Goal: Task Accomplishment & Management: Complete application form

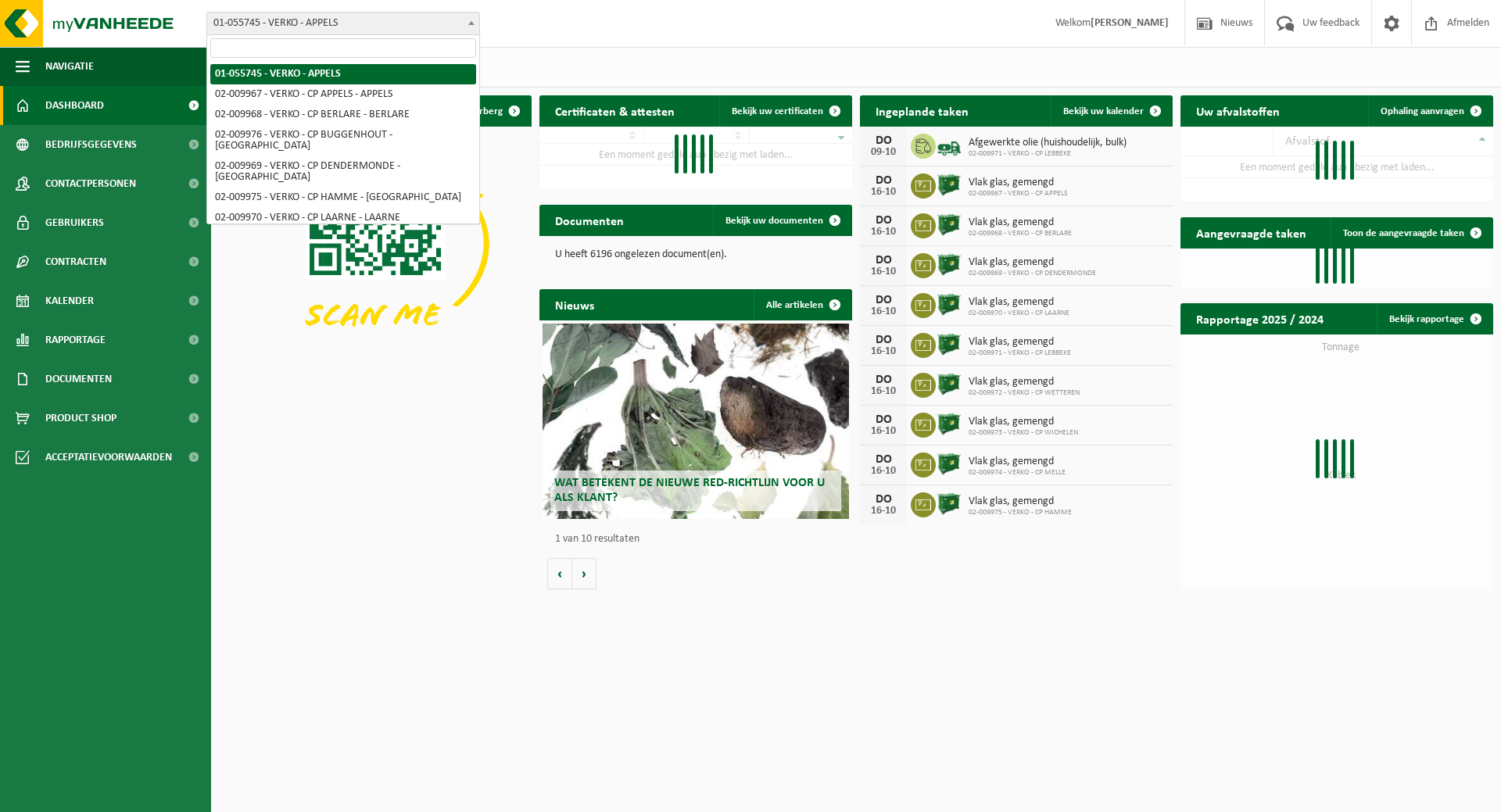
click at [471, 22] on b at bounding box center [471, 23] width 6 height 4
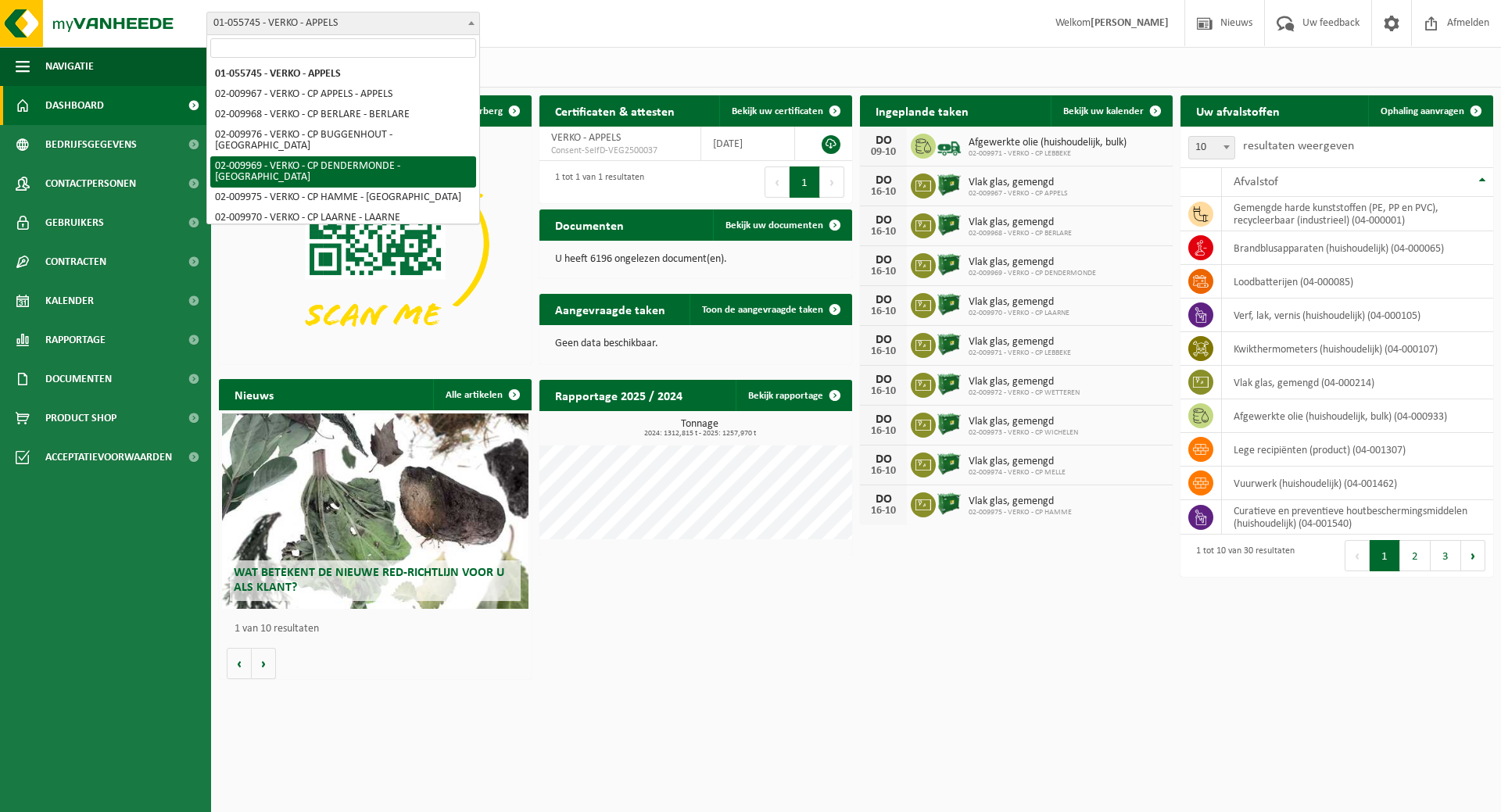
select select "1961"
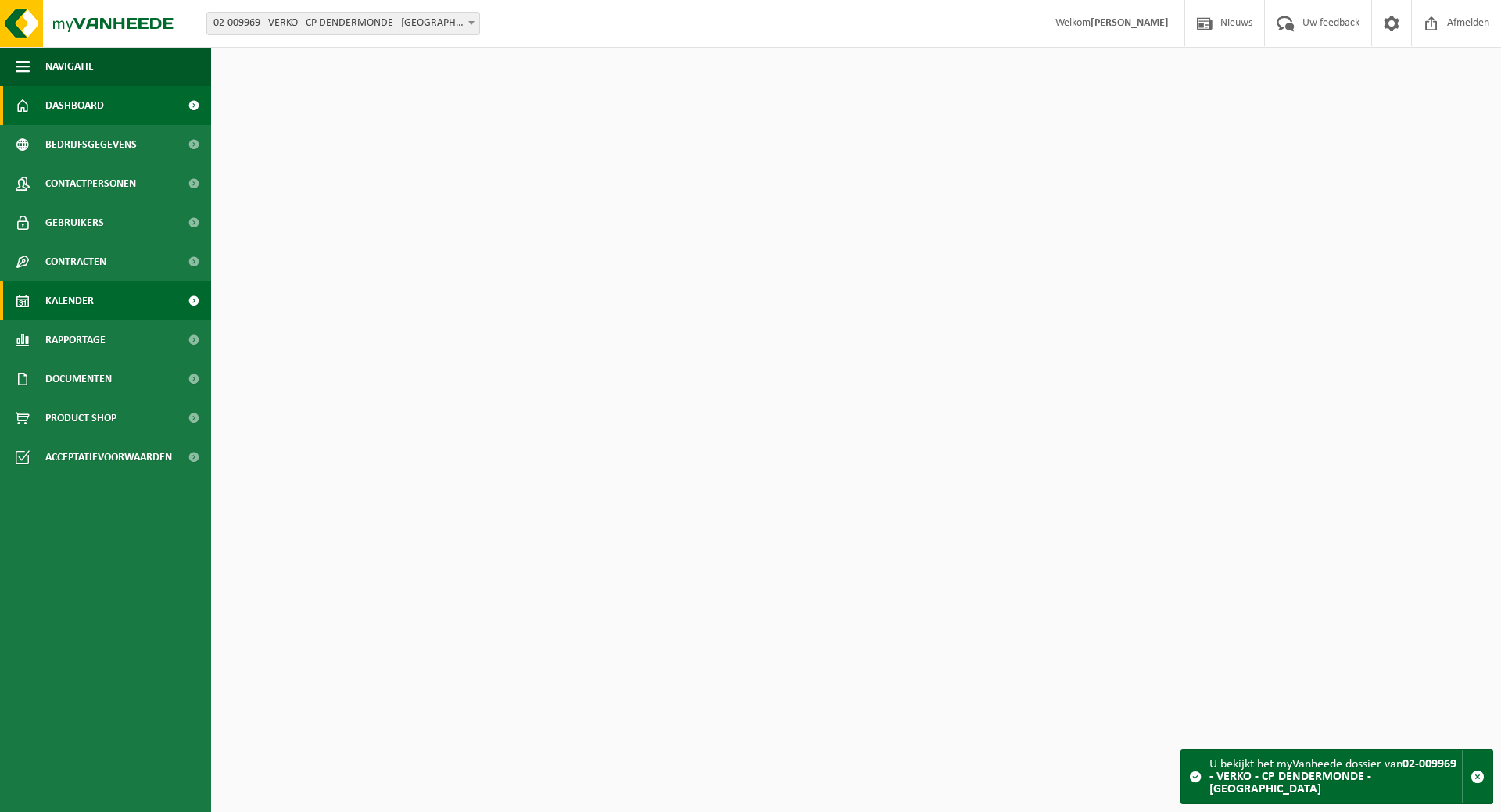
click at [111, 299] on link "Kalender" at bounding box center [105, 301] width 211 height 39
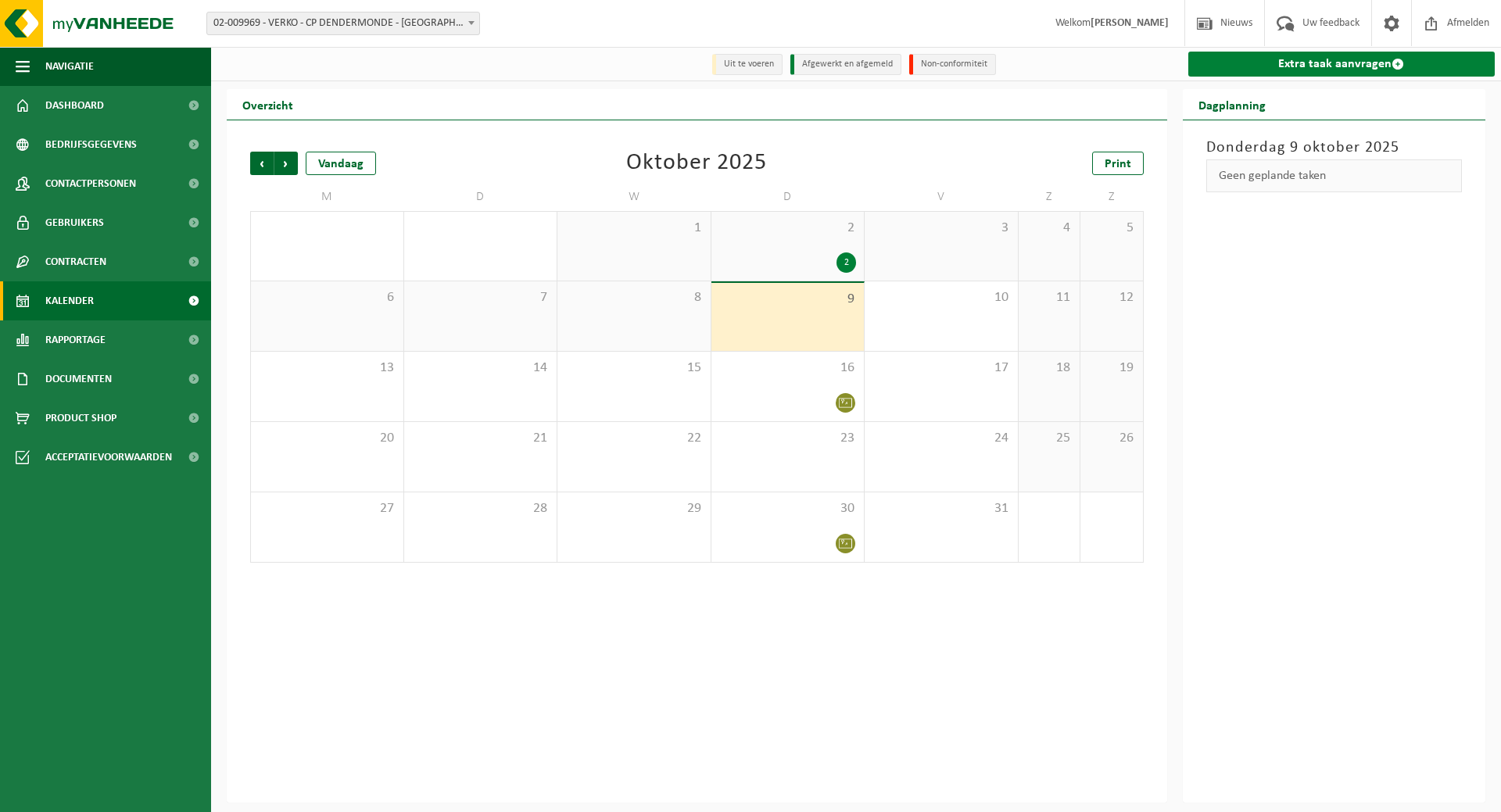
click at [1303, 59] on link "Extra taak aanvragen" at bounding box center [1342, 64] width 307 height 25
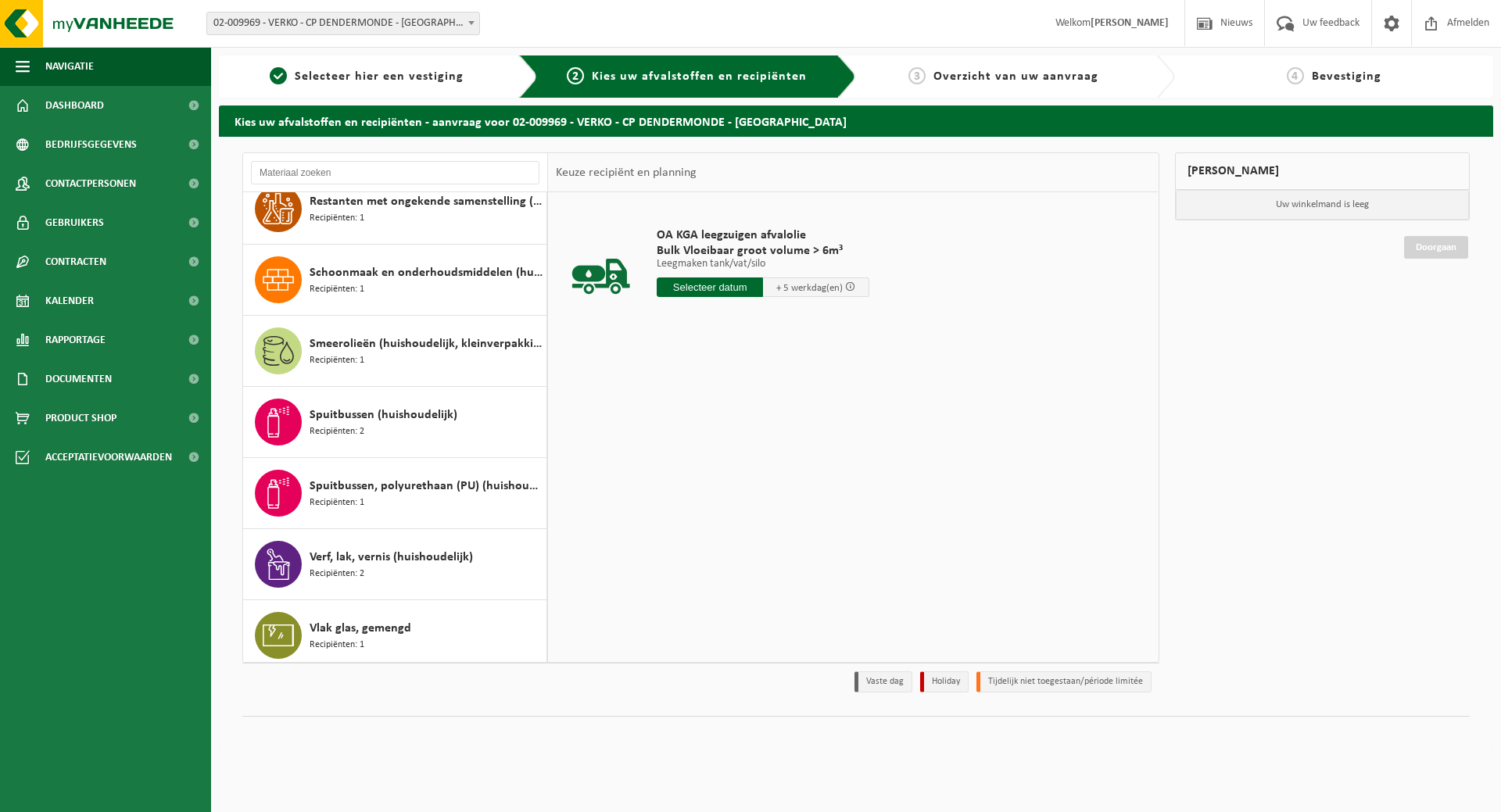
scroll to position [1378, 0]
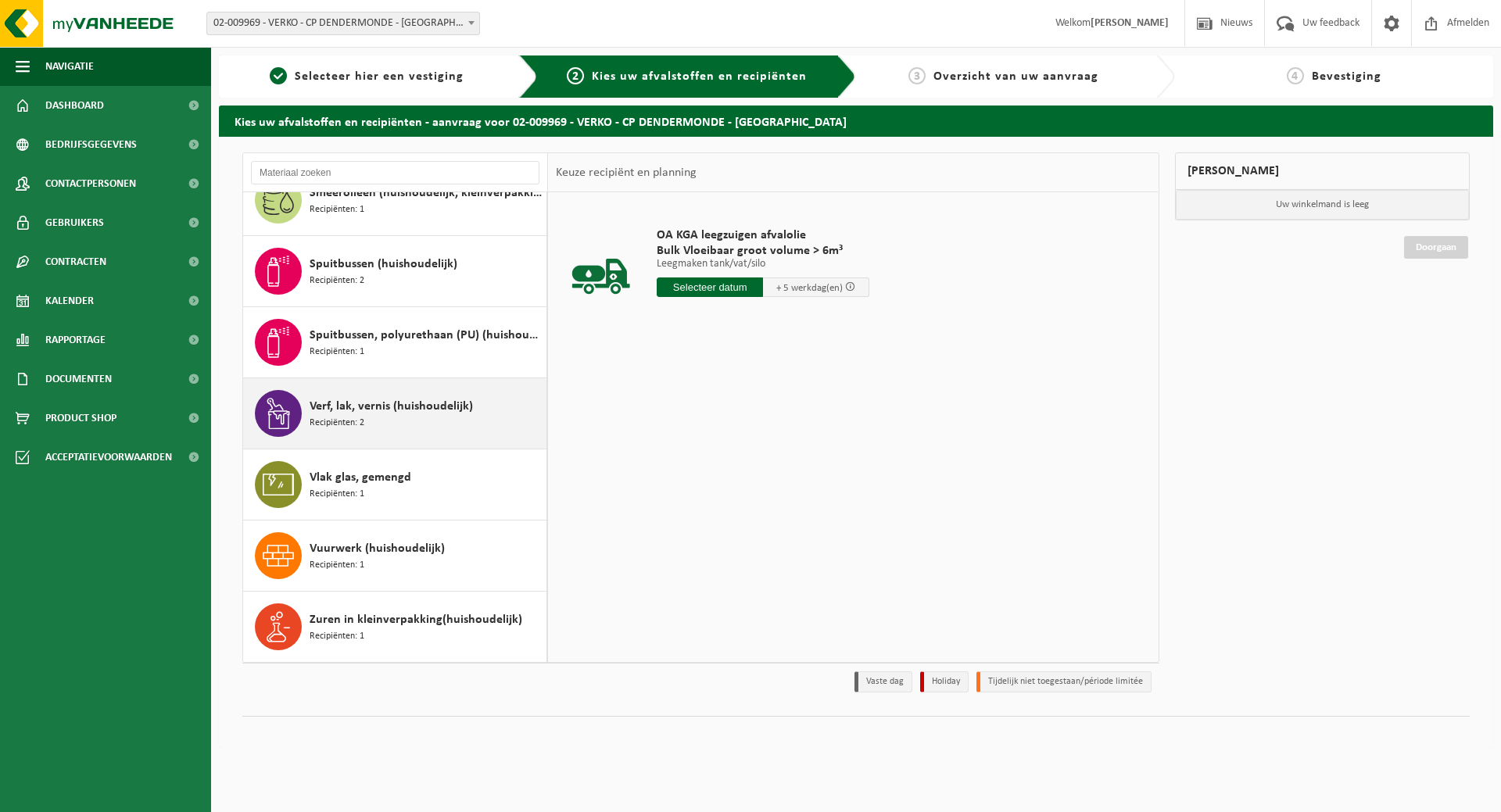
click at [399, 409] on span "Verf, lak, vernis (huishoudelijk)" at bounding box center [391, 406] width 164 height 19
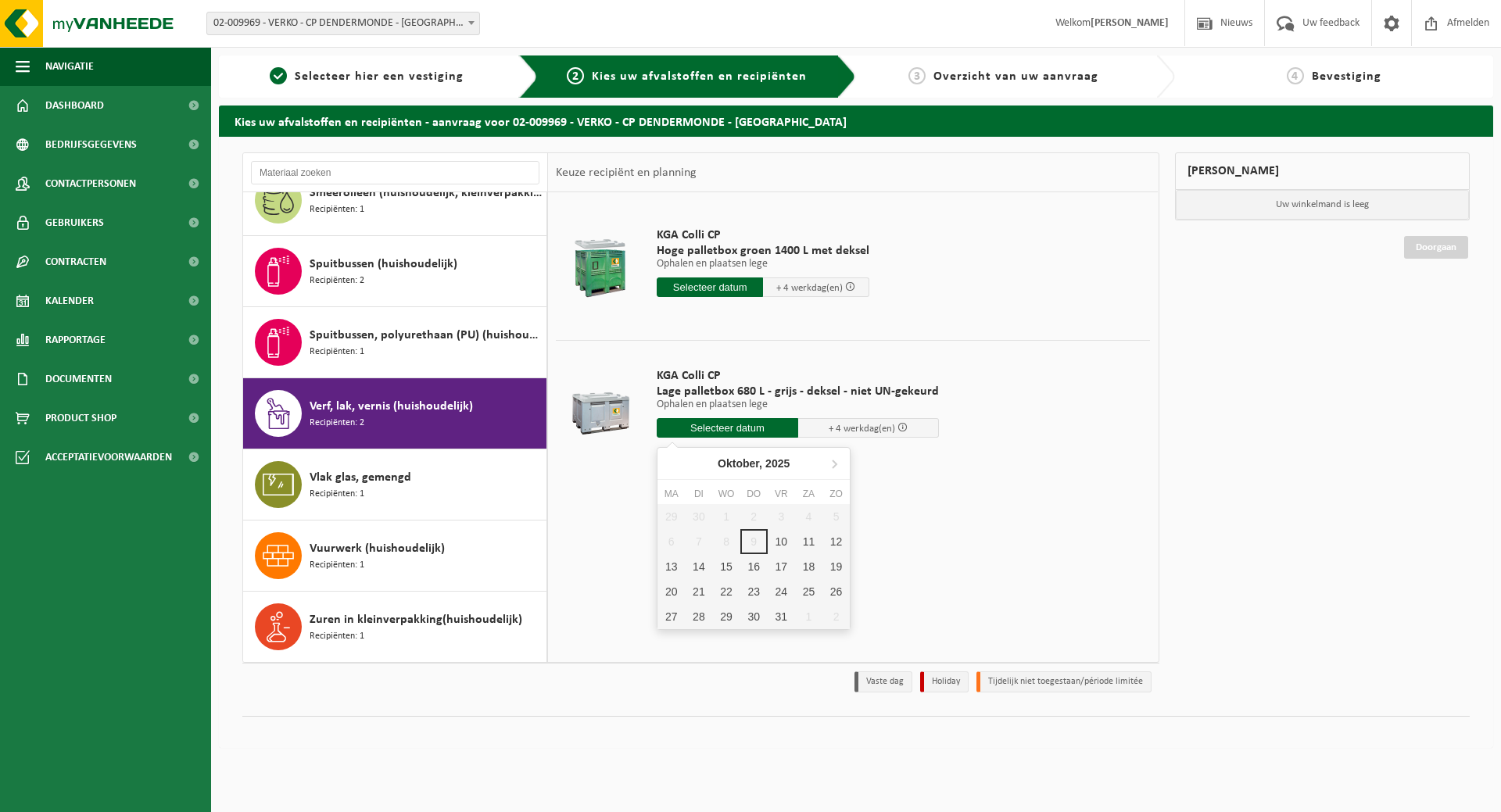
click at [756, 431] on input "text" at bounding box center [727, 427] width 142 height 19
click at [784, 543] on div "10" at bounding box center [781, 541] width 27 height 25
type input "Van [DATE]"
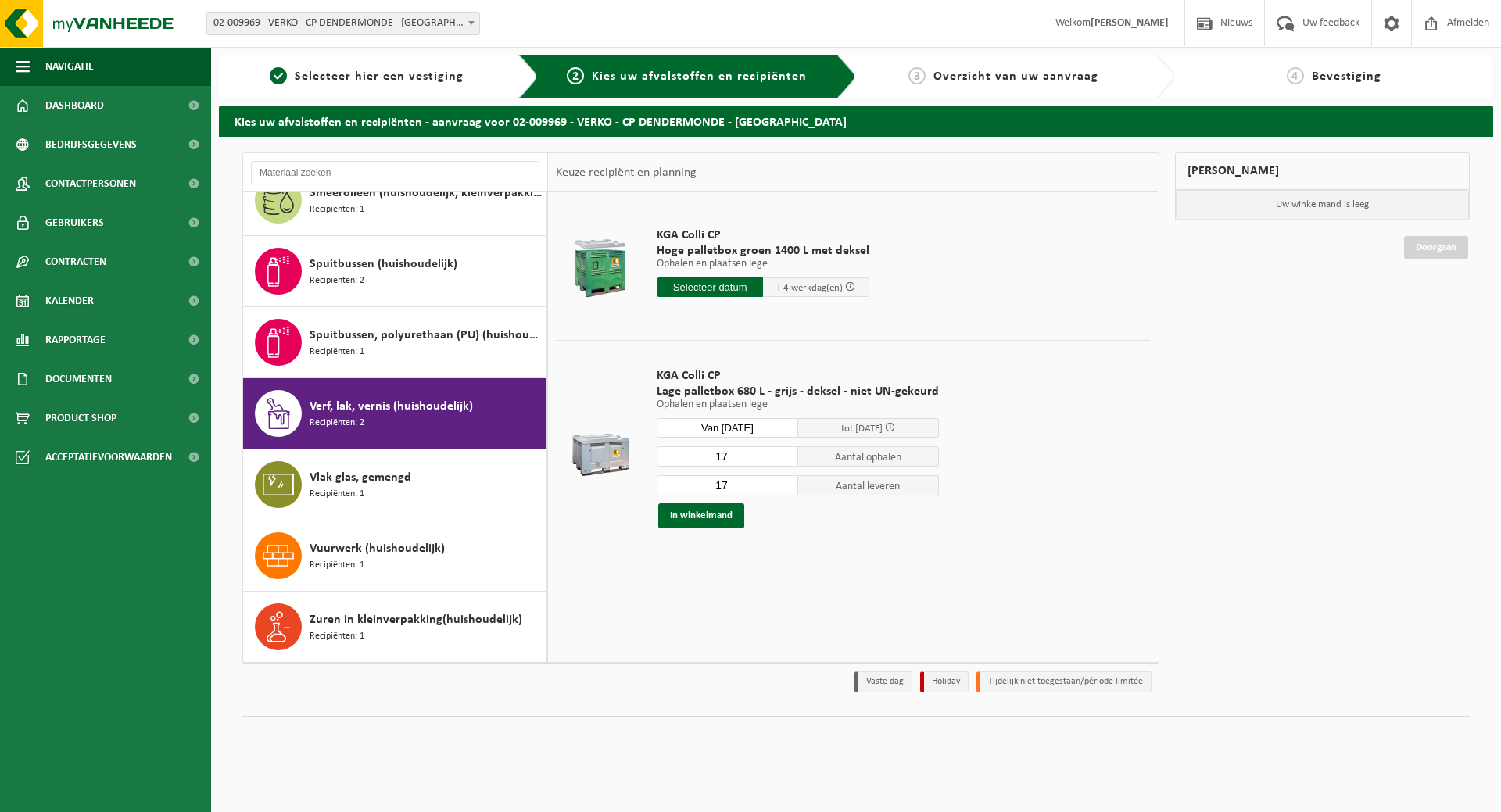
click at [783, 463] on input "17" at bounding box center [727, 456] width 142 height 20
type input "16"
click at [784, 456] on input "16" at bounding box center [727, 456] width 142 height 20
type input "16"
click at [784, 487] on input "16" at bounding box center [727, 485] width 142 height 20
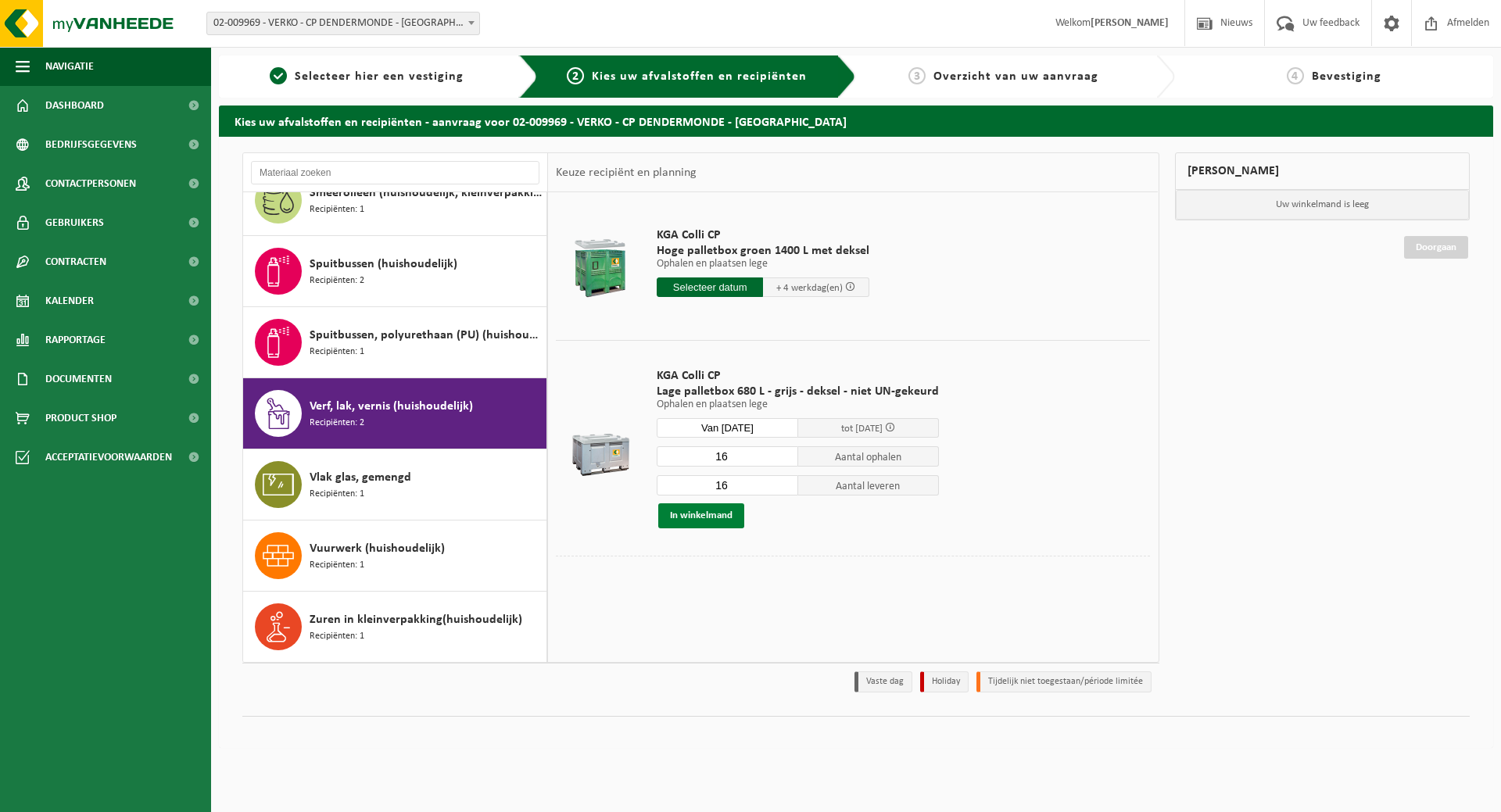
click at [717, 519] on button "In winkelmand" at bounding box center [700, 515] width 86 height 25
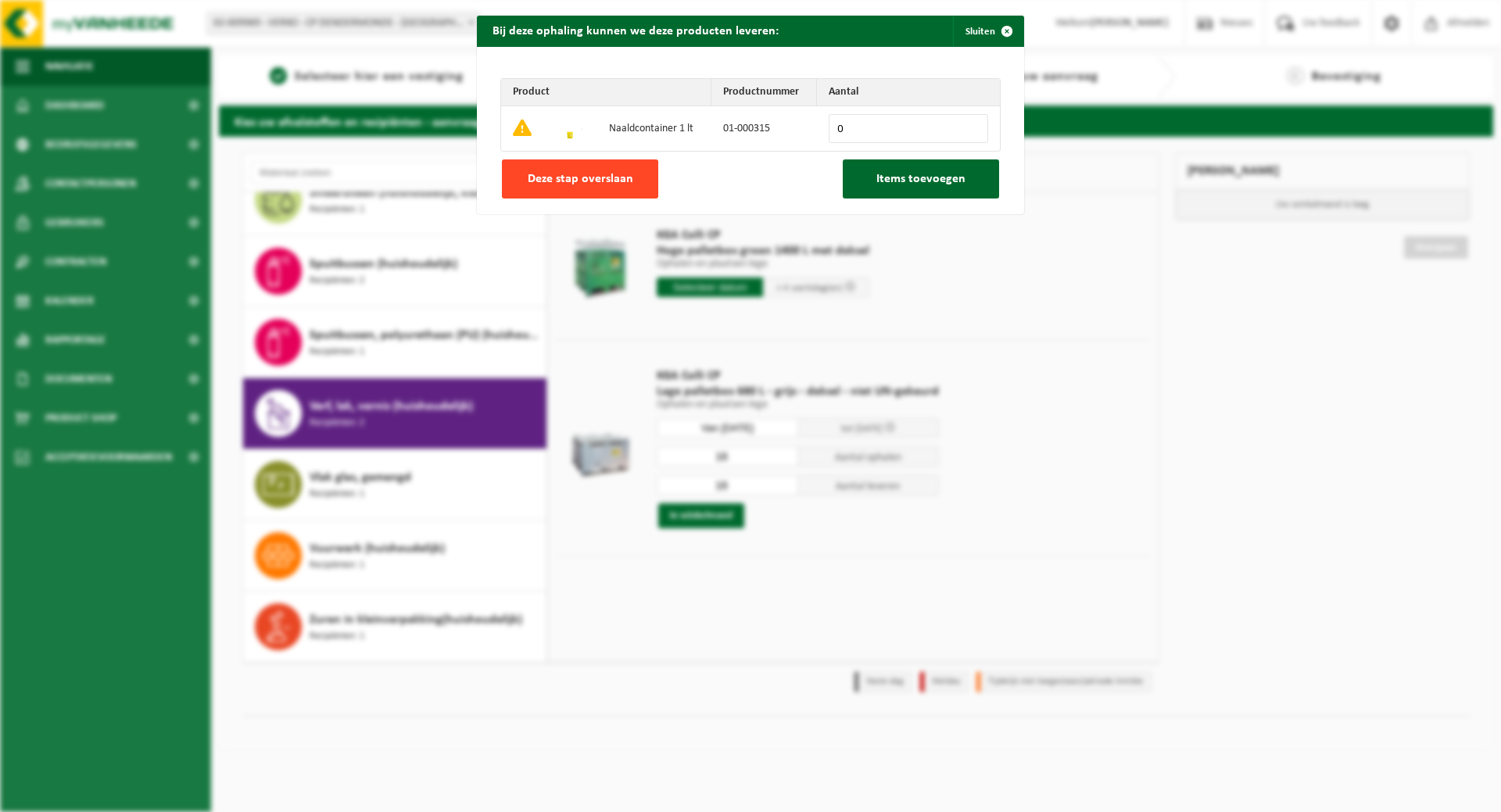
click at [625, 177] on span "Deze stap overslaan" at bounding box center [580, 179] width 105 height 13
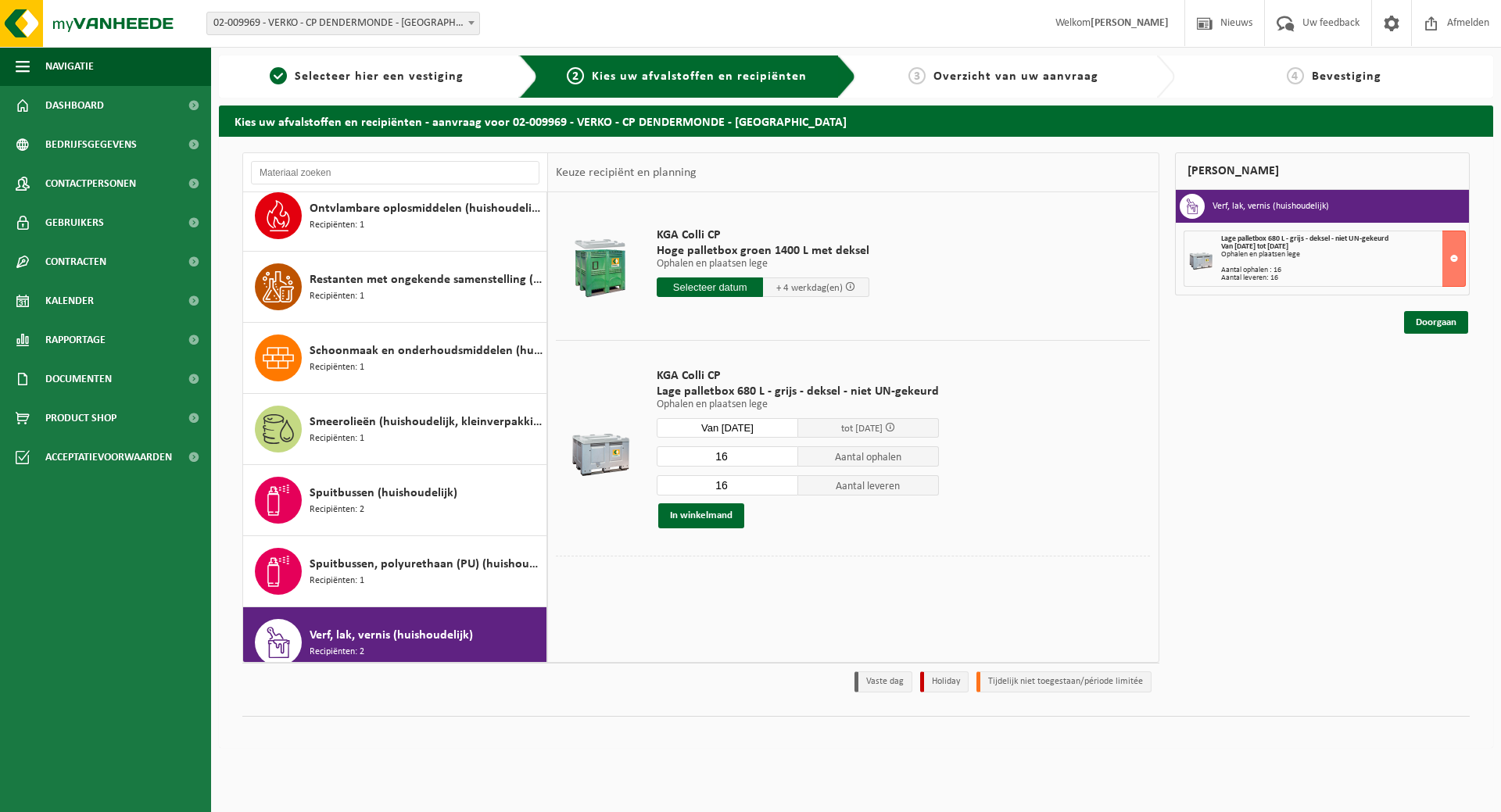
scroll to position [1118, 0]
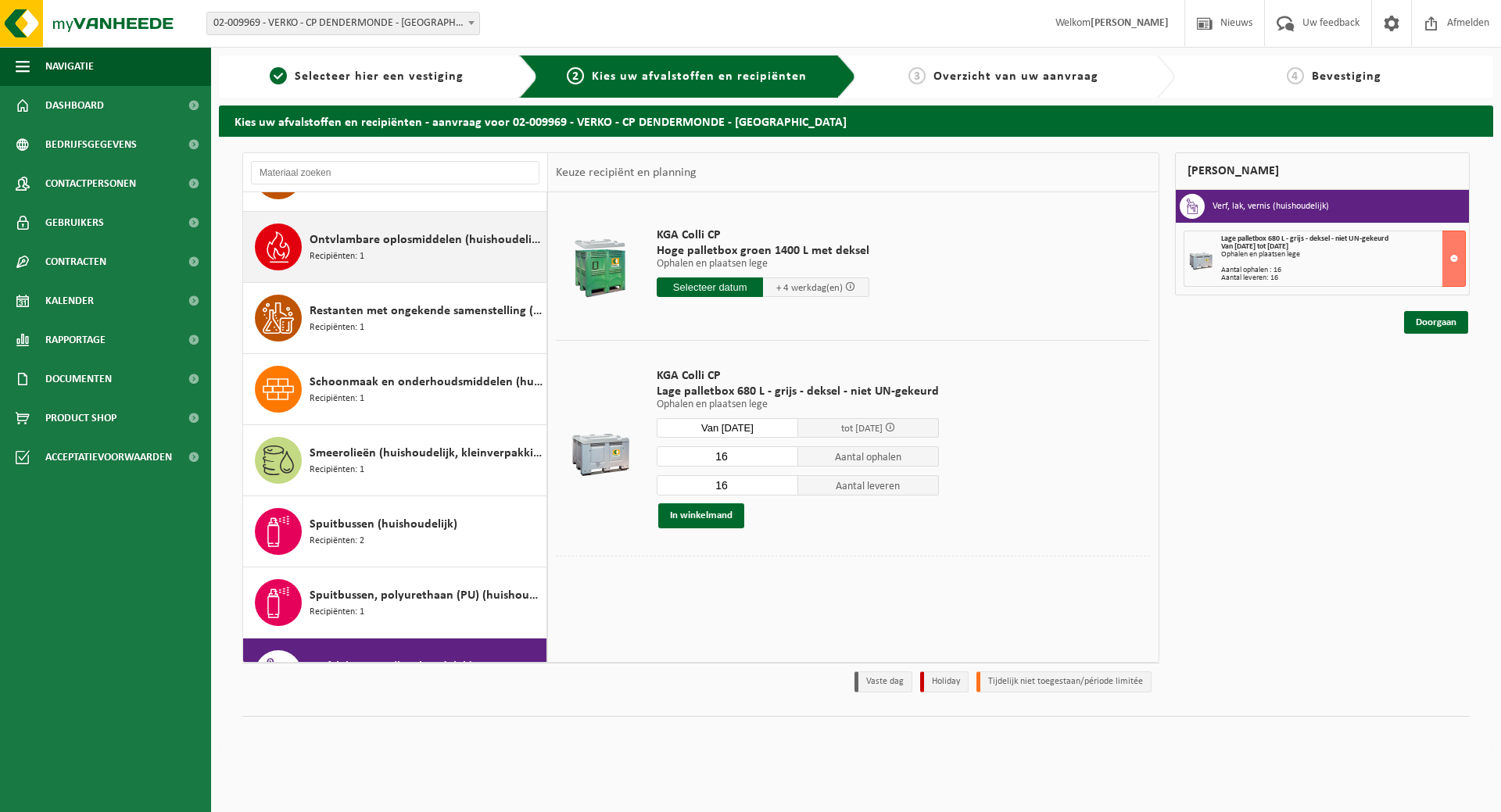
click at [405, 239] on span "Ontvlambare oplosmiddelen (huishoudelijk)" at bounding box center [426, 240] width 233 height 19
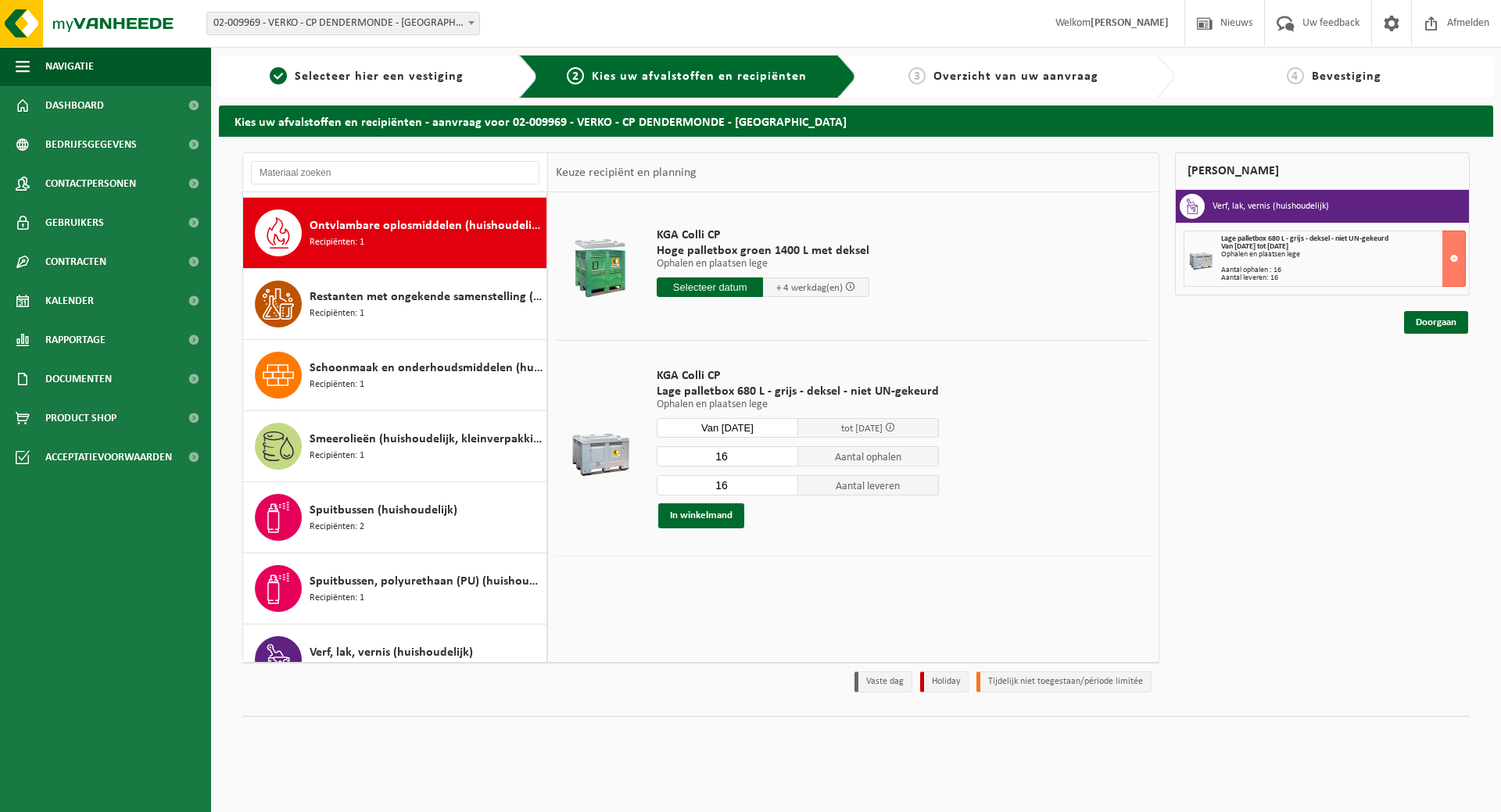
scroll to position [1137, 0]
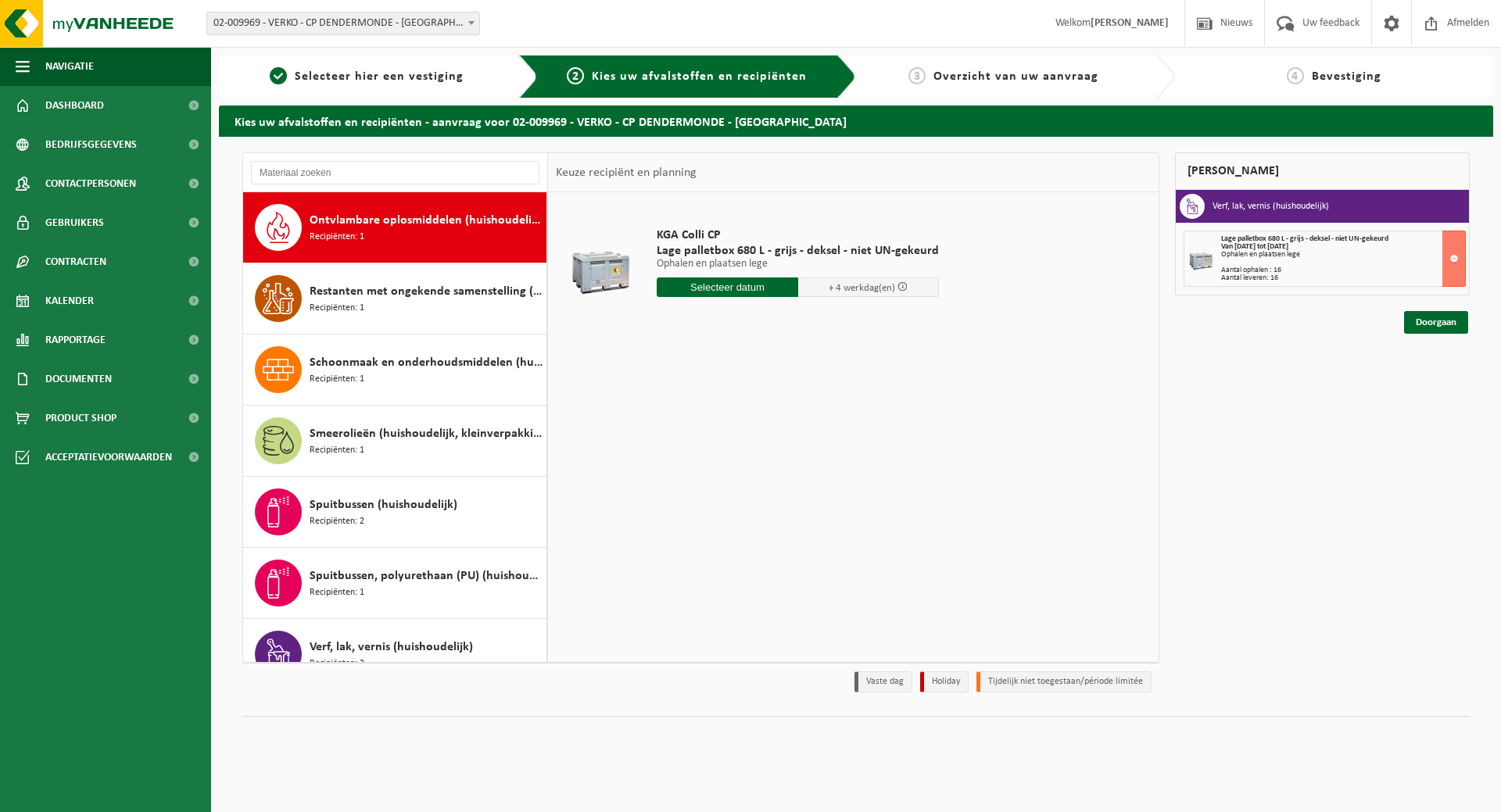
click at [730, 286] on input "text" at bounding box center [727, 286] width 142 height 19
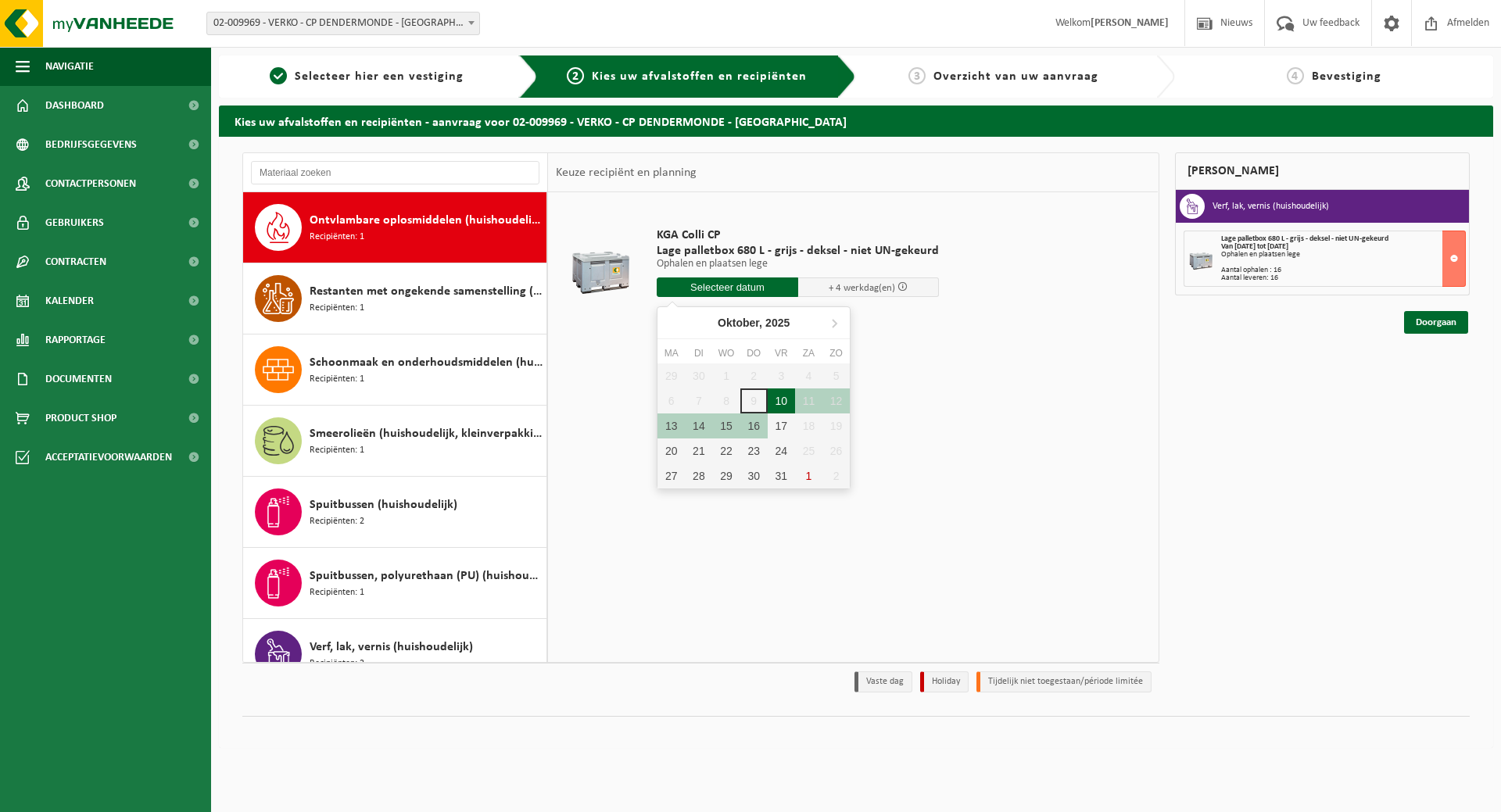
click at [784, 399] on div "10" at bounding box center [781, 400] width 27 height 25
type input "Van 2025-10-10"
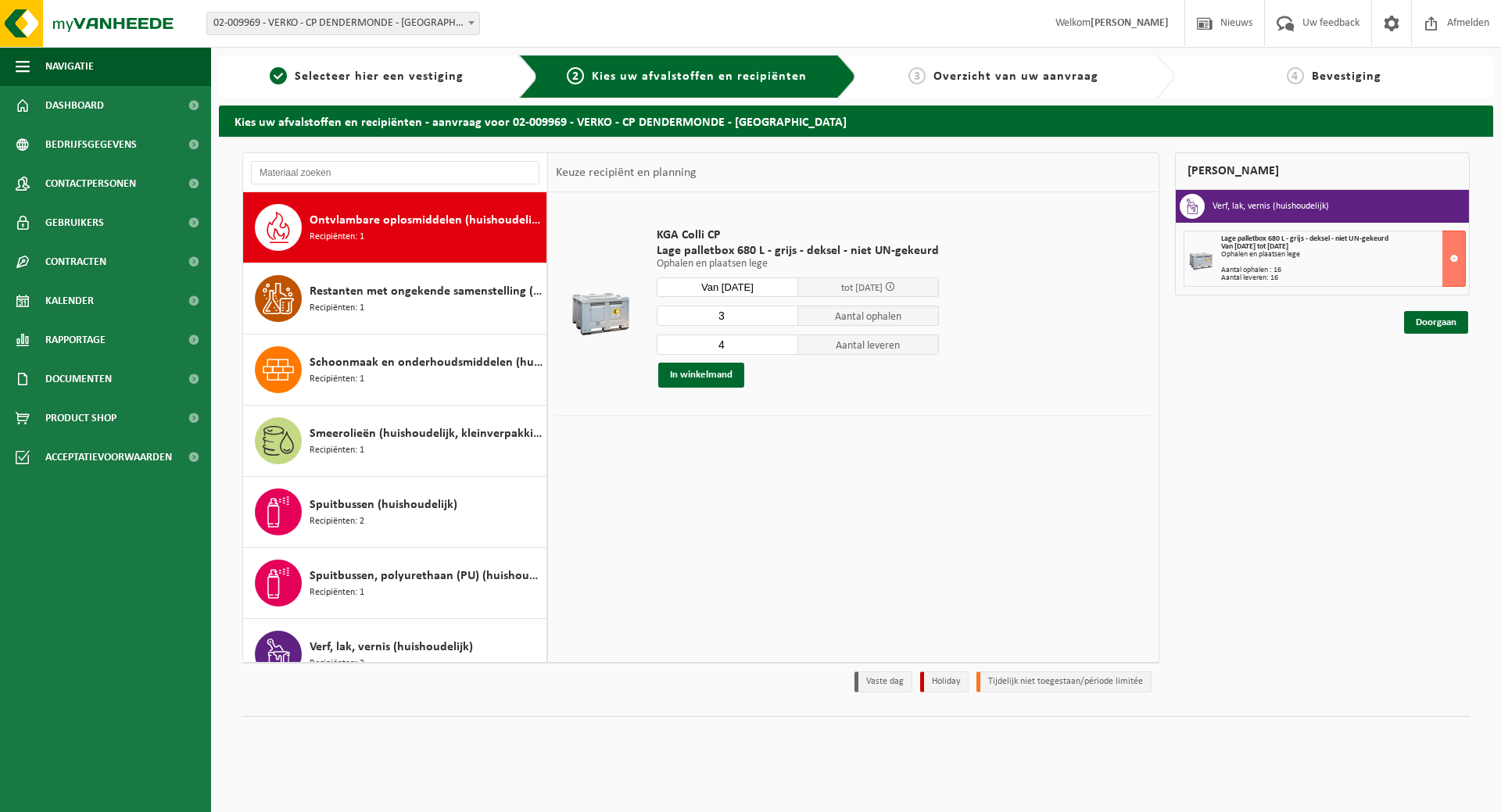
click at [785, 317] on input "3" at bounding box center [727, 315] width 142 height 20
type input "2"
click at [785, 318] on input "2" at bounding box center [727, 315] width 142 height 20
click at [784, 346] on input "3" at bounding box center [727, 345] width 142 height 20
type input "2"
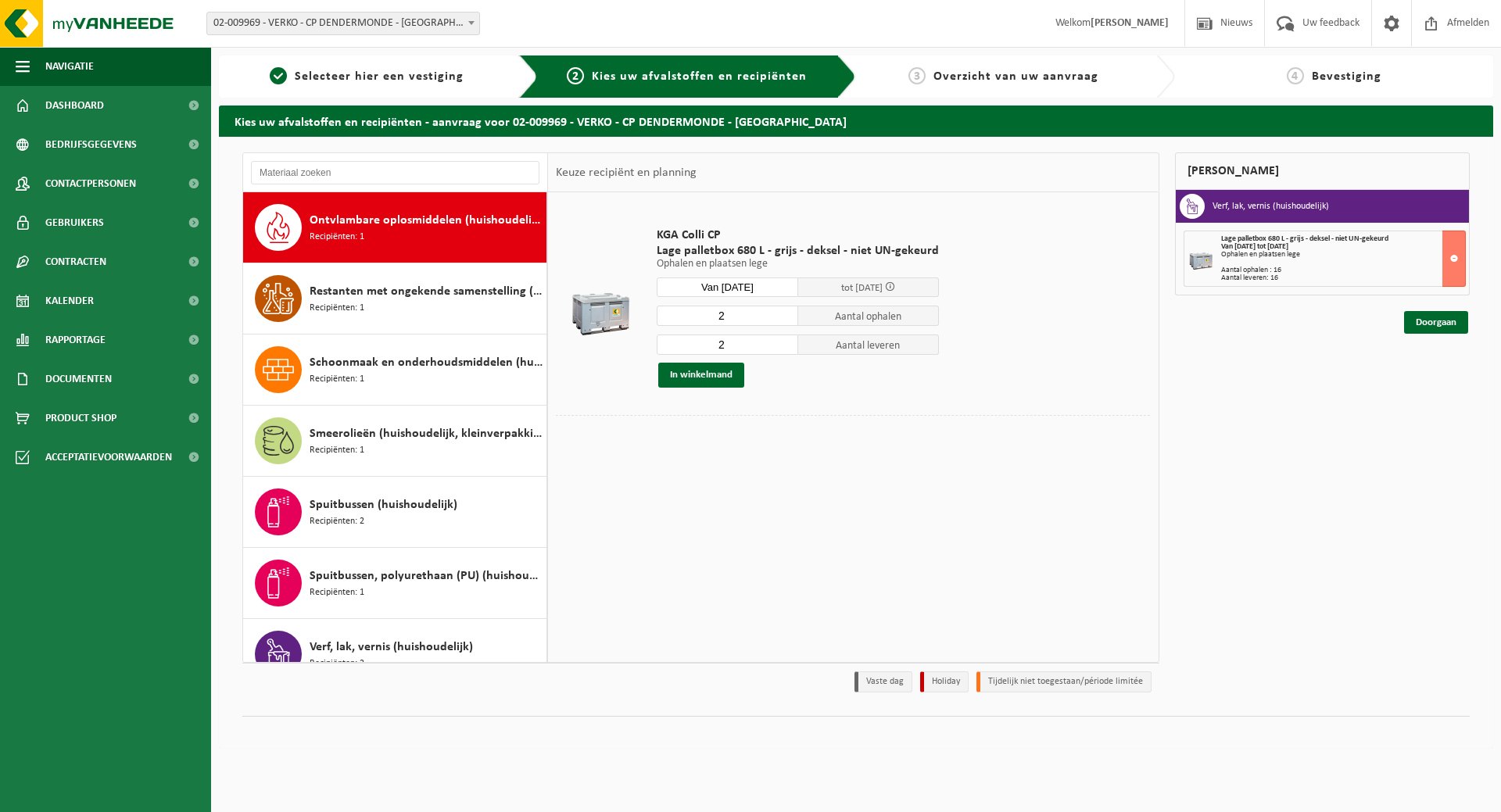
click at [784, 346] on input "2" at bounding box center [727, 345] width 142 height 20
click at [711, 371] on button "In winkelmand" at bounding box center [700, 375] width 86 height 25
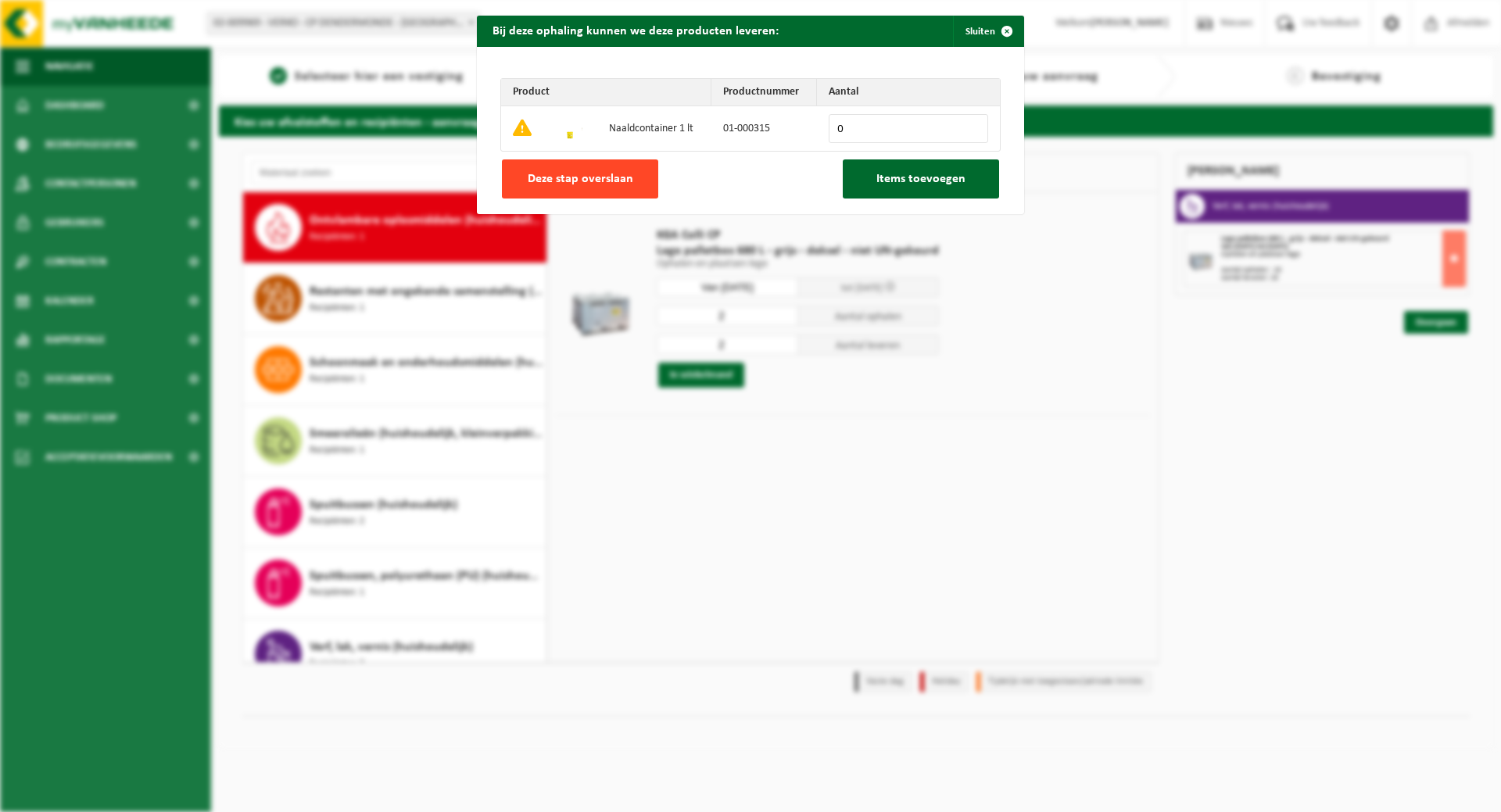
click at [589, 175] on span "Deze stap overslaan" at bounding box center [580, 179] width 105 height 13
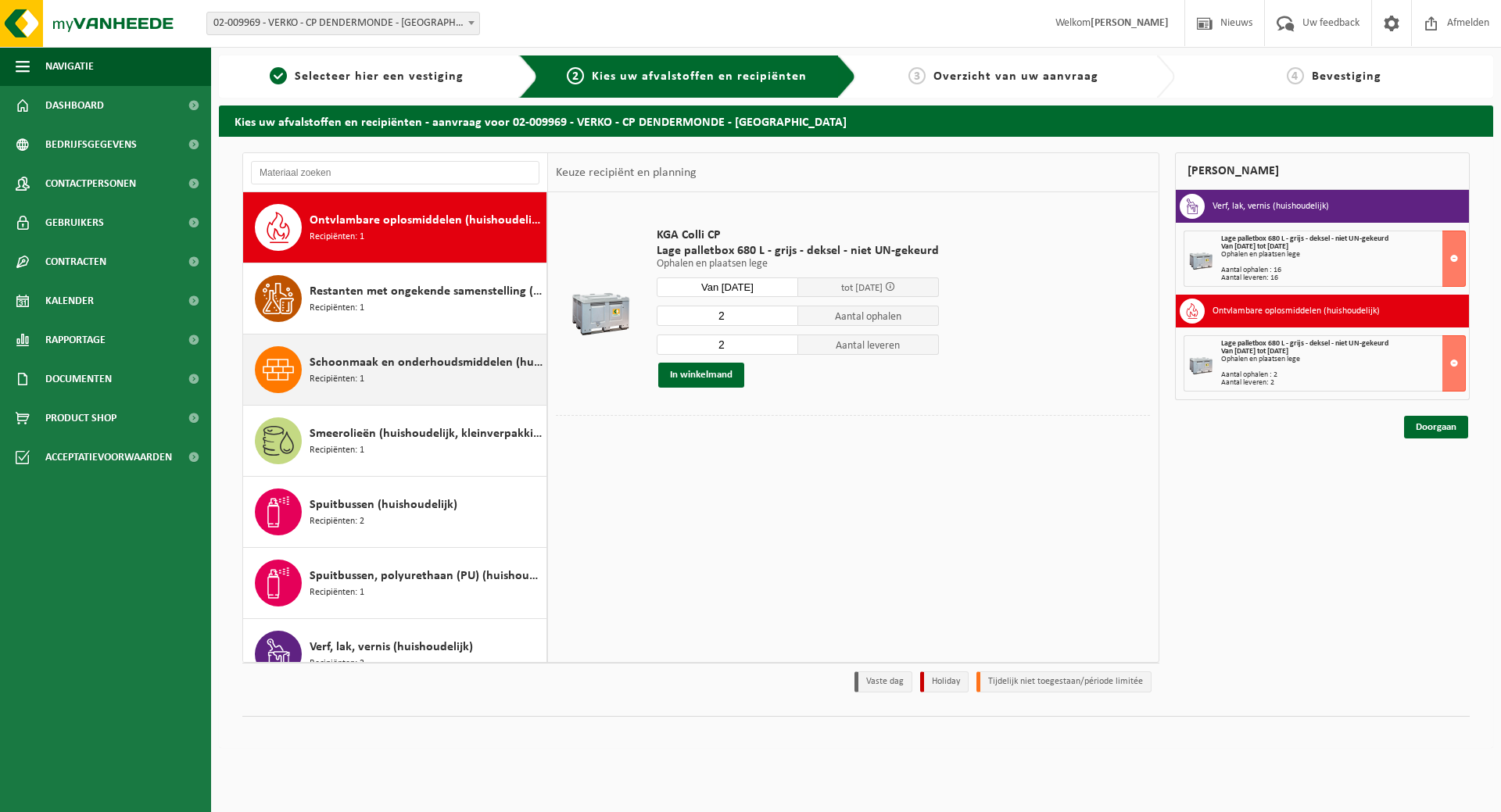
click at [449, 352] on div "Schoonmaak en onderhoudsmiddelen (huishoudelijk) Recipiënten: 1" at bounding box center [426, 369] width 233 height 47
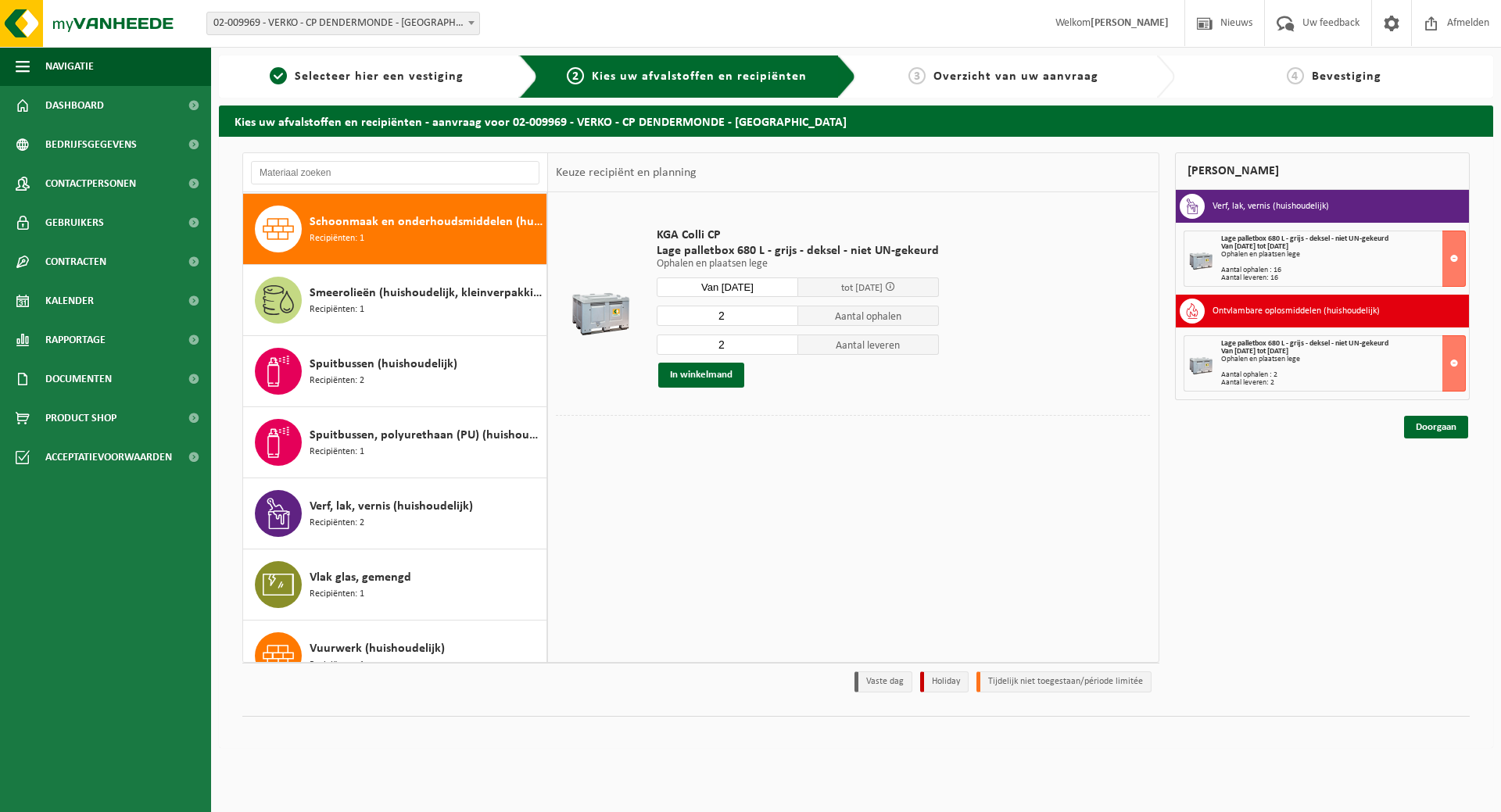
scroll to position [1280, 0]
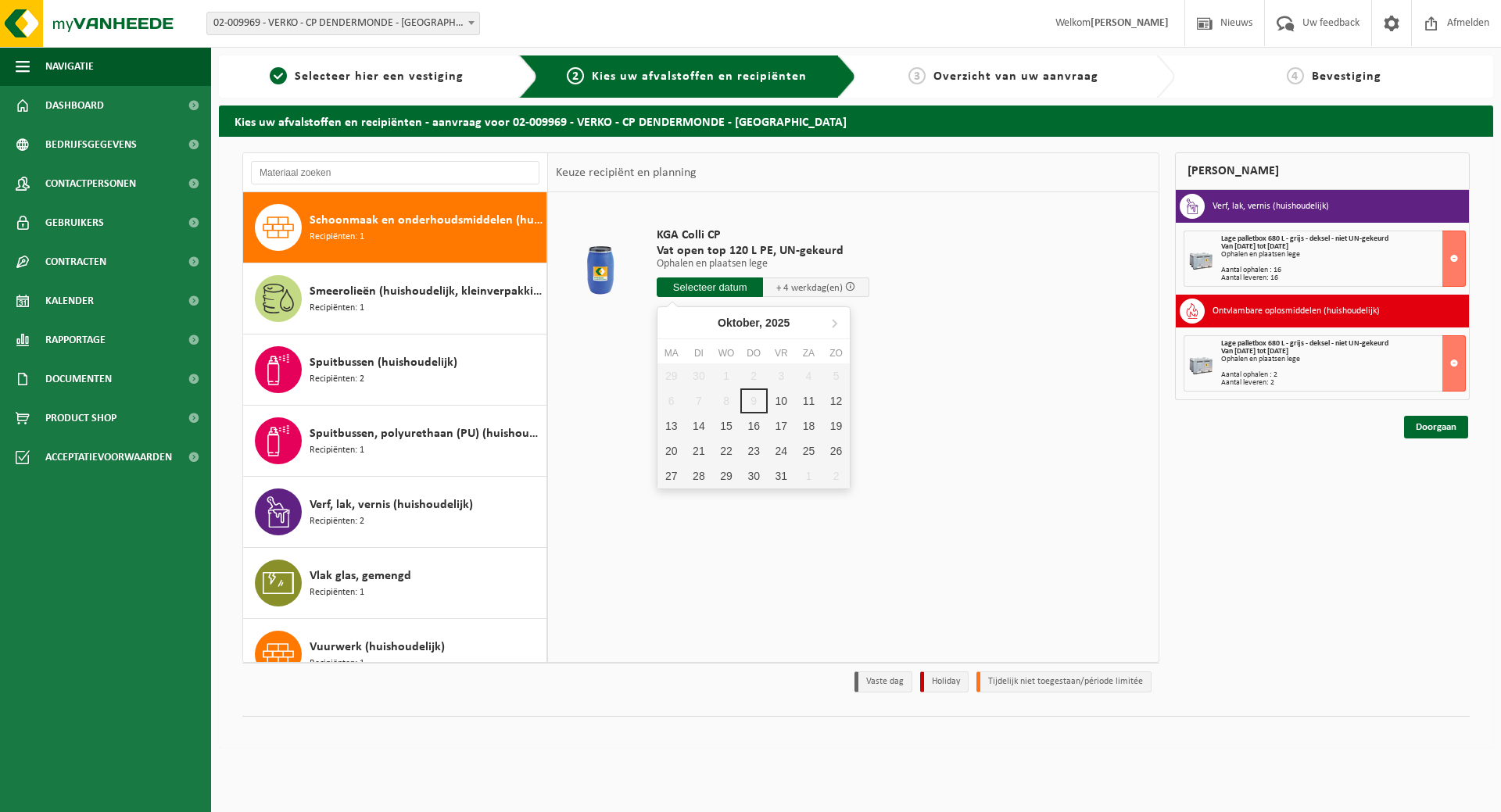
click at [717, 289] on input "text" at bounding box center [709, 286] width 106 height 19
click at [786, 407] on div "10" at bounding box center [781, 400] width 27 height 25
type input "Van 2025-10-10"
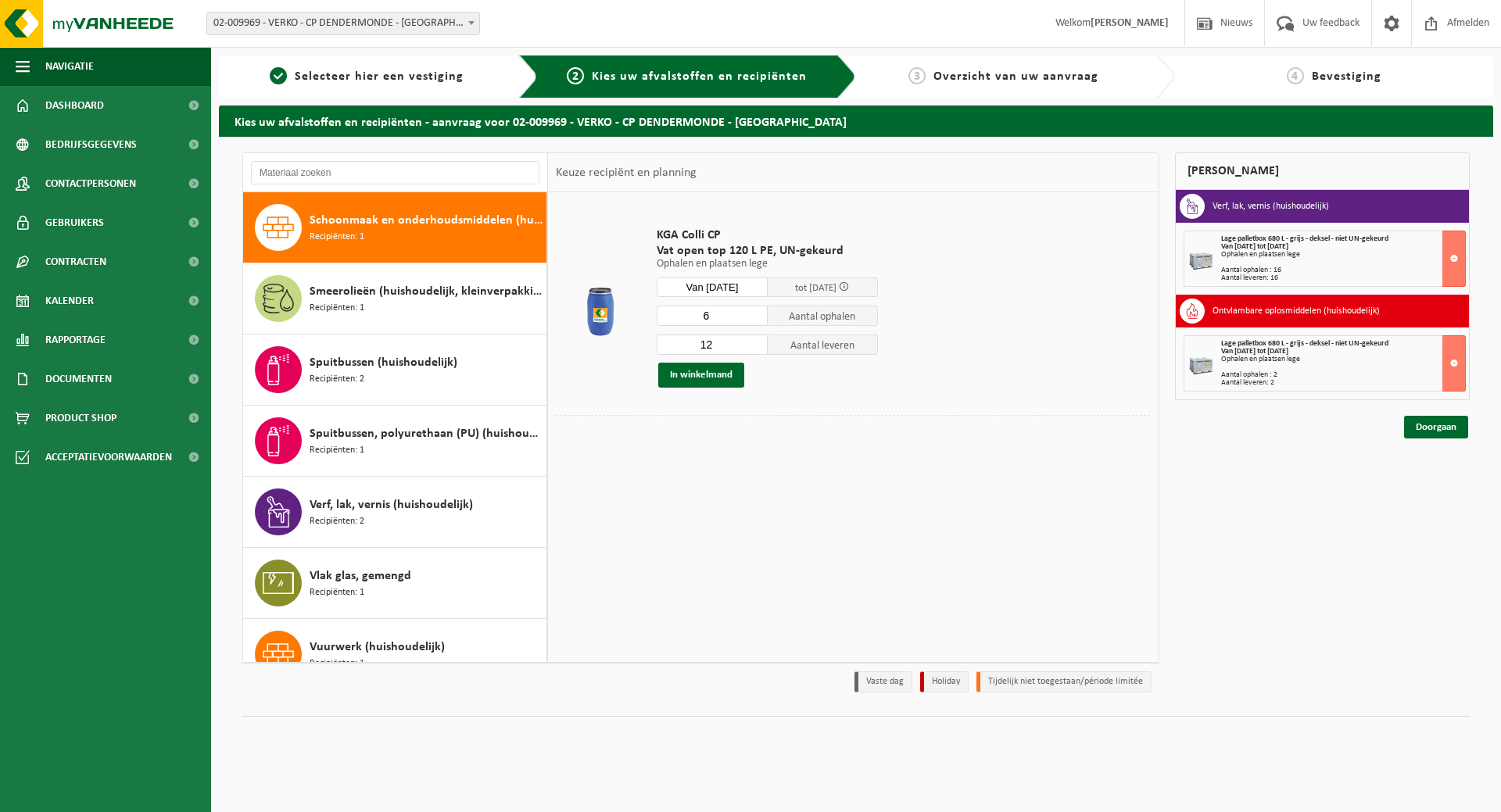
click at [756, 318] on input "6" at bounding box center [711, 315] width 111 height 20
type input "5"
click at [756, 318] on input "5" at bounding box center [711, 315] width 111 height 20
click at [756, 348] on input "7" at bounding box center [711, 345] width 111 height 20
click at [756, 348] on input "6" at bounding box center [711, 345] width 111 height 20
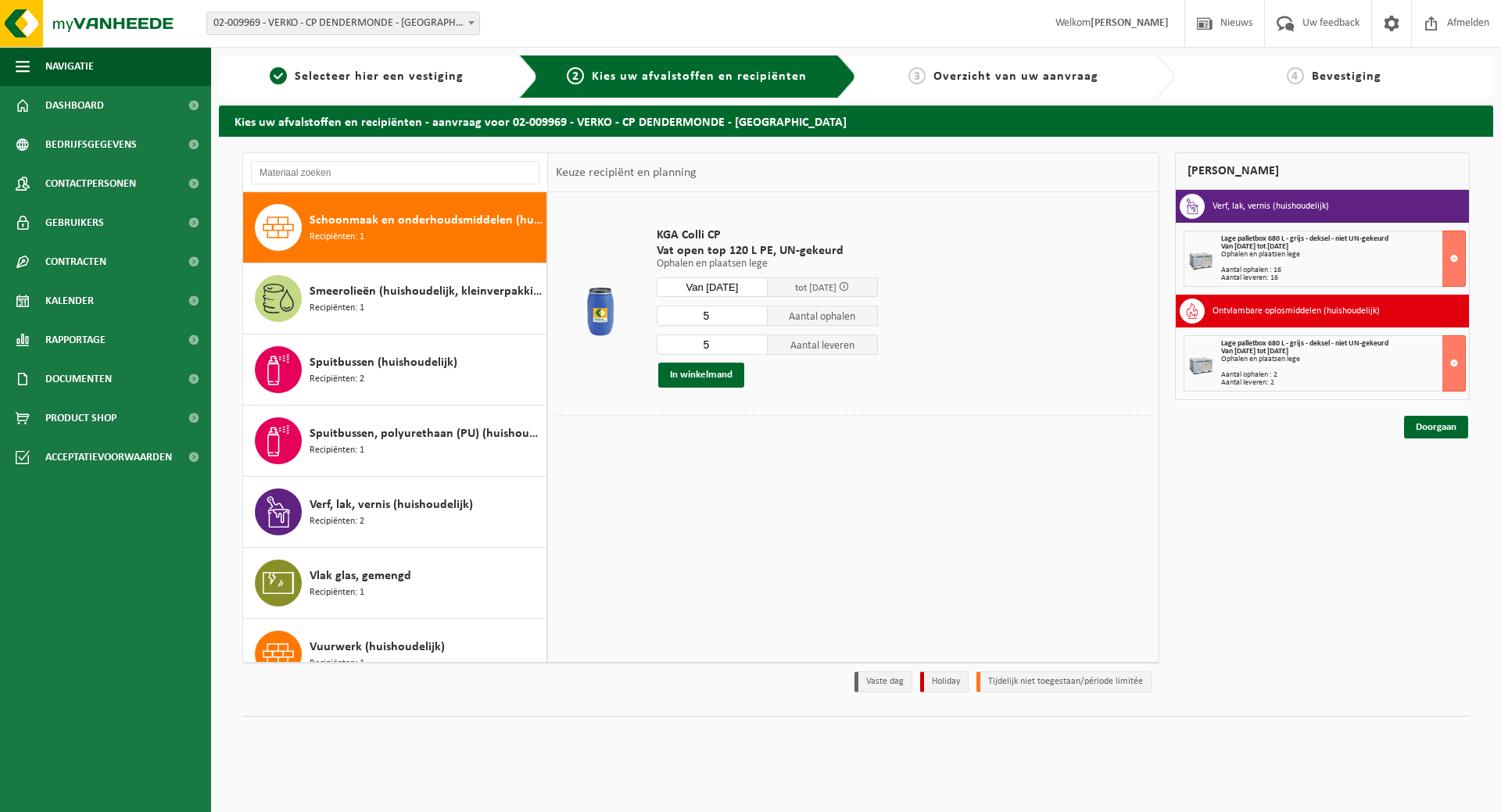
type input "5"
click at [756, 348] on input "5" at bounding box center [711, 345] width 111 height 20
click at [717, 373] on button "In winkelmand" at bounding box center [700, 375] width 86 height 25
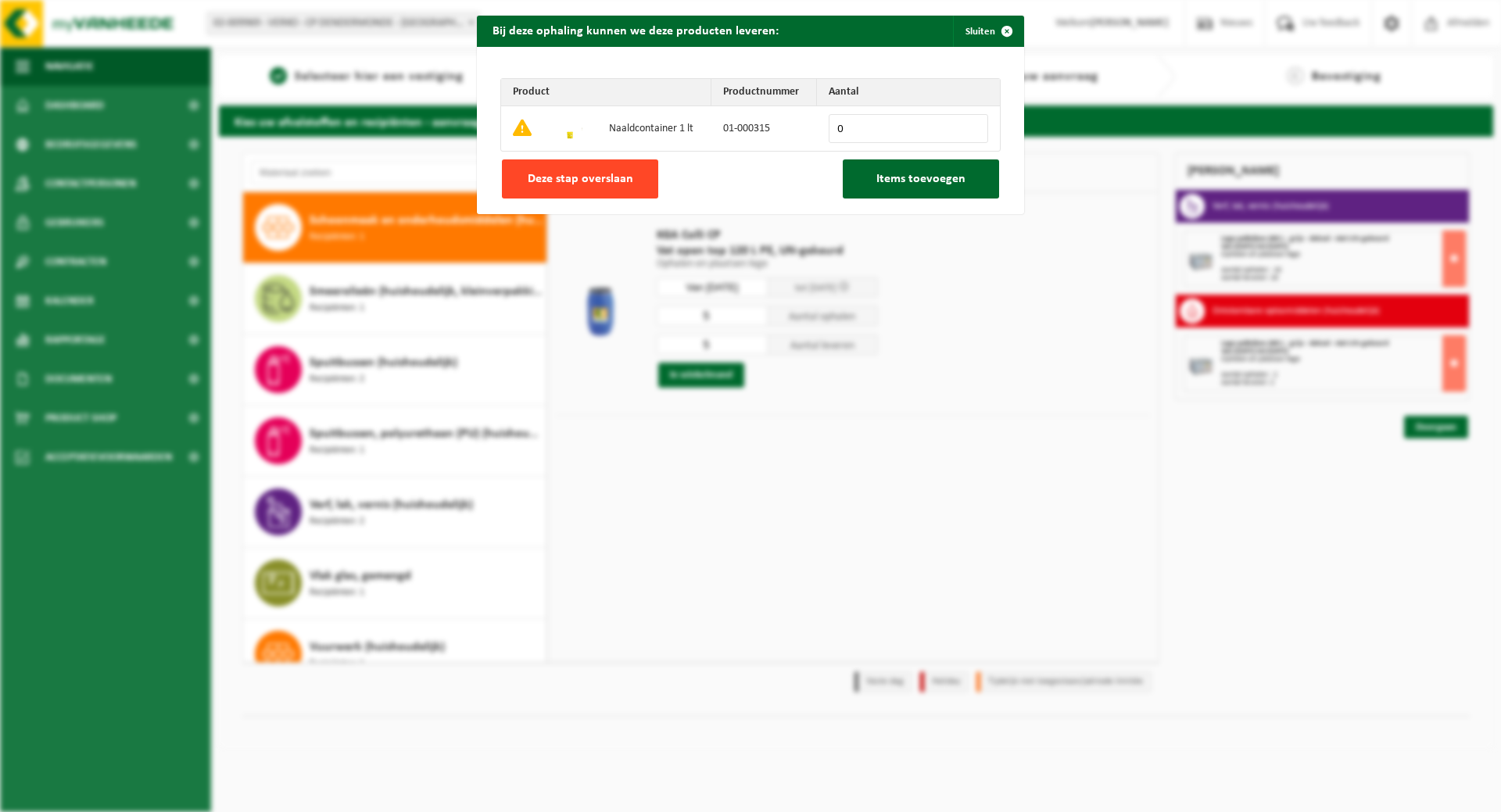
click at [555, 190] on button "Deze stap overslaan" at bounding box center [580, 179] width 156 height 39
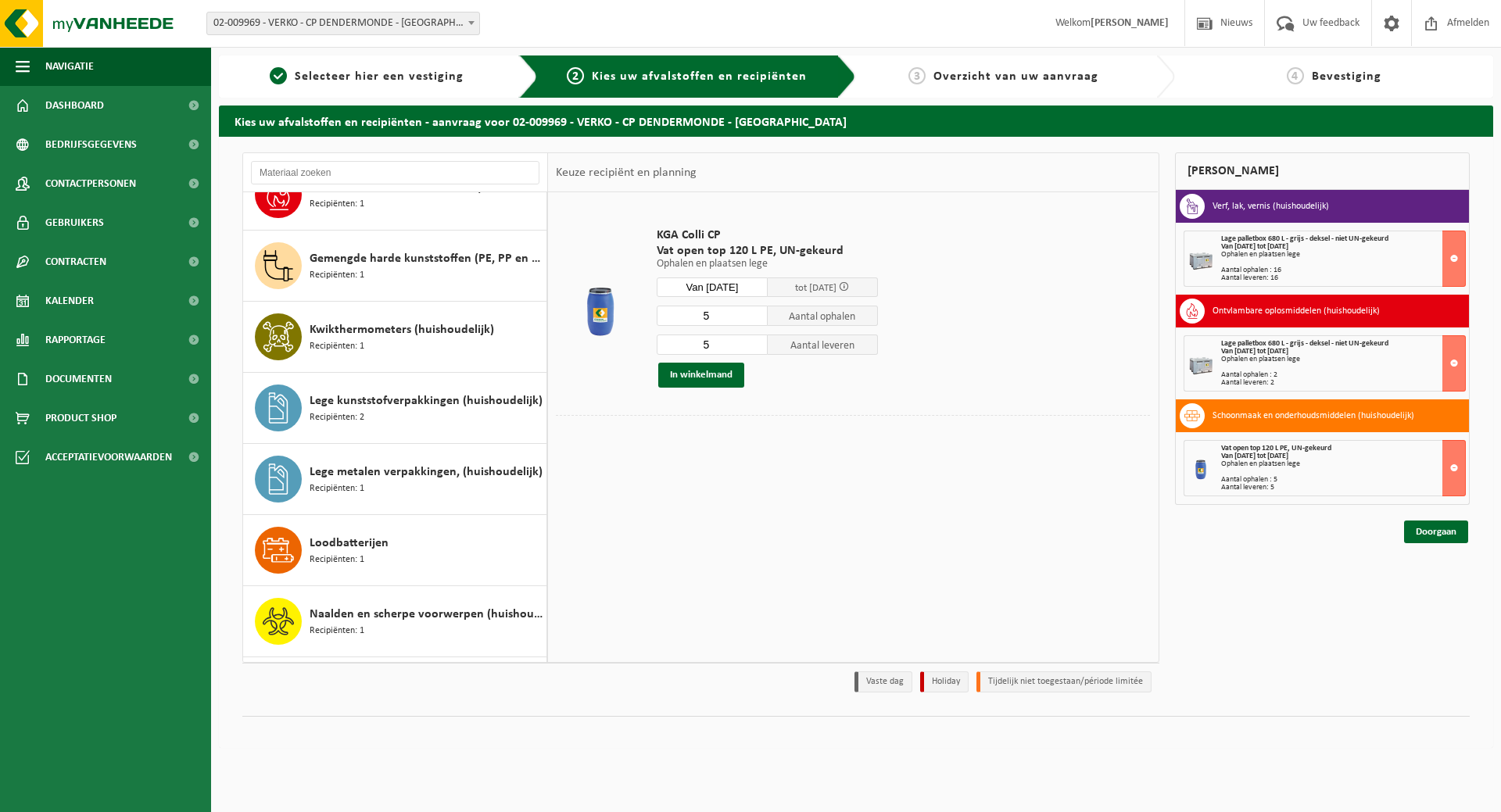
scroll to position [49, 0]
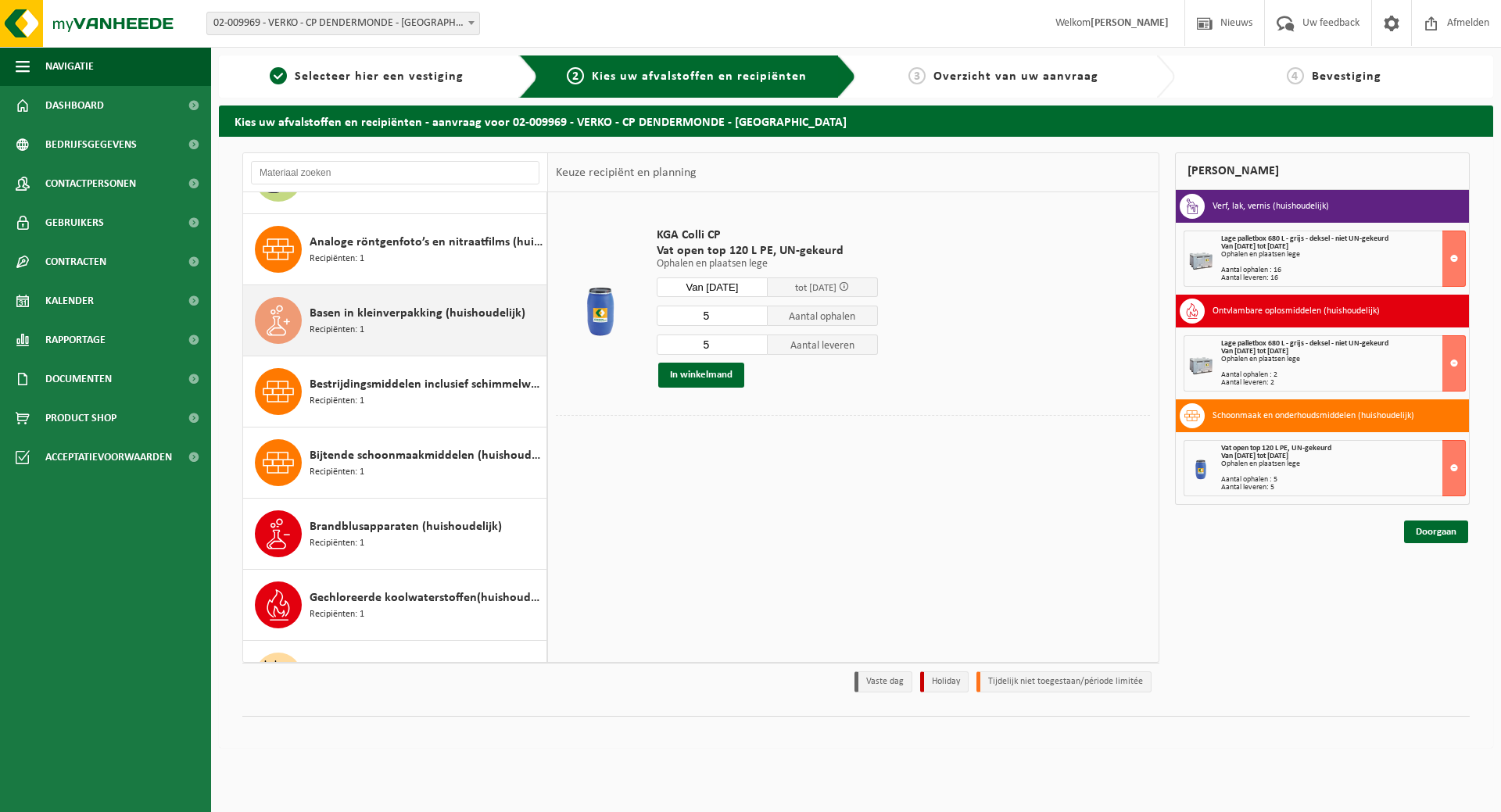
click at [374, 326] on div "Basen in kleinverpakking (huishoudelijk) Recipiënten: 1" at bounding box center [426, 320] width 233 height 47
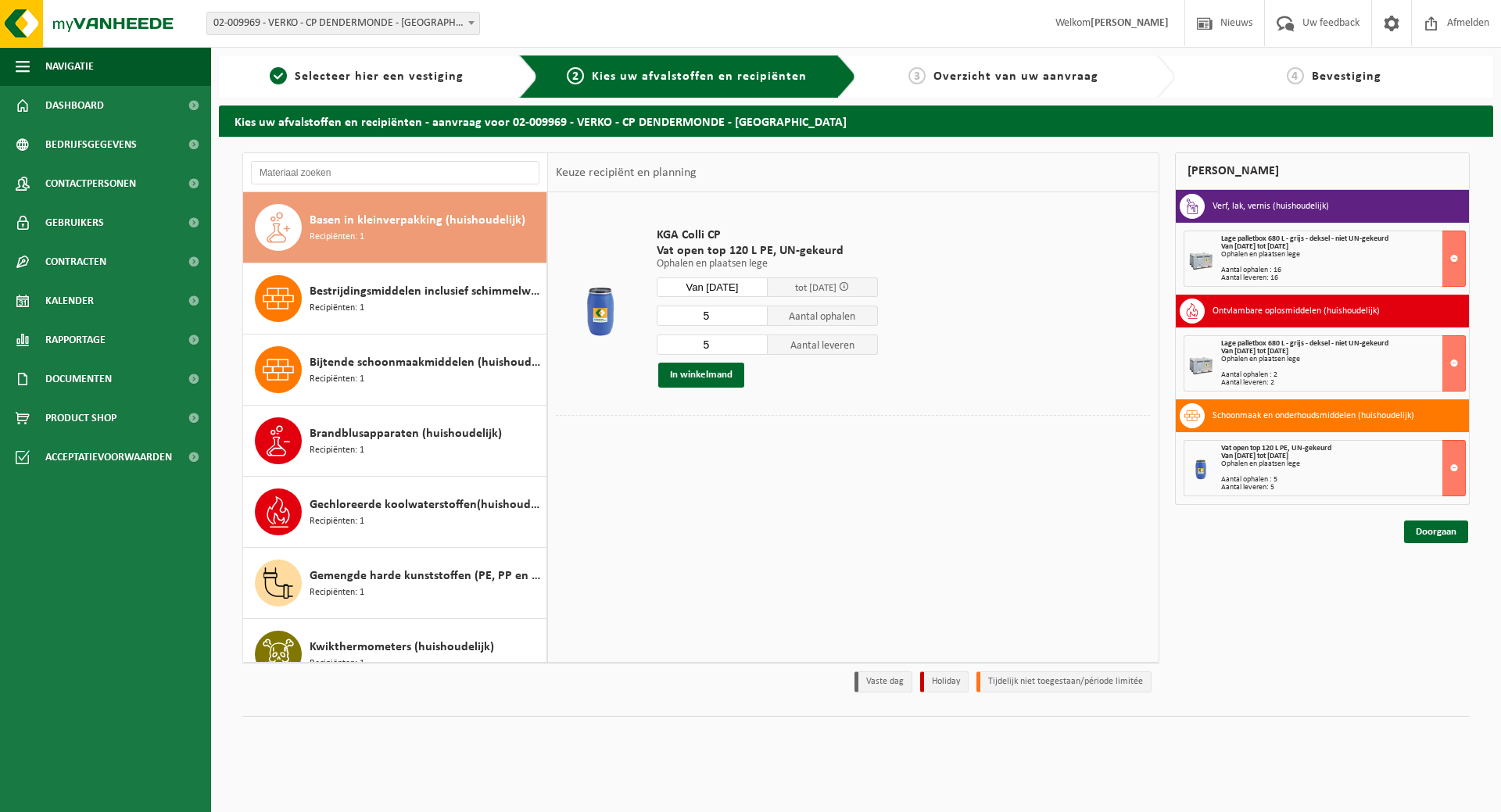
scroll to position [142, 0]
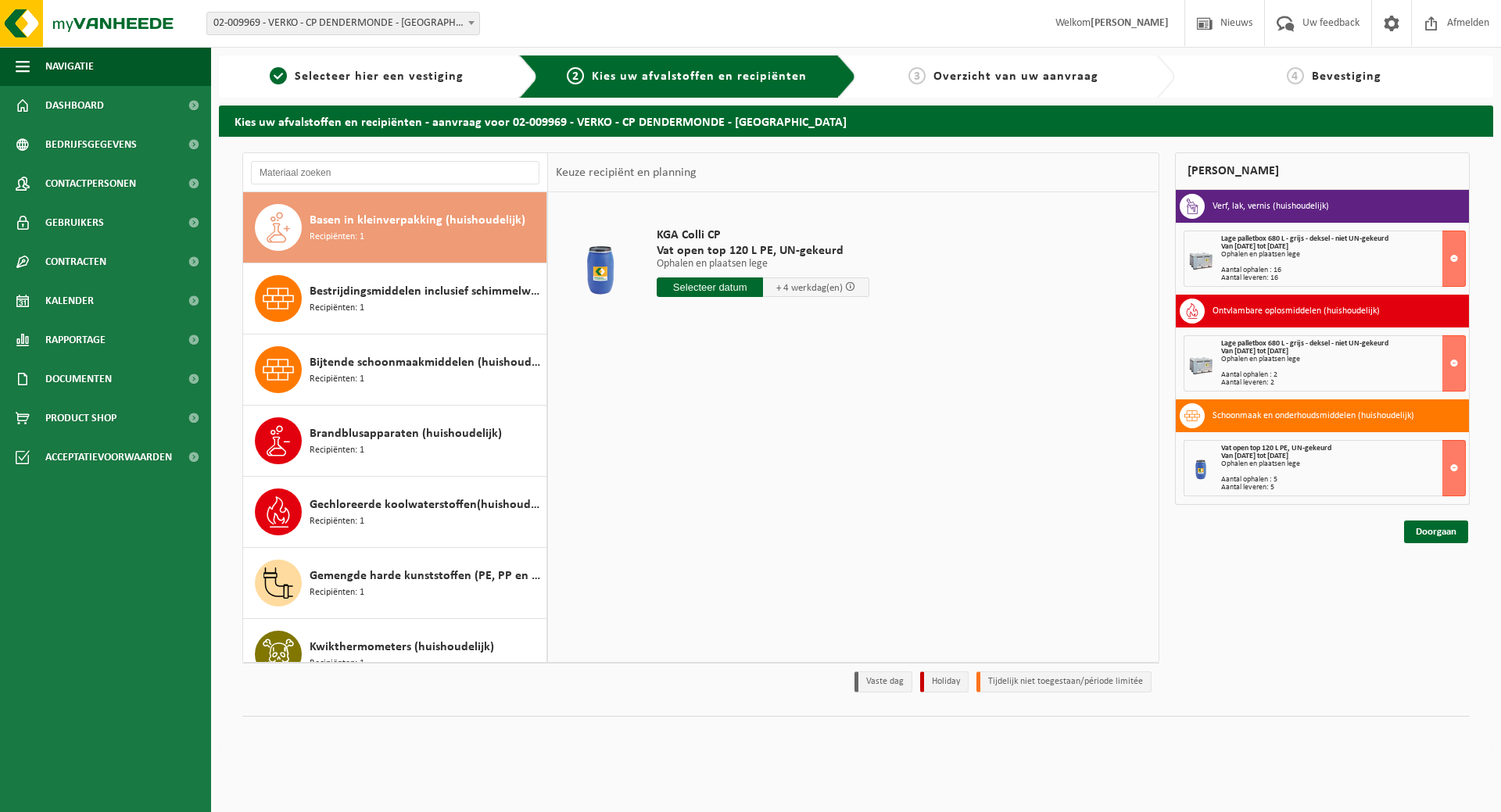
click at [716, 282] on input "text" at bounding box center [709, 286] width 106 height 19
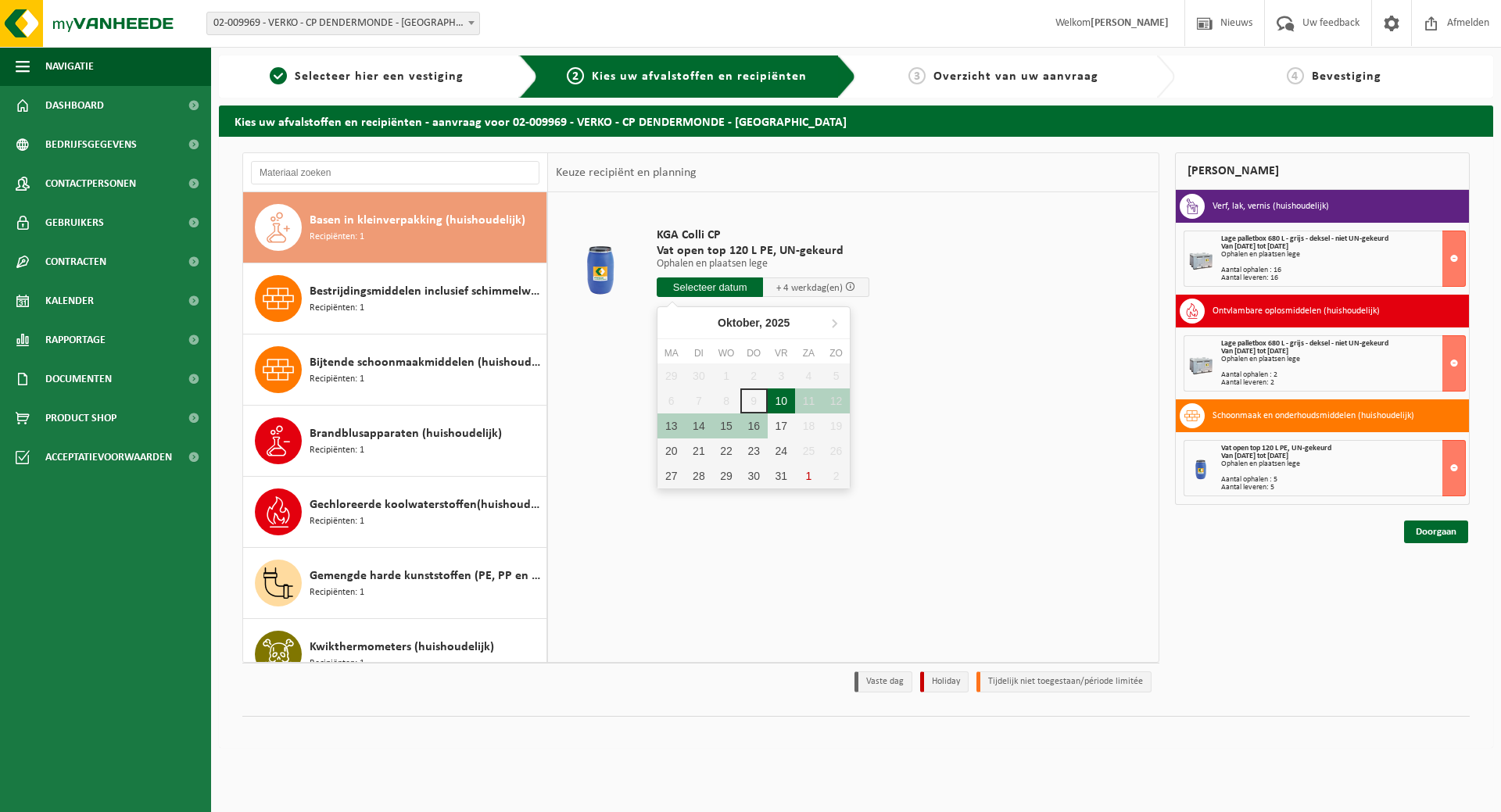
click at [784, 403] on div "10" at bounding box center [781, 400] width 27 height 25
type input "Van 2025-10-10"
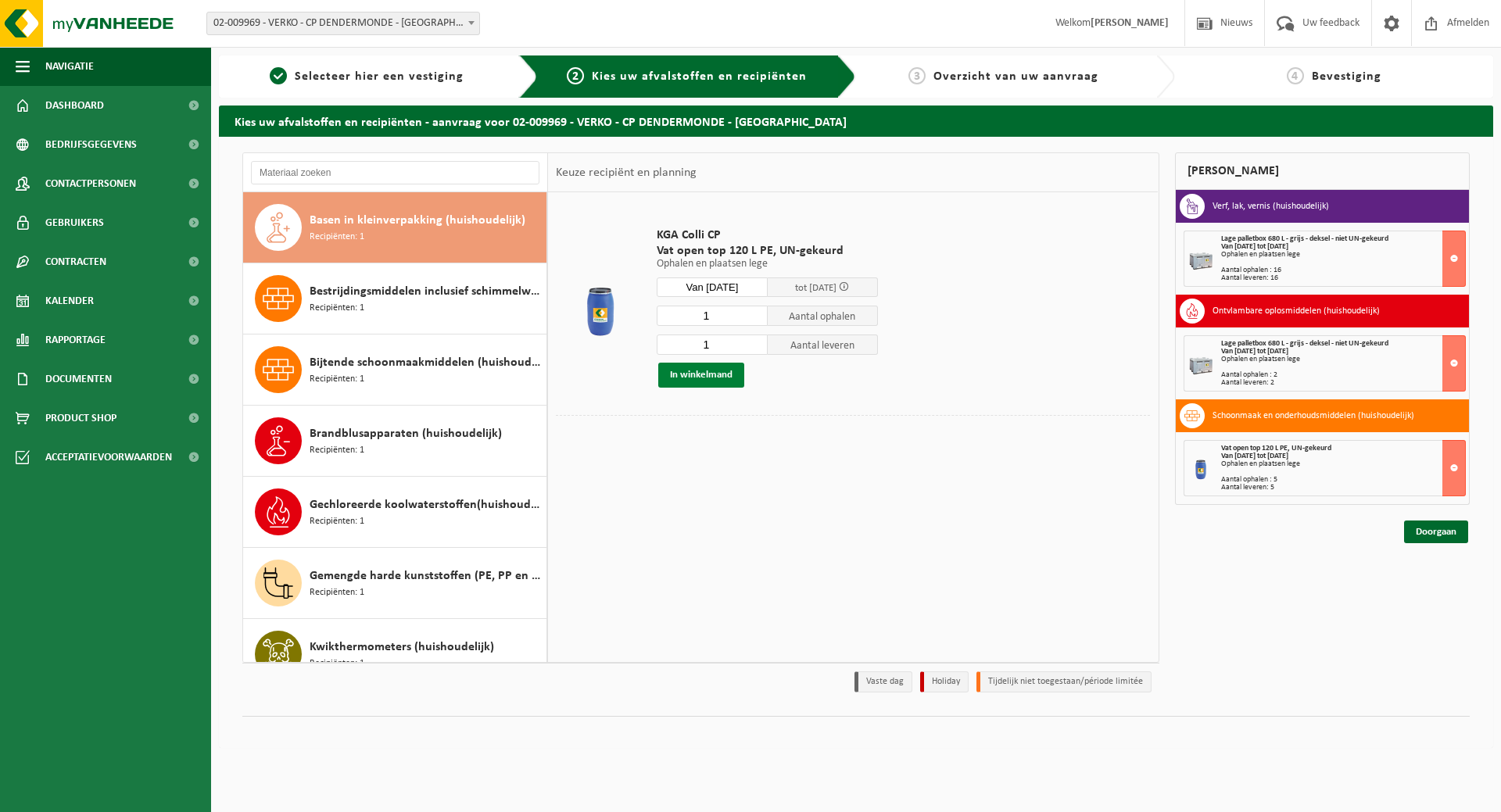
click at [706, 374] on button "In winkelmand" at bounding box center [700, 375] width 86 height 25
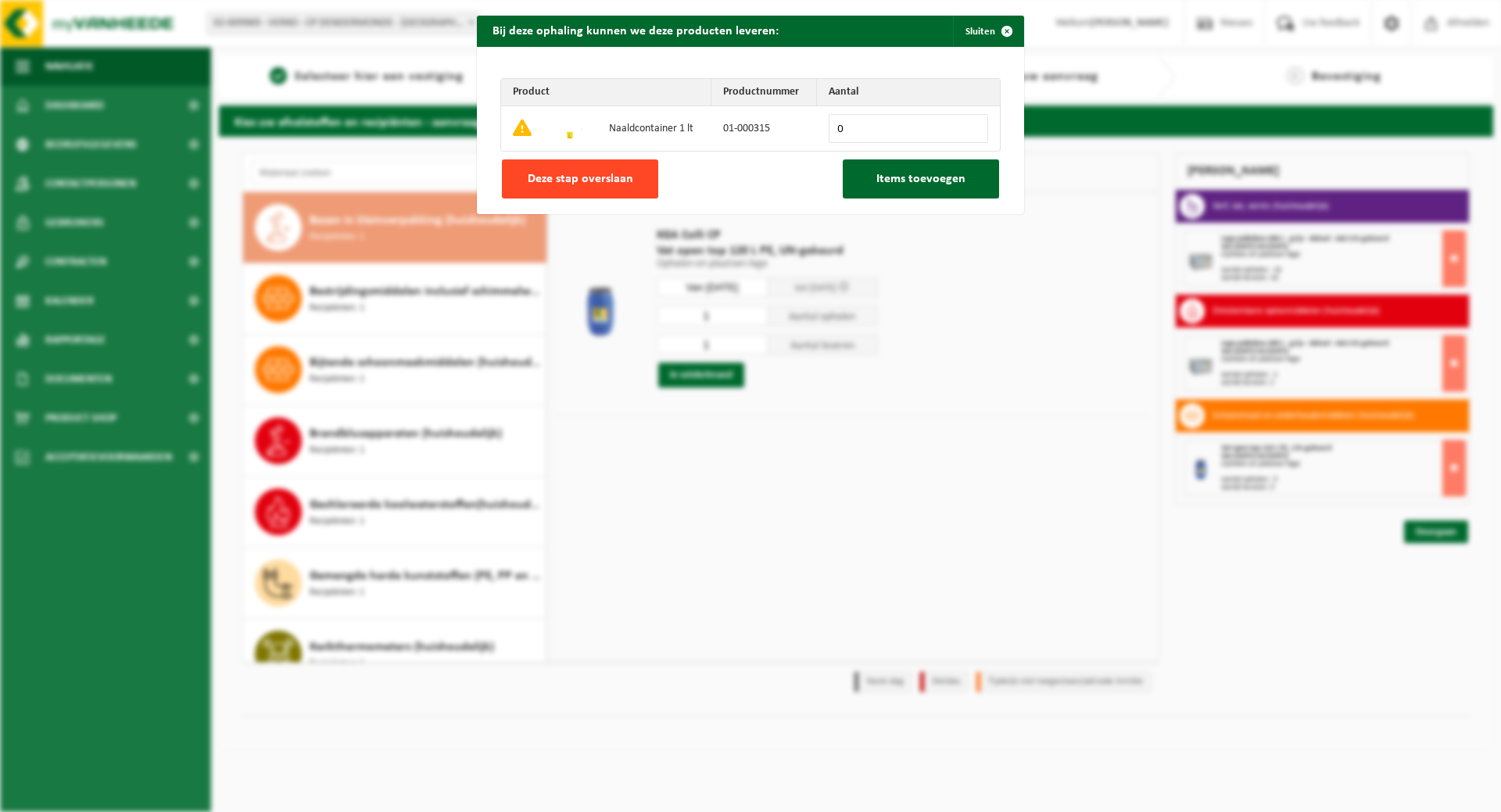
click at [578, 181] on span "Deze stap overslaan" at bounding box center [580, 179] width 105 height 13
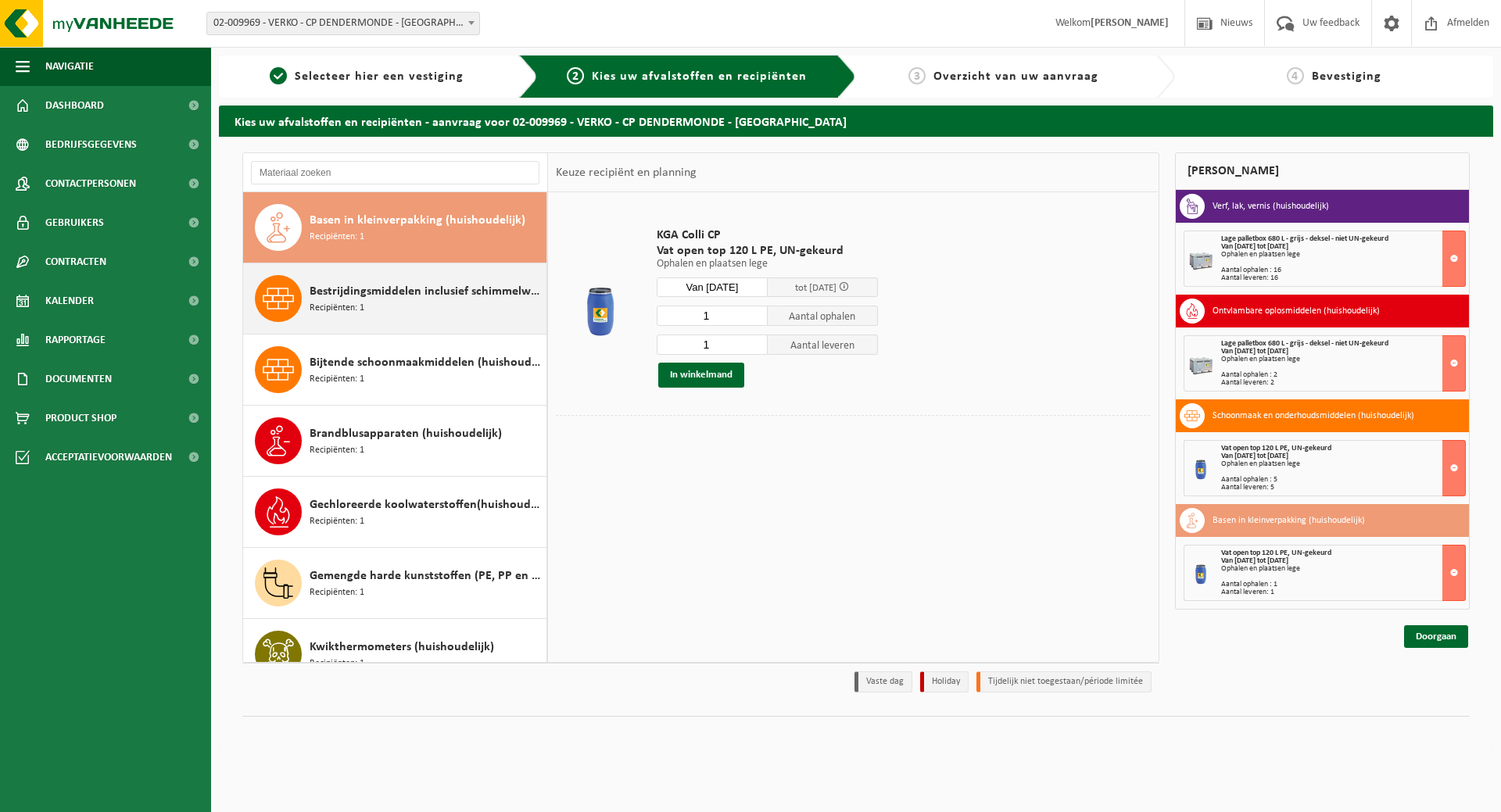
click at [465, 286] on span "Bestrijdingsmiddelen inclusief schimmelwerende beschermingsmiddelen (huishoudel…" at bounding box center [426, 292] width 233 height 19
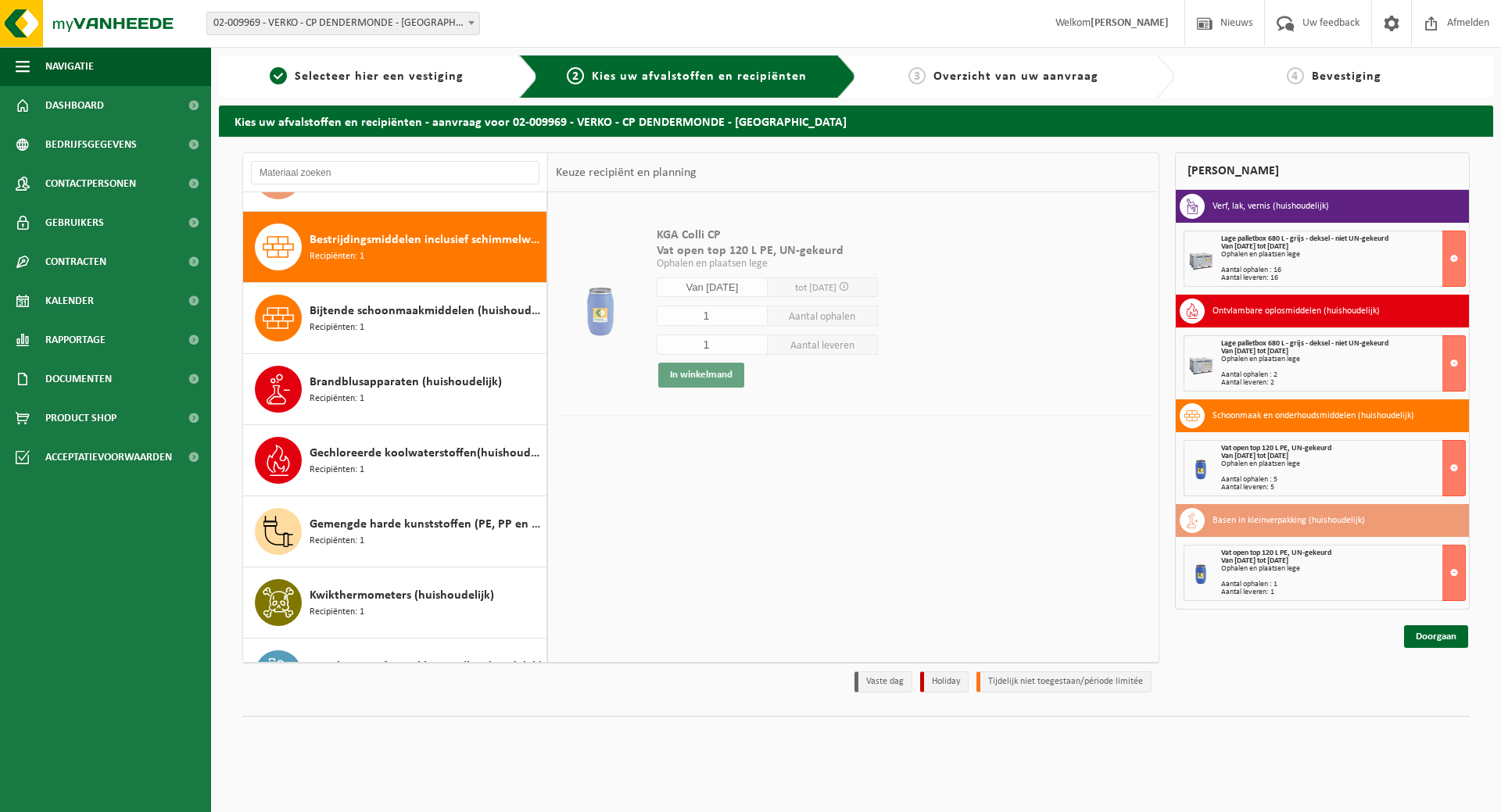
scroll to position [214, 0]
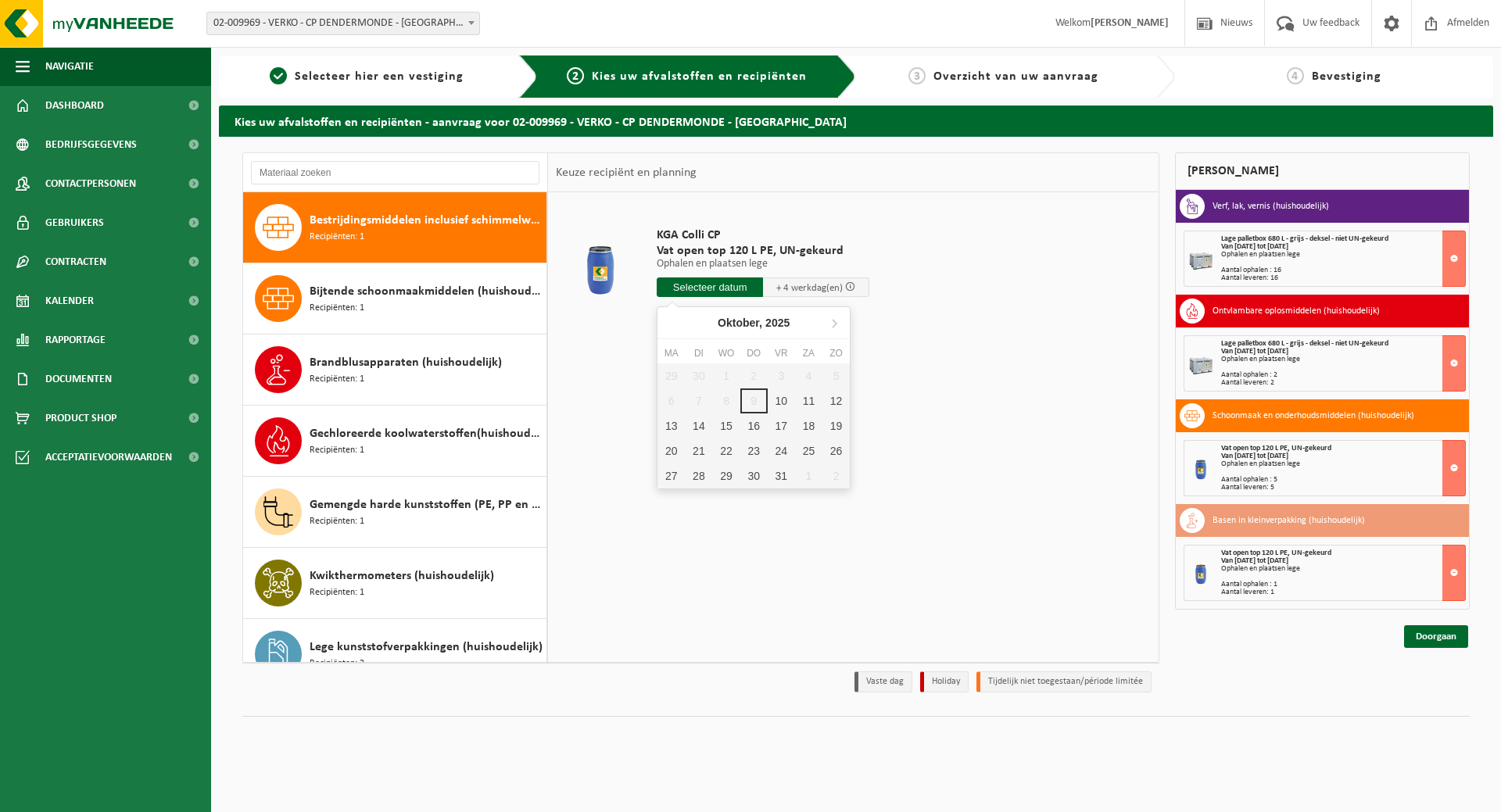
click at [709, 291] on input "text" at bounding box center [709, 286] width 106 height 19
click at [778, 400] on div "10" at bounding box center [781, 400] width 27 height 25
type input "Van 2025-10-10"
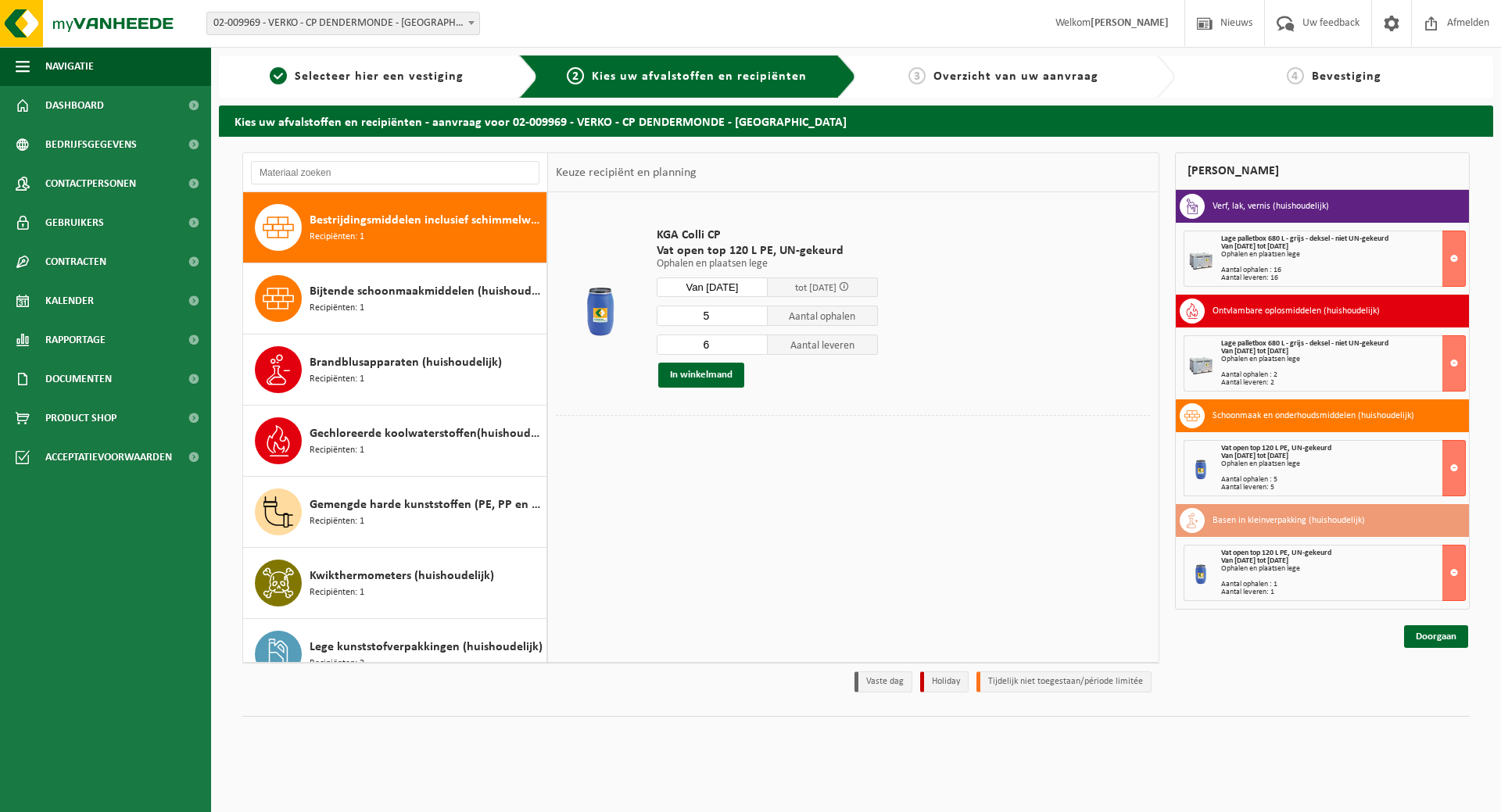
click at [756, 321] on input "5" at bounding box center [711, 315] width 111 height 20
type input "4"
click at [756, 321] on input "4" at bounding box center [711, 315] width 111 height 20
click at [758, 348] on input "5" at bounding box center [711, 345] width 111 height 20
type input "4"
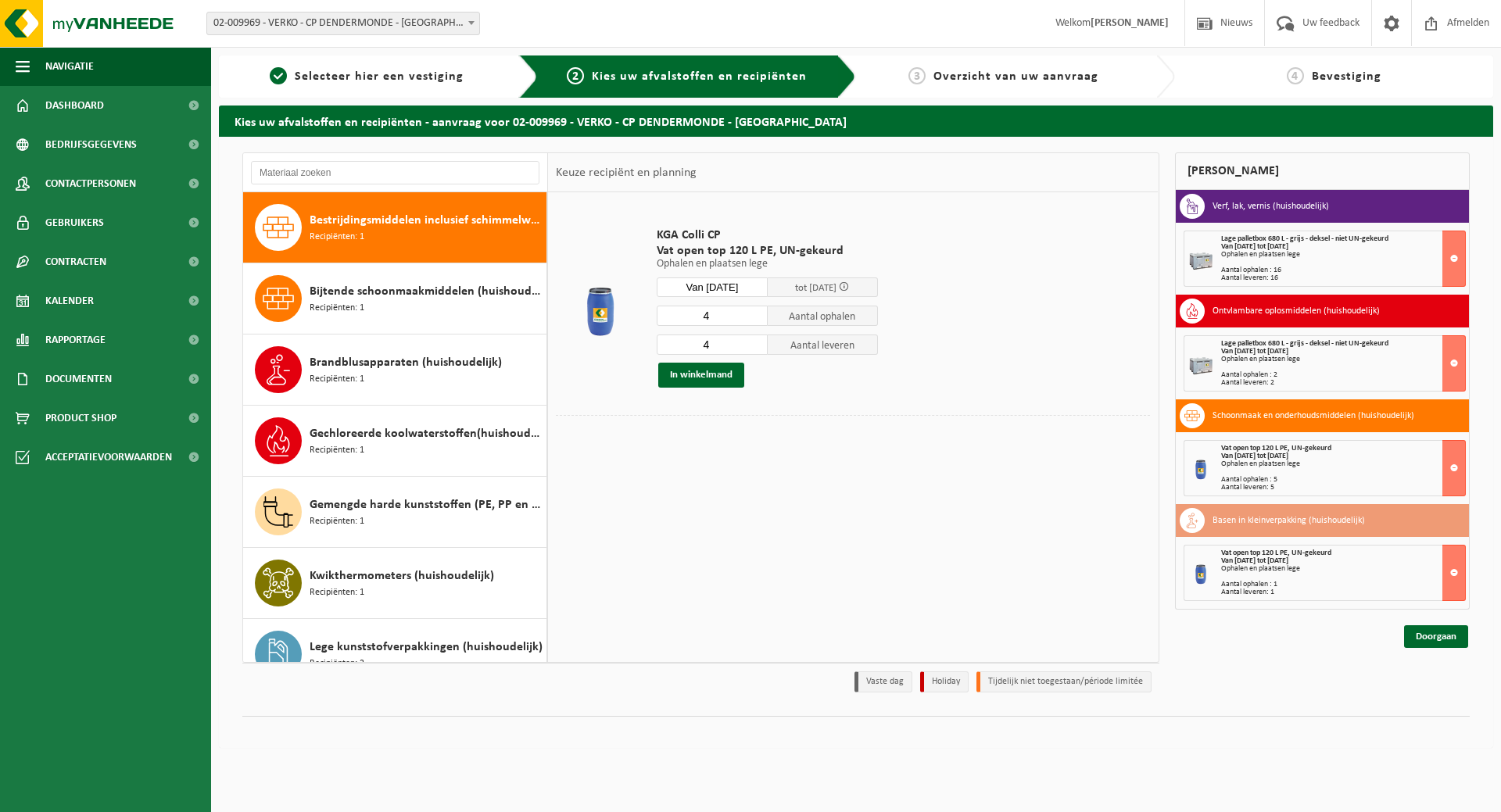
click at [758, 348] on input "4" at bounding box center [711, 345] width 111 height 20
click at [727, 368] on button "In winkelmand" at bounding box center [700, 375] width 86 height 25
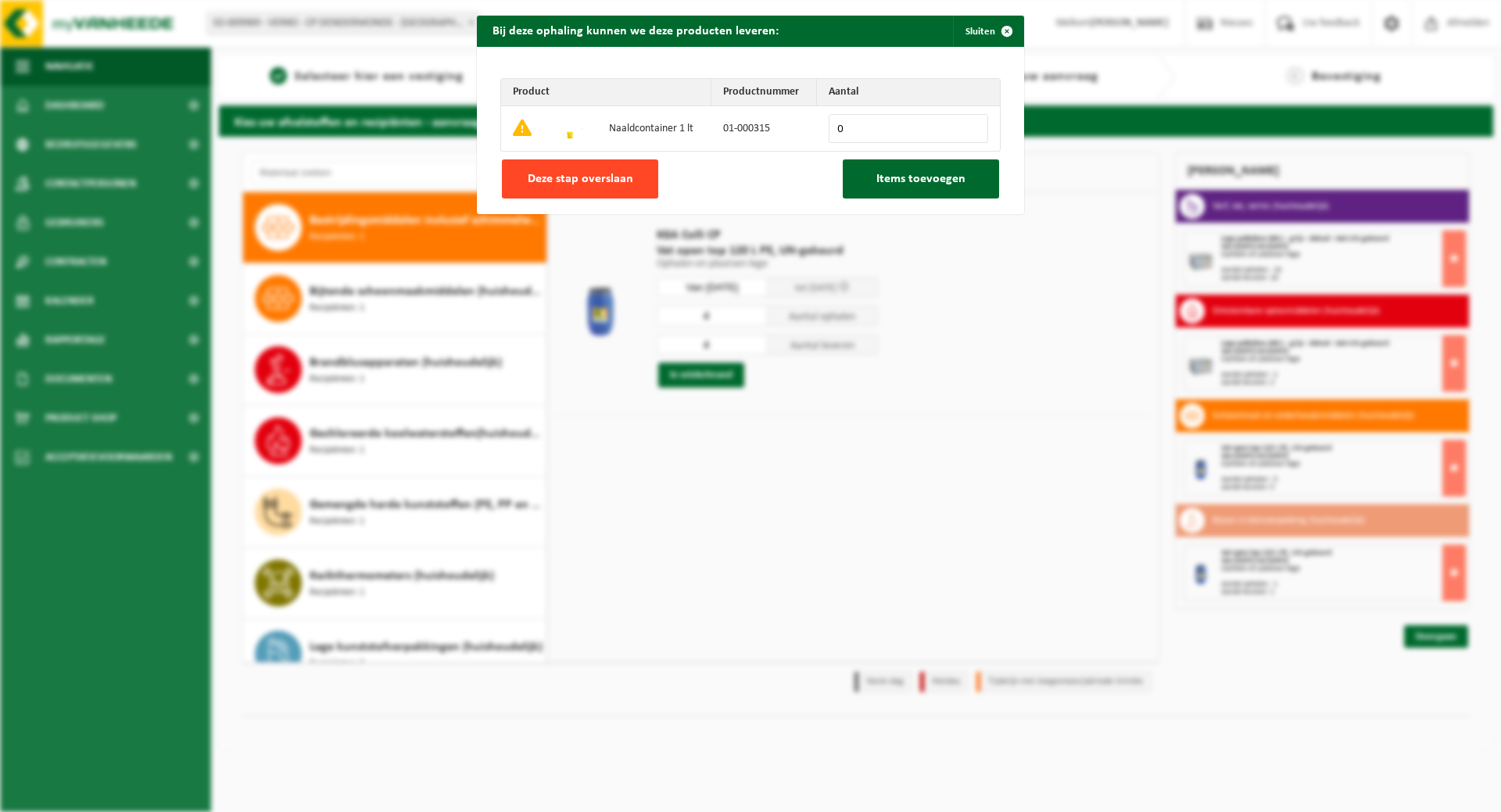
click at [584, 173] on span "Deze stap overslaan" at bounding box center [580, 179] width 105 height 13
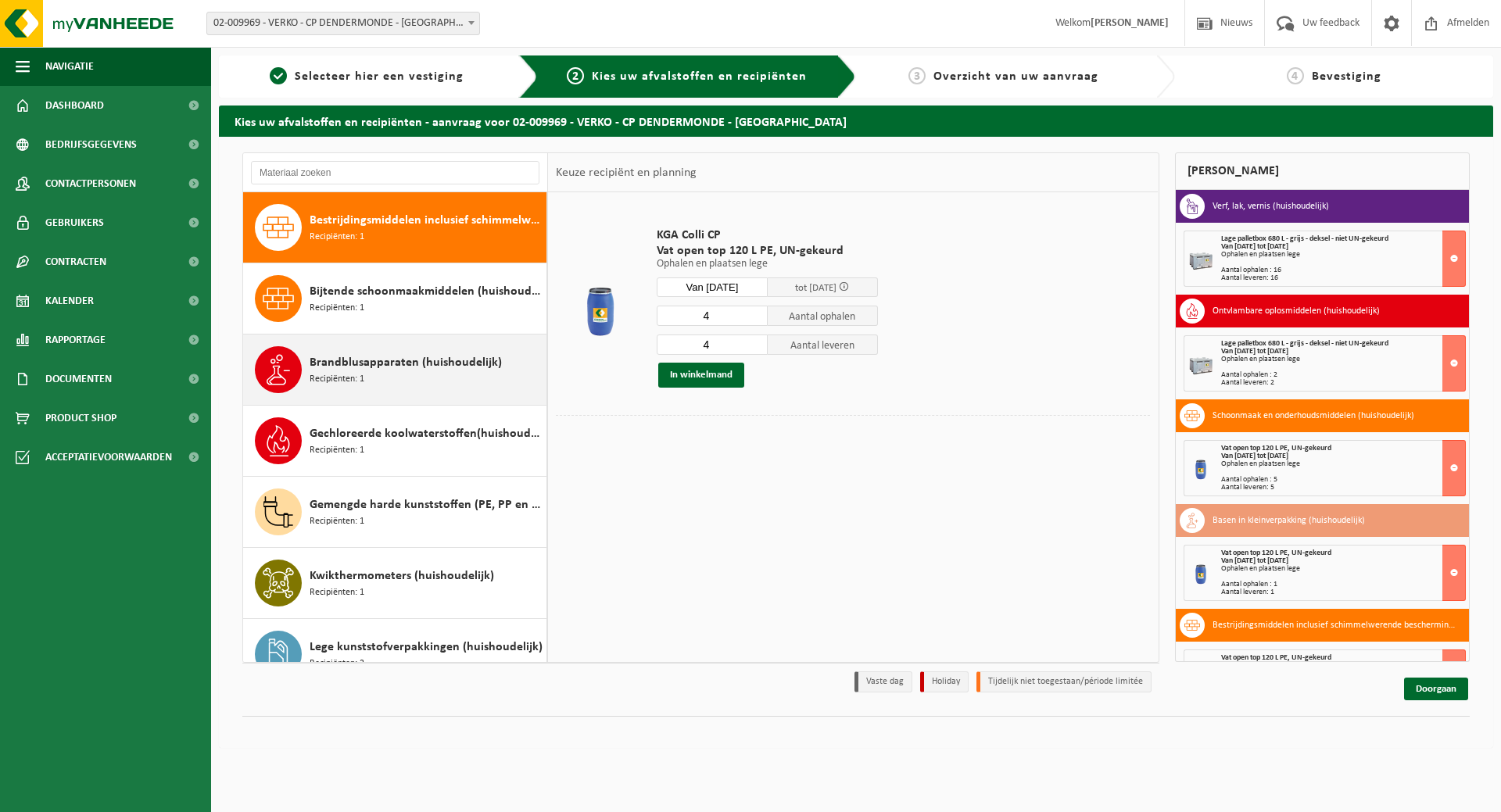
click at [385, 363] on span "Brandblusapparaten (huishoudelijk)" at bounding box center [405, 363] width 193 height 19
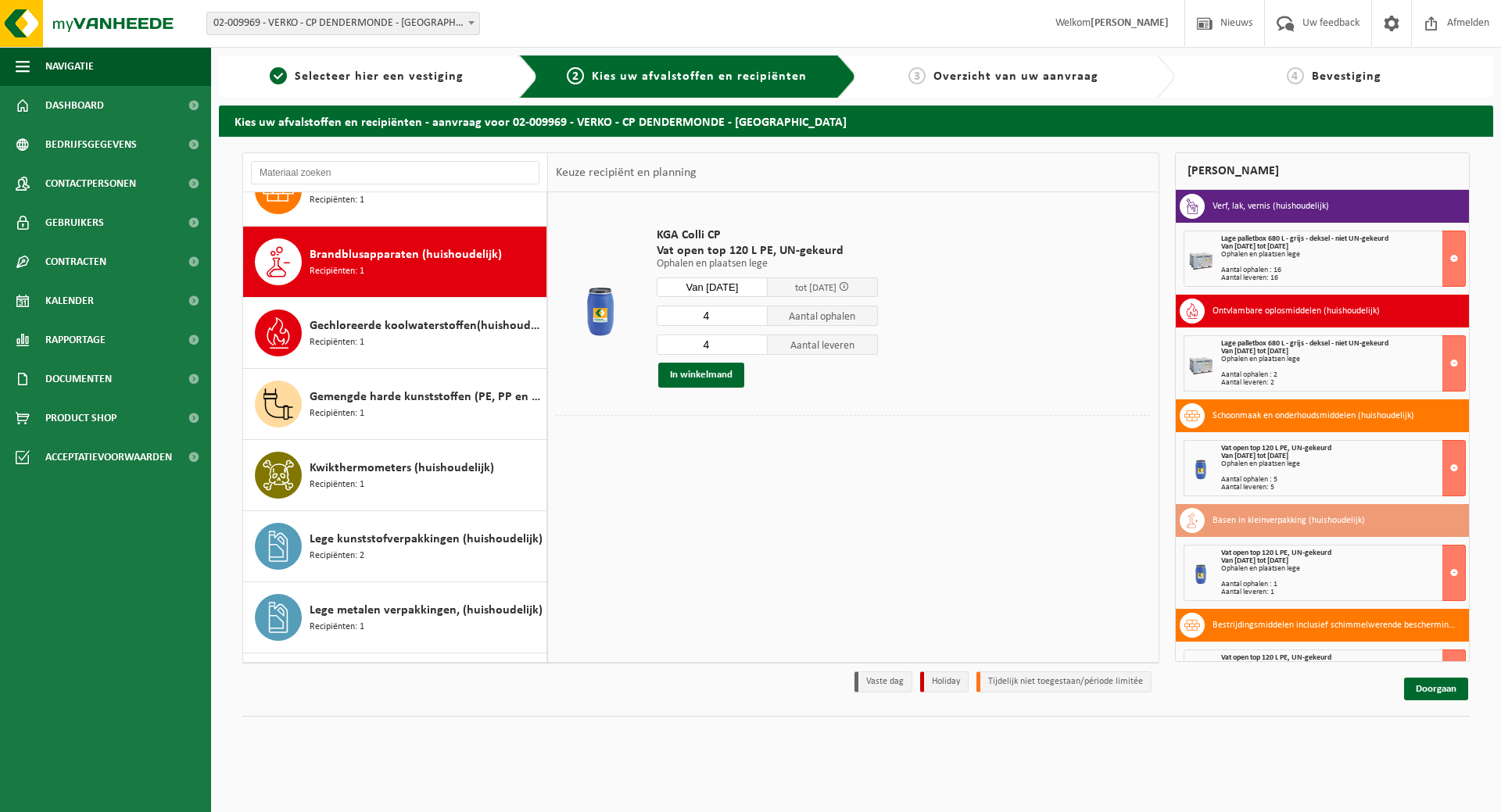
scroll to position [355, 0]
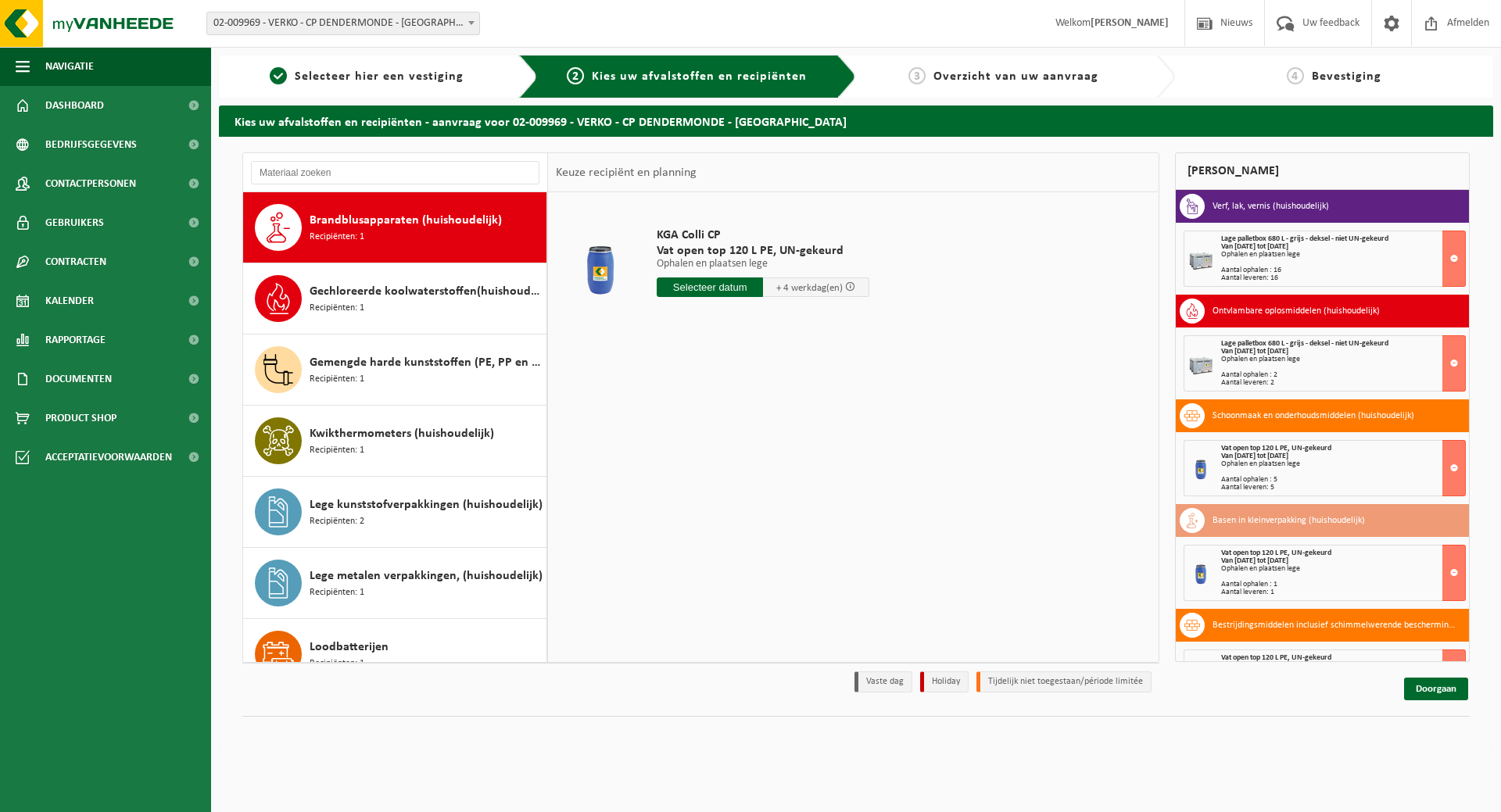
click at [743, 295] on input "text" at bounding box center [709, 286] width 106 height 19
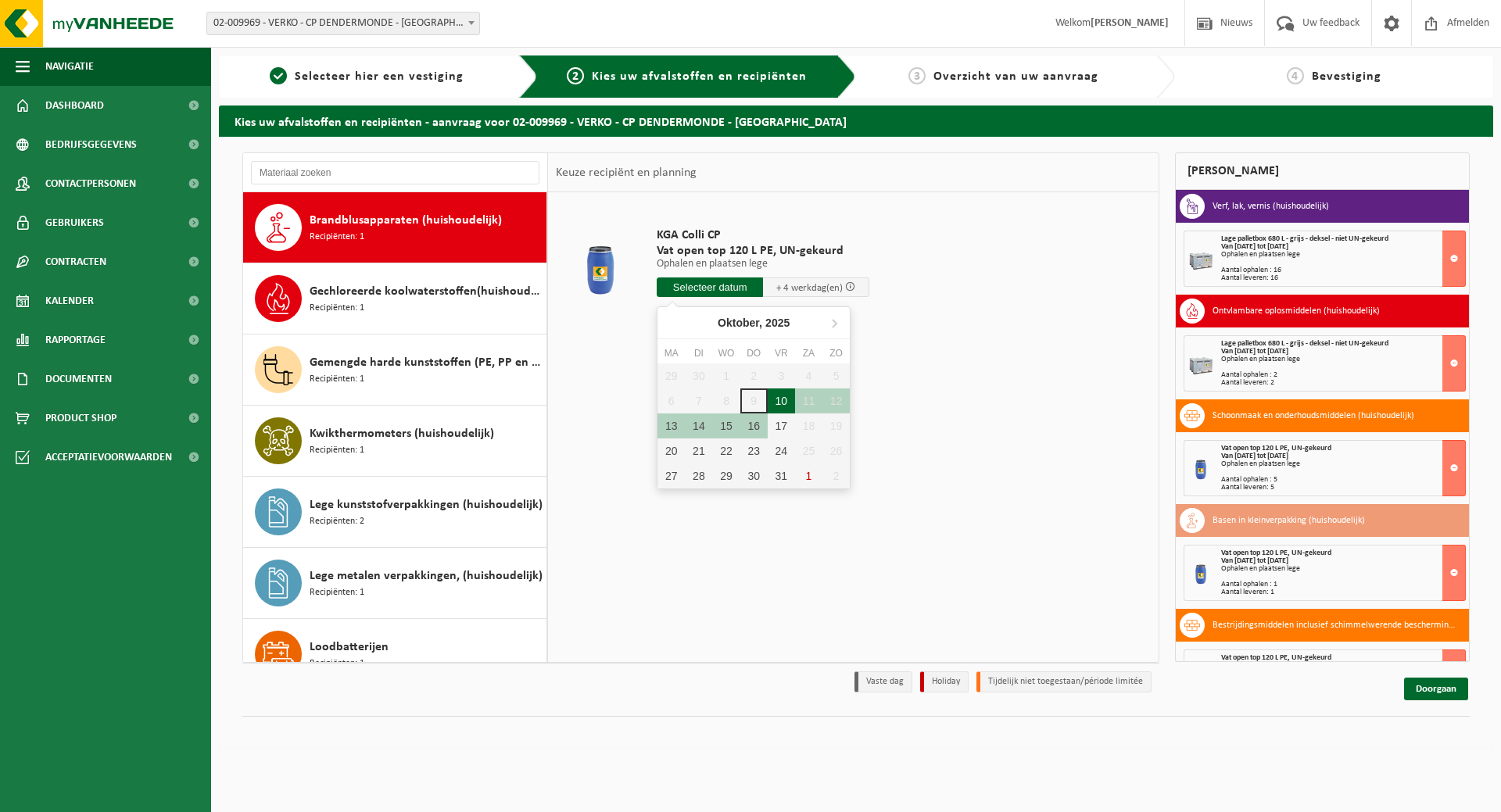
click at [780, 403] on div "10" at bounding box center [781, 400] width 27 height 25
type input "Van 2025-10-10"
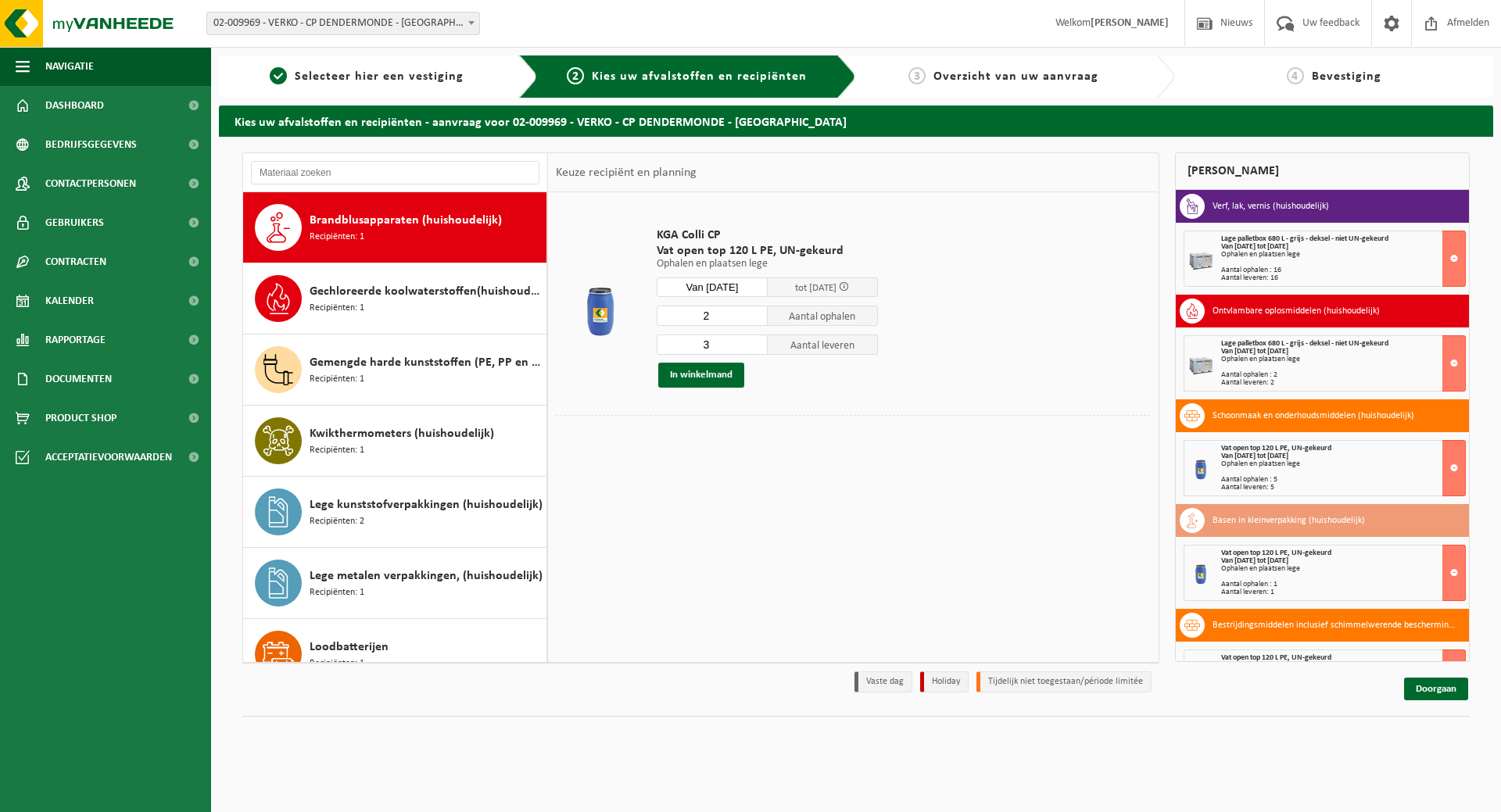
click at [759, 318] on input "2" at bounding box center [711, 315] width 111 height 20
type input "1"
click at [759, 318] on input "1" at bounding box center [711, 315] width 111 height 20
click at [757, 351] on input "3" at bounding box center [711, 345] width 111 height 20
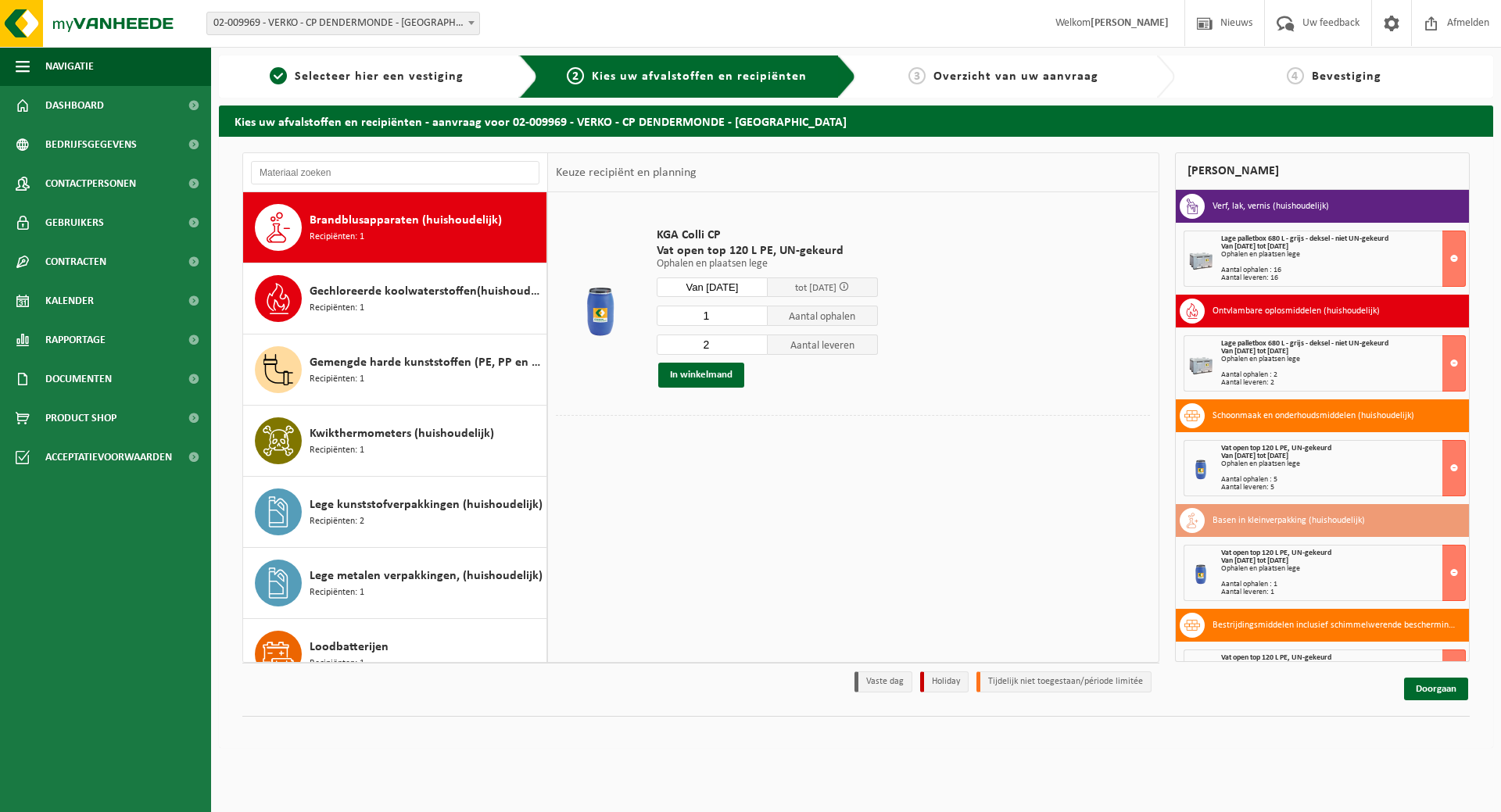
click at [756, 347] on input "2" at bounding box center [711, 345] width 111 height 20
type input "1"
click at [756, 347] on input "1" at bounding box center [711, 345] width 111 height 20
click at [708, 377] on button "In winkelmand" at bounding box center [700, 375] width 86 height 25
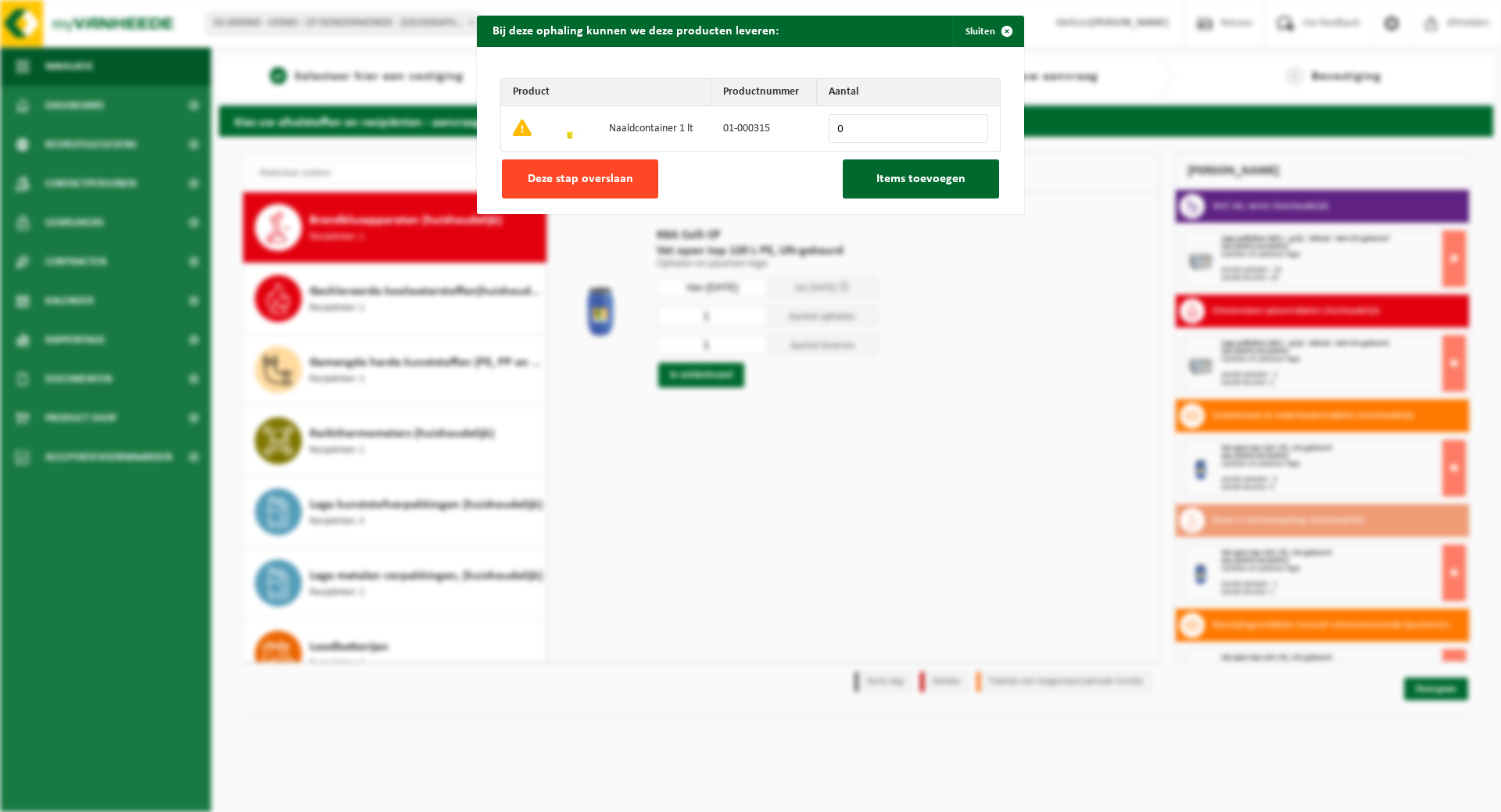
click at [615, 185] on span "Deze stap overslaan" at bounding box center [580, 179] width 105 height 13
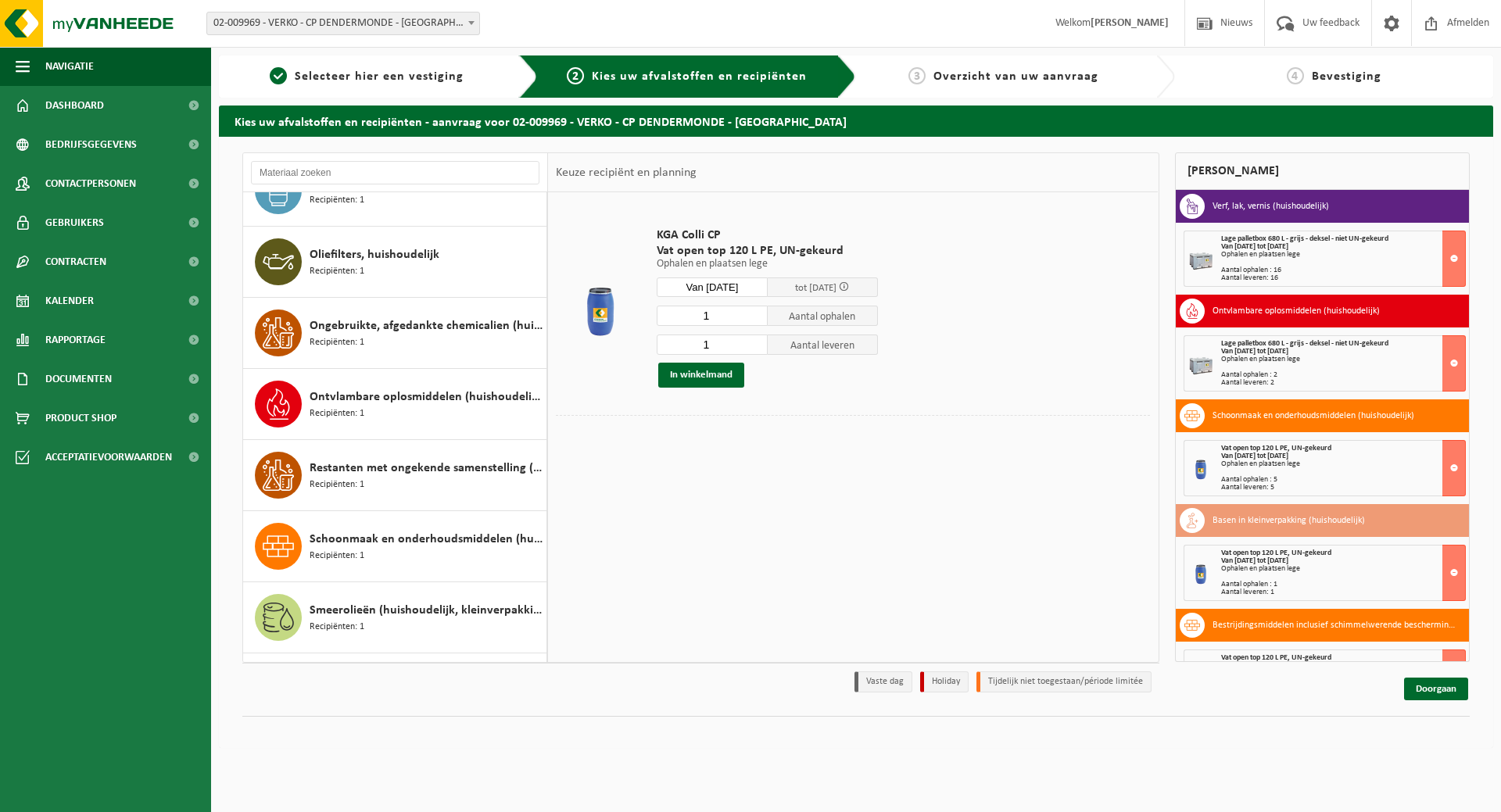
scroll to position [742, 0]
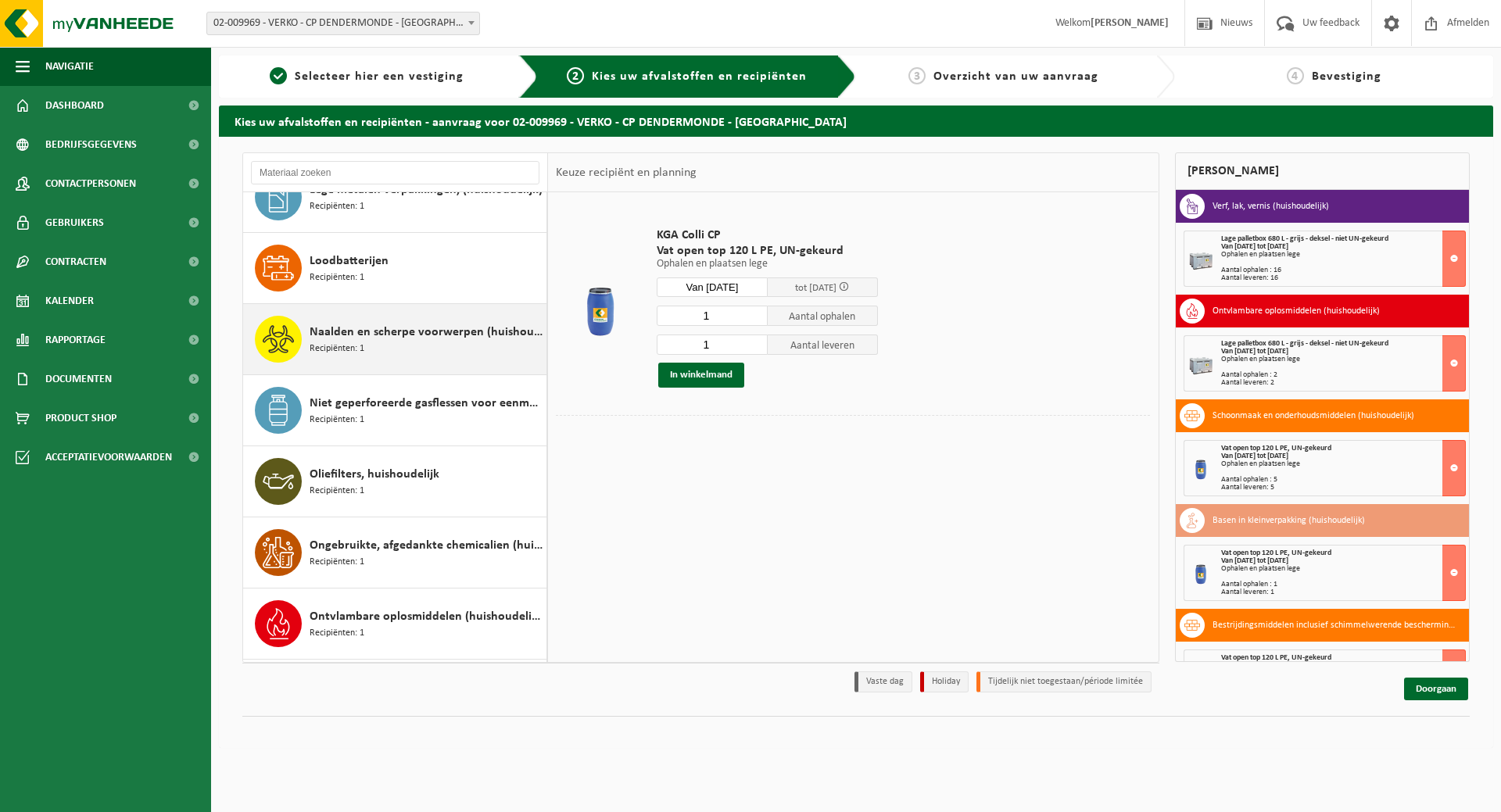
click at [415, 324] on span "Naalden en scherpe voorwerpen (huishoudelijk)" at bounding box center [426, 332] width 233 height 19
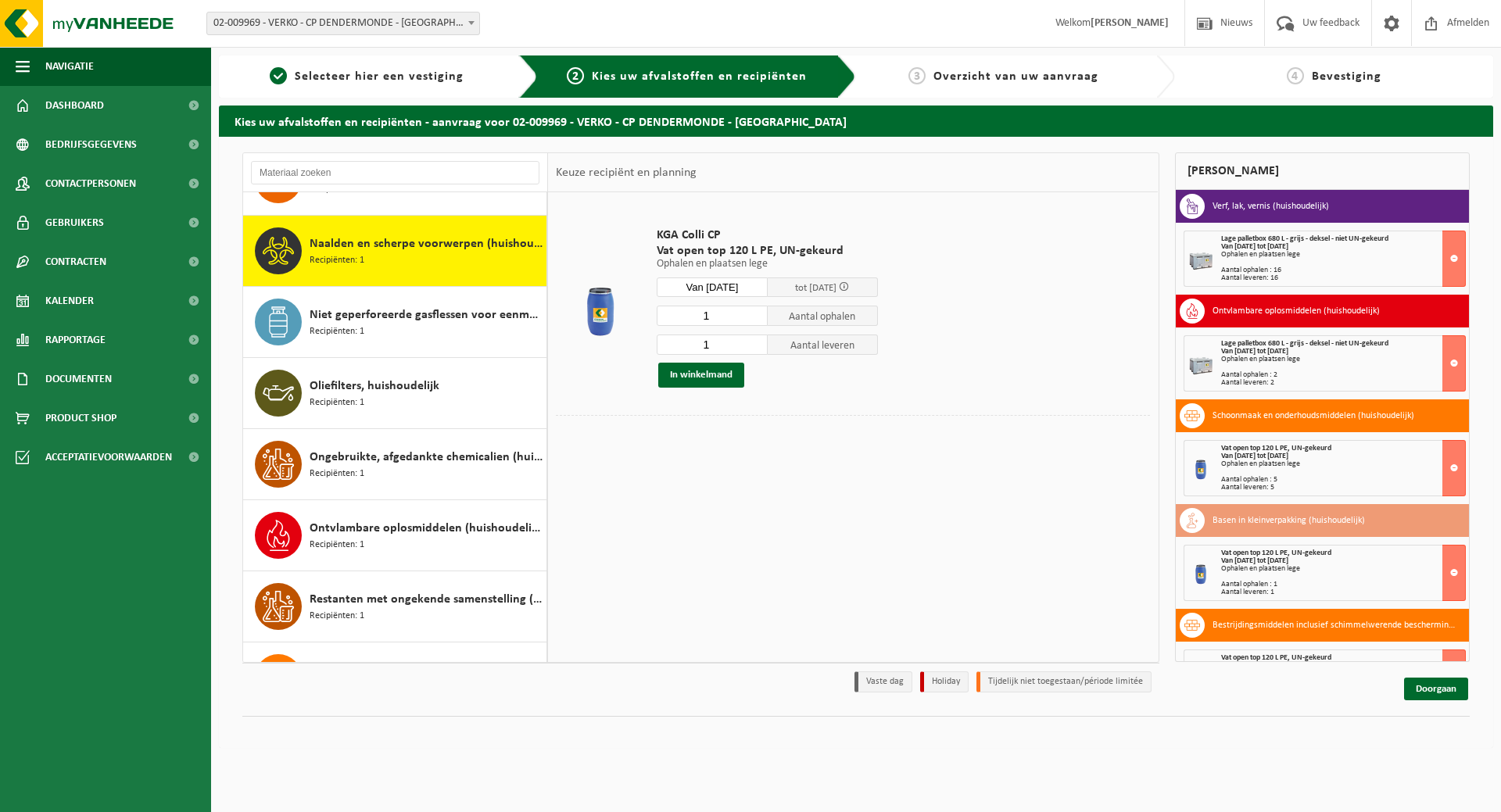
scroll to position [854, 0]
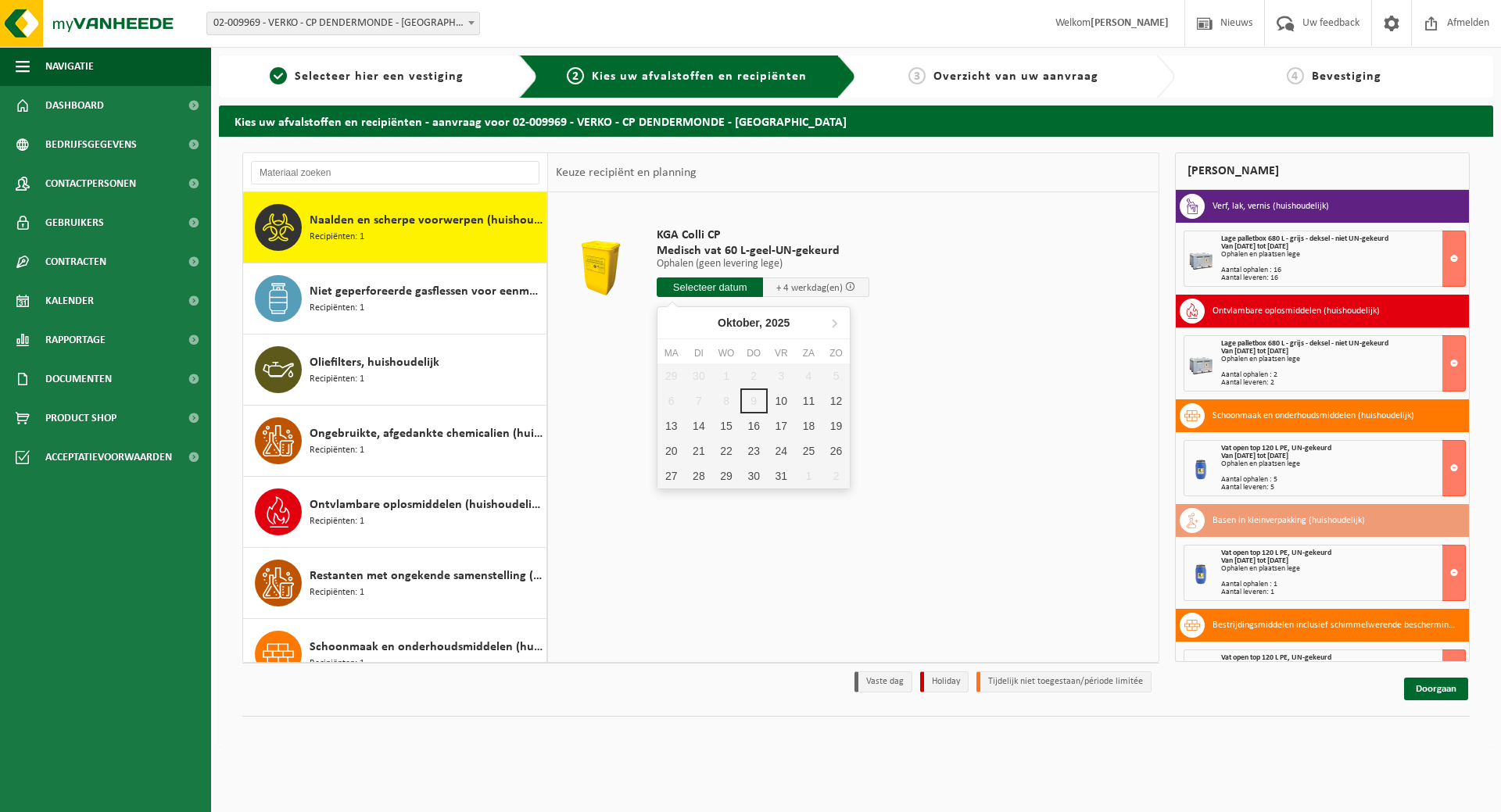
click at [729, 289] on input "text" at bounding box center [709, 286] width 106 height 19
click at [778, 404] on div "10" at bounding box center [781, 400] width 27 height 25
type input "Van 2025-10-10"
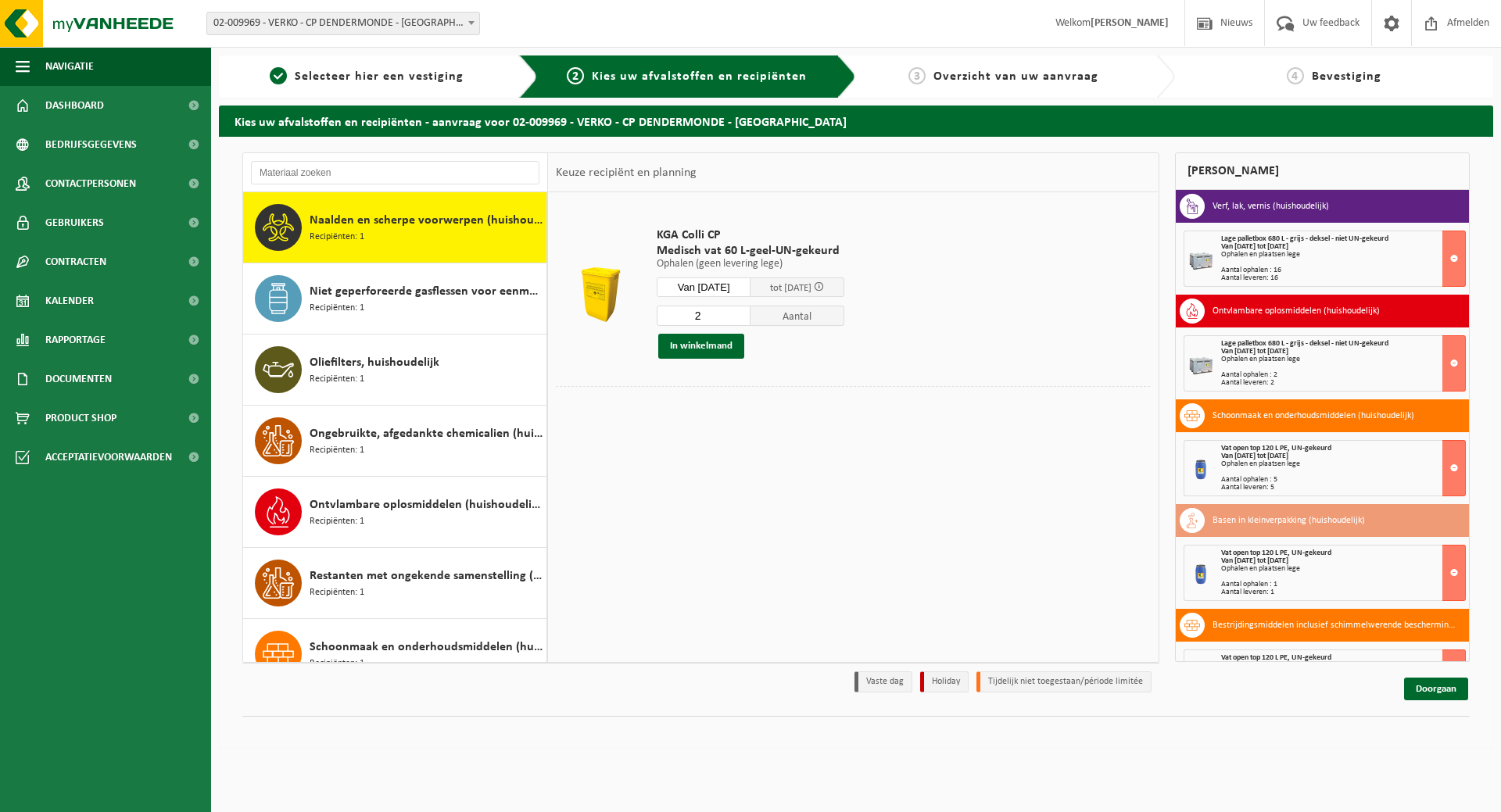
type input "2"
click at [750, 312] on input "2" at bounding box center [703, 315] width 94 height 20
click at [715, 344] on button "In winkelmand" at bounding box center [700, 346] width 86 height 25
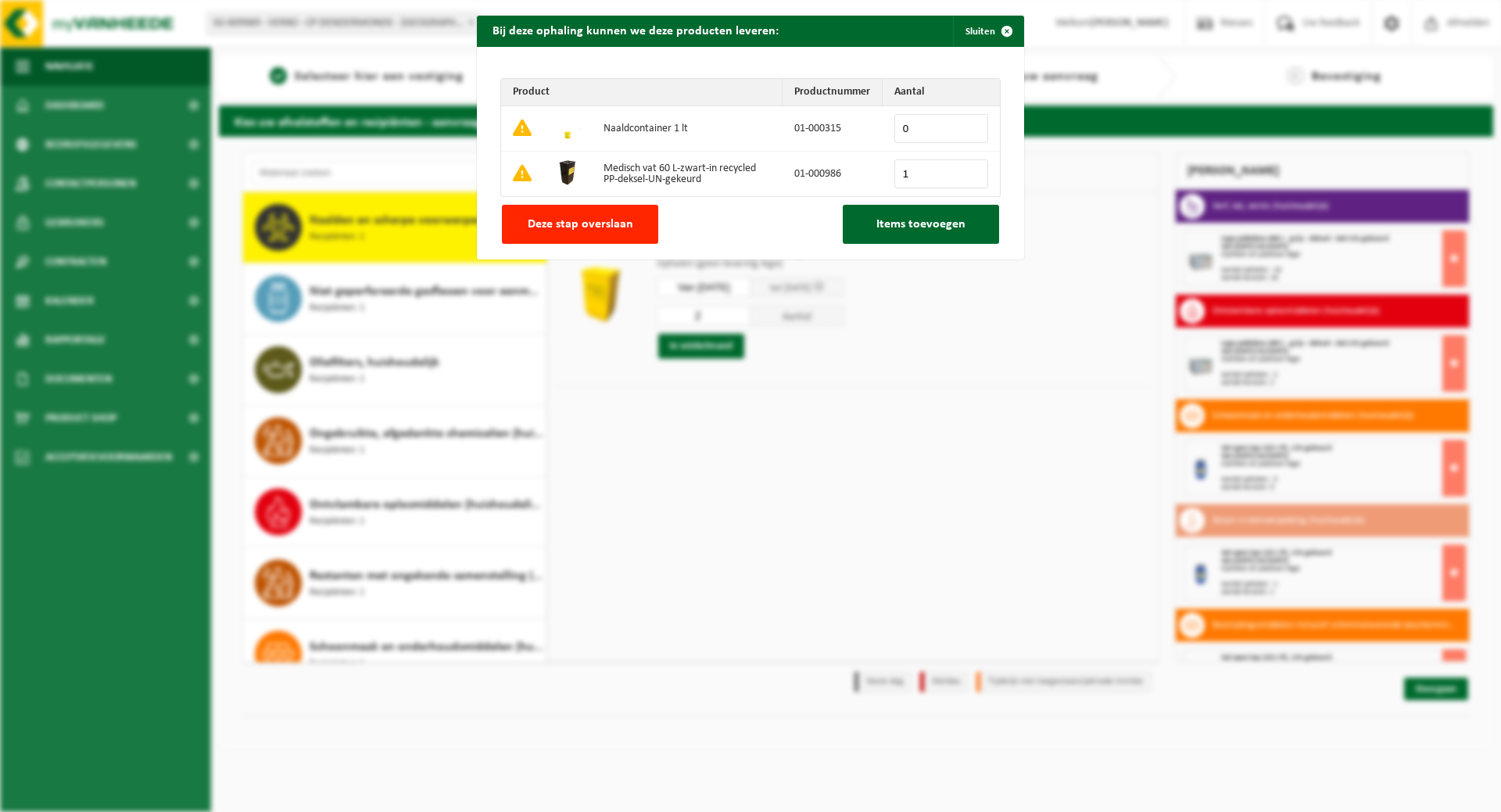
click at [967, 170] on input "1" at bounding box center [941, 174] width 94 height 29
click at [967, 170] on input "2" at bounding box center [941, 174] width 94 height 29
click at [967, 170] on input "3" at bounding box center [941, 174] width 94 height 29
click at [967, 170] on input "4" at bounding box center [941, 174] width 94 height 29
type input "5"
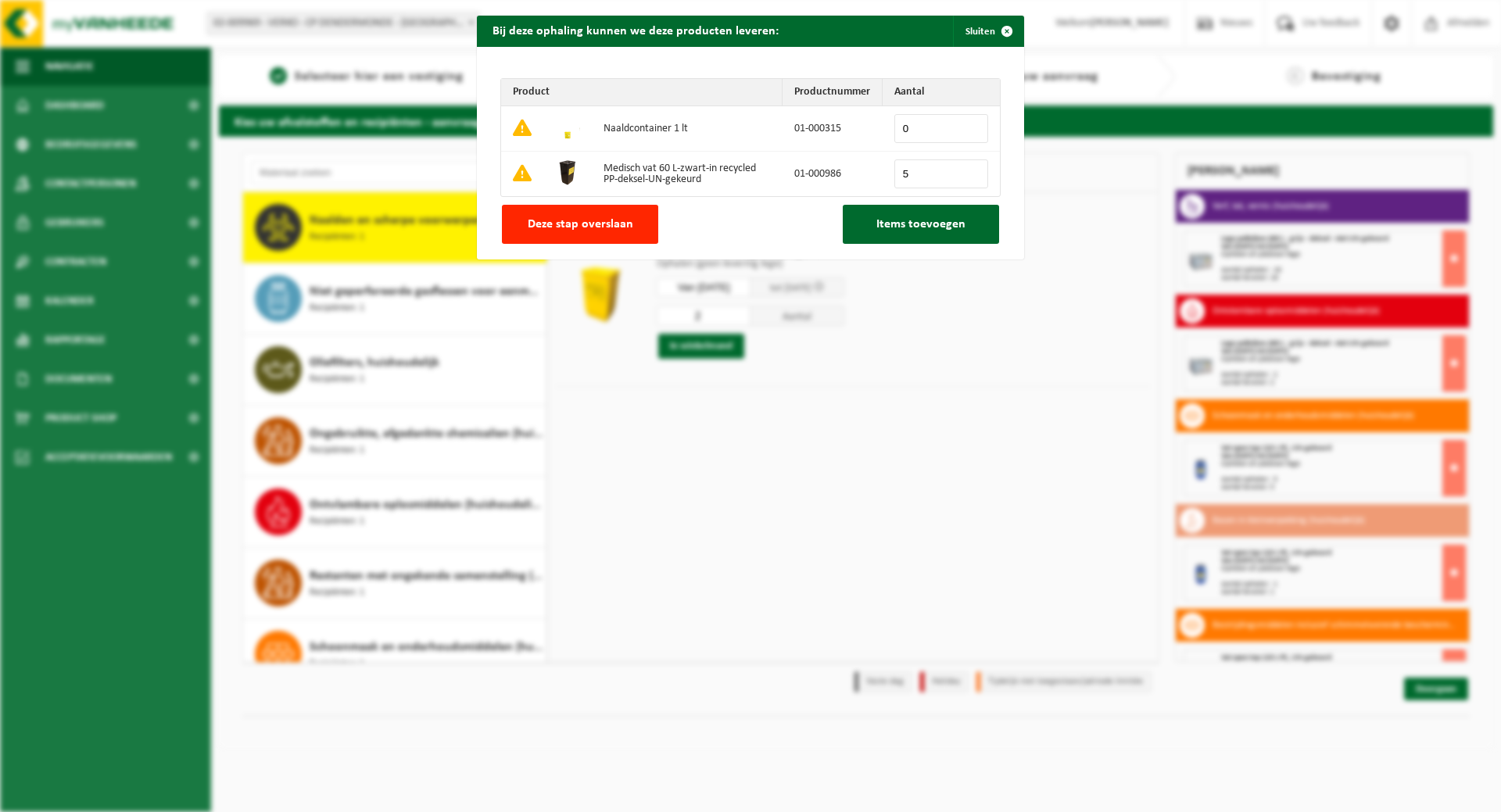
click at [967, 170] on input "5" at bounding box center [941, 174] width 94 height 29
click at [968, 125] on input "52" at bounding box center [941, 129] width 94 height 29
click at [968, 131] on input "51" at bounding box center [941, 129] width 94 height 29
type input "50"
click at [968, 131] on input "50" at bounding box center [941, 129] width 94 height 29
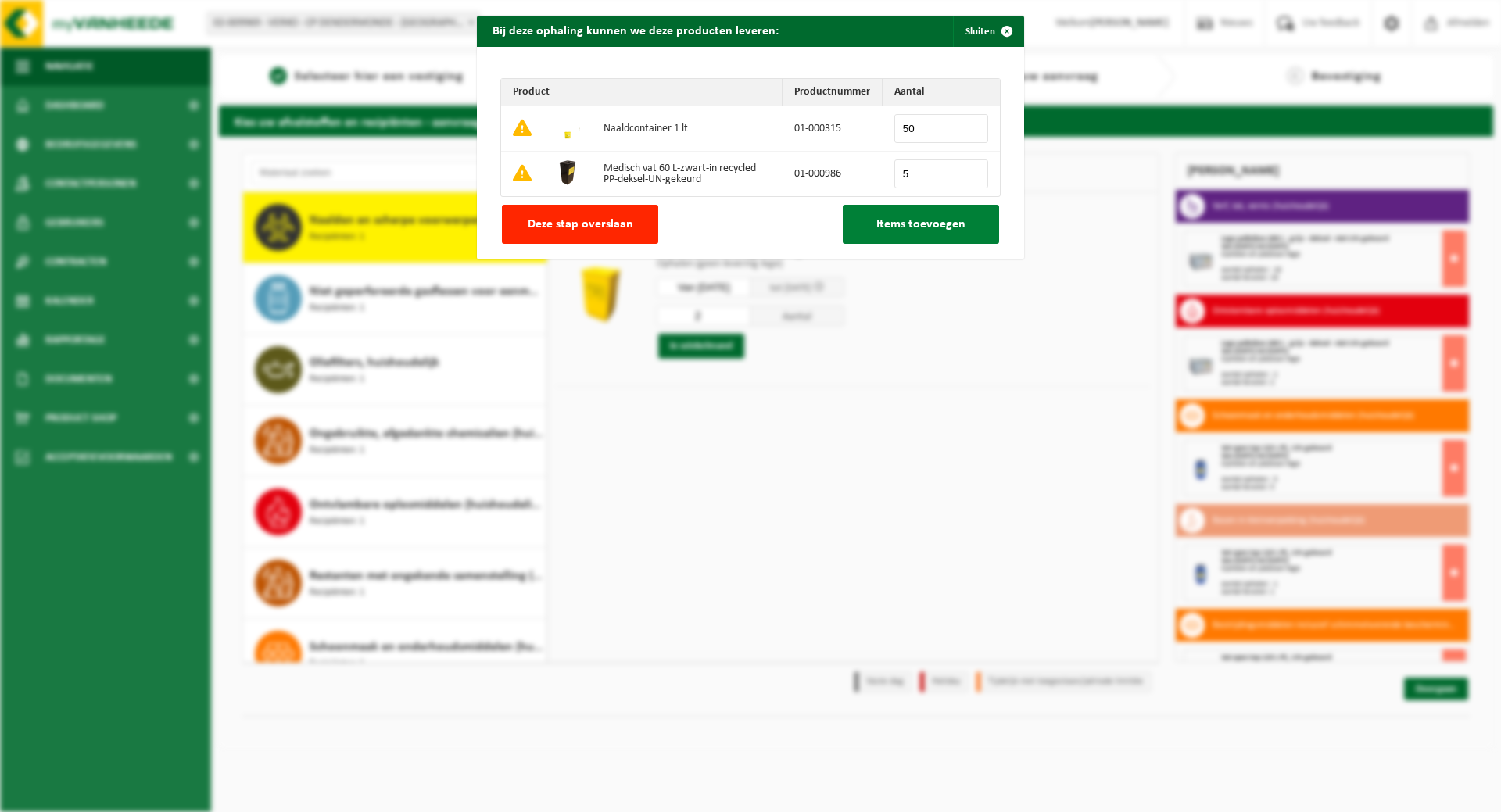
click at [927, 226] on span "Items toevoegen" at bounding box center [920, 224] width 89 height 13
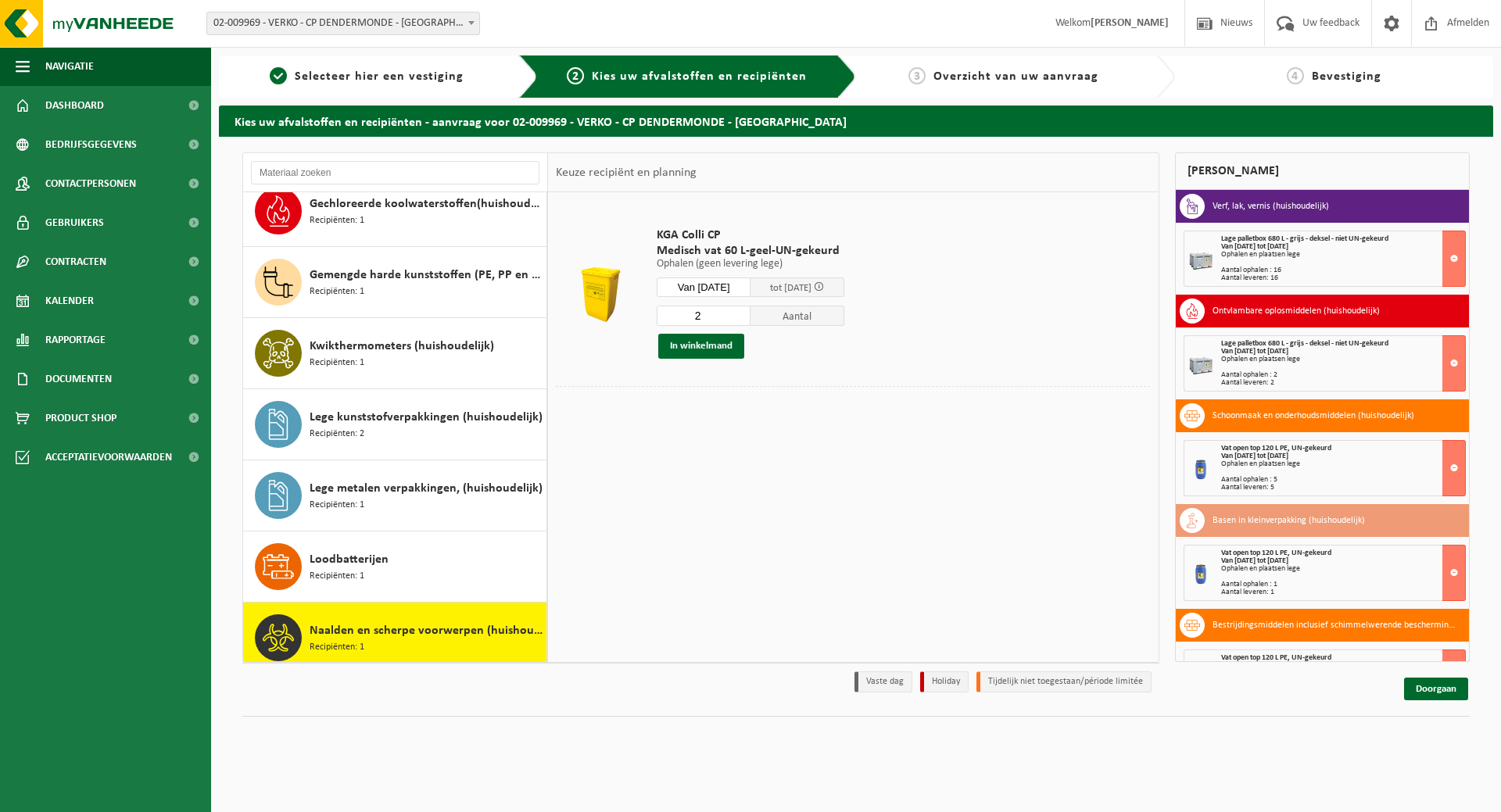
scroll to position [0, 0]
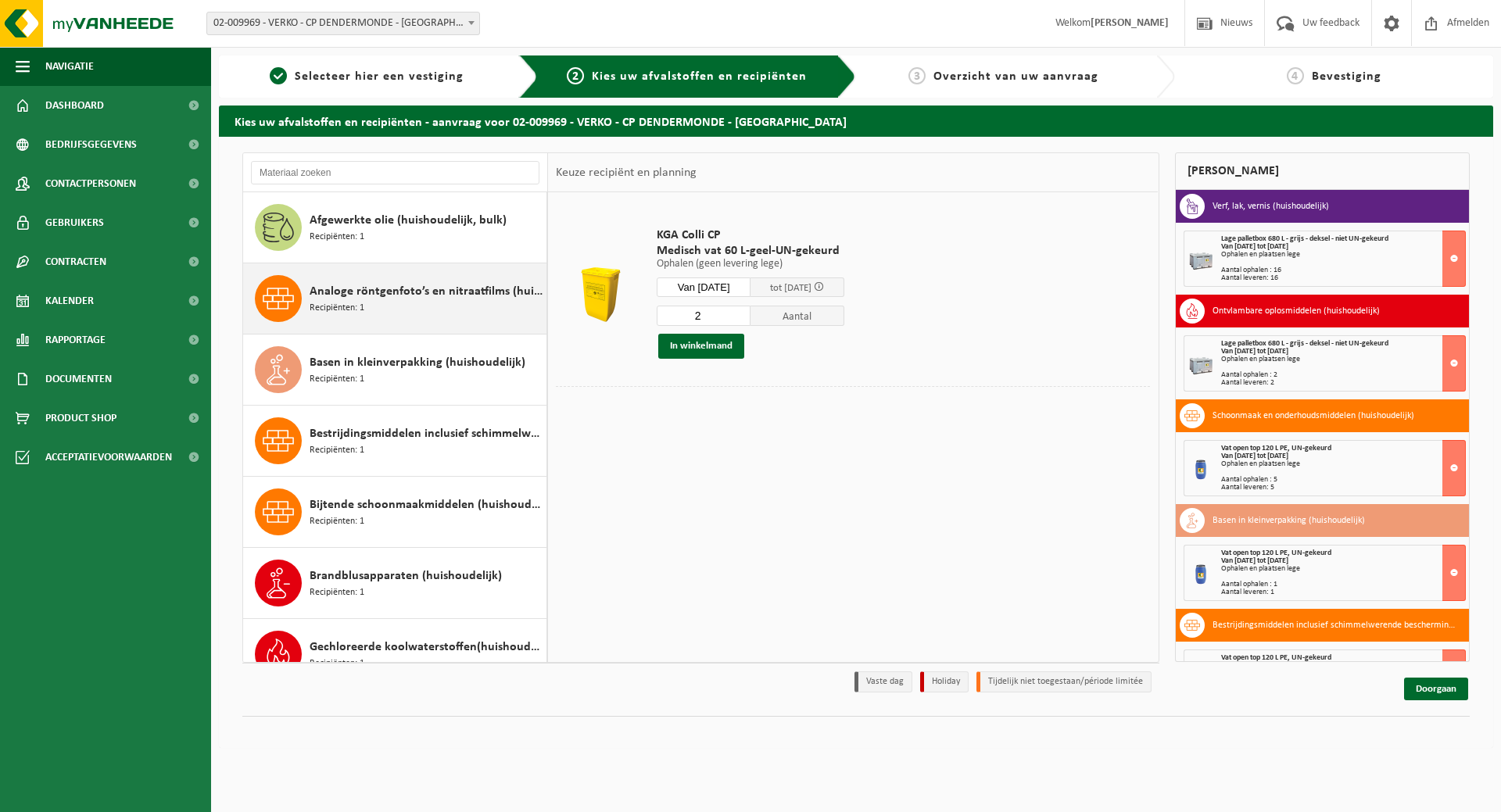
click at [467, 284] on span "Analoge röntgenfoto’s en nitraatfilms (huishoudelijk)" at bounding box center [426, 292] width 233 height 19
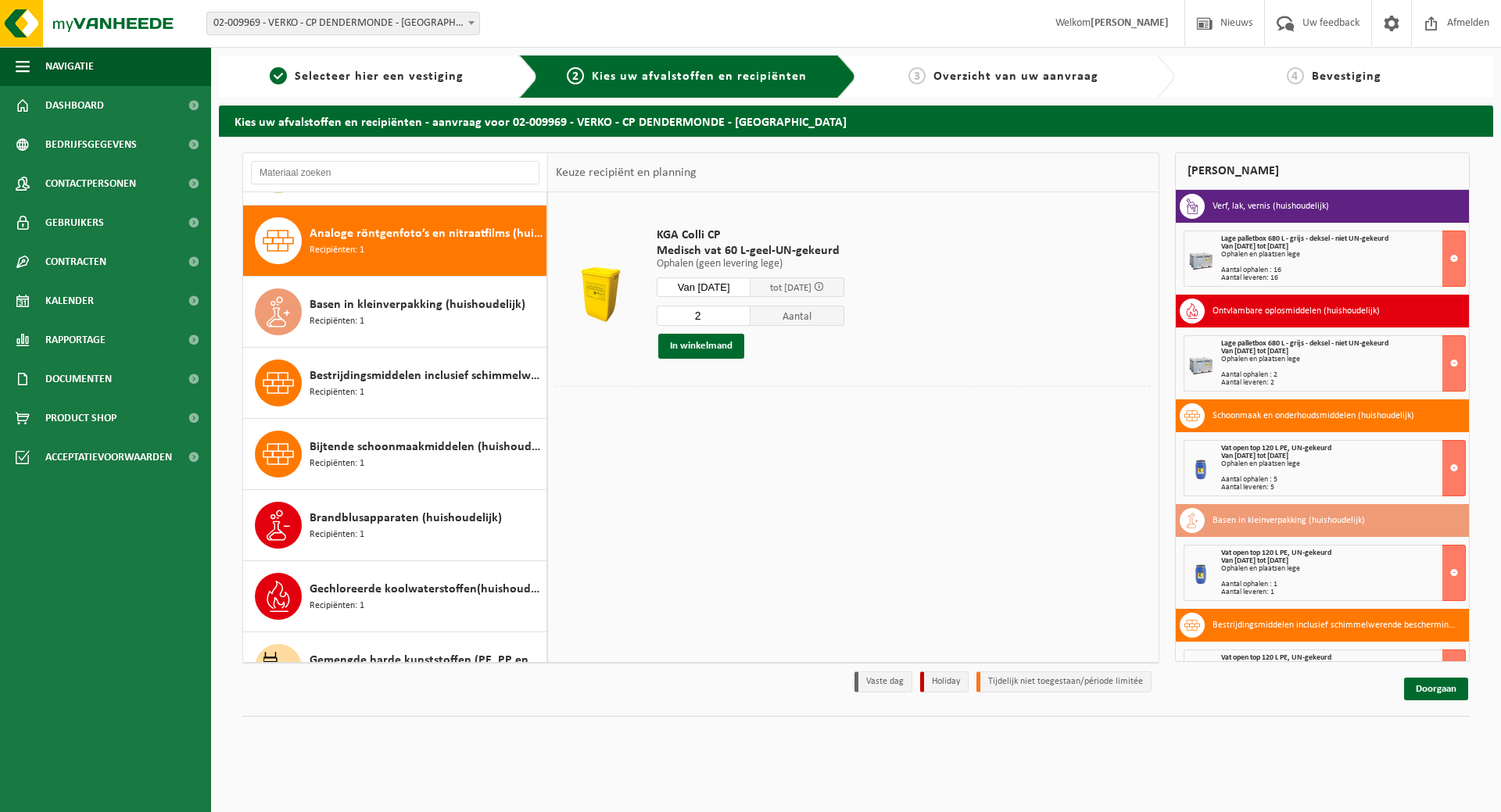
scroll to position [71, 0]
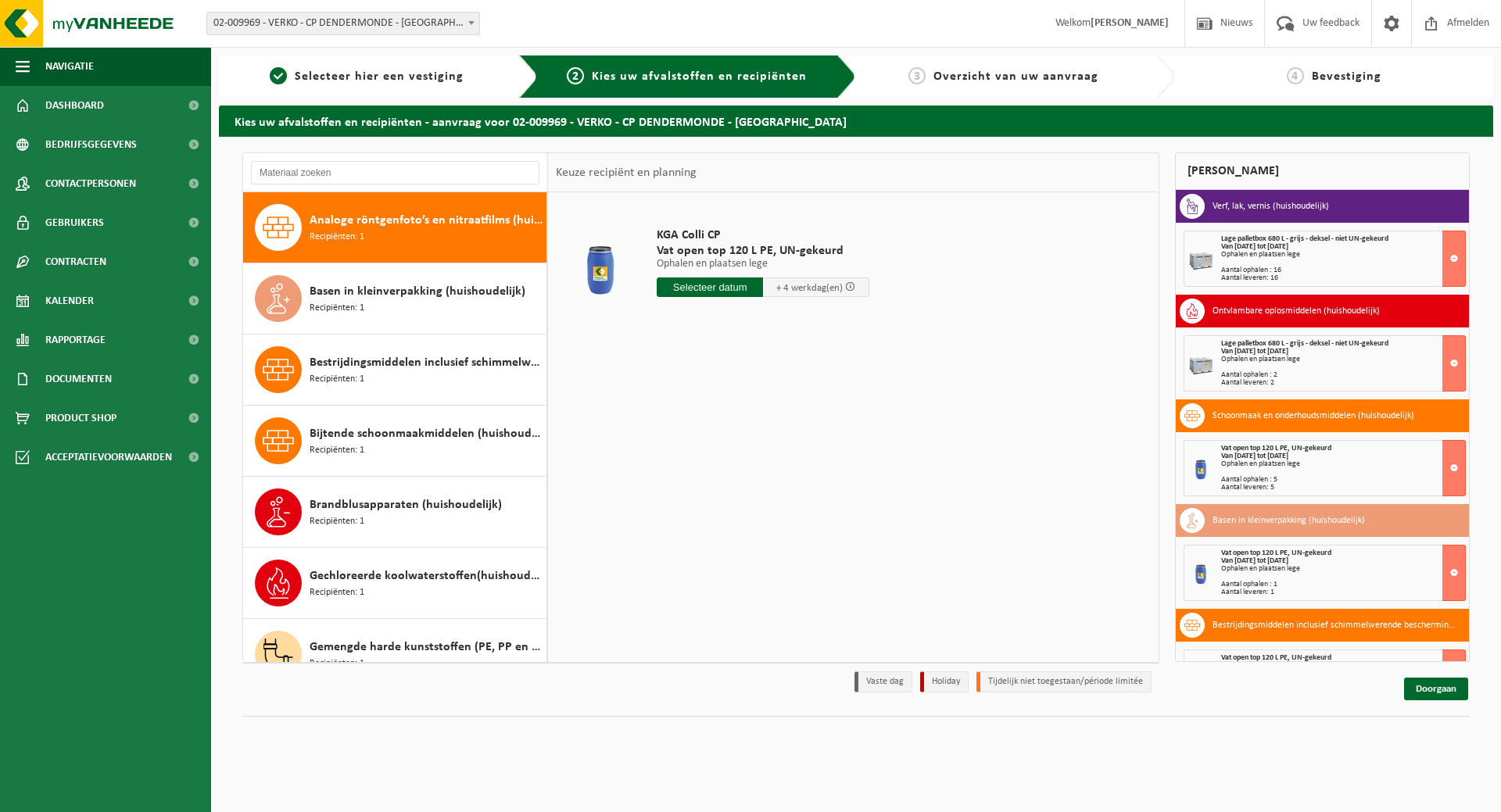
click at [732, 284] on input "text" at bounding box center [709, 286] width 106 height 19
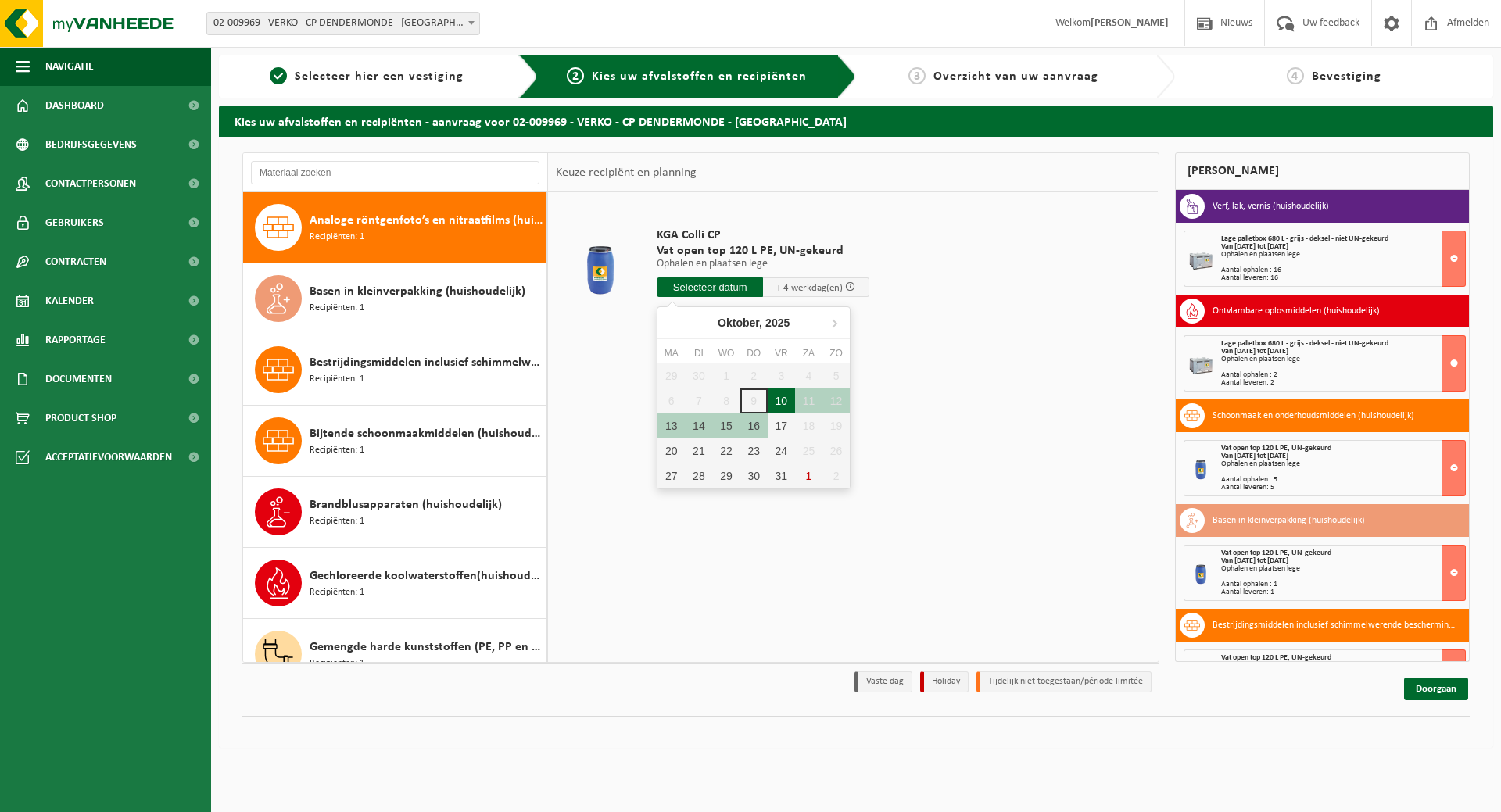
click at [782, 399] on div "10" at bounding box center [781, 400] width 27 height 25
type input "Van 2025-10-10"
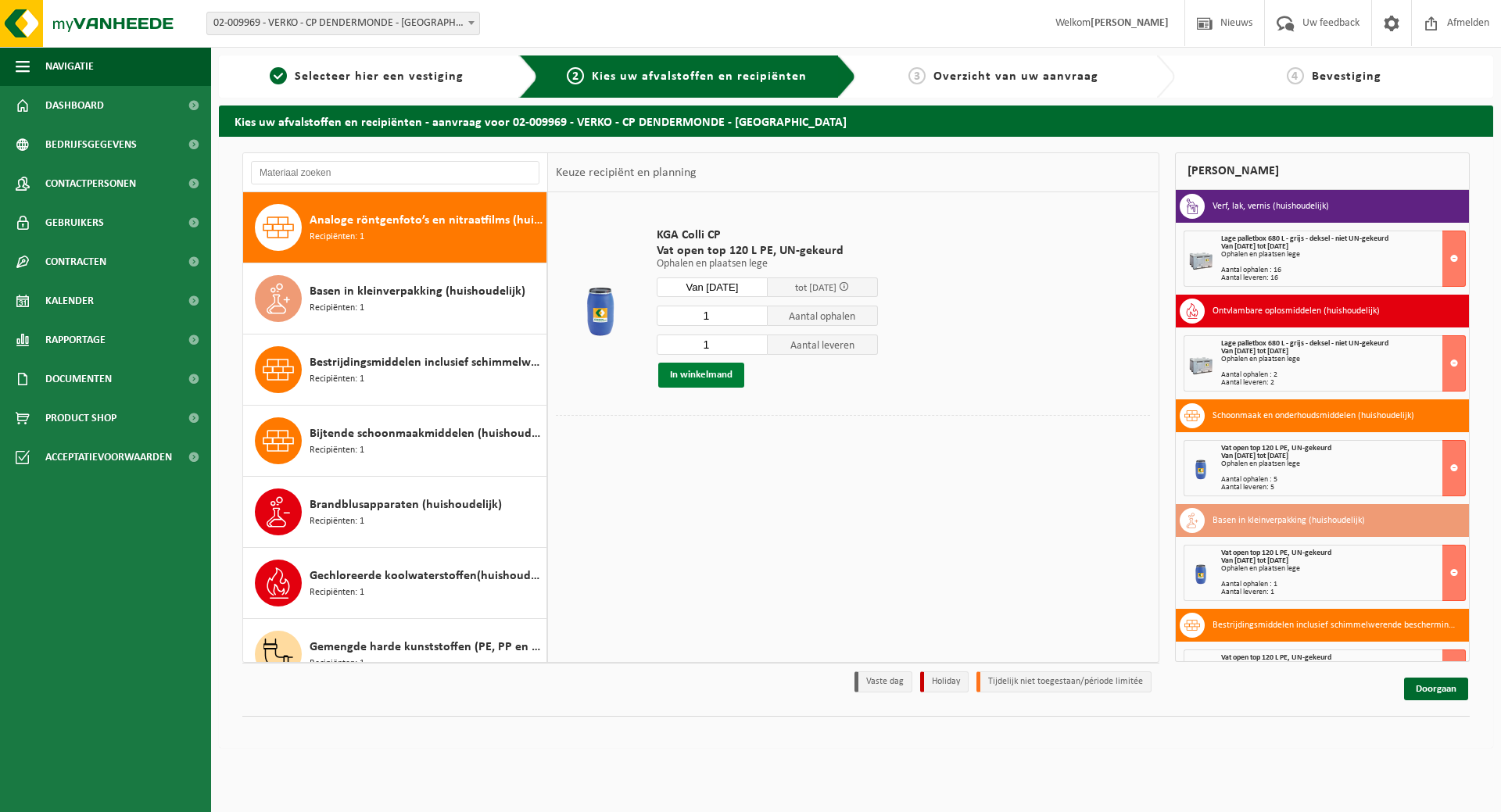
click at [709, 372] on button "In winkelmand" at bounding box center [700, 375] width 86 height 25
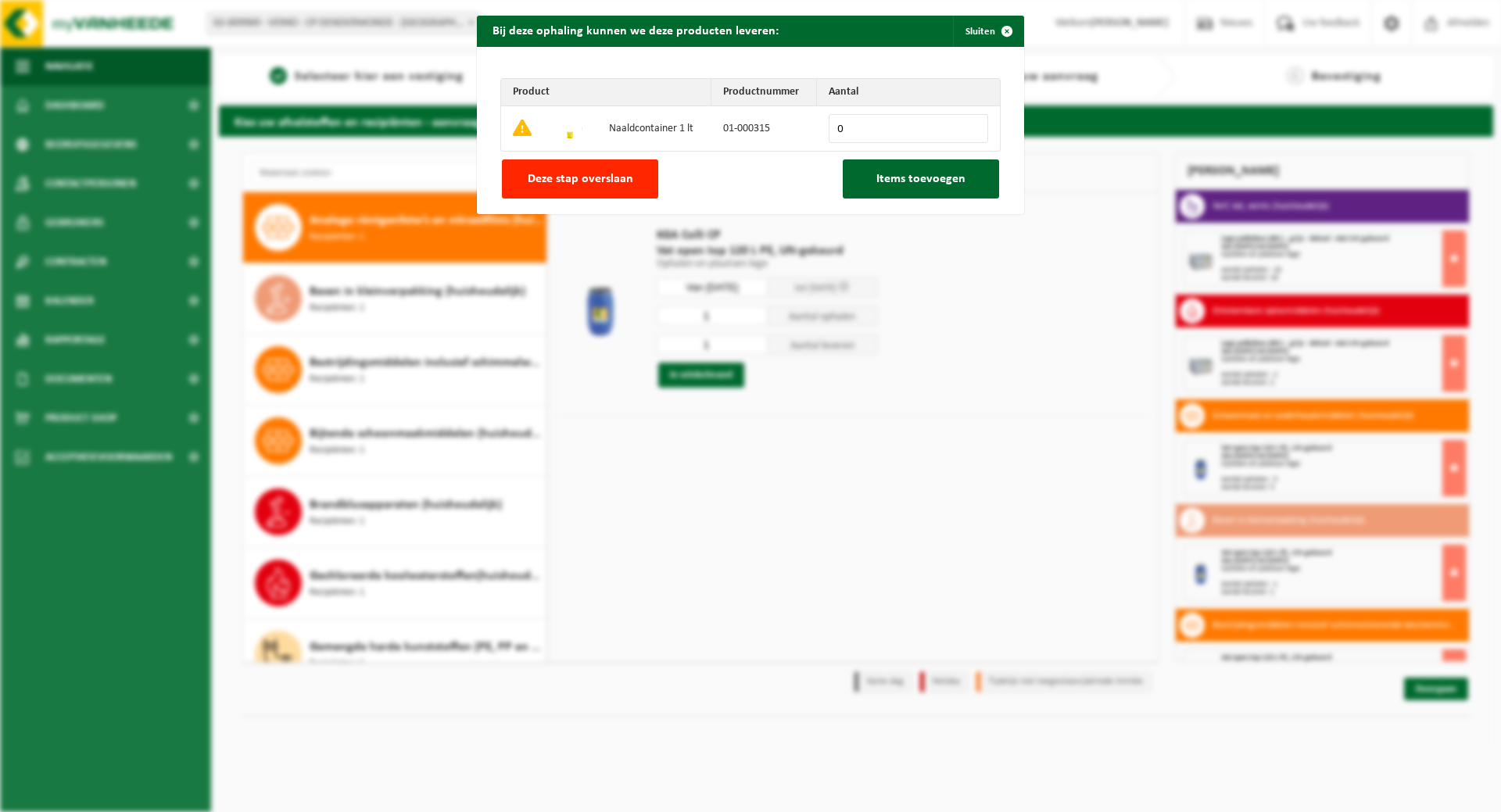
click at [605, 181] on span "Deze stap overslaan" at bounding box center [580, 179] width 105 height 13
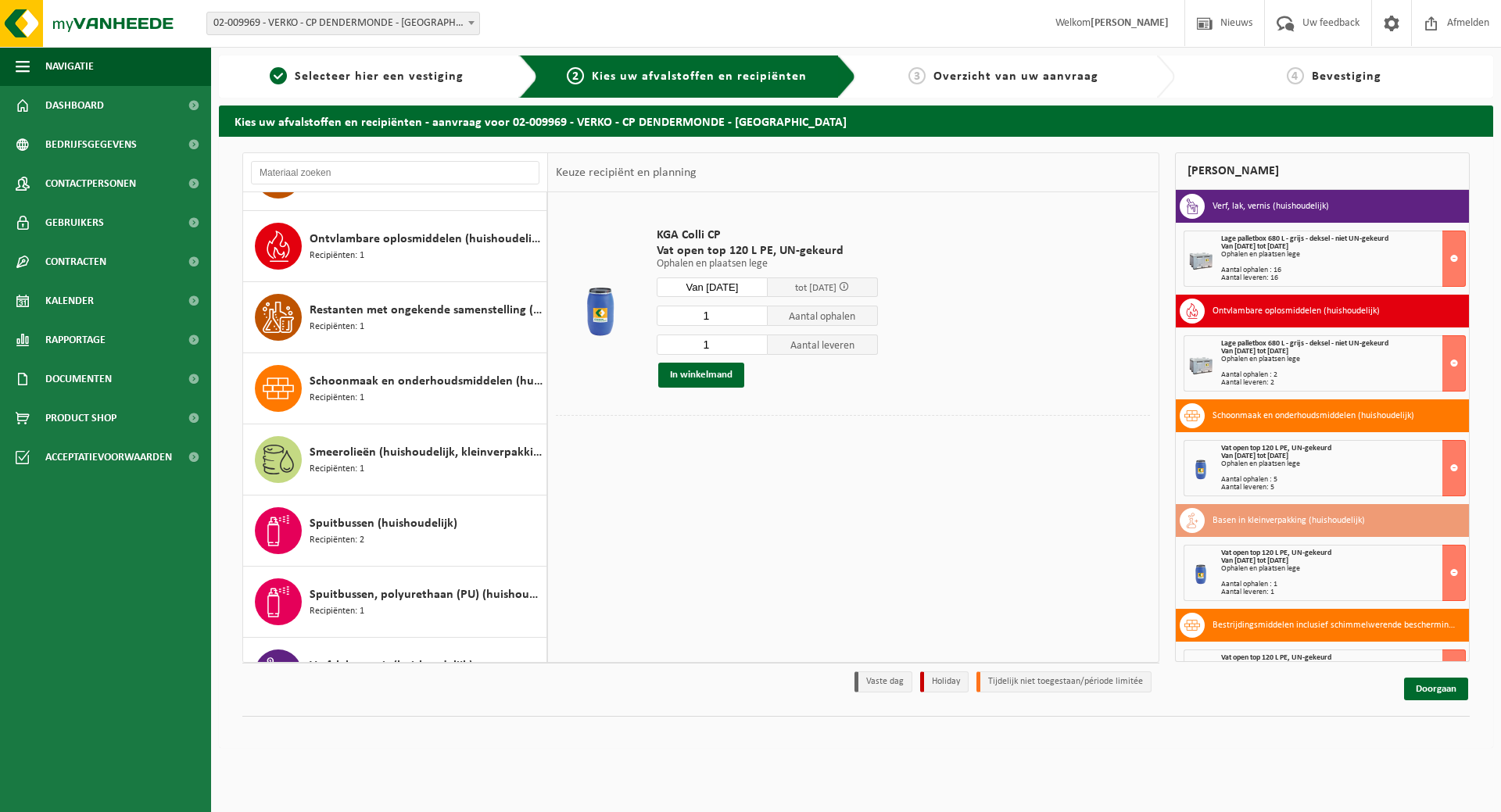
scroll to position [1378, 0]
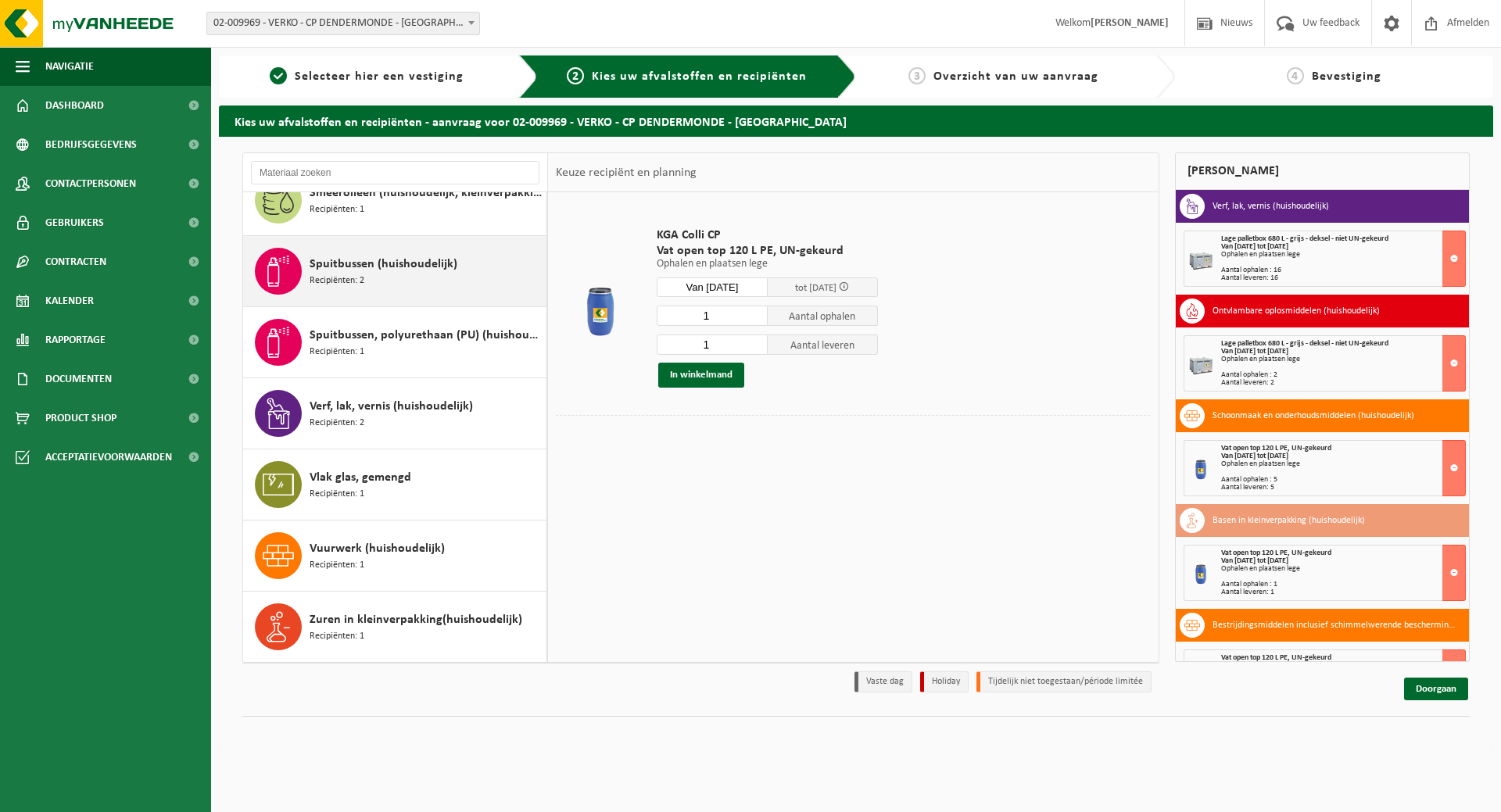
click at [393, 272] on span "Spuitbussen (huishoudelijk)" at bounding box center [383, 264] width 148 height 19
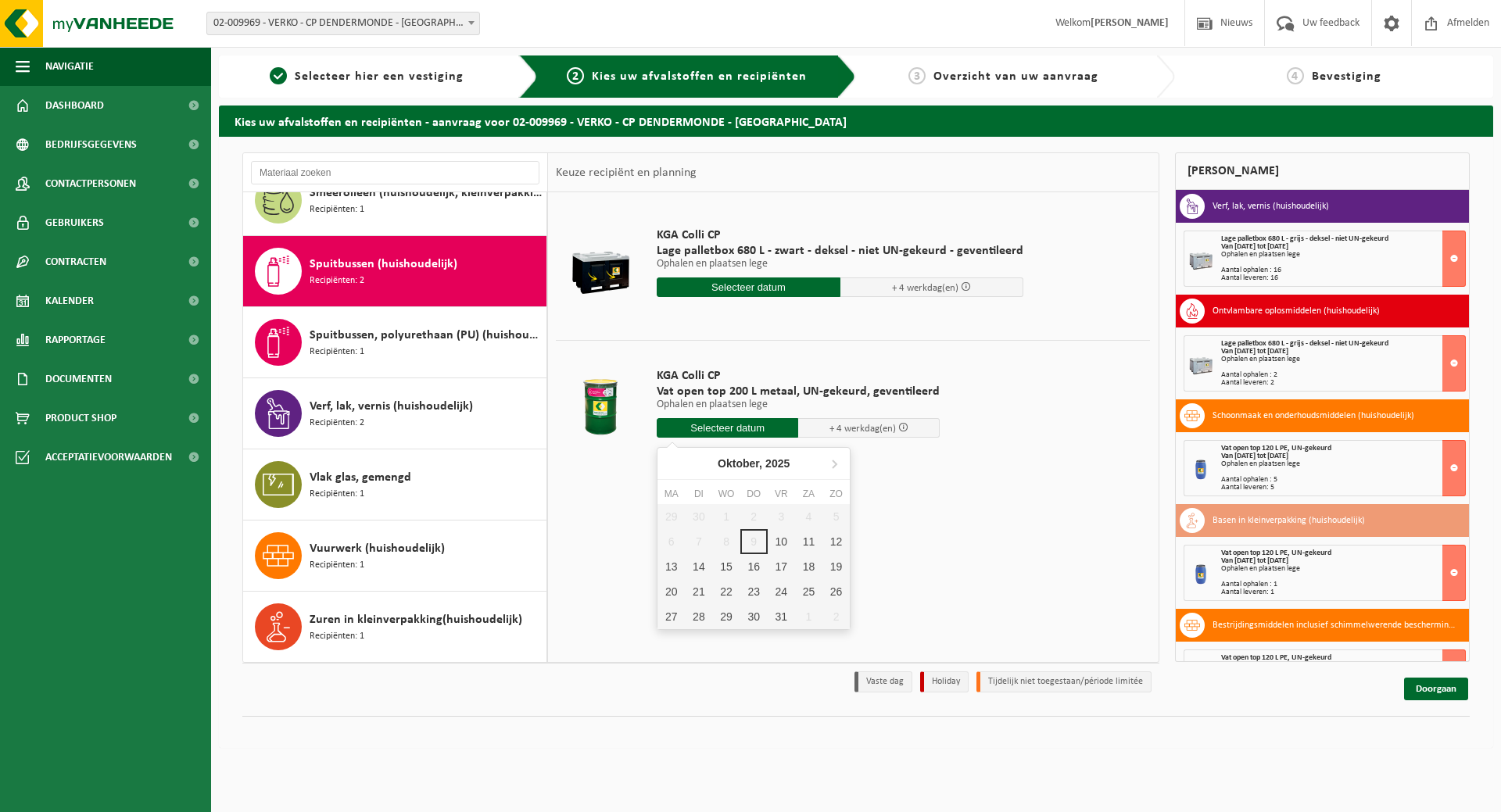
click at [736, 425] on input "text" at bounding box center [727, 427] width 142 height 19
click at [778, 540] on div "10" at bounding box center [781, 541] width 27 height 25
type input "Van 2025-10-10"
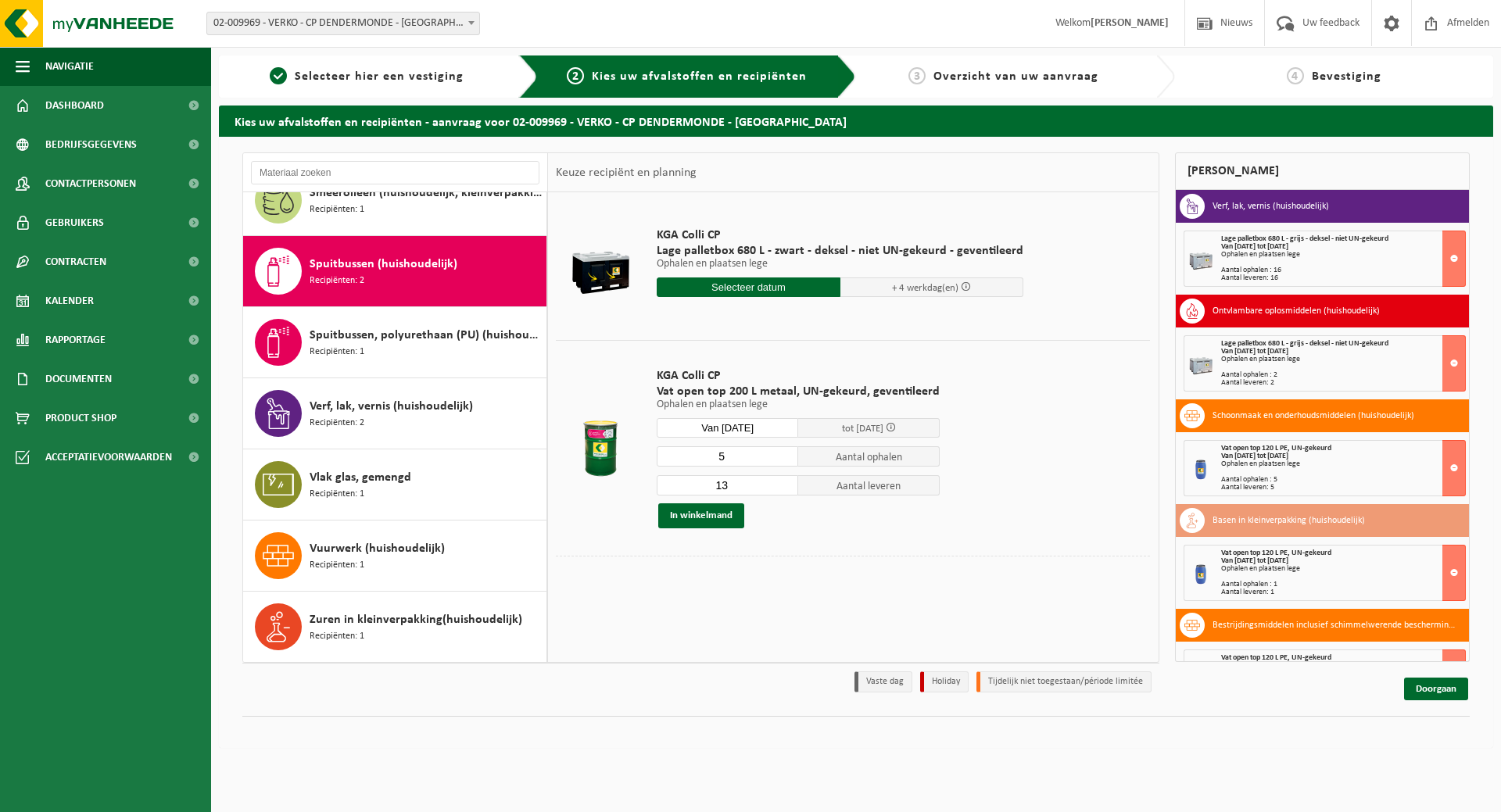
click at [785, 459] on input "5" at bounding box center [727, 456] width 142 height 20
type input "4"
click at [785, 459] on input "4" at bounding box center [727, 456] width 142 height 20
click at [785, 487] on input "5" at bounding box center [727, 485] width 142 height 20
type input "4"
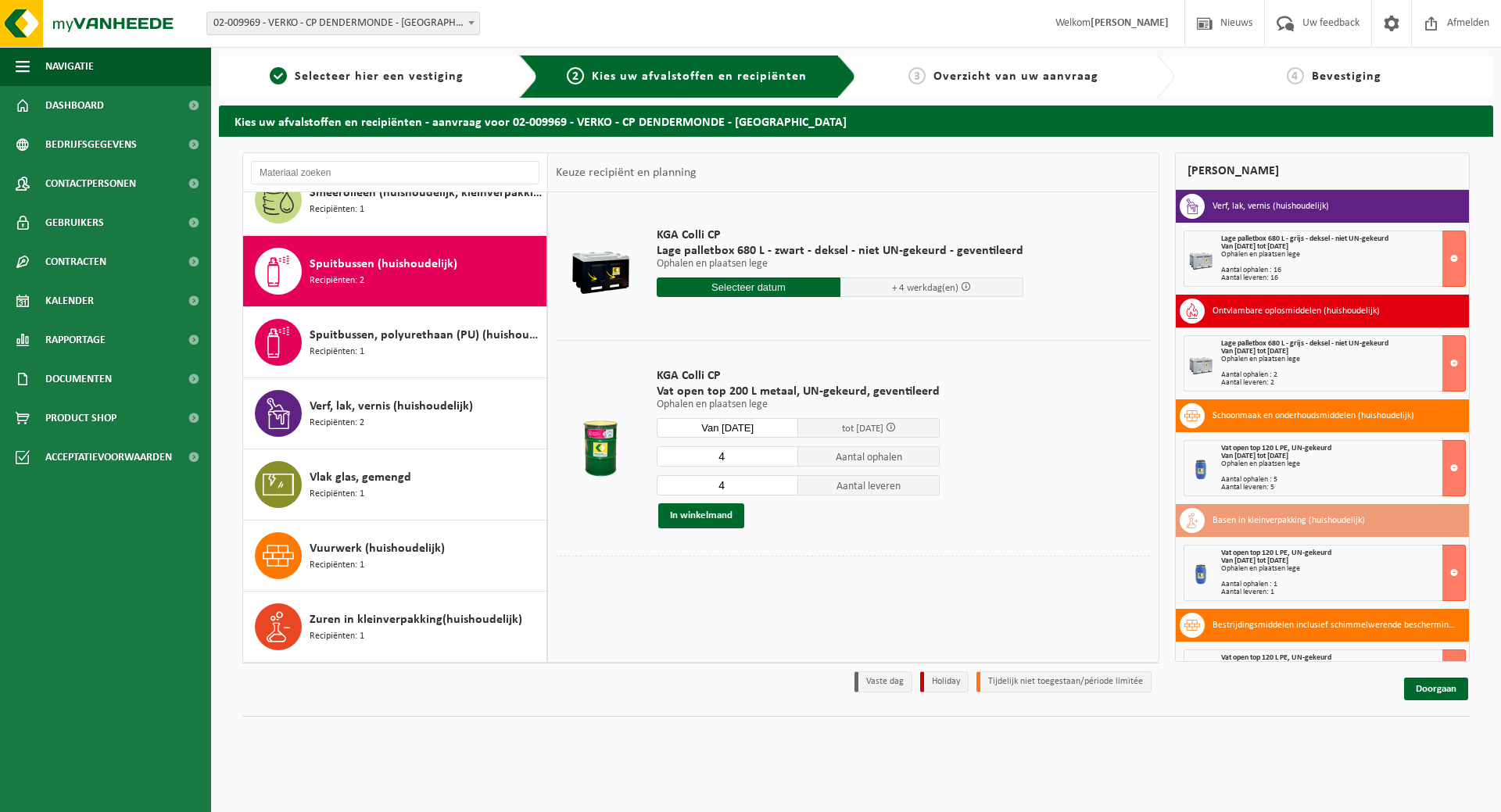
click at [785, 487] on input "4" at bounding box center [727, 485] width 142 height 20
click at [700, 516] on button "In winkelmand" at bounding box center [700, 515] width 86 height 25
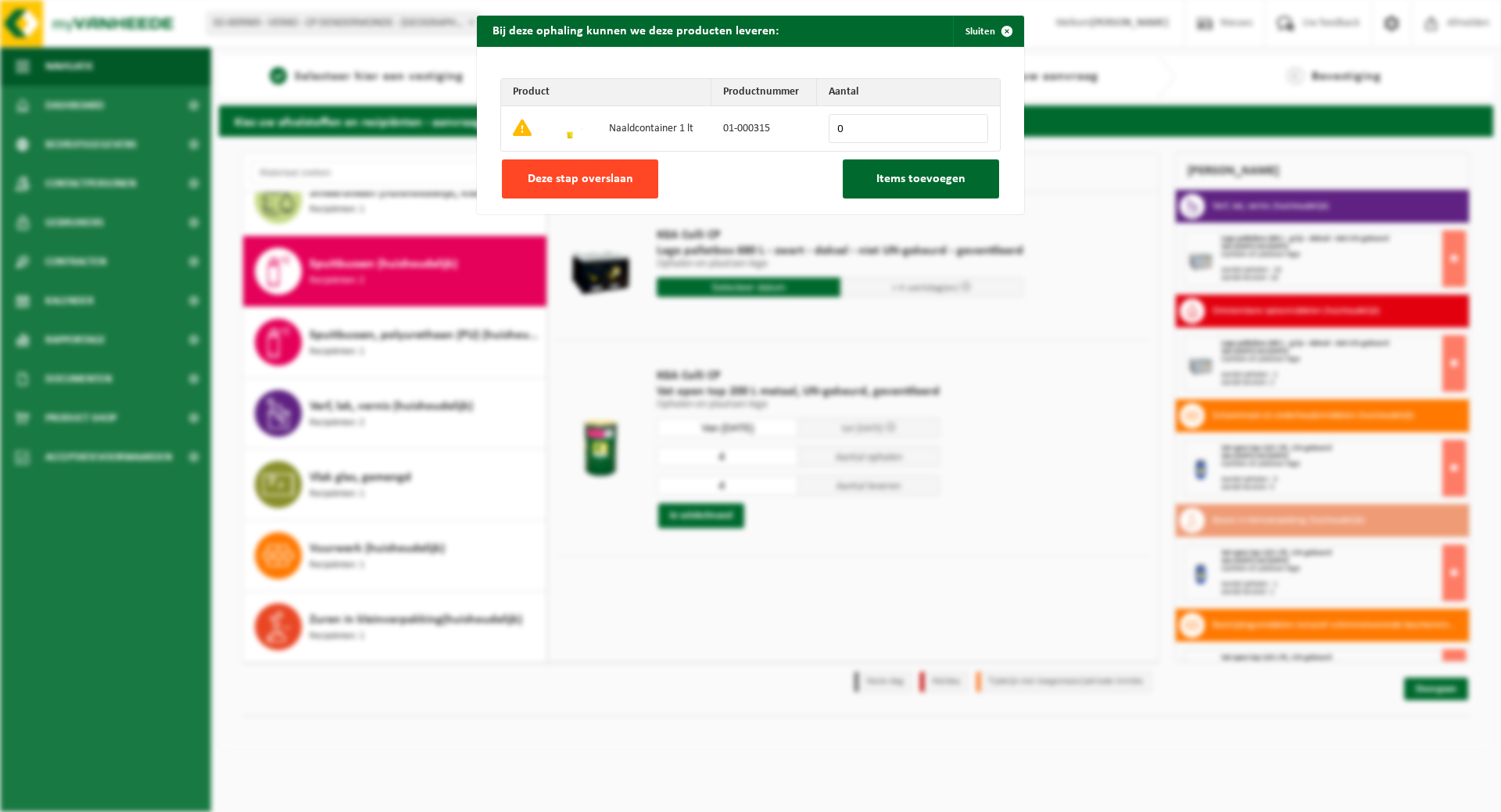
click at [632, 186] on button "Deze stap overslaan" at bounding box center [580, 179] width 156 height 39
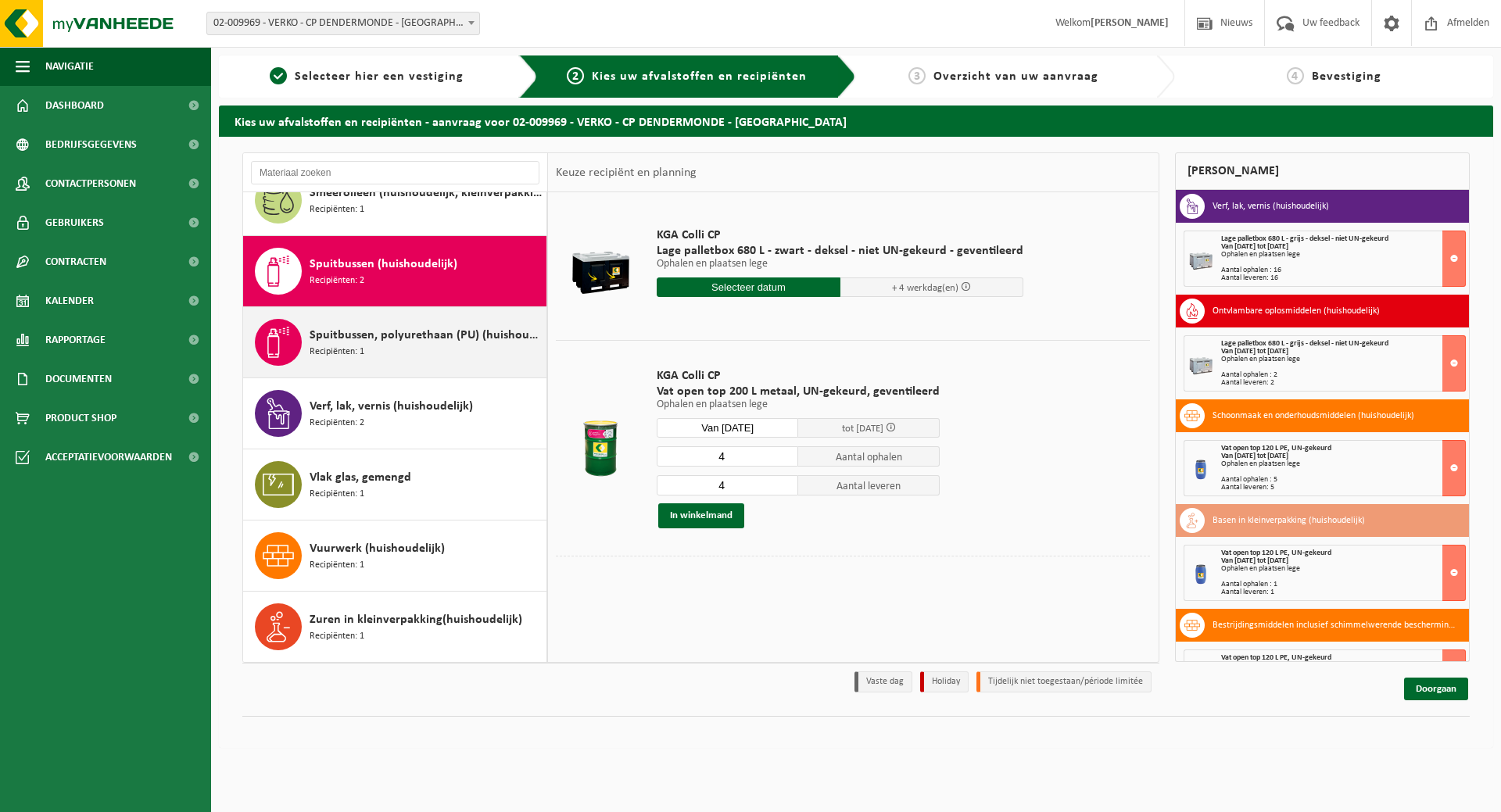
click at [441, 335] on span "Spuitbussen, polyurethaan (PU) (huishoudelijk)" at bounding box center [426, 335] width 233 height 19
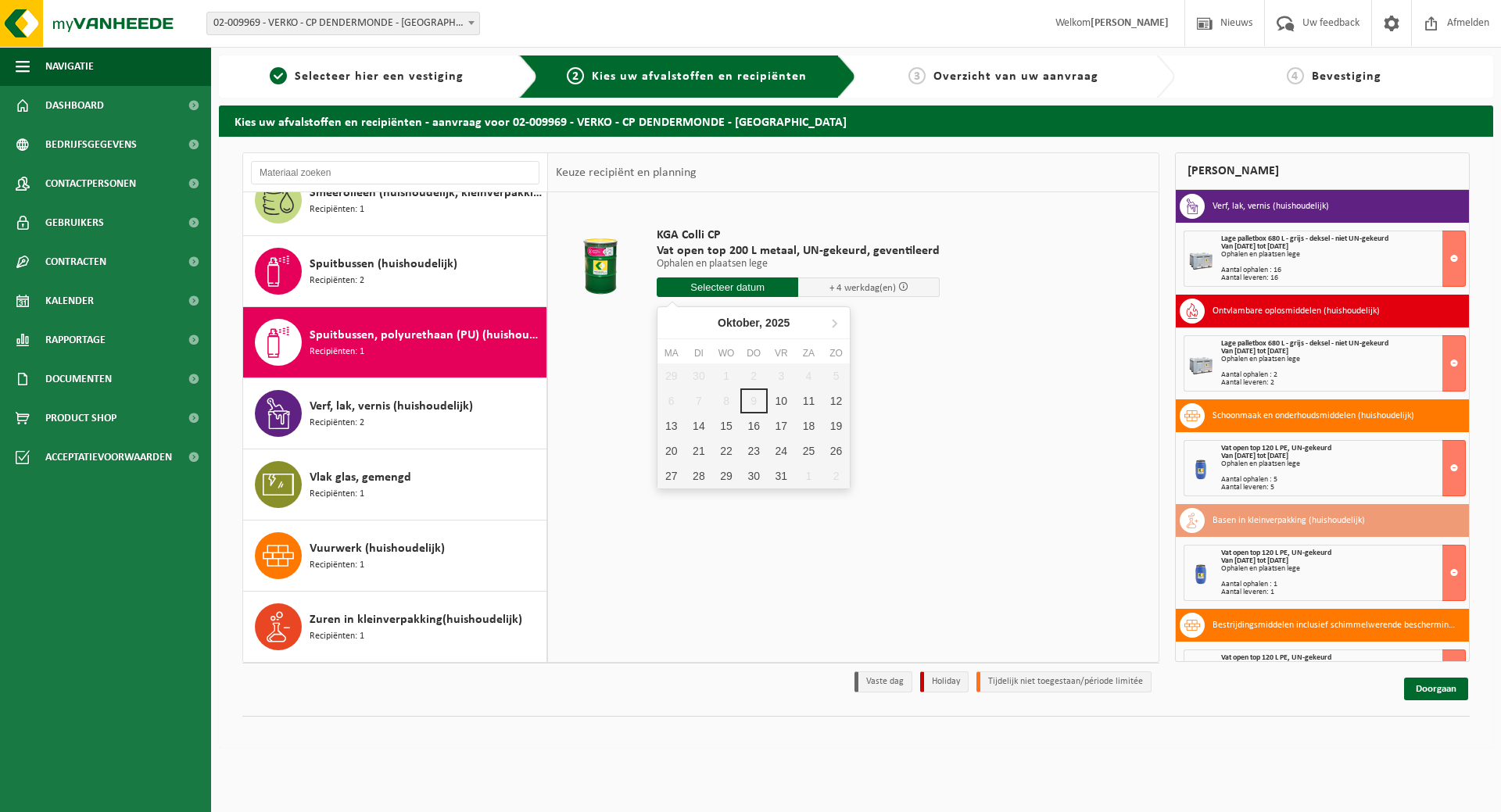
click at [772, 288] on input "text" at bounding box center [727, 286] width 142 height 19
click at [783, 393] on div "10" at bounding box center [781, 400] width 27 height 25
type input "Van 2025-10-10"
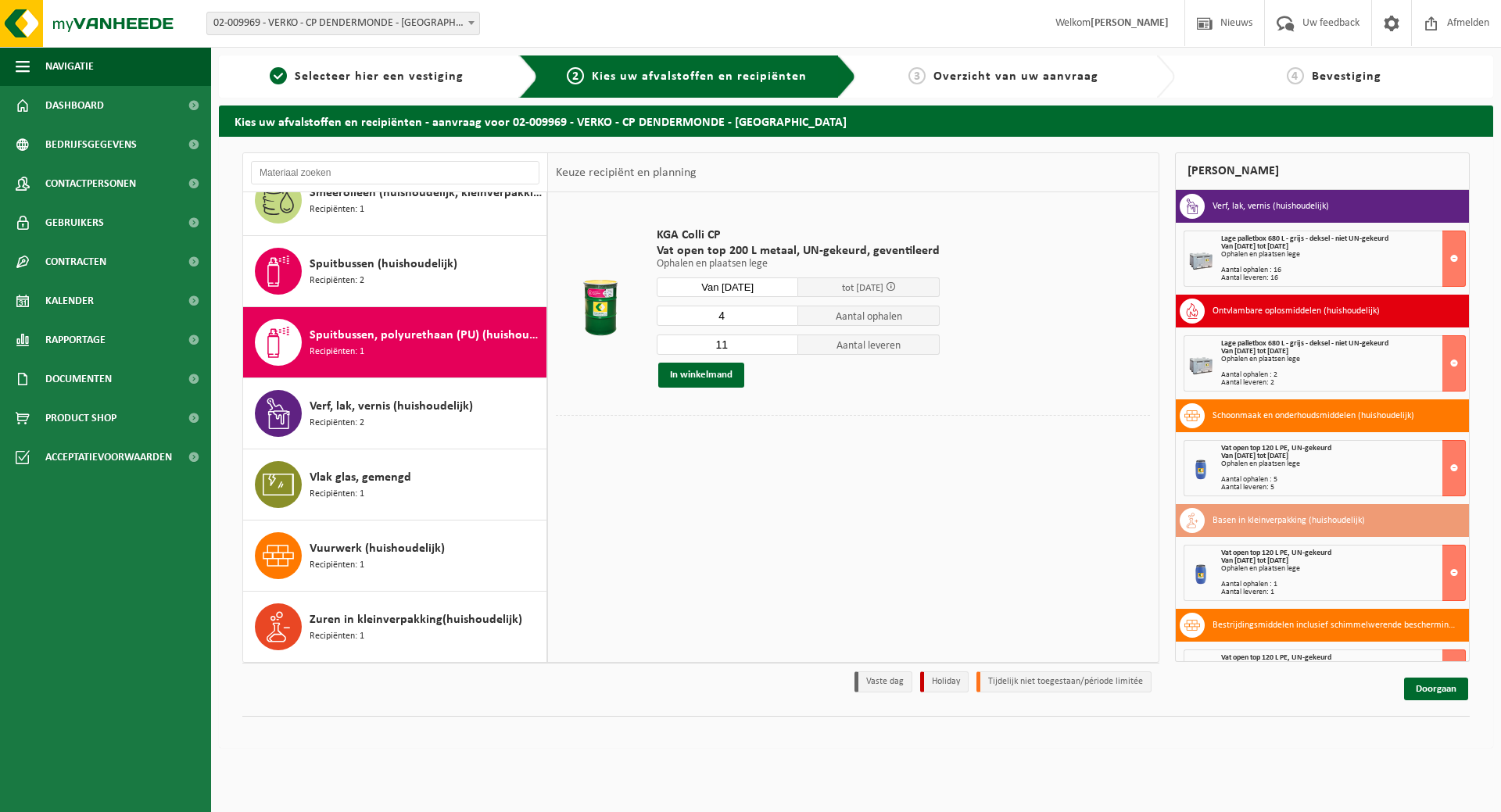
click at [784, 317] on input "4" at bounding box center [727, 315] width 142 height 20
click at [784, 317] on input "3" at bounding box center [727, 315] width 142 height 20
type input "2"
click at [784, 317] on input "2" at bounding box center [727, 315] width 142 height 20
click at [784, 346] on input "3" at bounding box center [727, 345] width 142 height 20
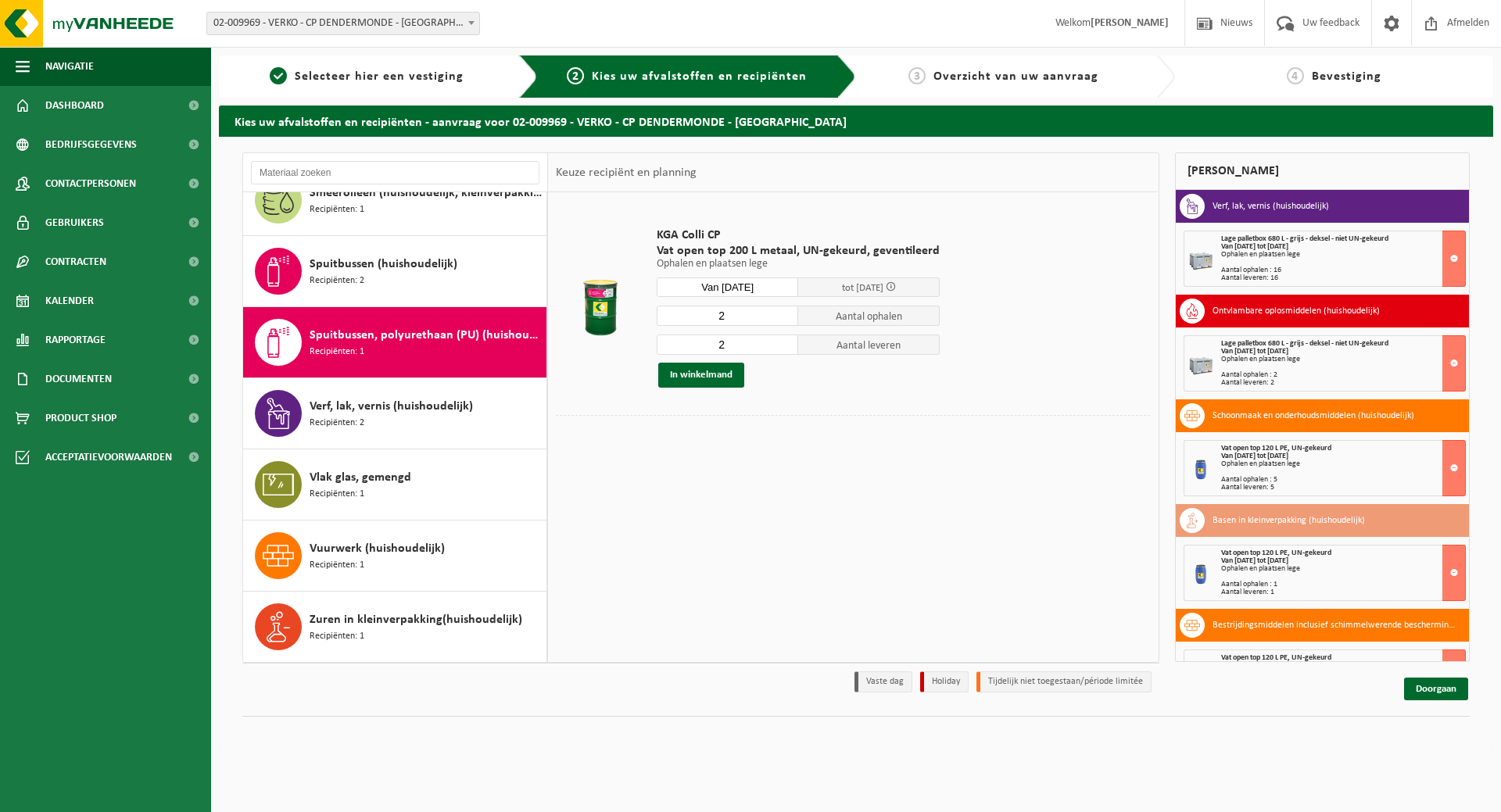
type input "2"
click at [784, 346] on input "2" at bounding box center [727, 345] width 142 height 20
click at [704, 370] on button "In winkelmand" at bounding box center [700, 375] width 86 height 25
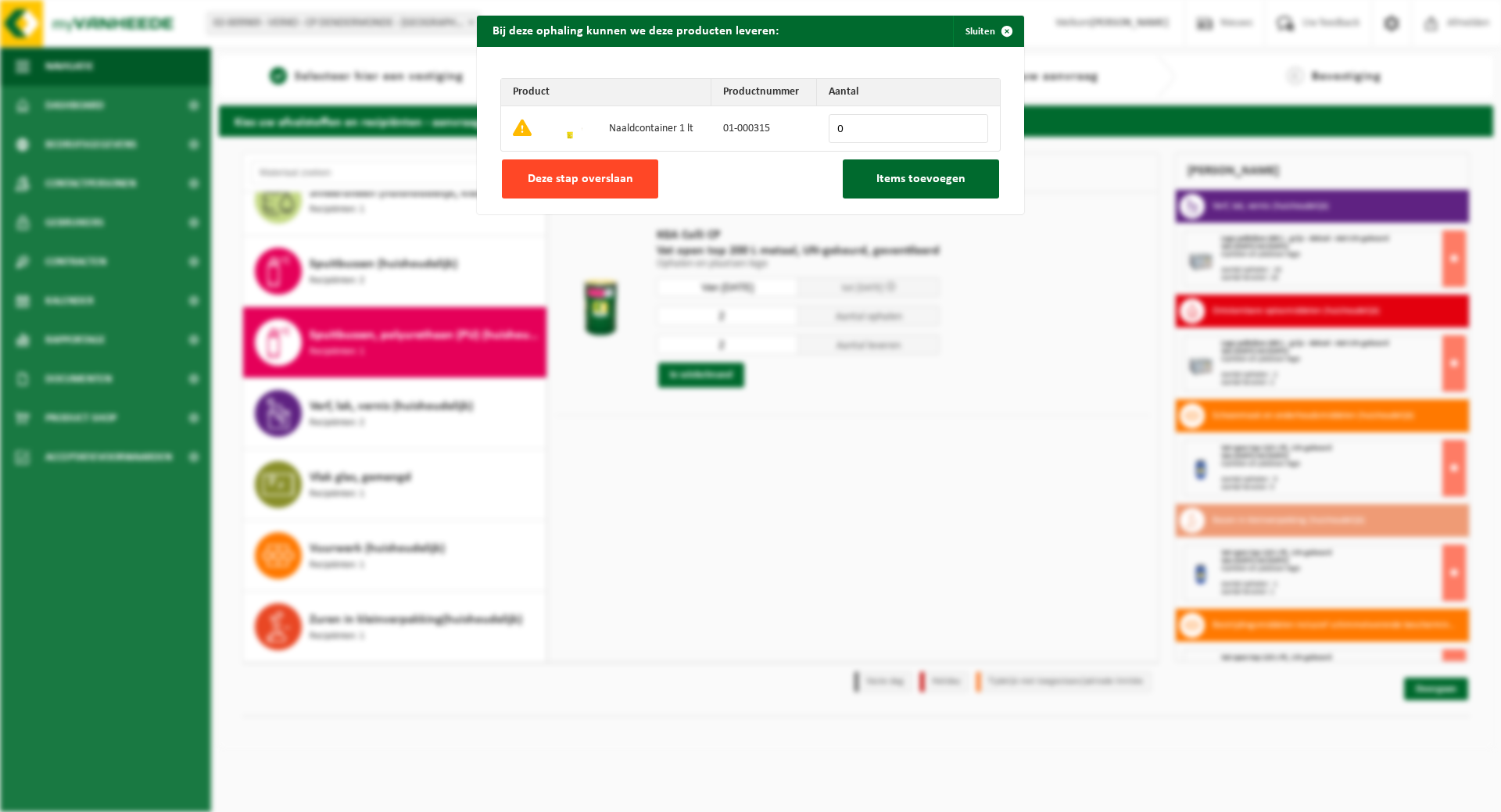
click at [585, 176] on span "Deze stap overslaan" at bounding box center [580, 179] width 105 height 13
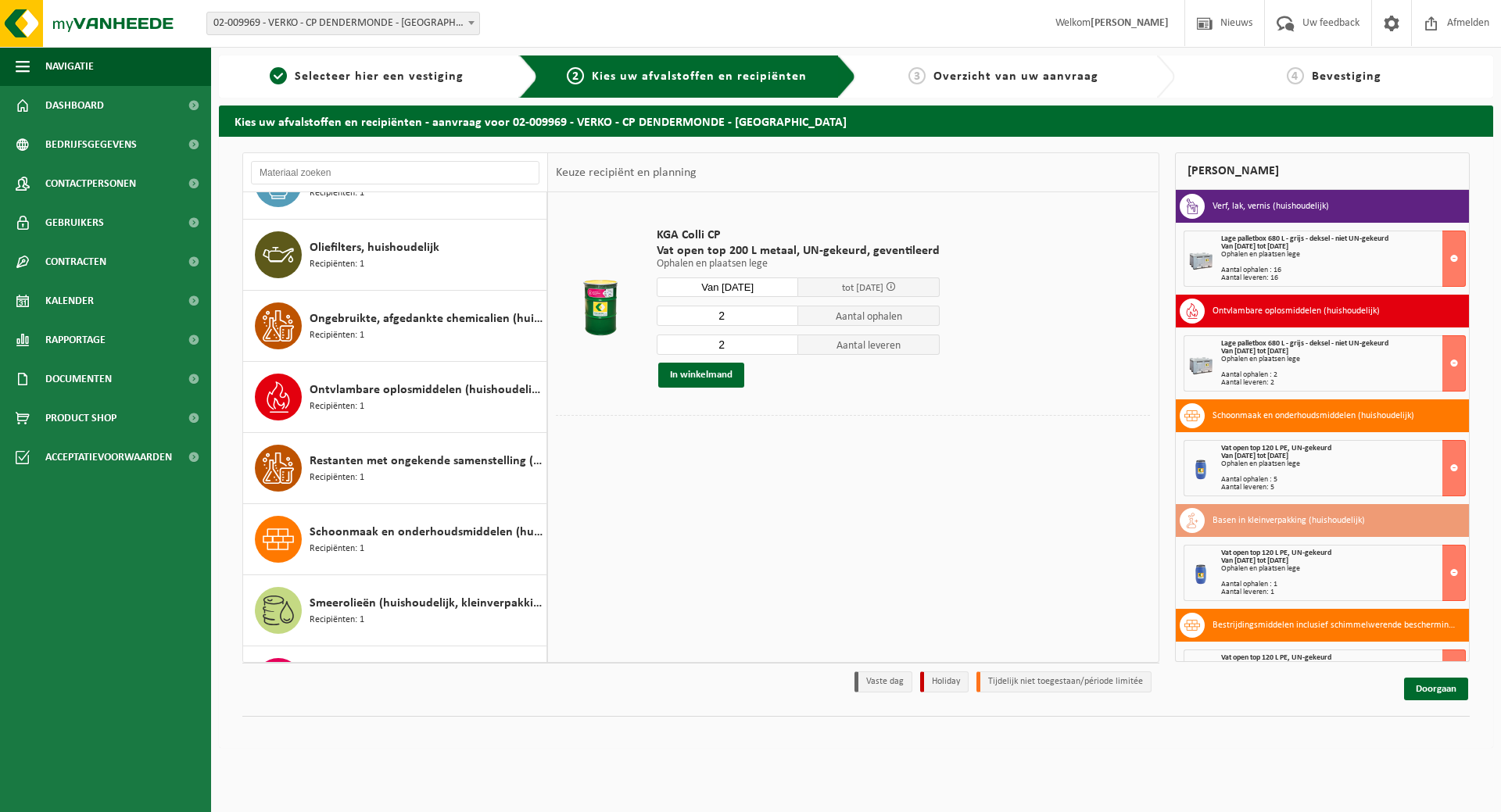
scroll to position [558, 0]
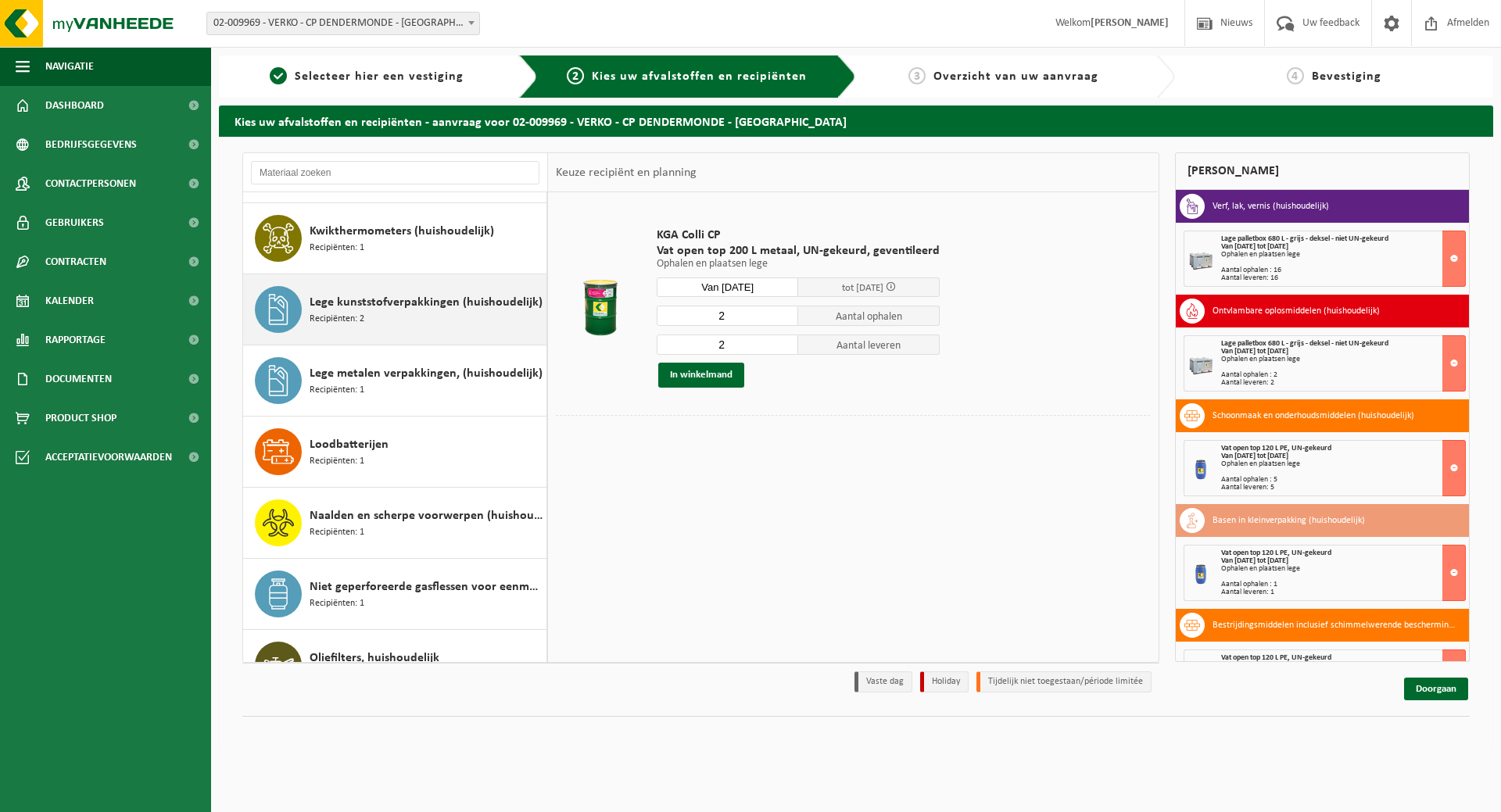
click at [455, 296] on span "Lege kunststofverpakkingen (huishoudelijk)" at bounding box center [426, 303] width 233 height 19
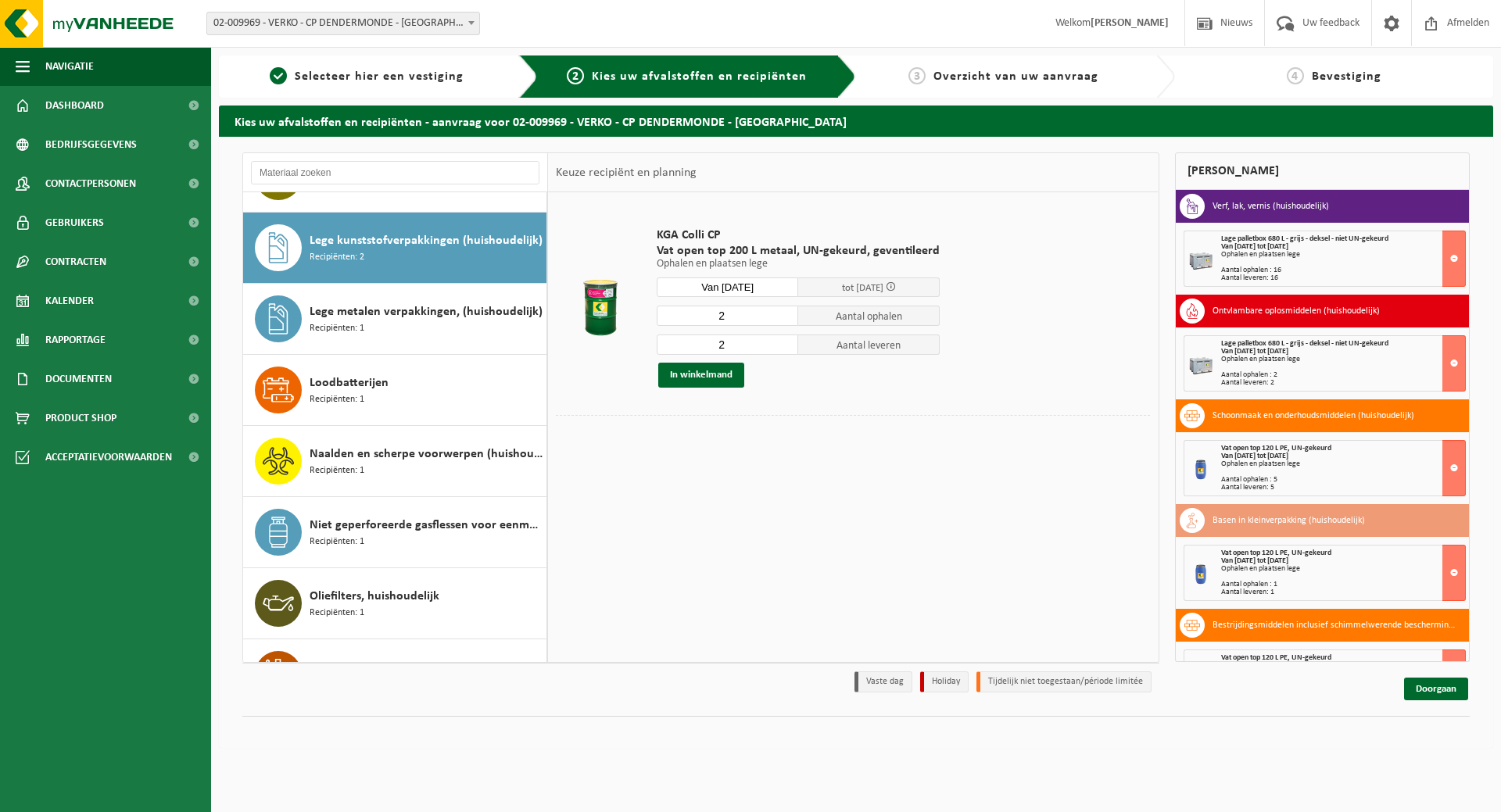
scroll to position [640, 0]
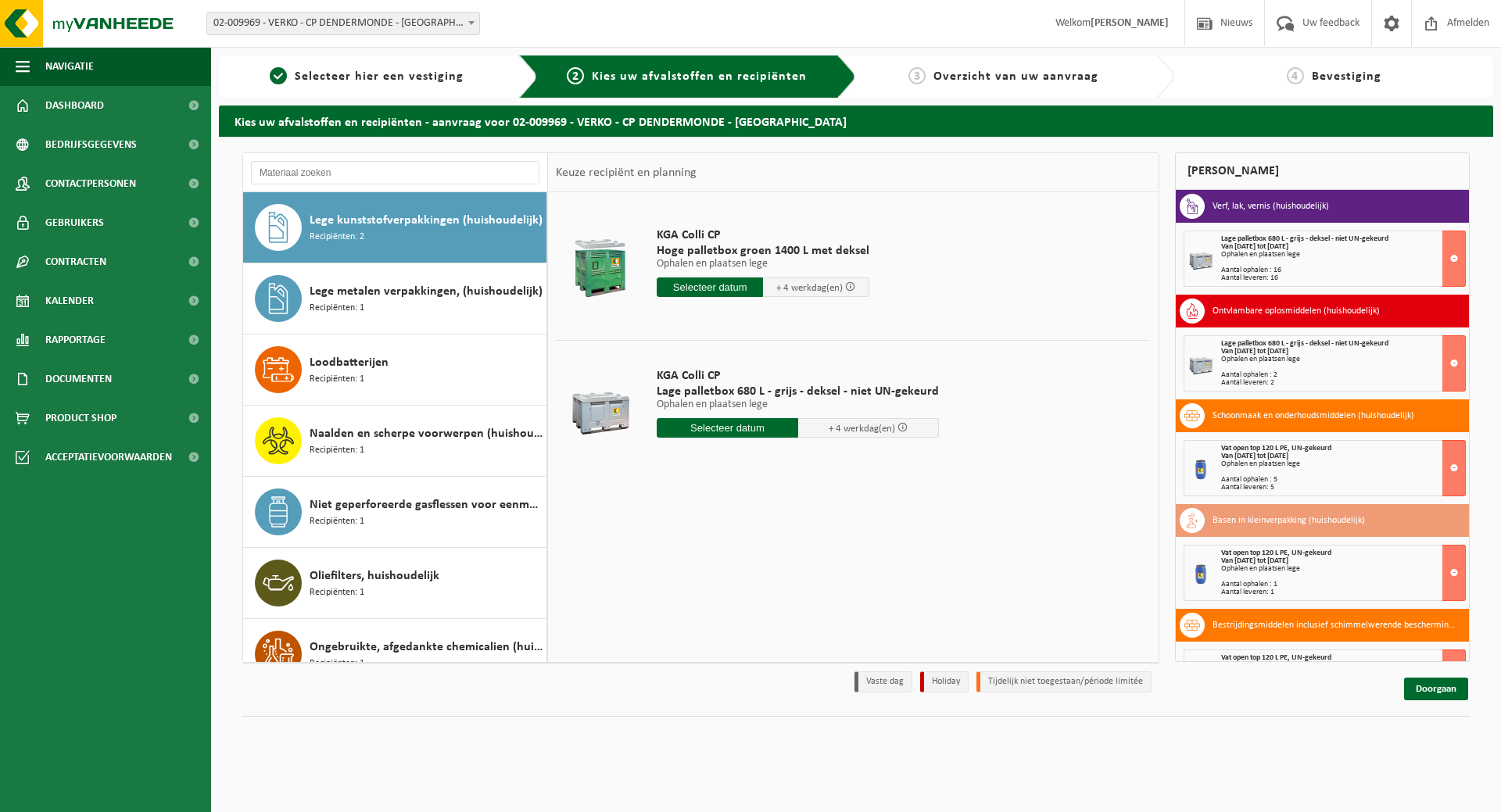
click at [734, 431] on input "text" at bounding box center [727, 427] width 142 height 19
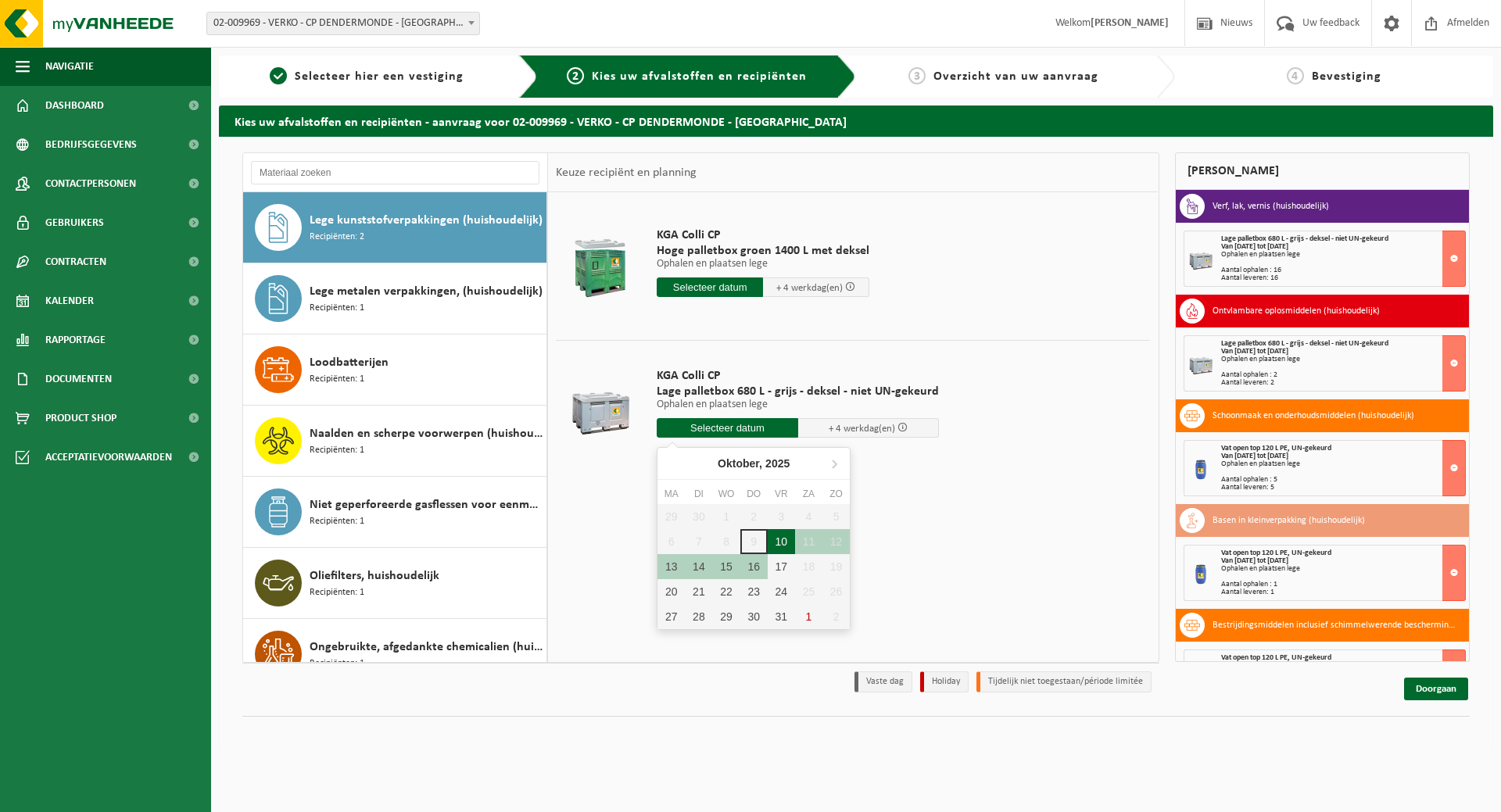
click at [775, 537] on div "10" at bounding box center [781, 541] width 27 height 25
type input "Van 2025-10-10"
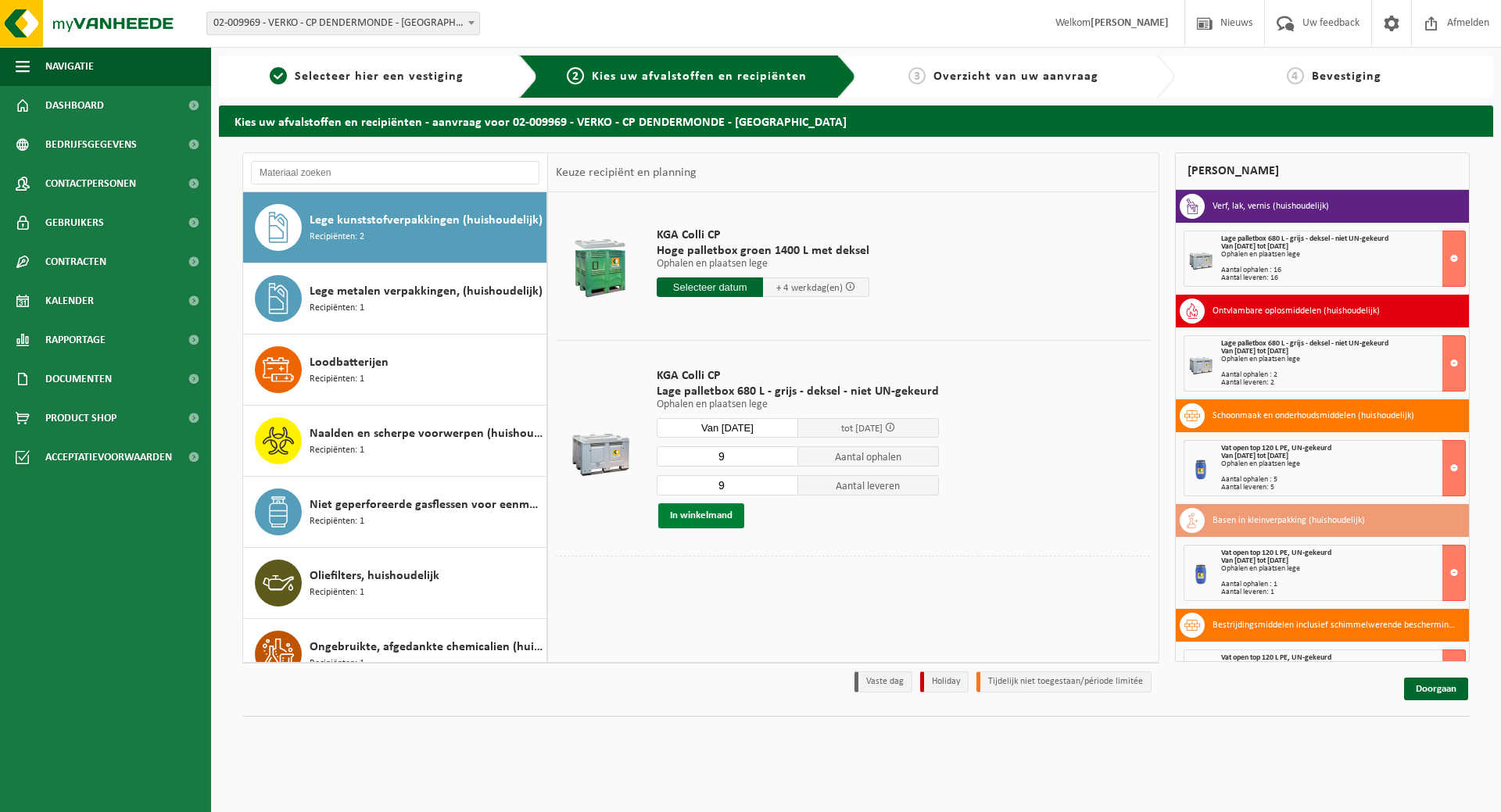
click at [724, 513] on button "In winkelmand" at bounding box center [700, 515] width 86 height 25
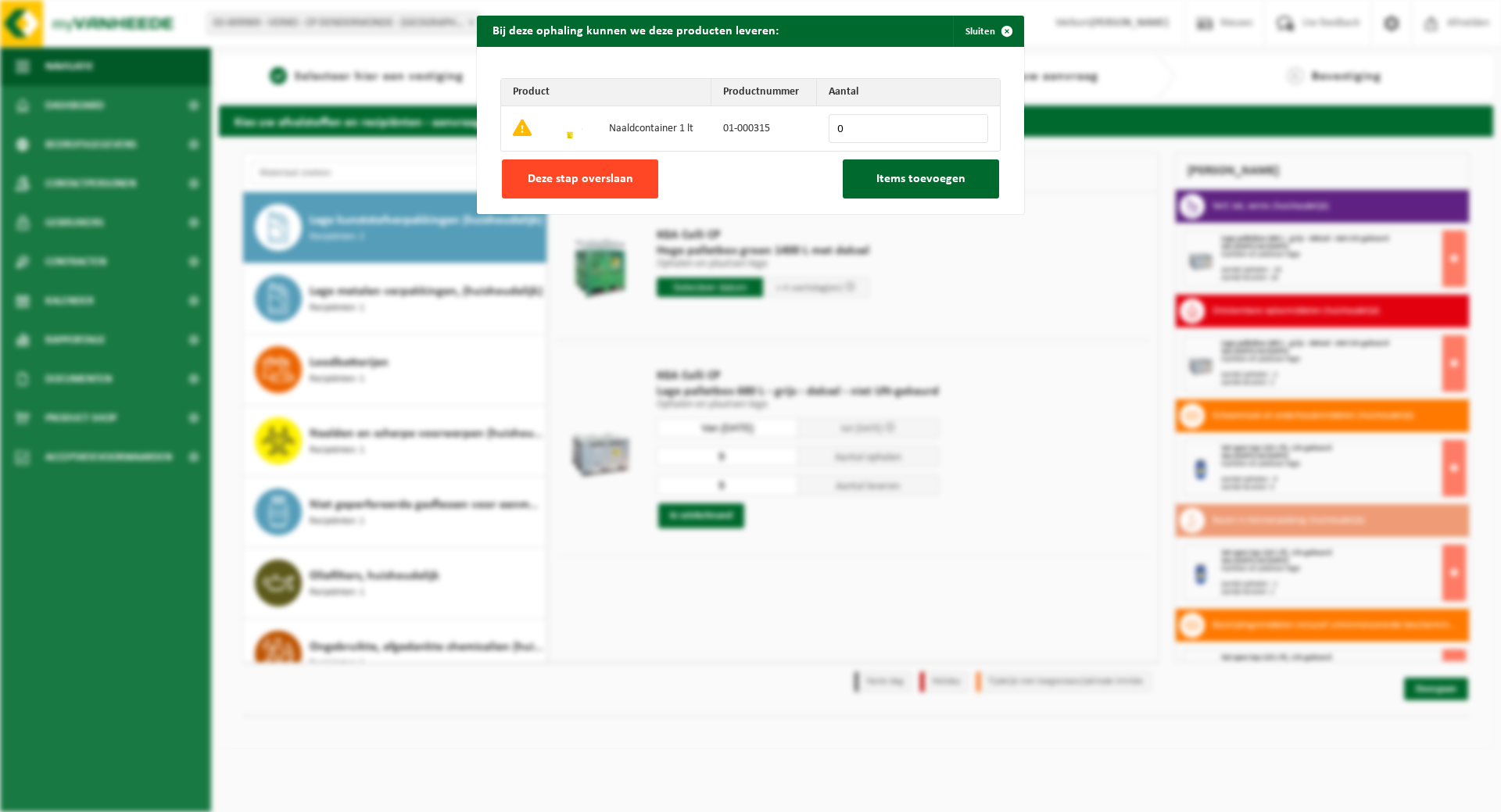
click at [591, 173] on span "Deze stap overslaan" at bounding box center [580, 179] width 105 height 13
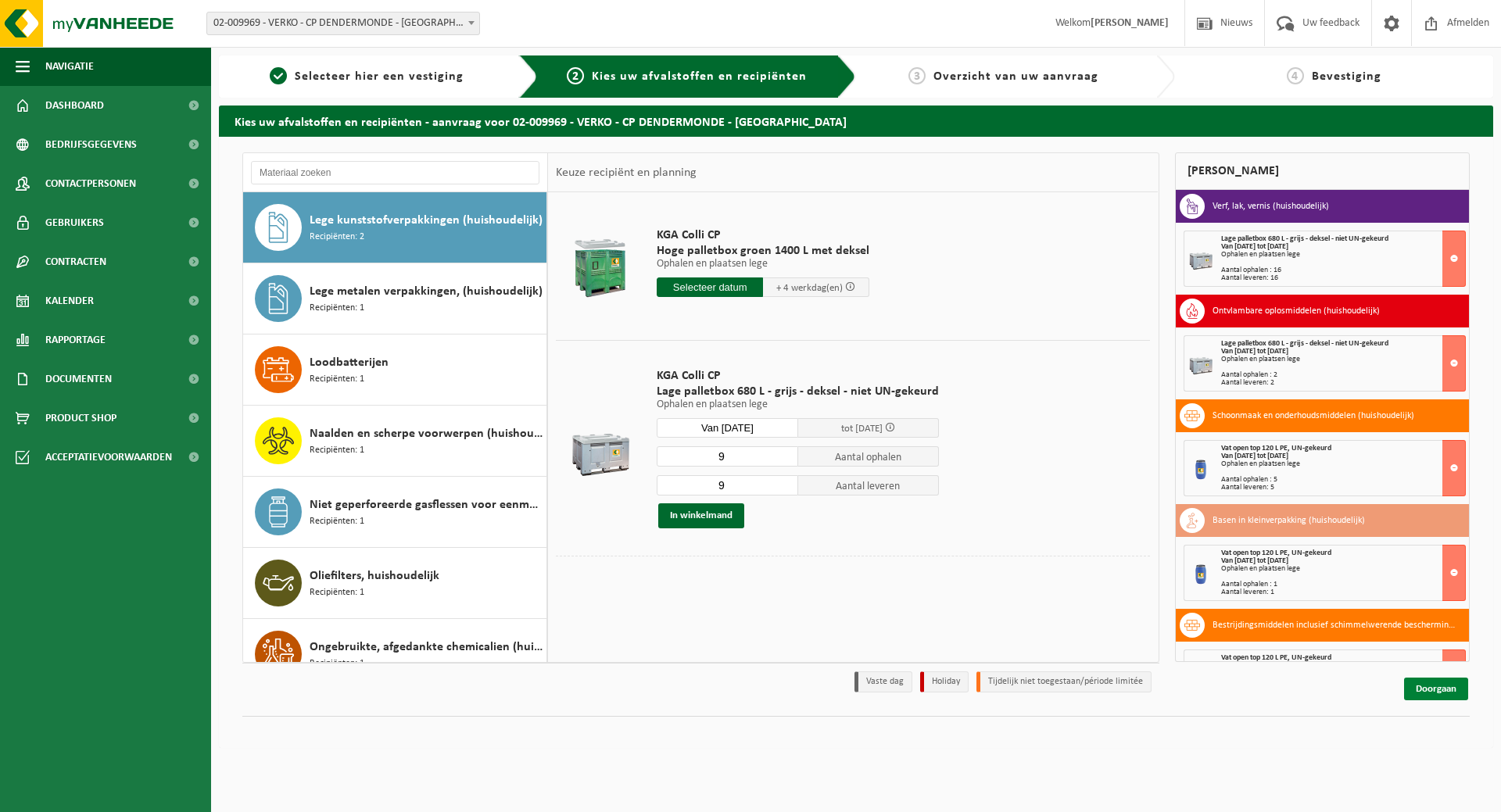
click at [1435, 688] on link "Doorgaan" at bounding box center [1437, 688] width 64 height 23
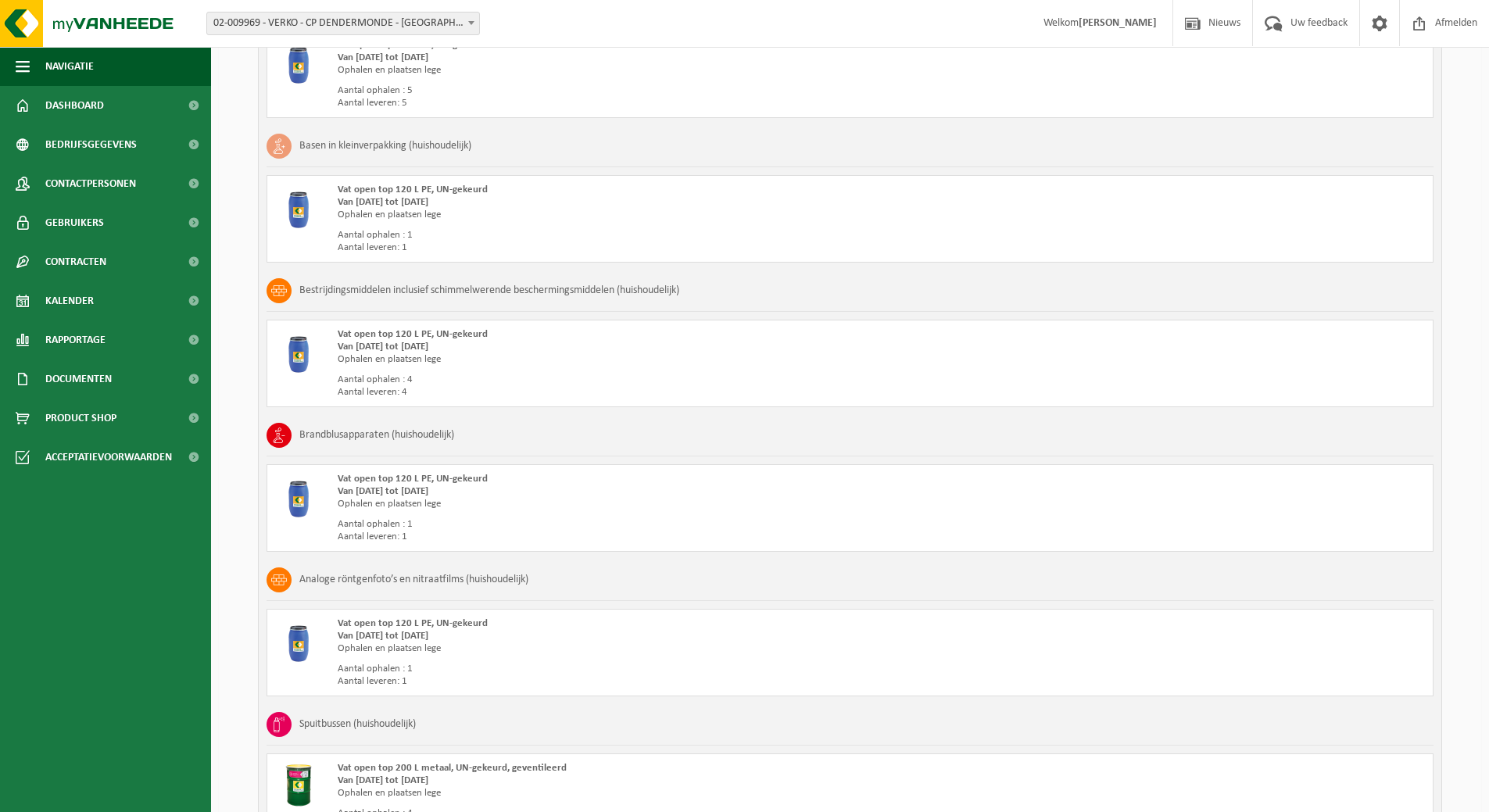
scroll to position [1427, 0]
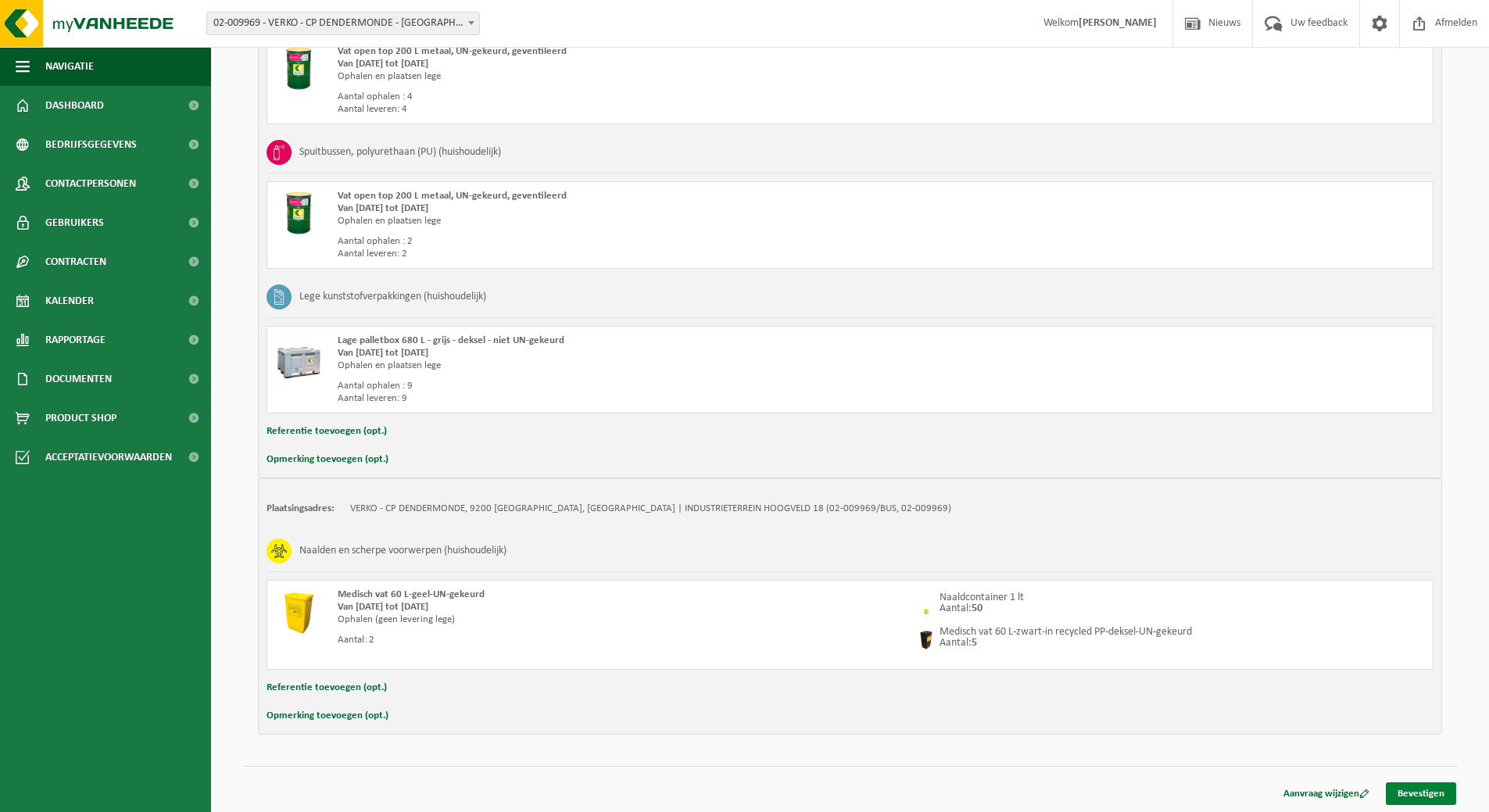
click at [1433, 791] on link "Bevestigen" at bounding box center [1420, 793] width 70 height 23
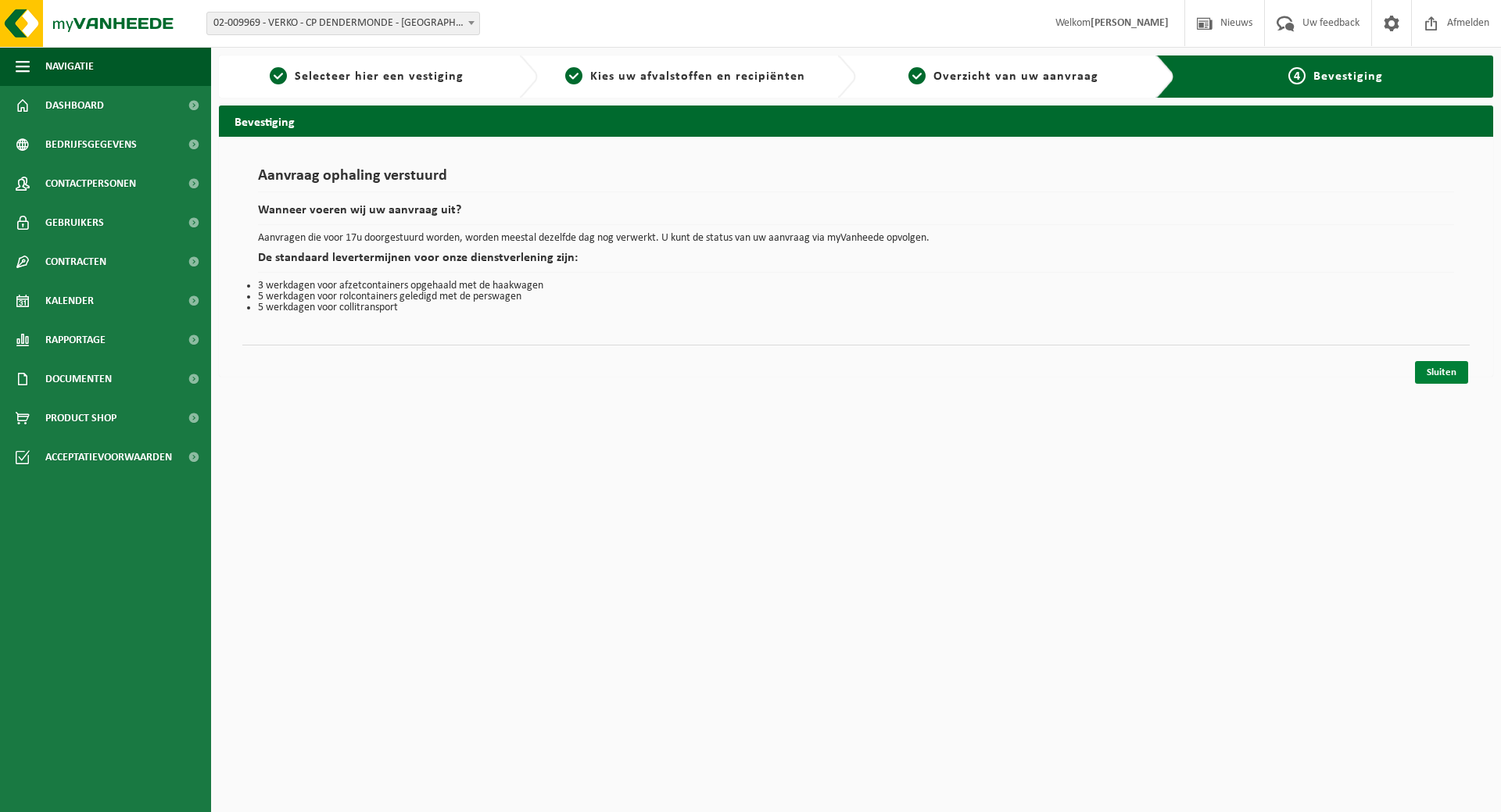
click at [1431, 366] on link "Sluiten" at bounding box center [1442, 372] width 53 height 23
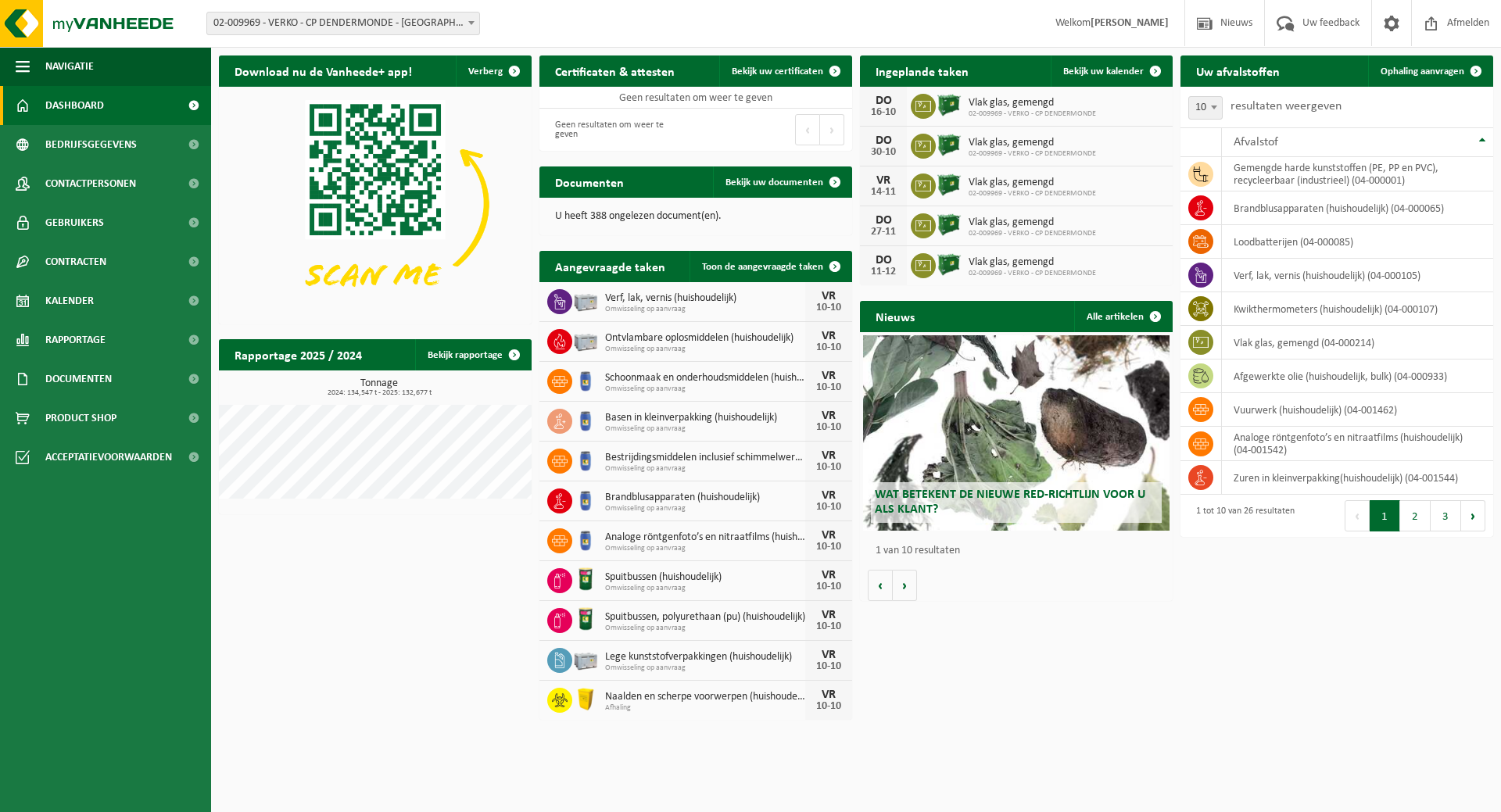
click at [470, 25] on b at bounding box center [471, 23] width 6 height 4
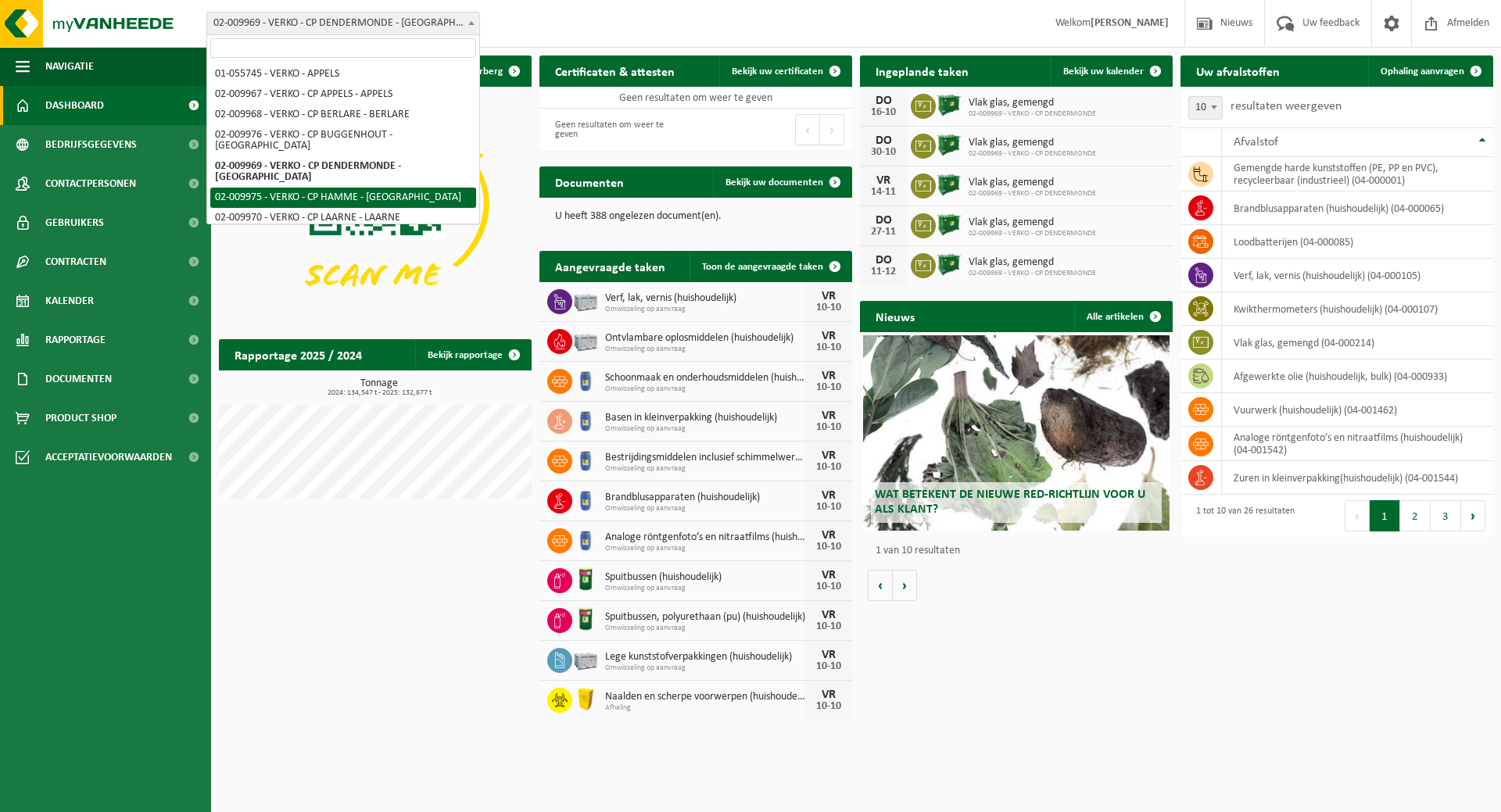
select select "1967"
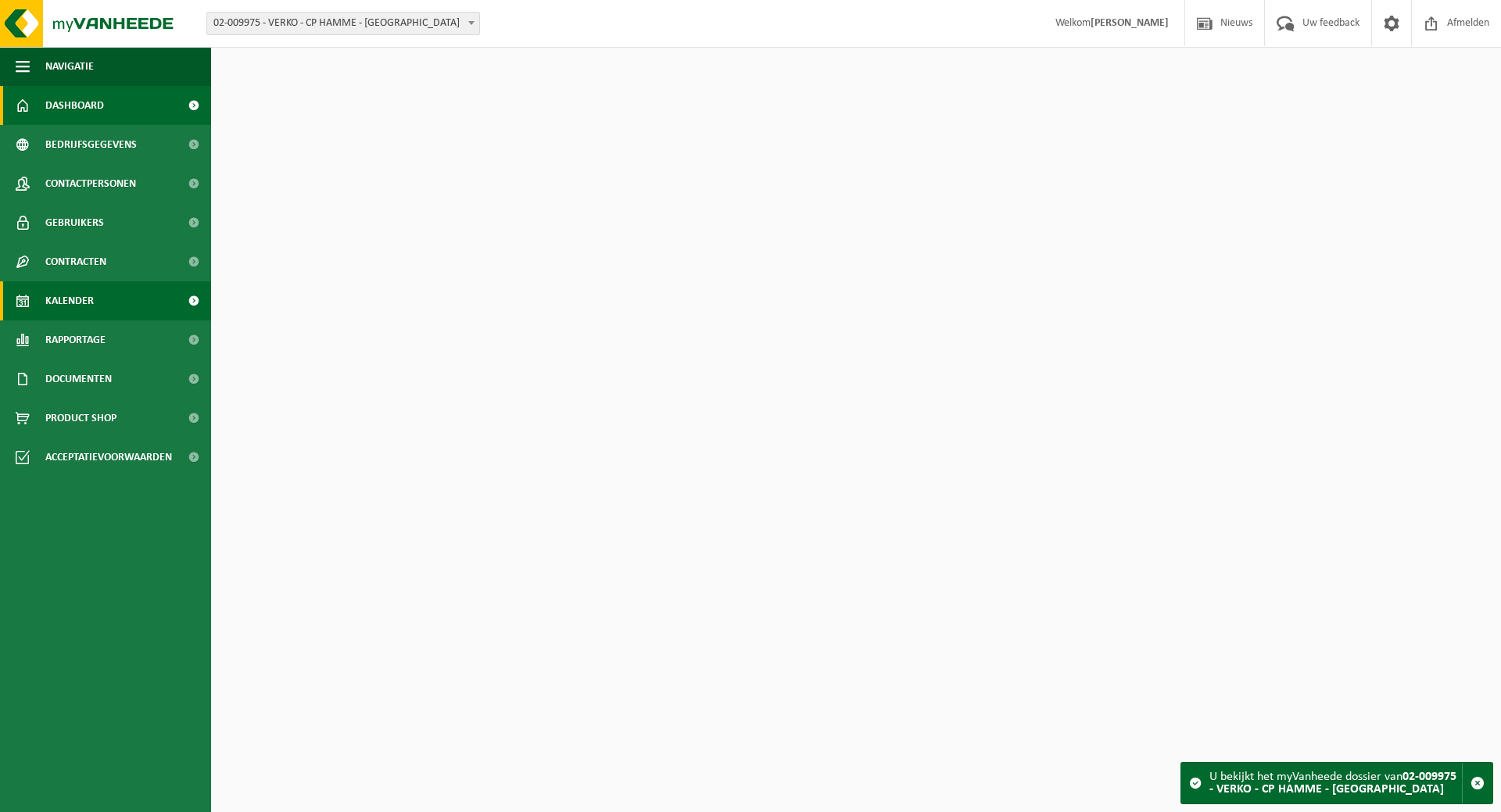
click at [72, 306] on span "Kalender" at bounding box center [69, 301] width 48 height 39
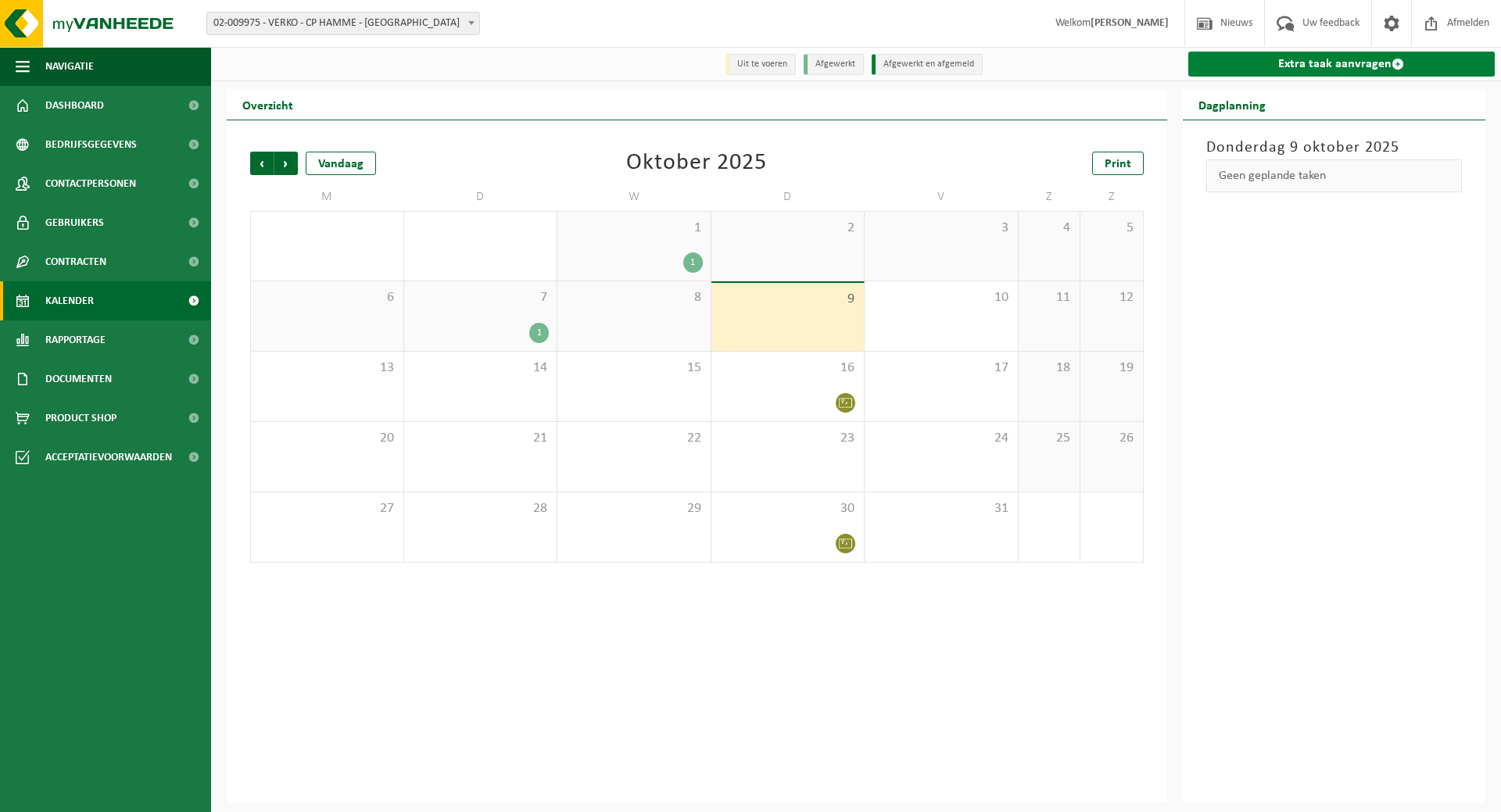
click at [1348, 65] on link "Extra taak aanvragen" at bounding box center [1342, 64] width 307 height 25
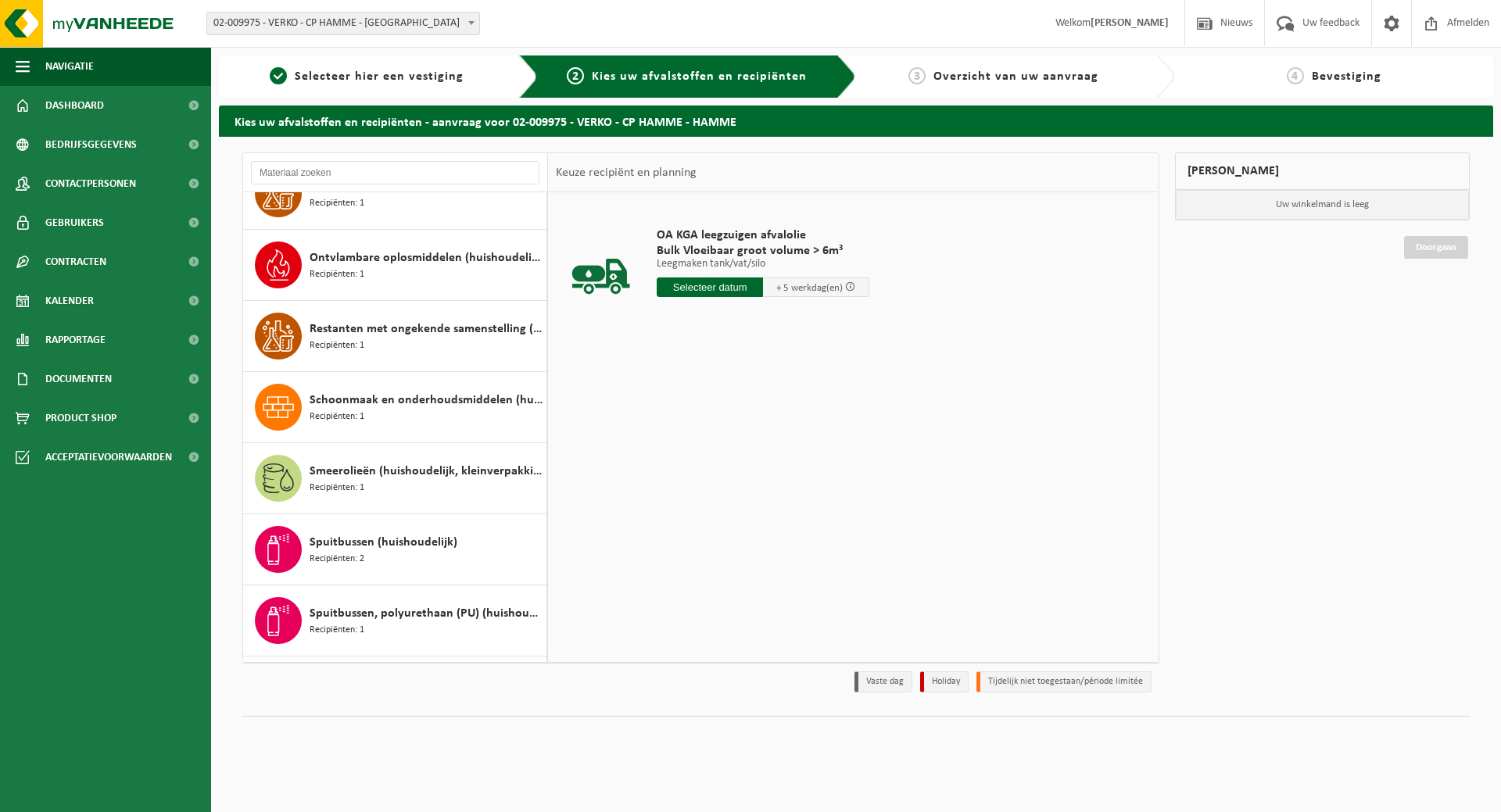
scroll to position [1521, 0]
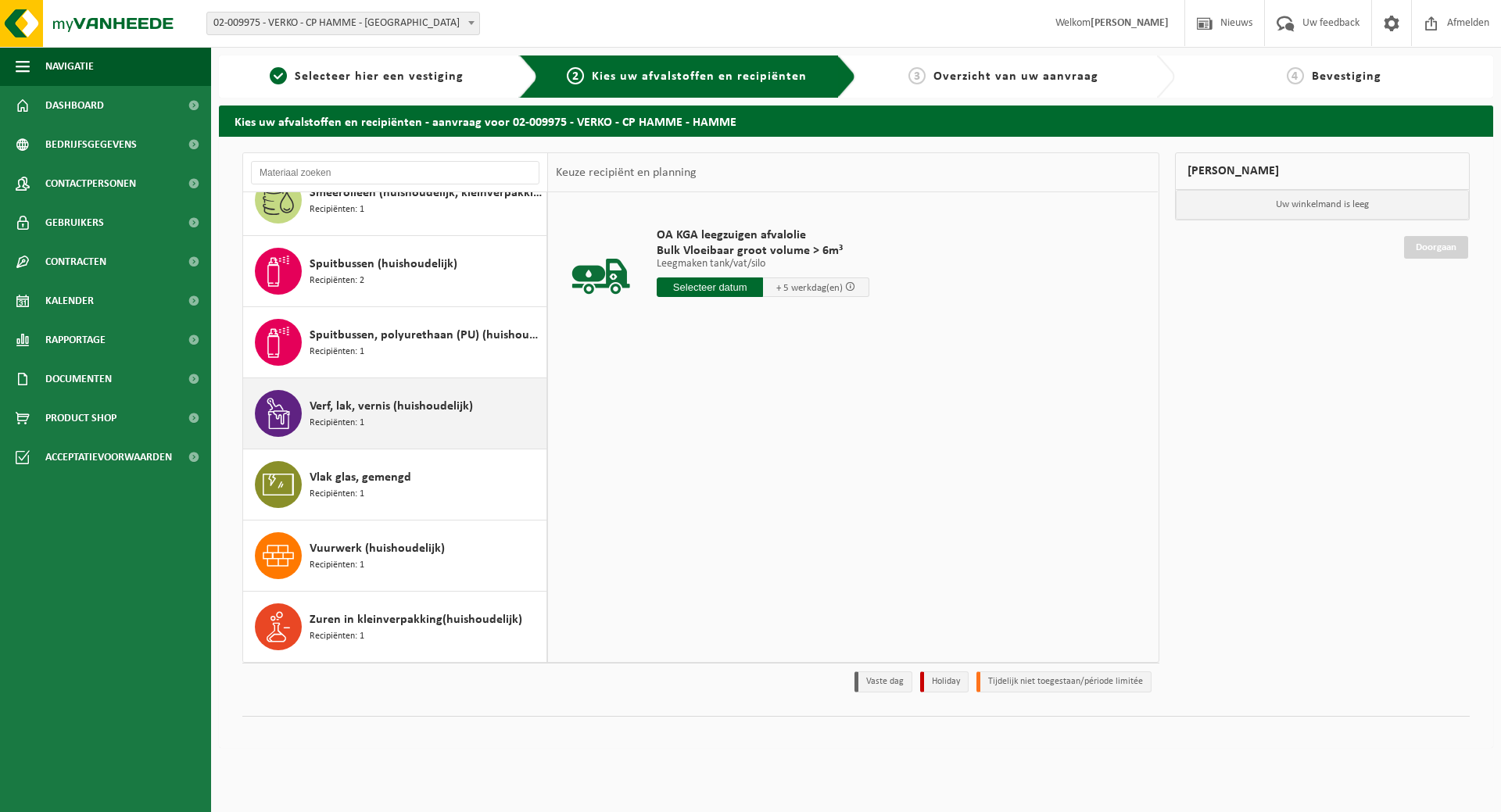
click at [353, 411] on span "Verf, lak, vernis (huishoudelijk)" at bounding box center [391, 406] width 164 height 19
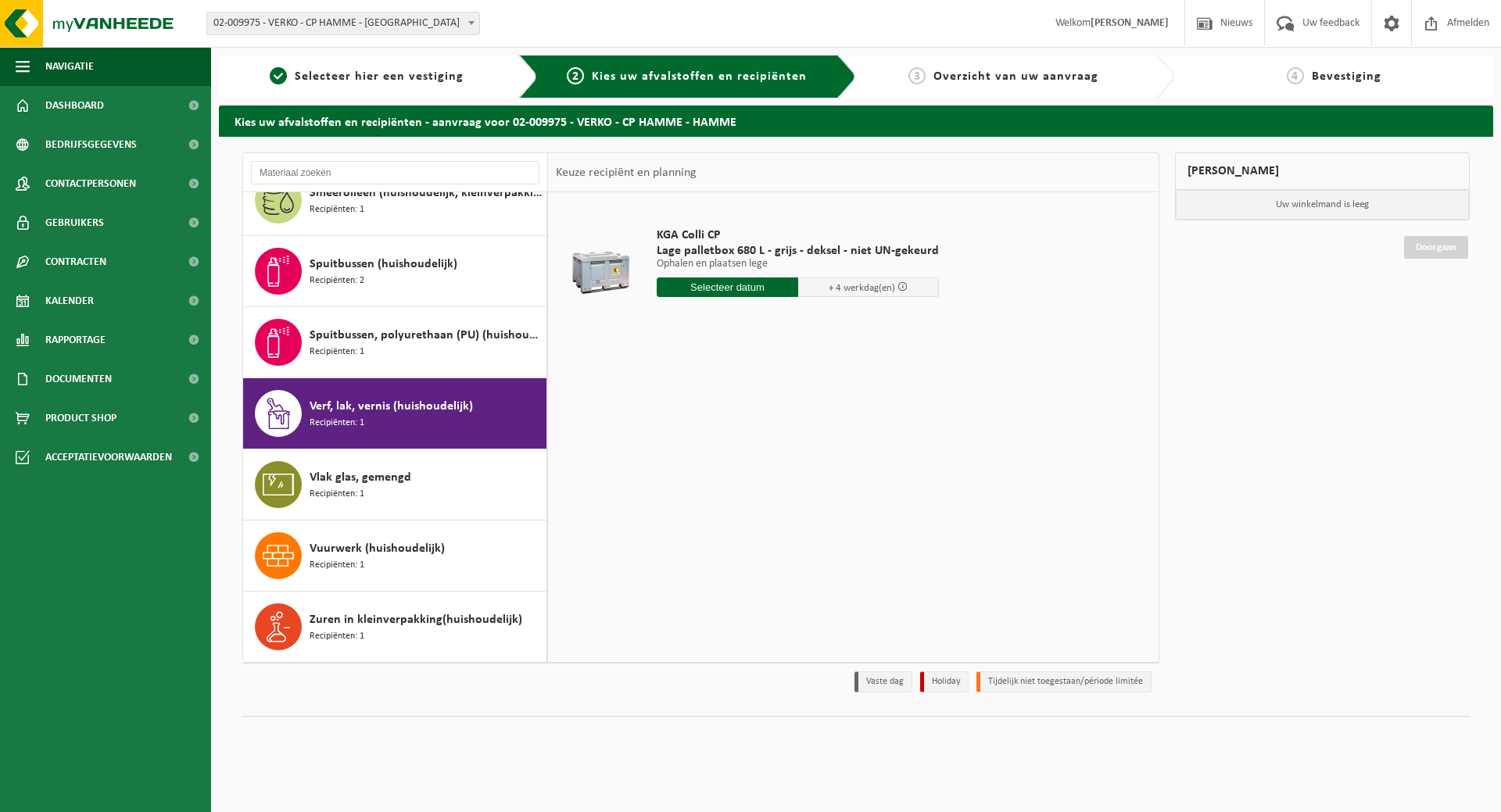
click at [708, 288] on input "text" at bounding box center [727, 286] width 142 height 19
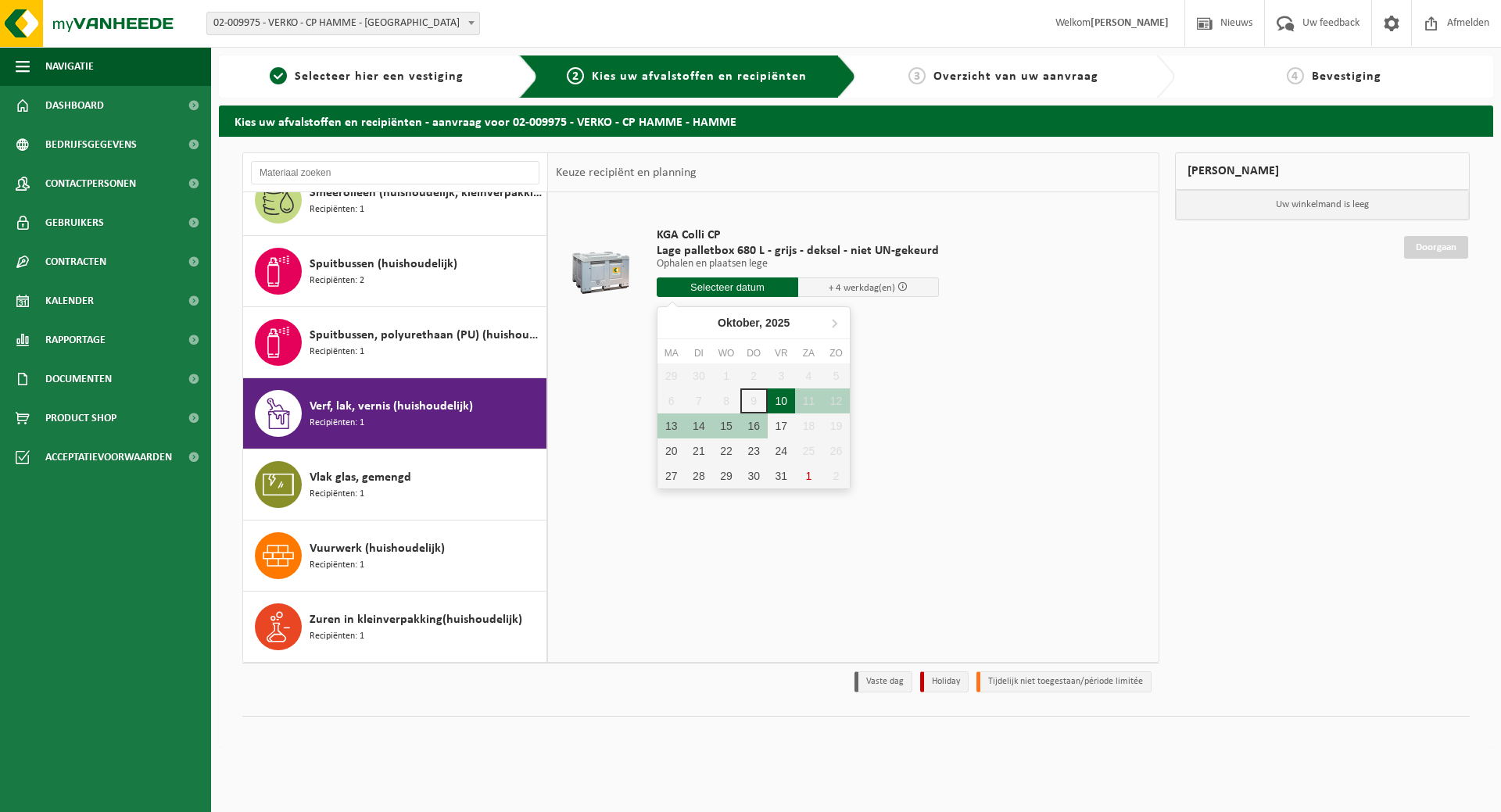
click at [774, 403] on div "10" at bounding box center [781, 400] width 27 height 25
type input "Van 2025-10-10"
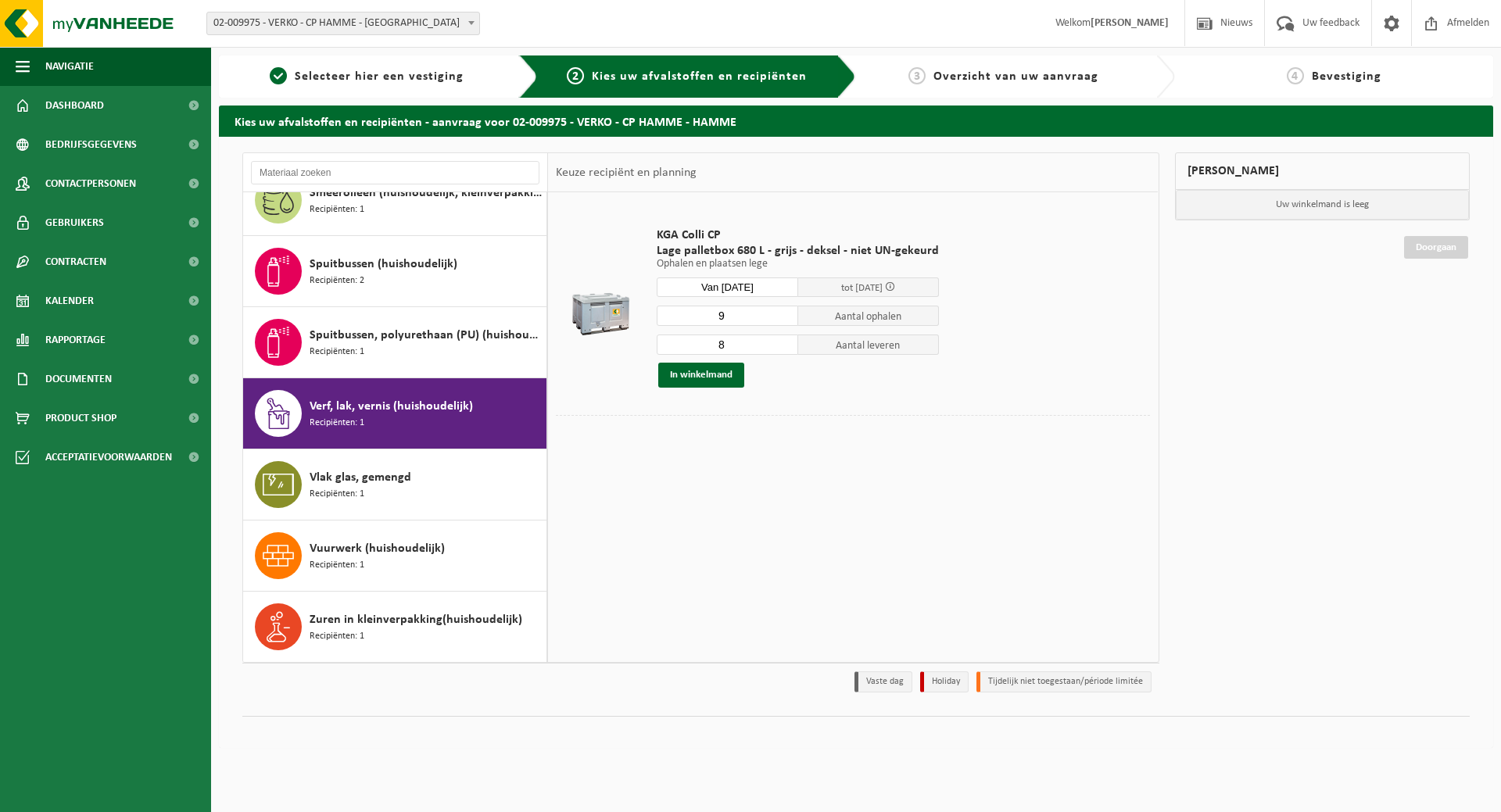
click at [783, 315] on input "9" at bounding box center [727, 315] width 142 height 20
click at [783, 315] on input "10" at bounding box center [727, 315] width 142 height 20
type input "11"
click at [783, 315] on input "11" at bounding box center [727, 315] width 142 height 20
click at [784, 341] on input "9" at bounding box center [727, 345] width 142 height 20
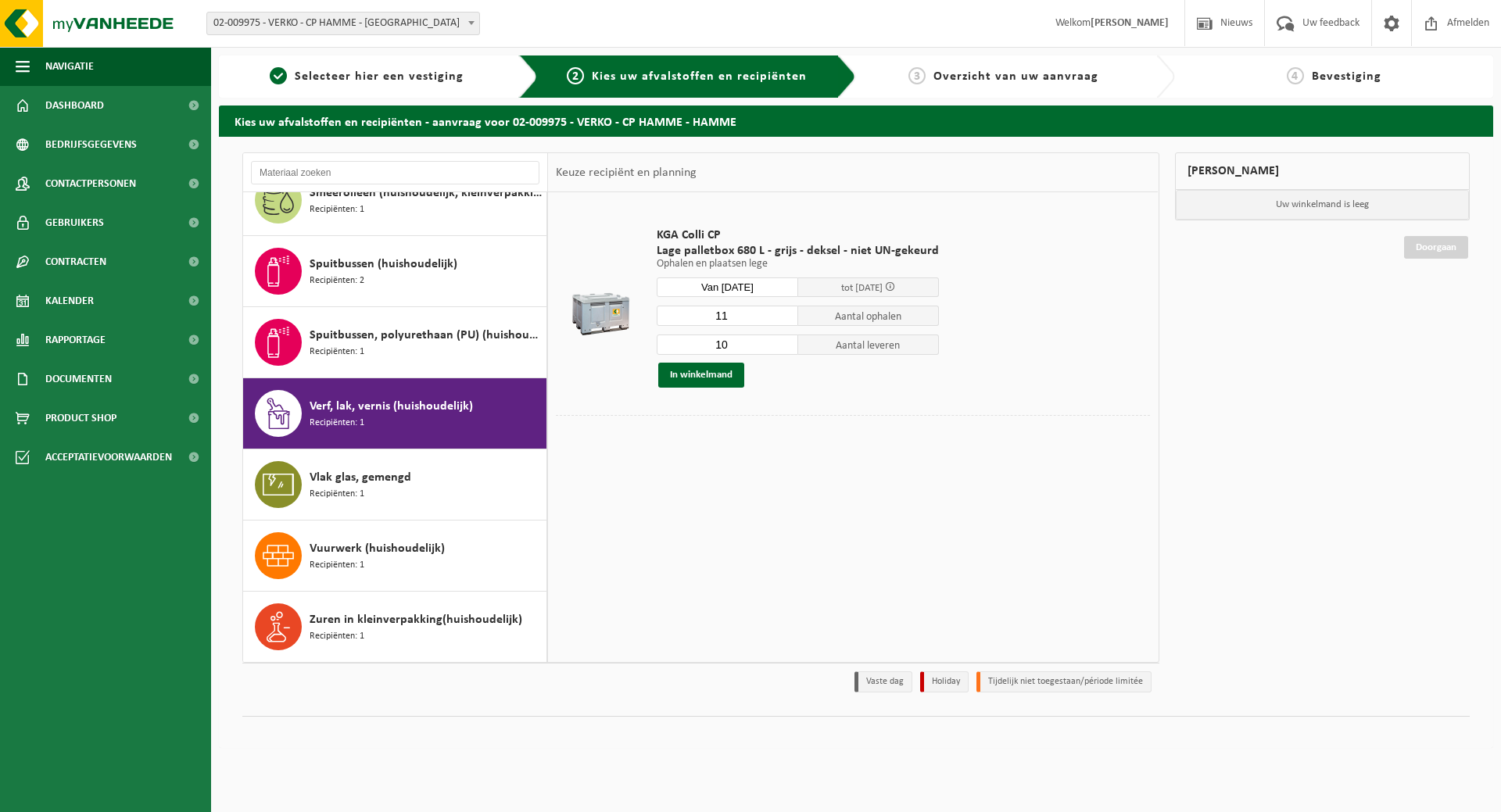
click at [784, 341] on input "10" at bounding box center [727, 345] width 142 height 20
type input "11"
click at [784, 341] on input "11" at bounding box center [727, 345] width 142 height 20
click at [703, 380] on button "In winkelmand" at bounding box center [700, 375] width 86 height 25
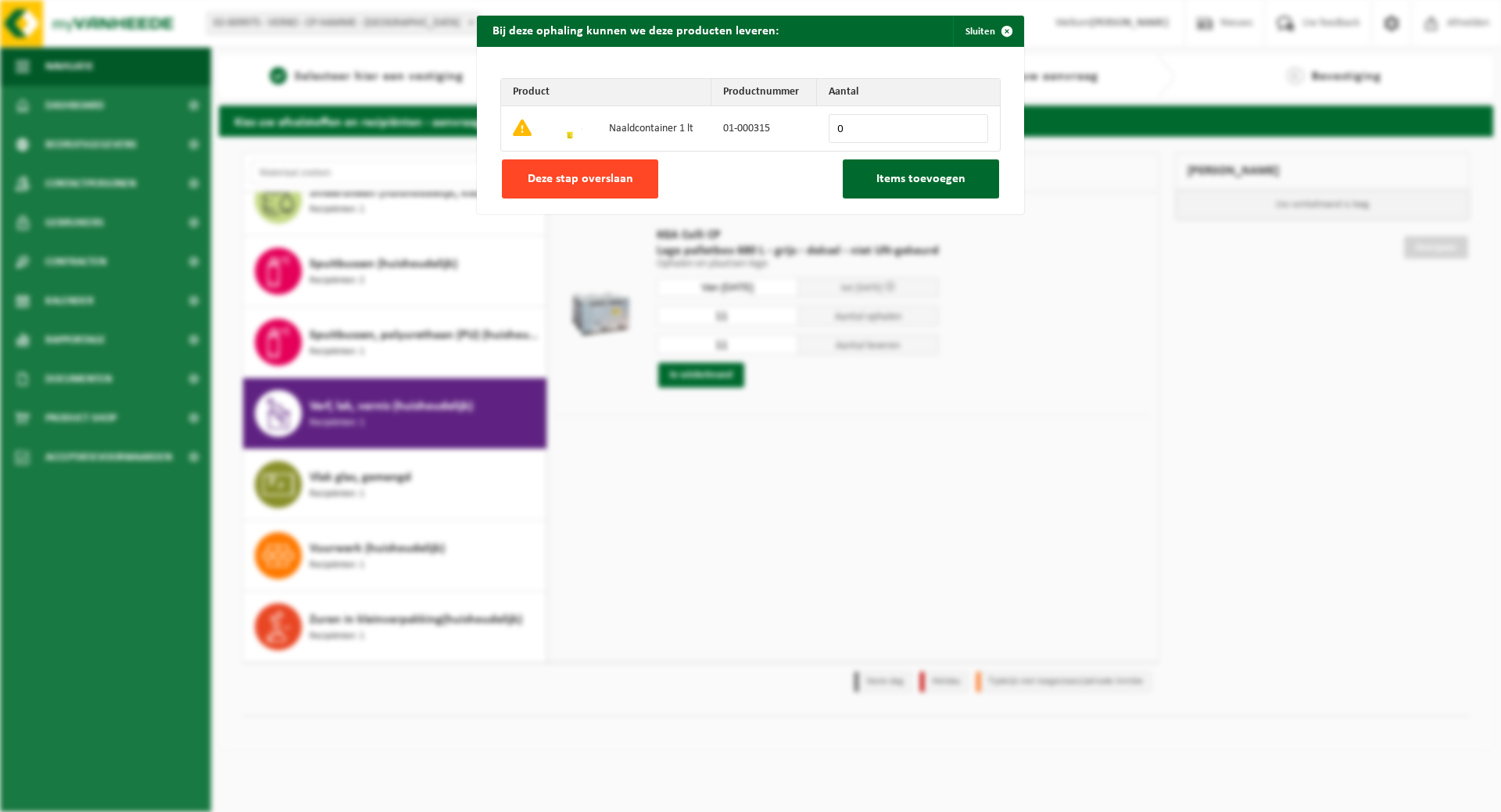
click at [571, 185] on span "Deze stap overslaan" at bounding box center [580, 179] width 105 height 13
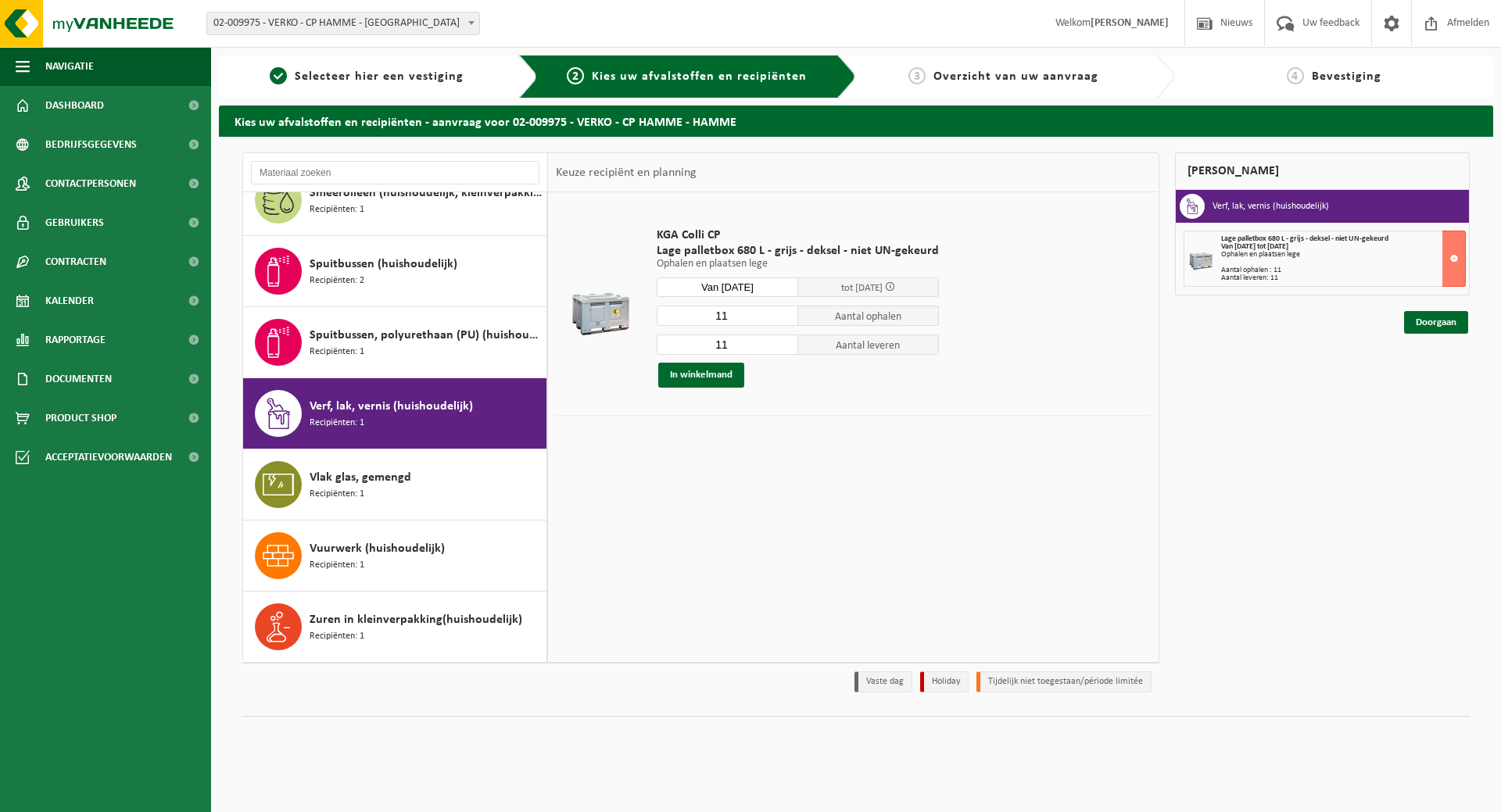
scroll to position [1110, 0]
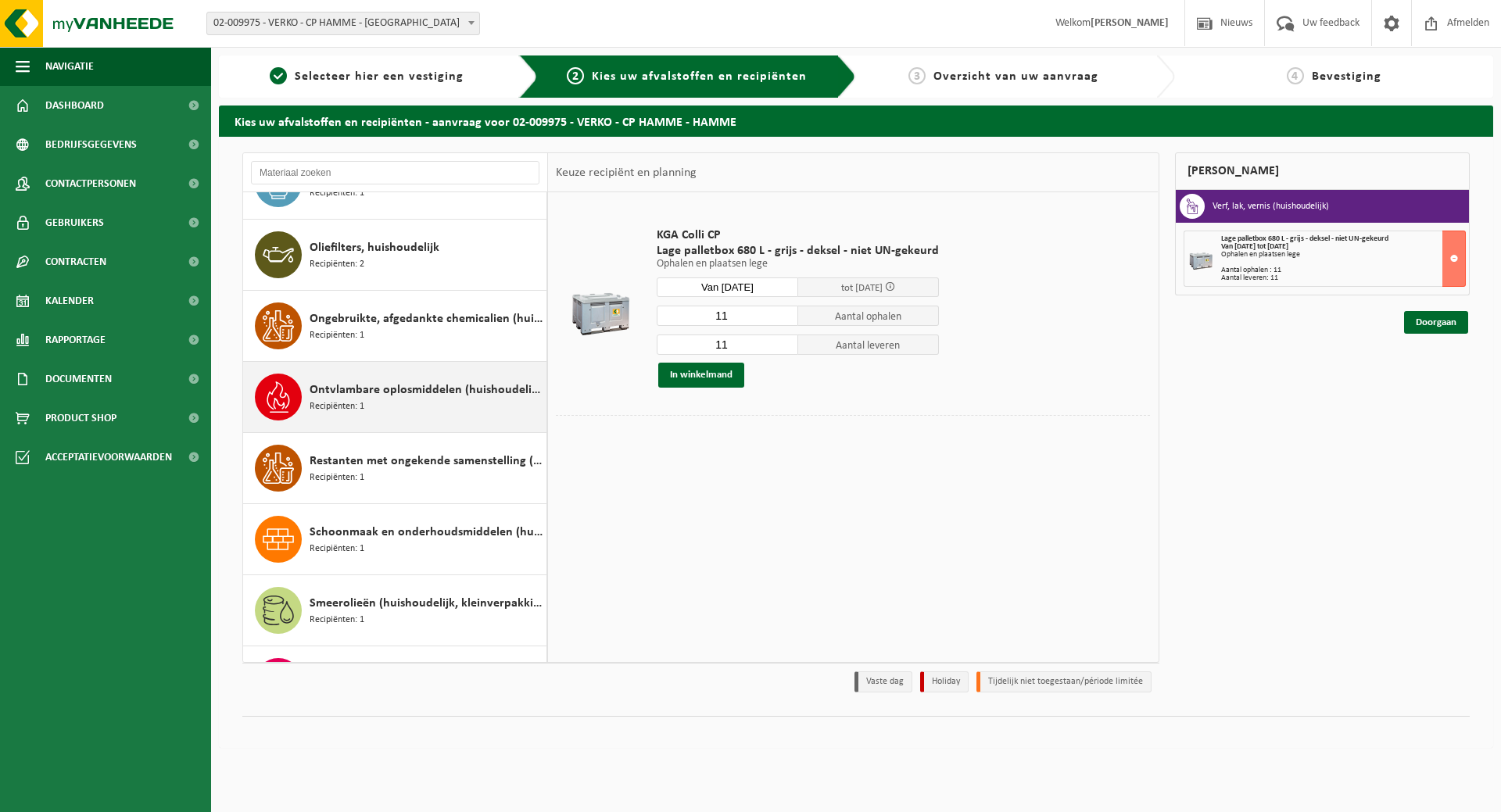
click at [395, 391] on span "Ontvlambare oplosmiddelen (huishoudelijk)" at bounding box center [426, 390] width 233 height 19
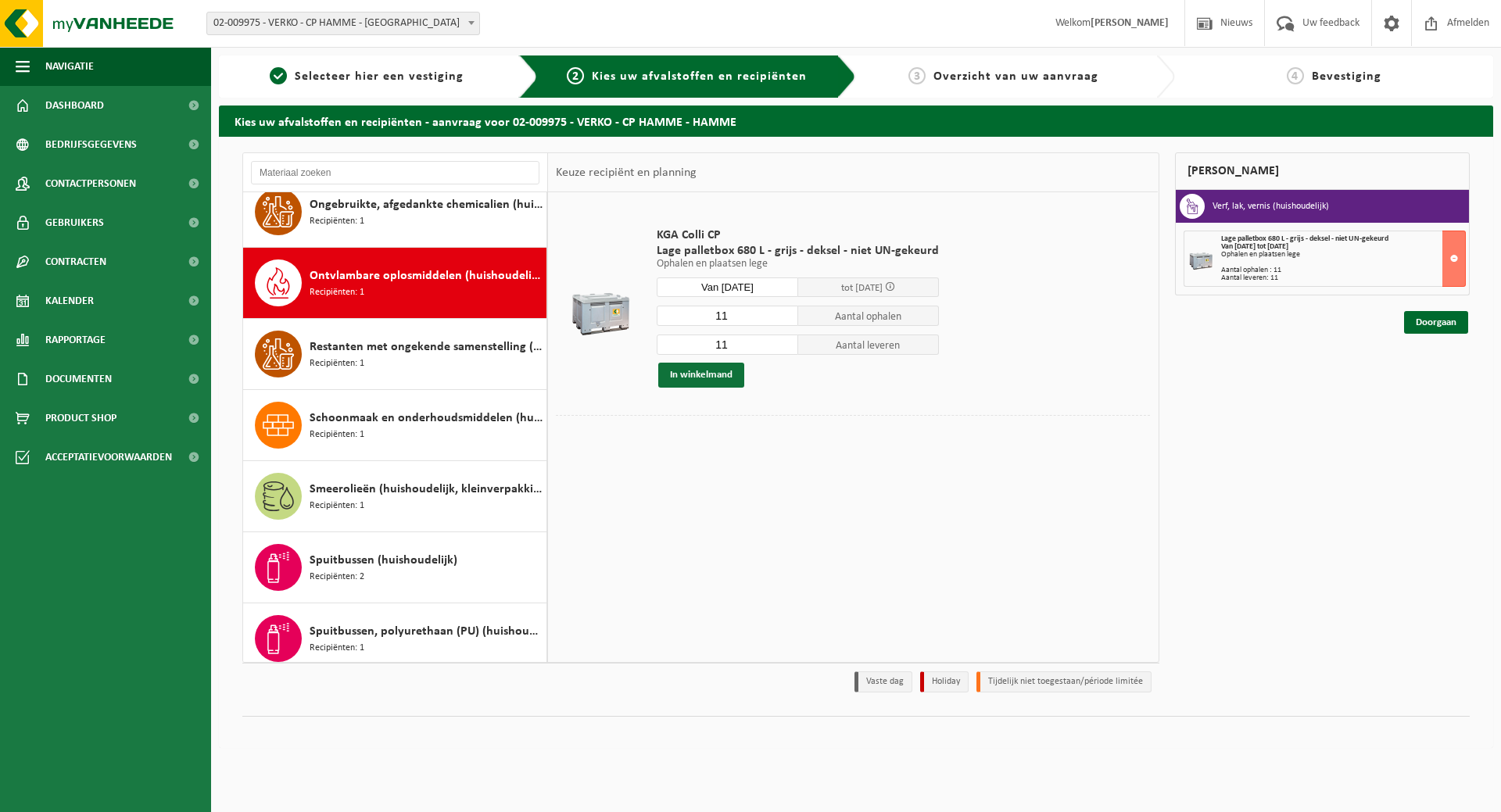
scroll to position [1280, 0]
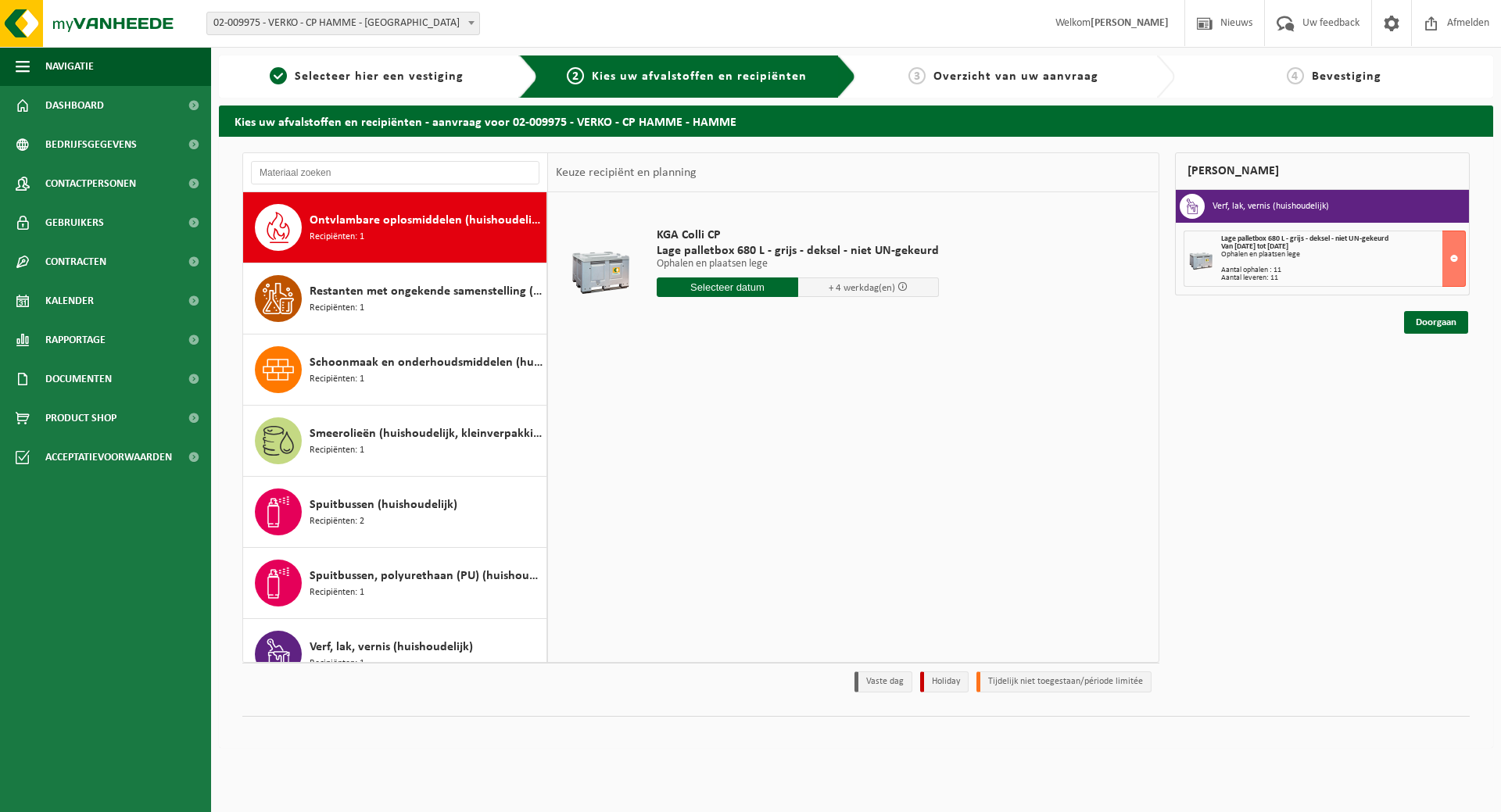
click at [735, 289] on input "text" at bounding box center [727, 286] width 142 height 19
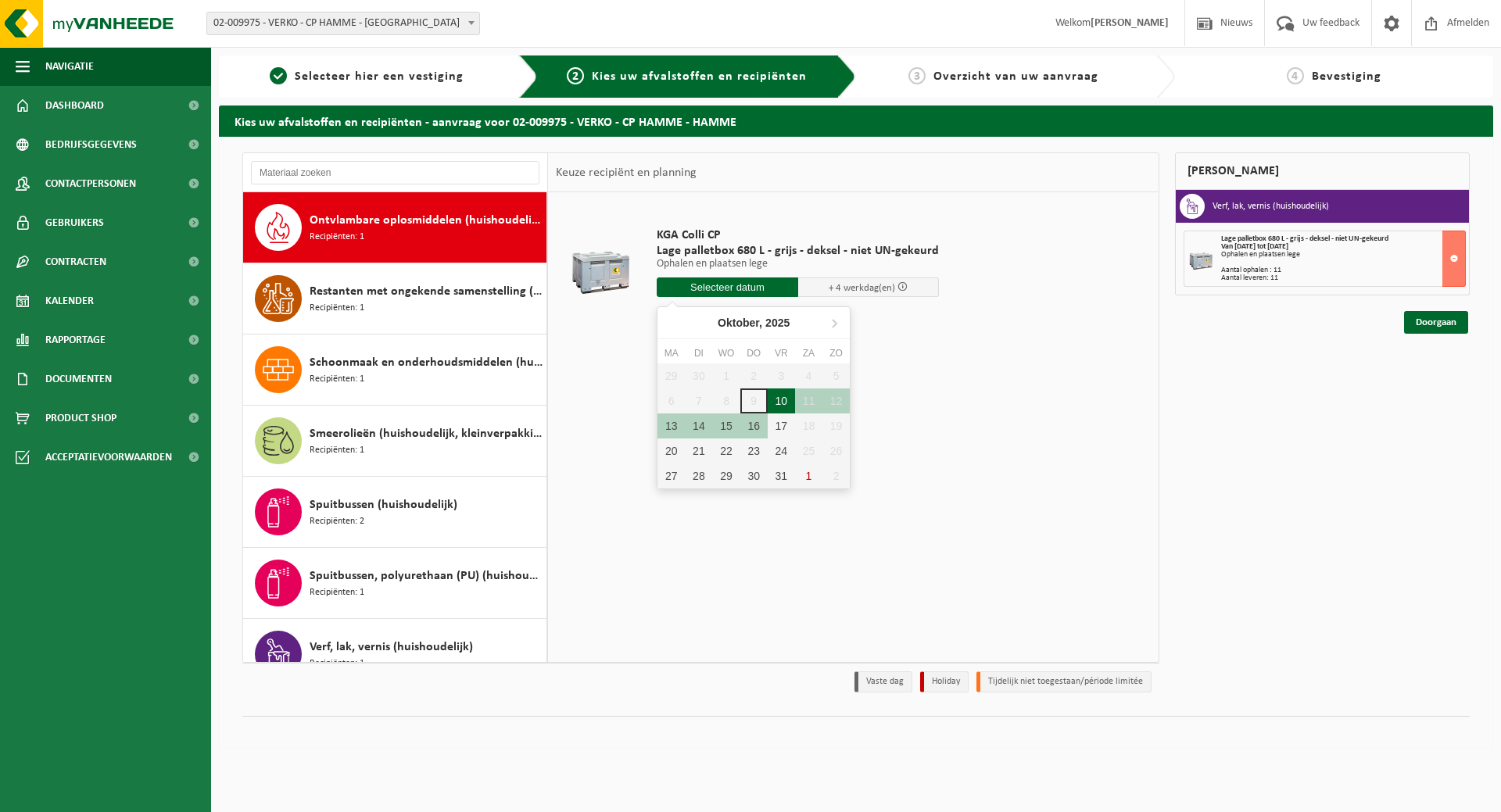
click at [780, 395] on div "10" at bounding box center [781, 400] width 27 height 25
type input "Van 2025-10-10"
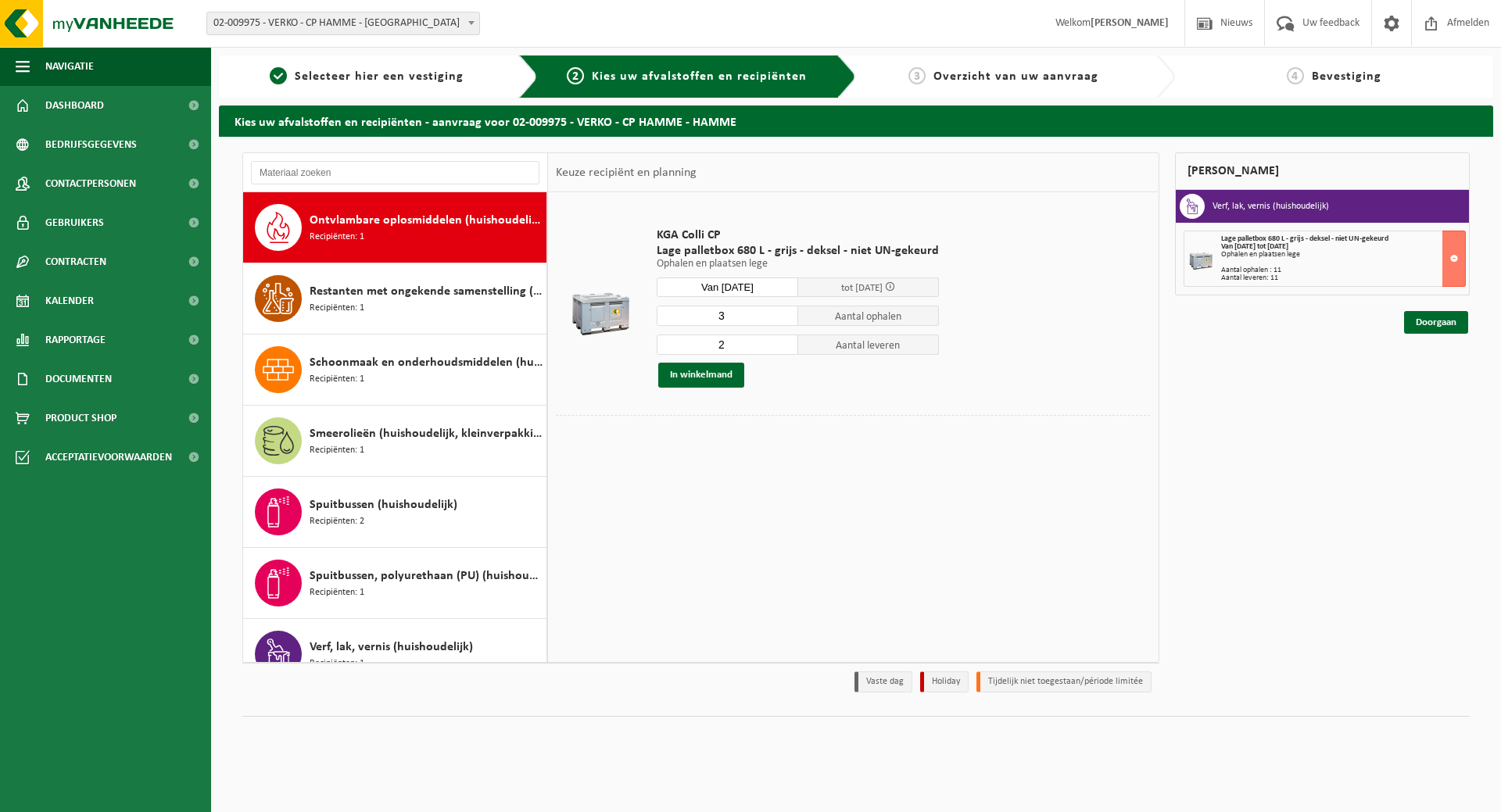
click at [785, 313] on input "3" at bounding box center [727, 315] width 142 height 20
type input "4"
click at [785, 313] on input "4" at bounding box center [727, 315] width 142 height 20
click at [782, 341] on input "3" at bounding box center [727, 345] width 142 height 20
type input "4"
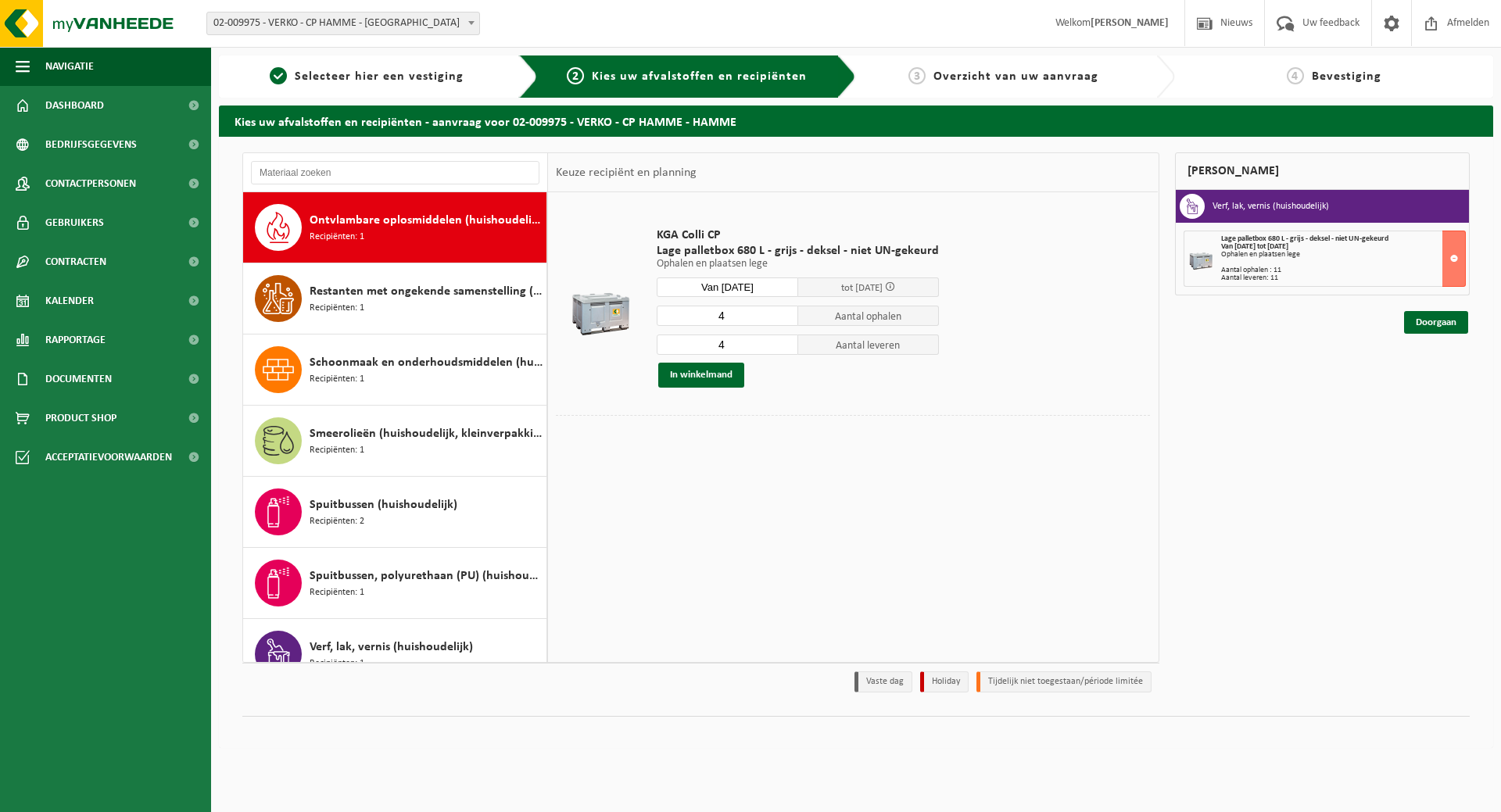
click at [782, 341] on input "4" at bounding box center [727, 345] width 142 height 20
click at [704, 375] on button "In winkelmand" at bounding box center [700, 375] width 86 height 25
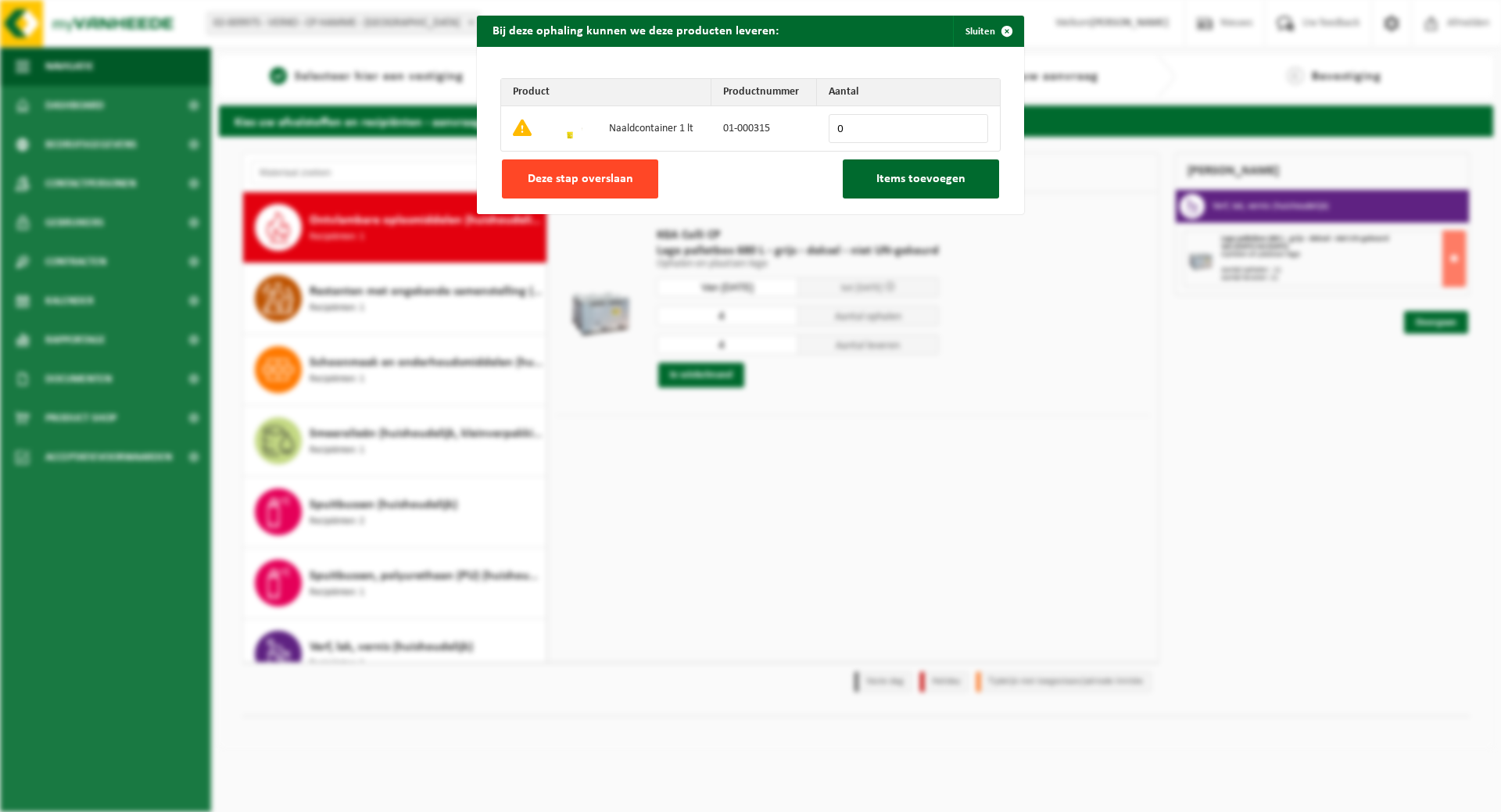
click at [629, 191] on button "Deze stap overslaan" at bounding box center [580, 179] width 156 height 39
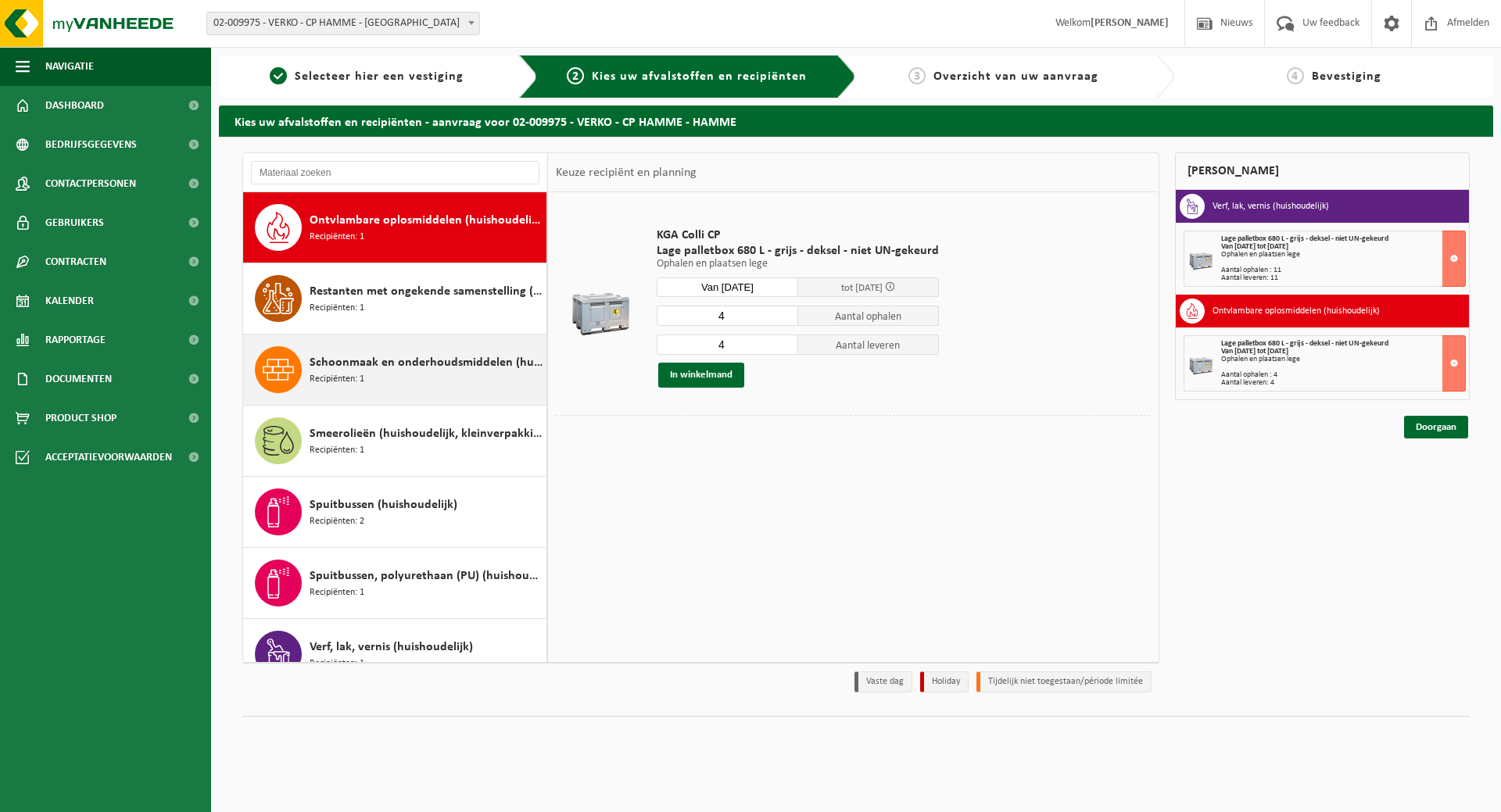
click at [377, 365] on span "Schoonmaak en onderhoudsmiddelen (huishoudelijk)" at bounding box center [426, 363] width 233 height 19
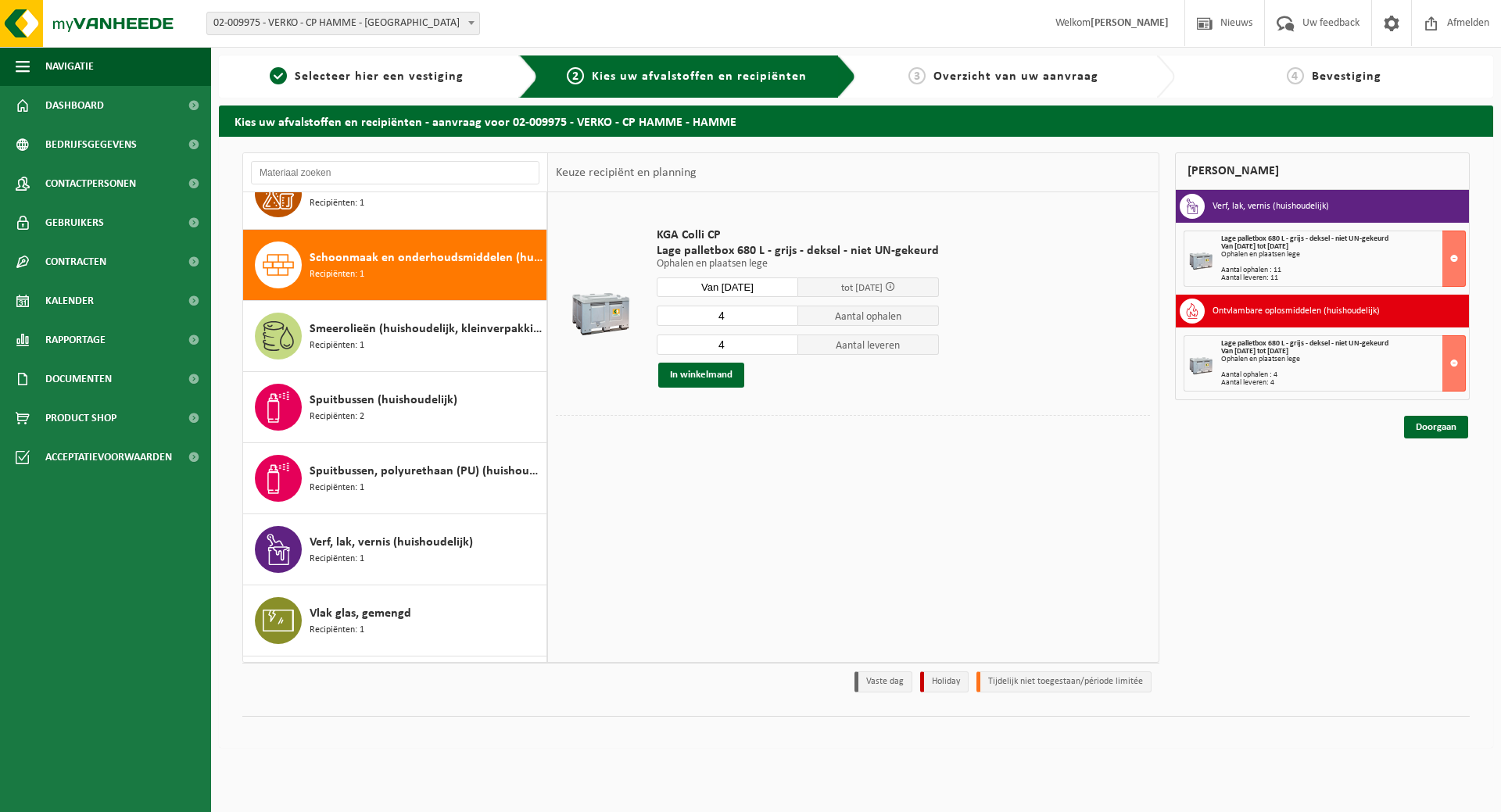
scroll to position [1422, 0]
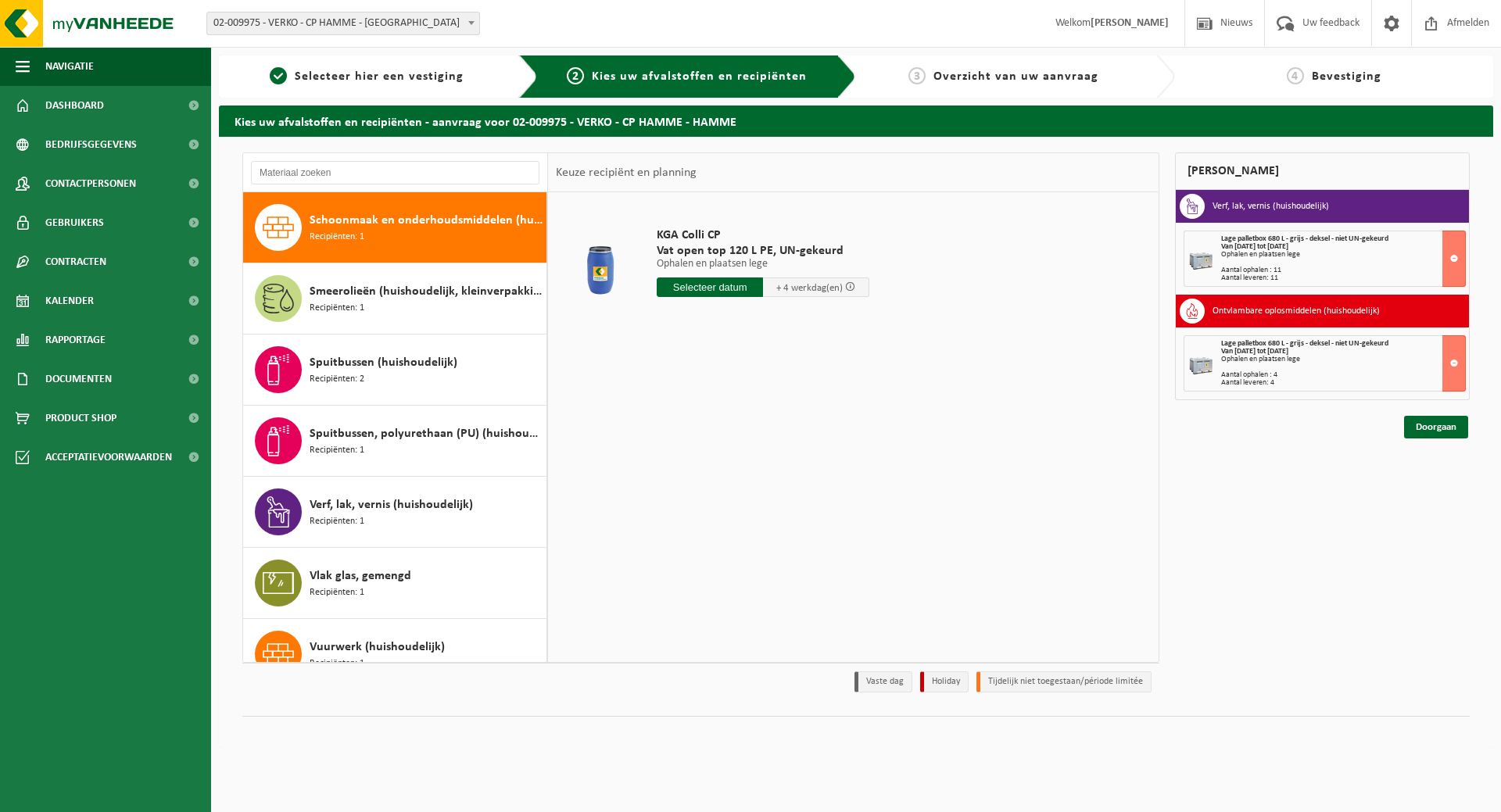
click at [730, 285] on input "text" at bounding box center [709, 286] width 106 height 19
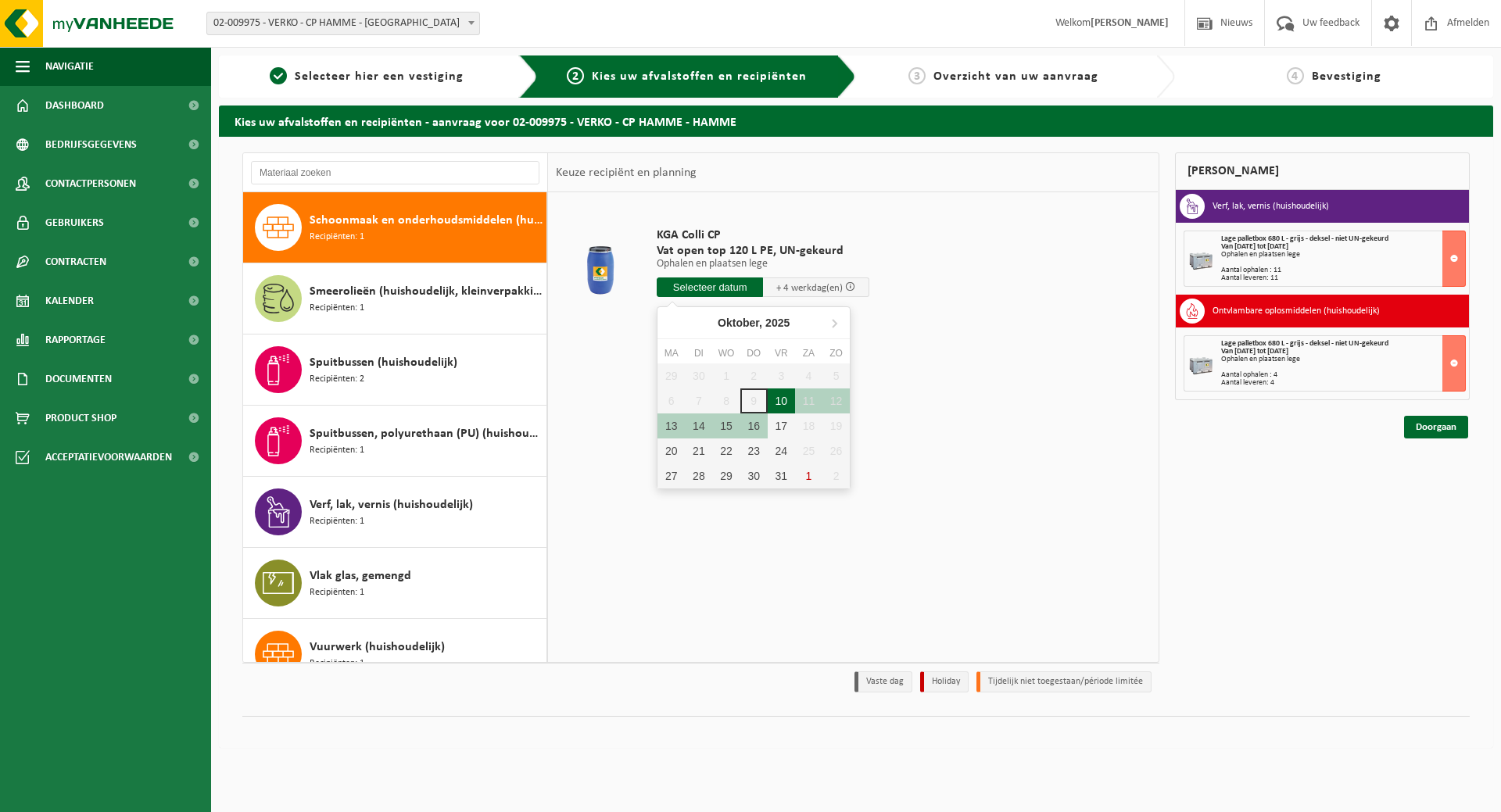
click at [779, 399] on div "10" at bounding box center [781, 400] width 27 height 25
type input "Van 2025-10-10"
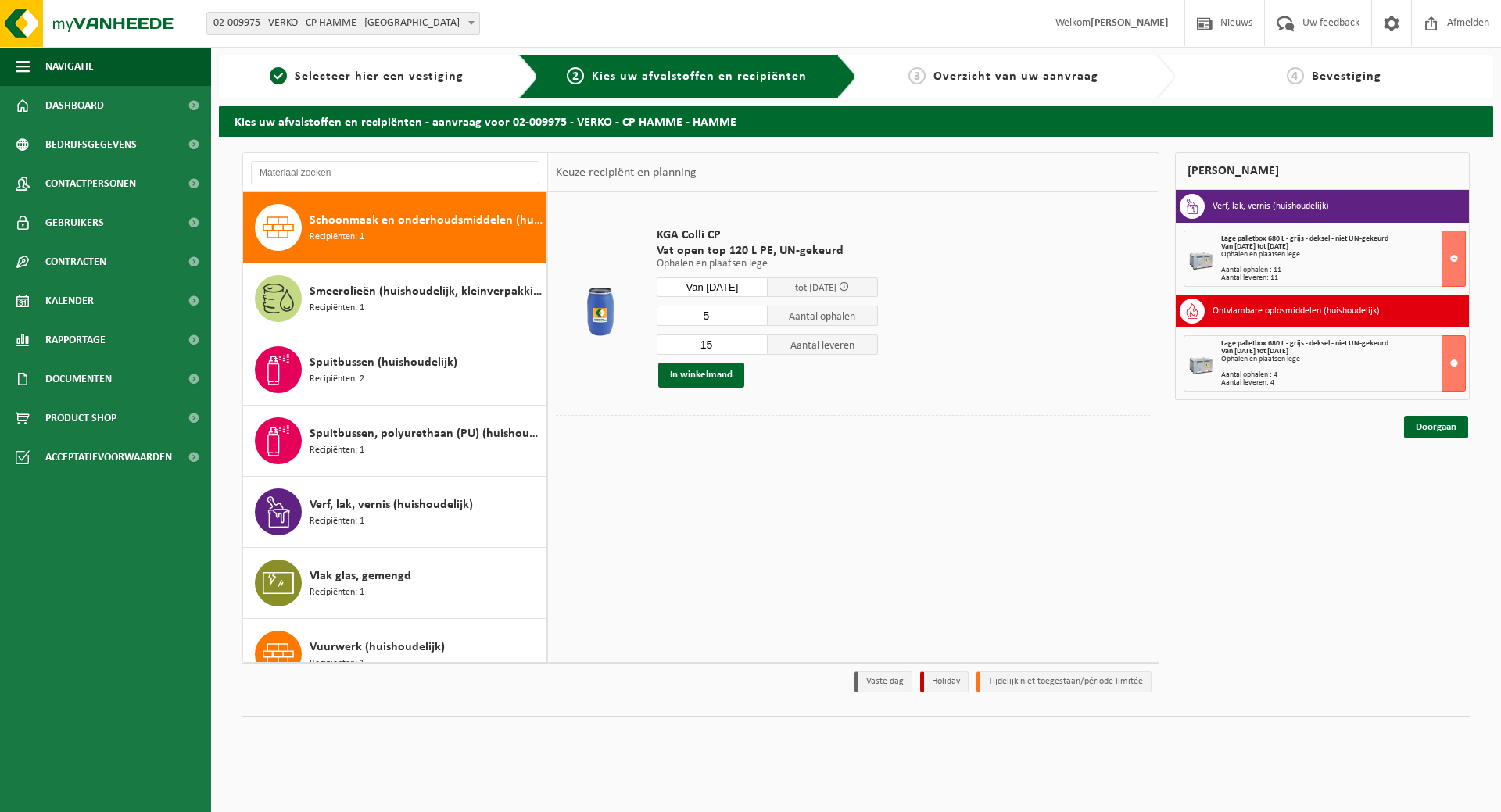
click at [756, 317] on input "5" at bounding box center [711, 315] width 111 height 20
click at [756, 317] on input "4" at bounding box center [711, 315] width 111 height 20
type input "3"
click at [756, 317] on input "3" at bounding box center [711, 315] width 111 height 20
type input "3"
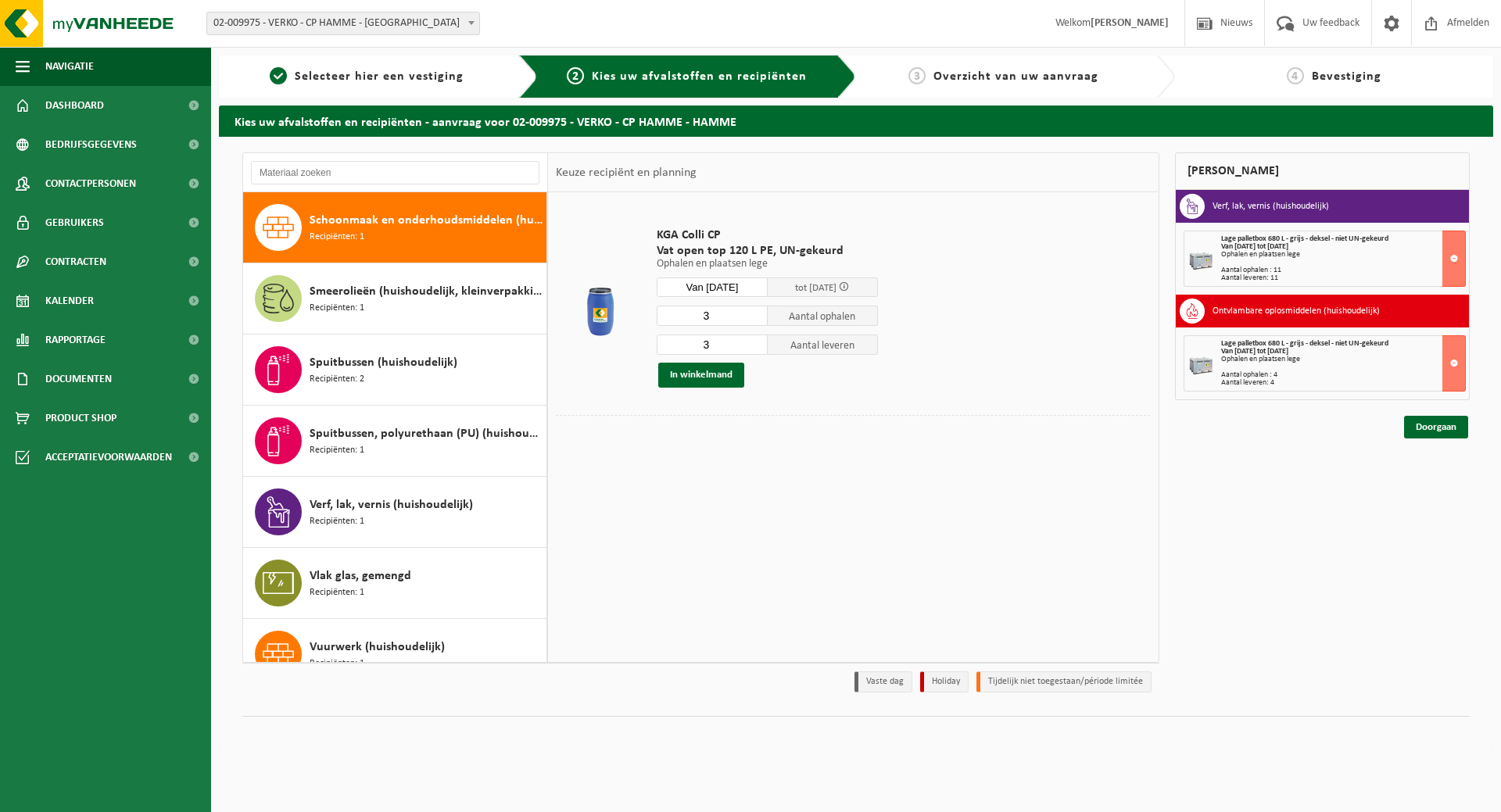
click at [758, 349] on input "3" at bounding box center [711, 345] width 111 height 20
click at [714, 377] on button "In winkelmand" at bounding box center [700, 375] width 86 height 25
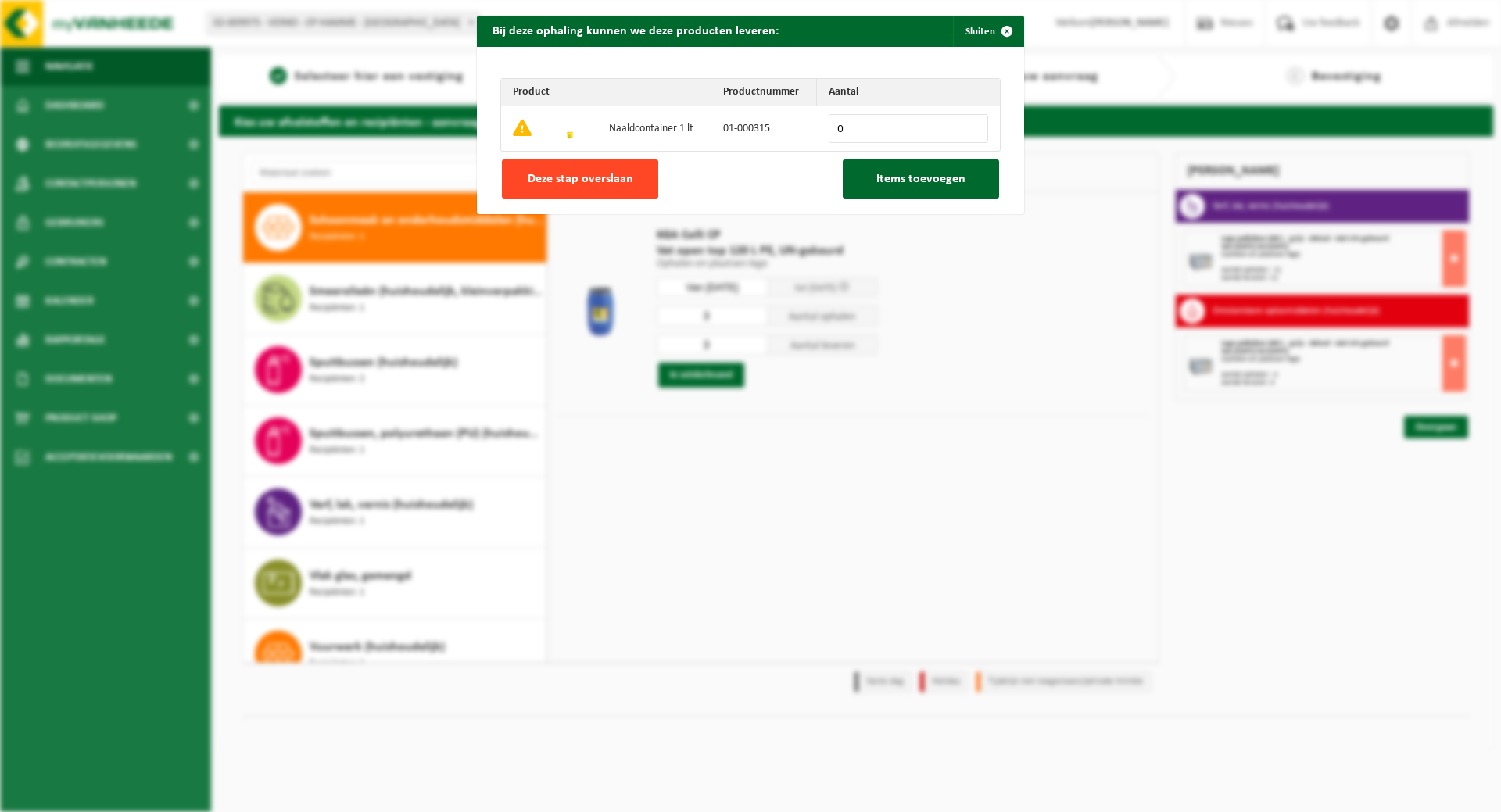
click at [585, 177] on span "Deze stap overslaan" at bounding box center [580, 179] width 105 height 13
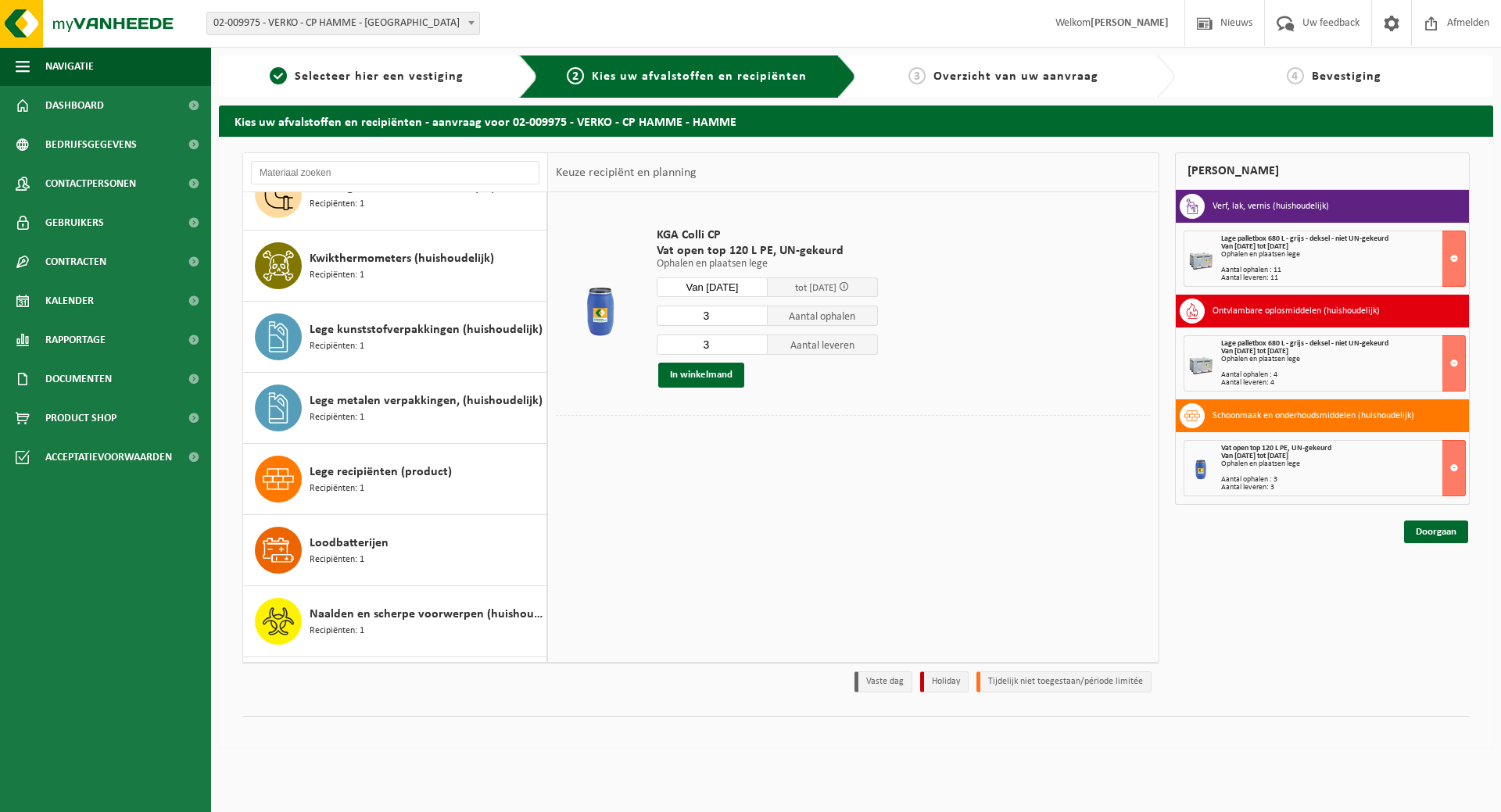
scroll to position [192, 0]
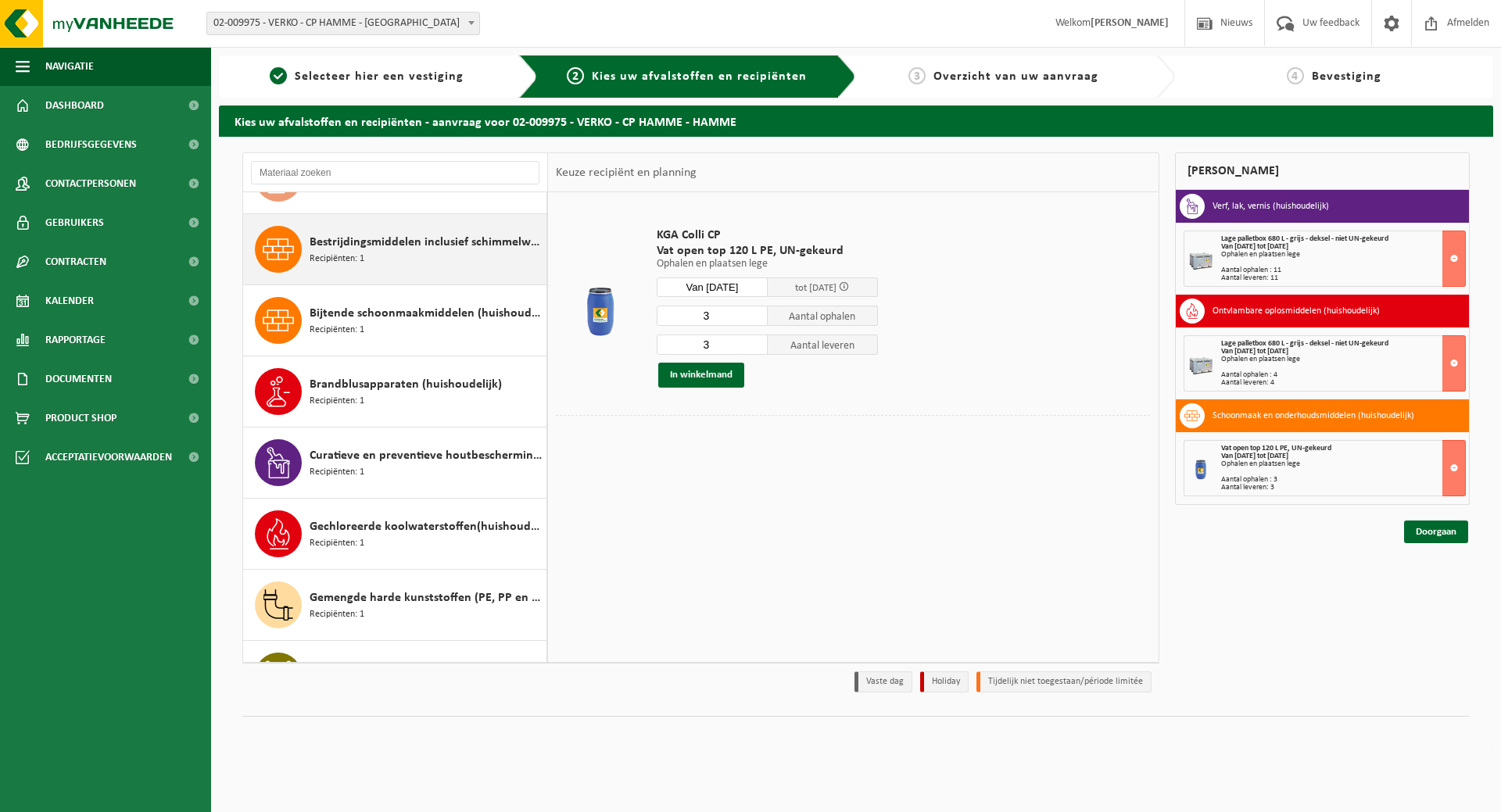
click at [437, 239] on span "Bestrijdingsmiddelen inclusief schimmelwerende beschermingsmiddelen (huishoudel…" at bounding box center [426, 242] width 233 height 19
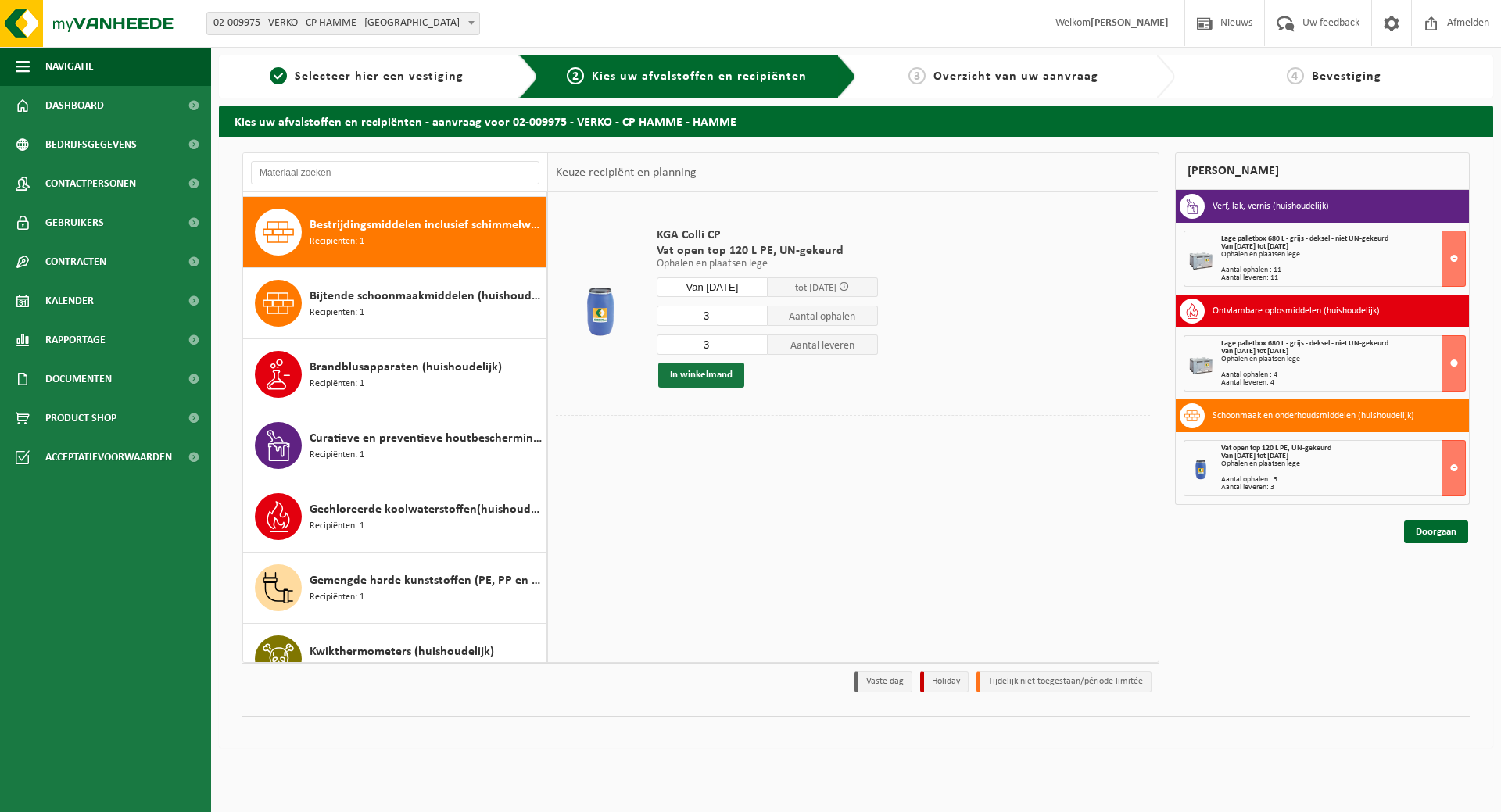
scroll to position [214, 0]
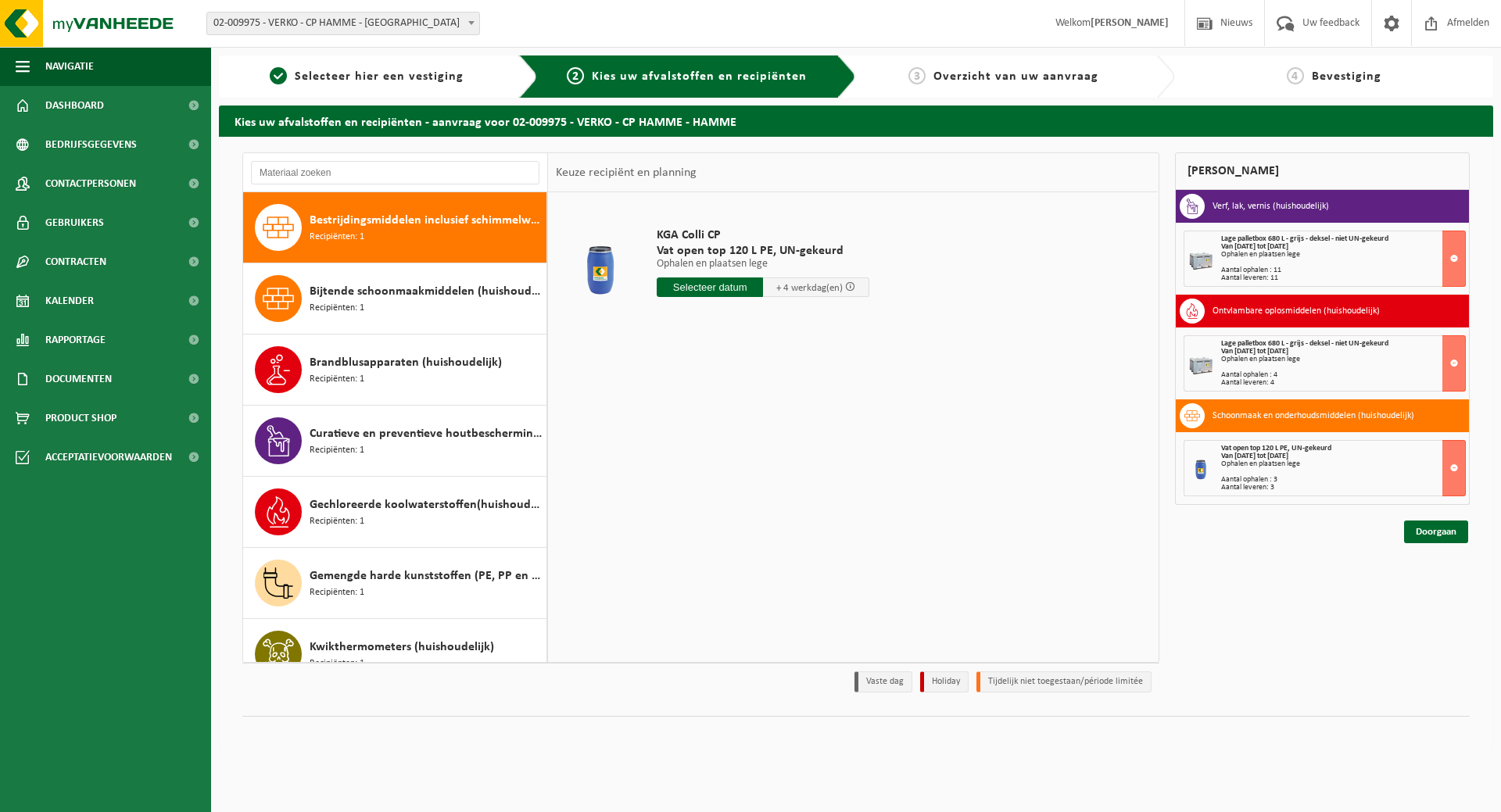
click at [723, 290] on input "text" at bounding box center [709, 286] width 106 height 19
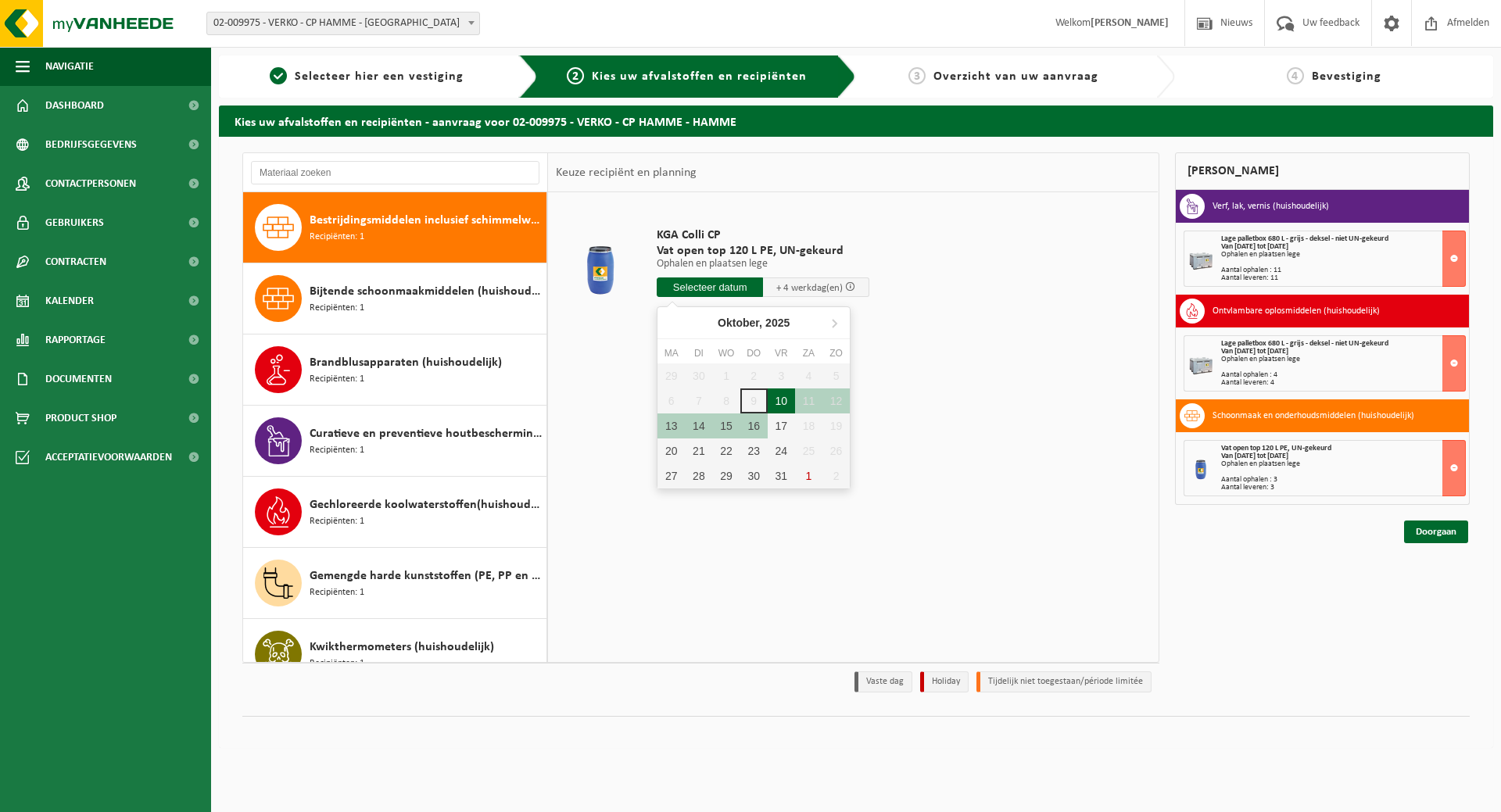
click at [783, 402] on div "10" at bounding box center [781, 400] width 27 height 25
type input "Van 2025-10-10"
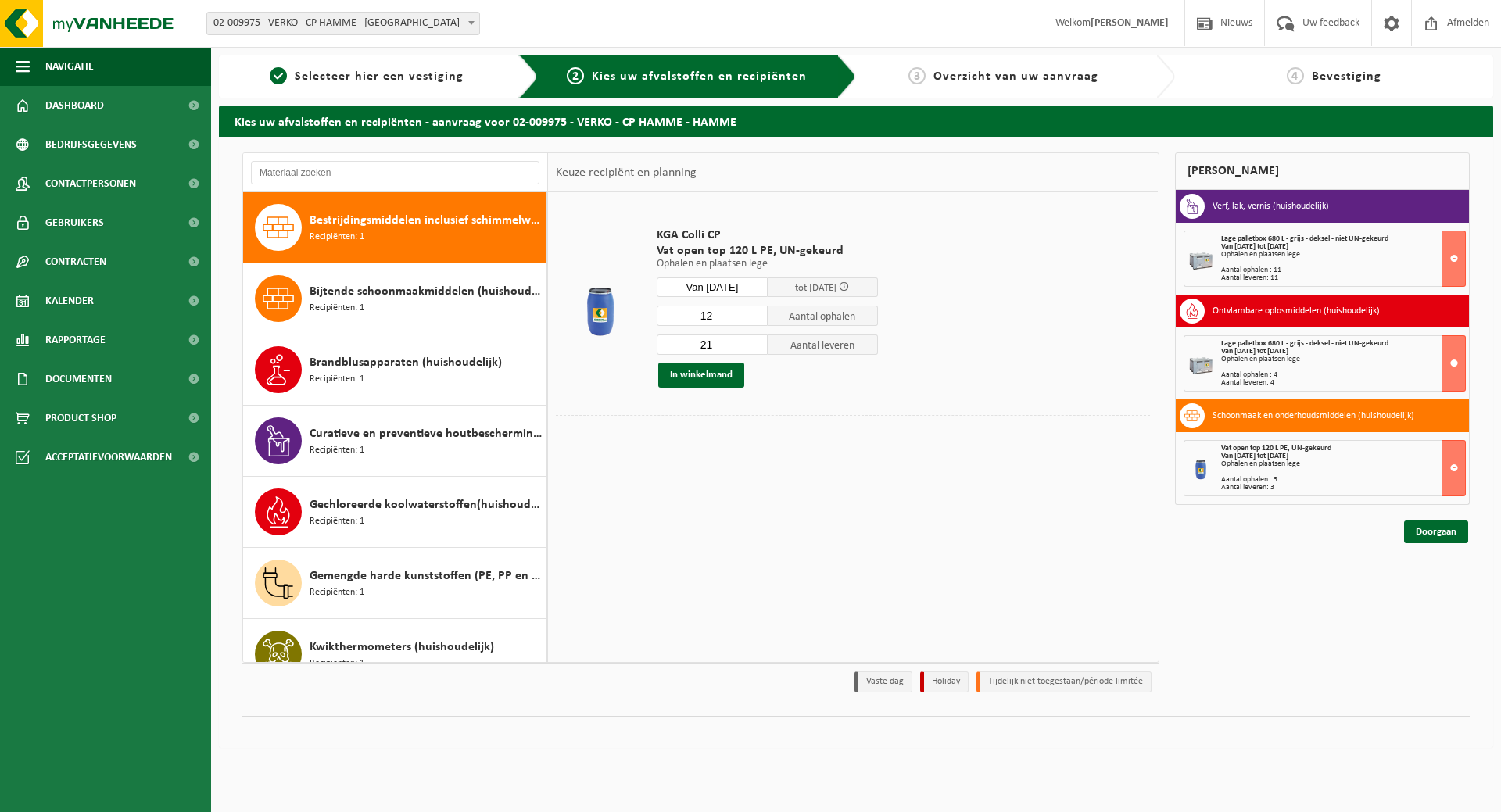
click at [758, 320] on input "12" at bounding box center [711, 315] width 111 height 20
click at [758, 320] on input "3" at bounding box center [711, 315] width 111 height 20
type input "2"
click at [758, 320] on input "2" at bounding box center [711, 315] width 111 height 20
click at [758, 348] on input "5" at bounding box center [711, 345] width 111 height 20
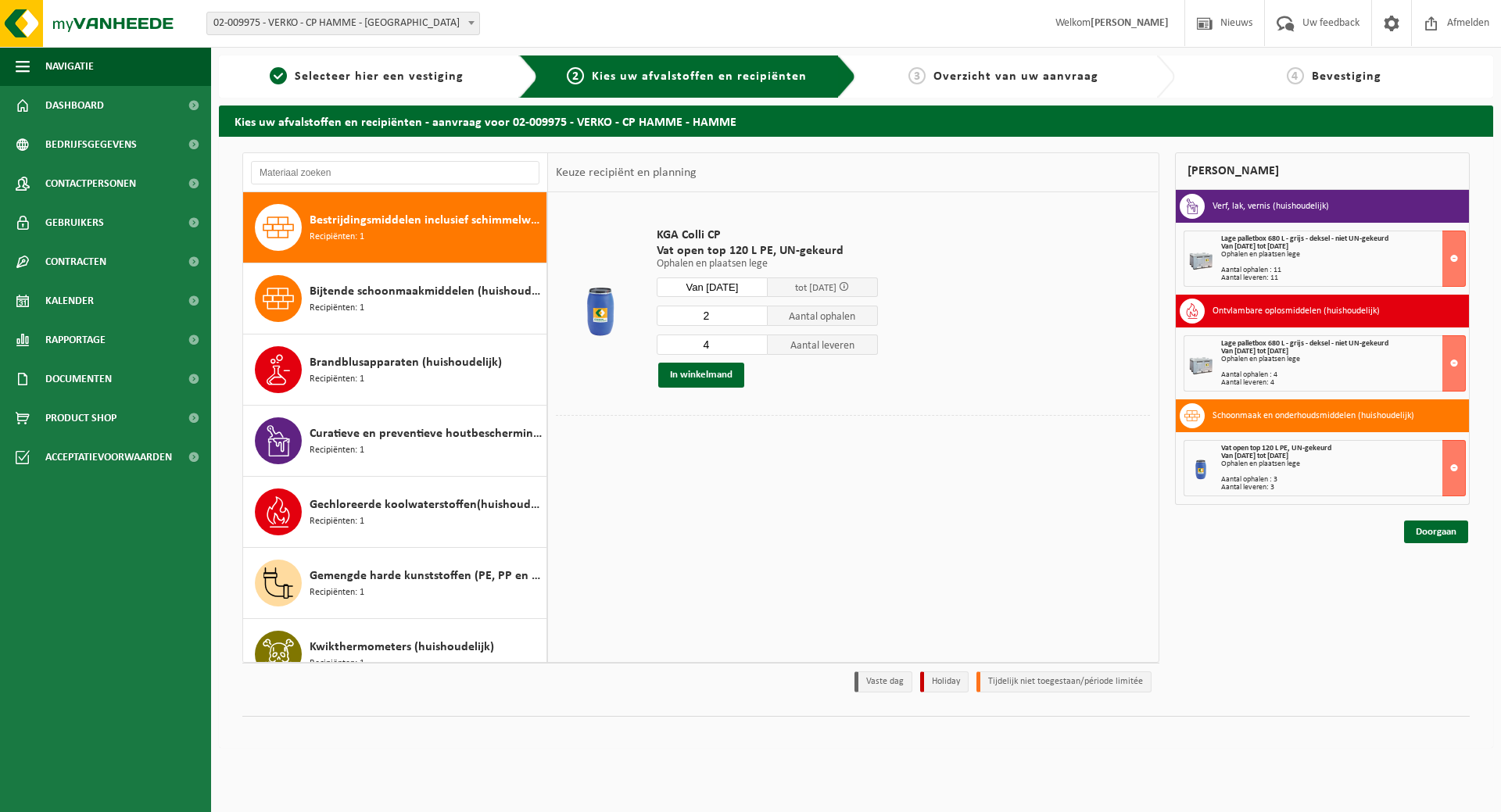
click at [758, 348] on input "4" at bounding box center [711, 345] width 111 height 20
click at [758, 348] on input "3" at bounding box center [711, 345] width 111 height 20
type input "2"
click at [758, 347] on input "2" at bounding box center [711, 345] width 111 height 20
click at [718, 374] on button "In winkelmand" at bounding box center [700, 375] width 86 height 25
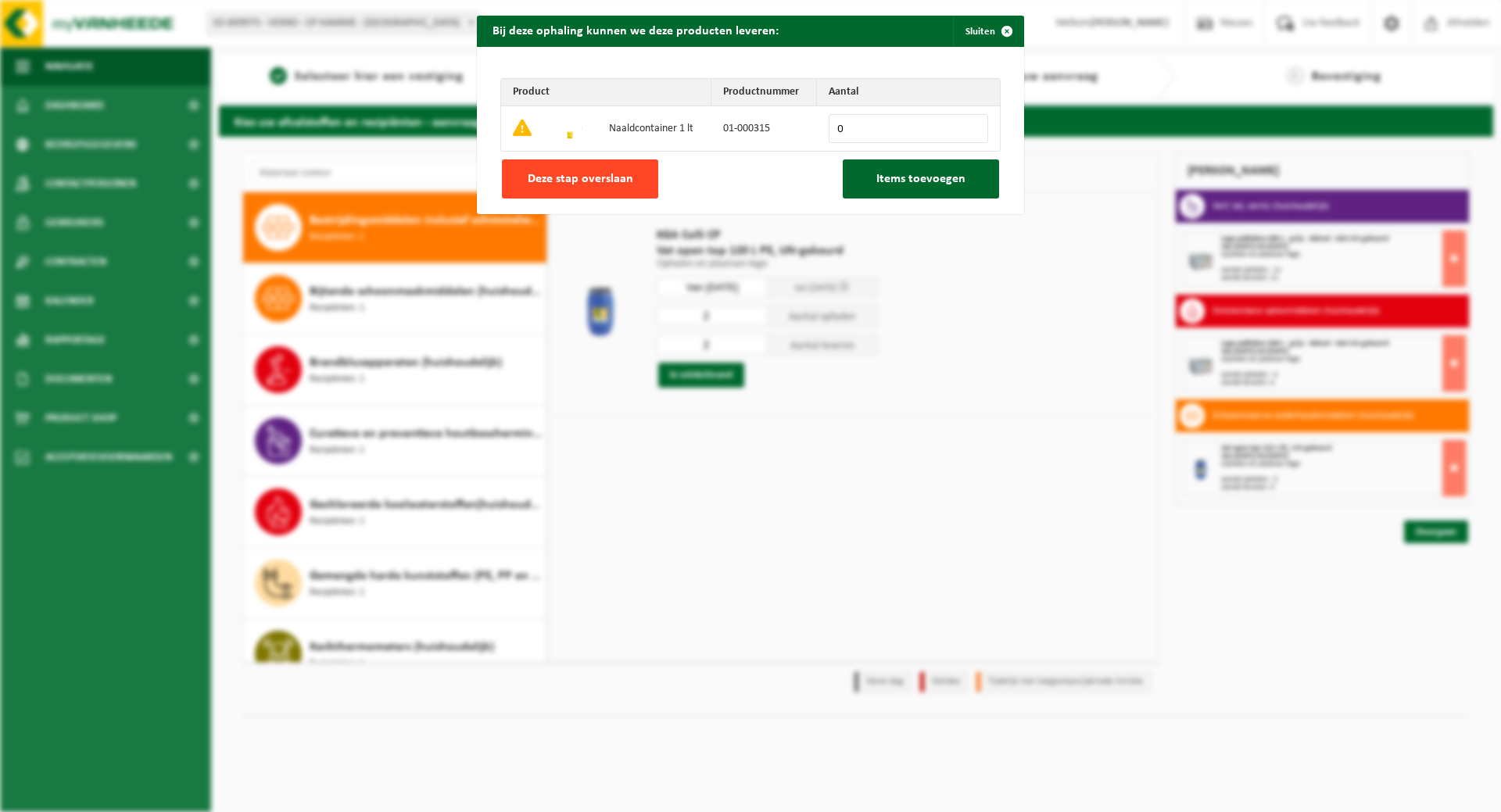
click at [605, 170] on button "Deze stap overslaan" at bounding box center [580, 179] width 156 height 39
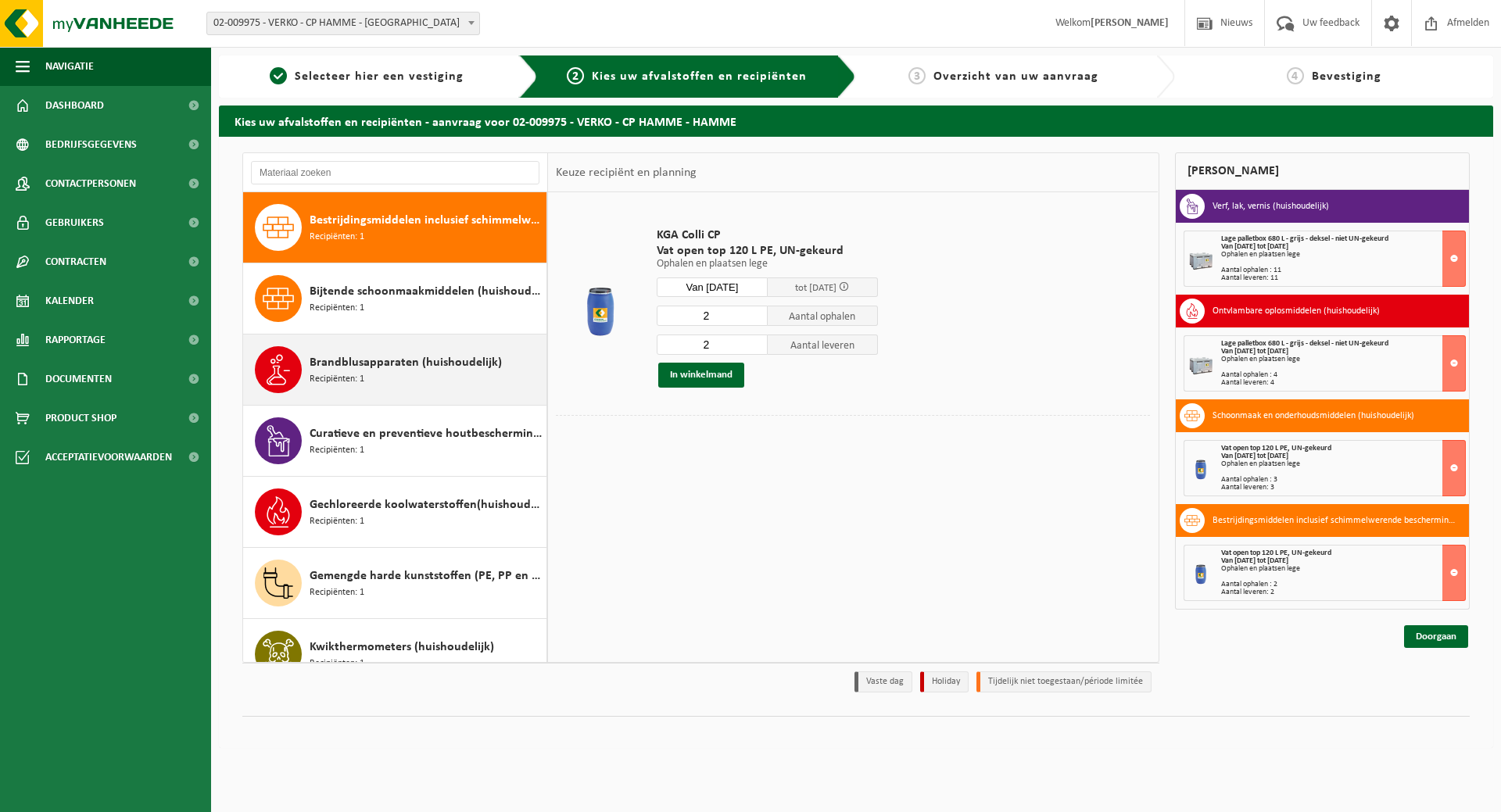
click at [416, 353] on div "Brandblusapparaten (huishoudelijk) Recipiënten: 1" at bounding box center [426, 369] width 233 height 47
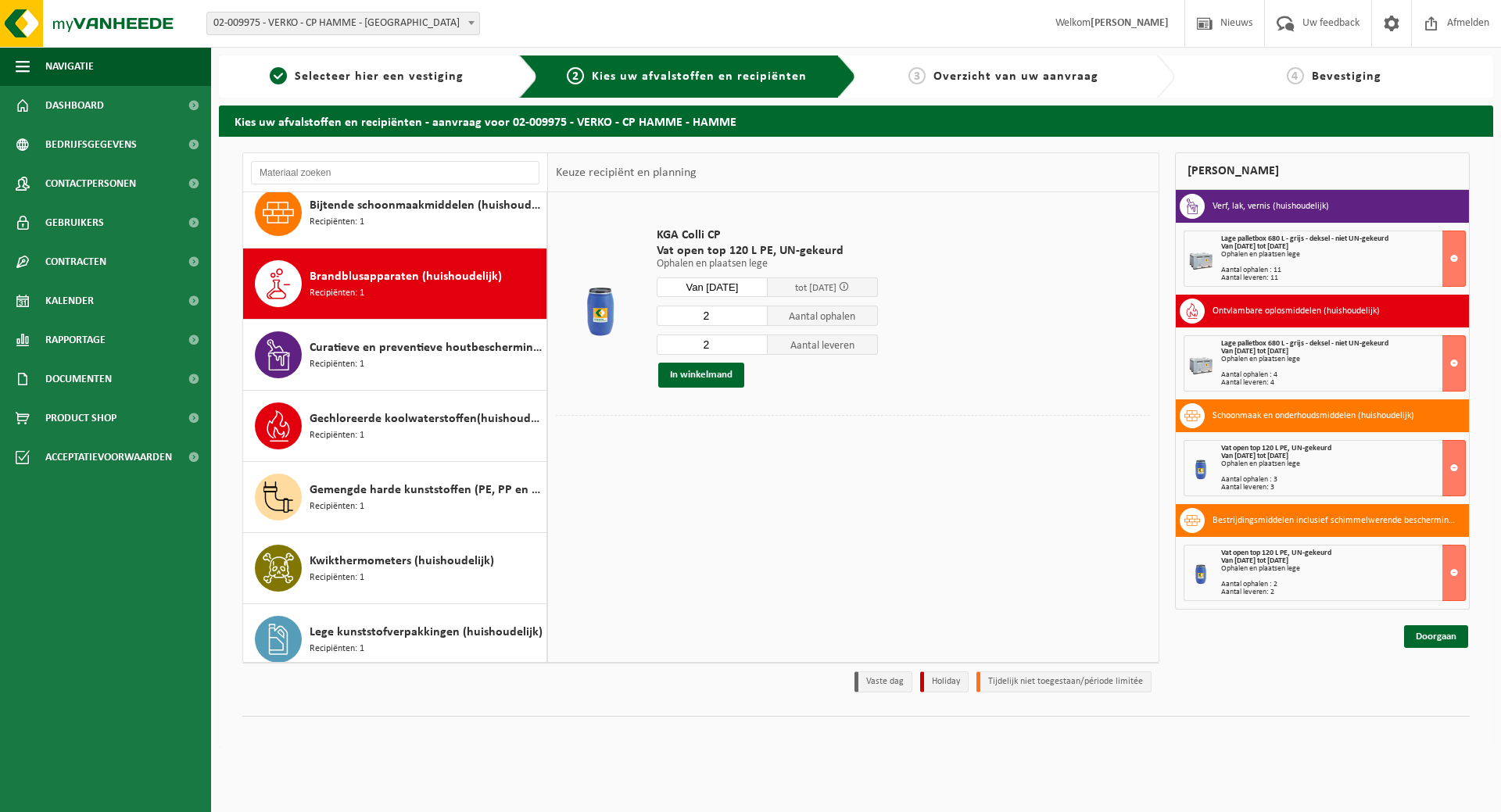
scroll to position [355, 0]
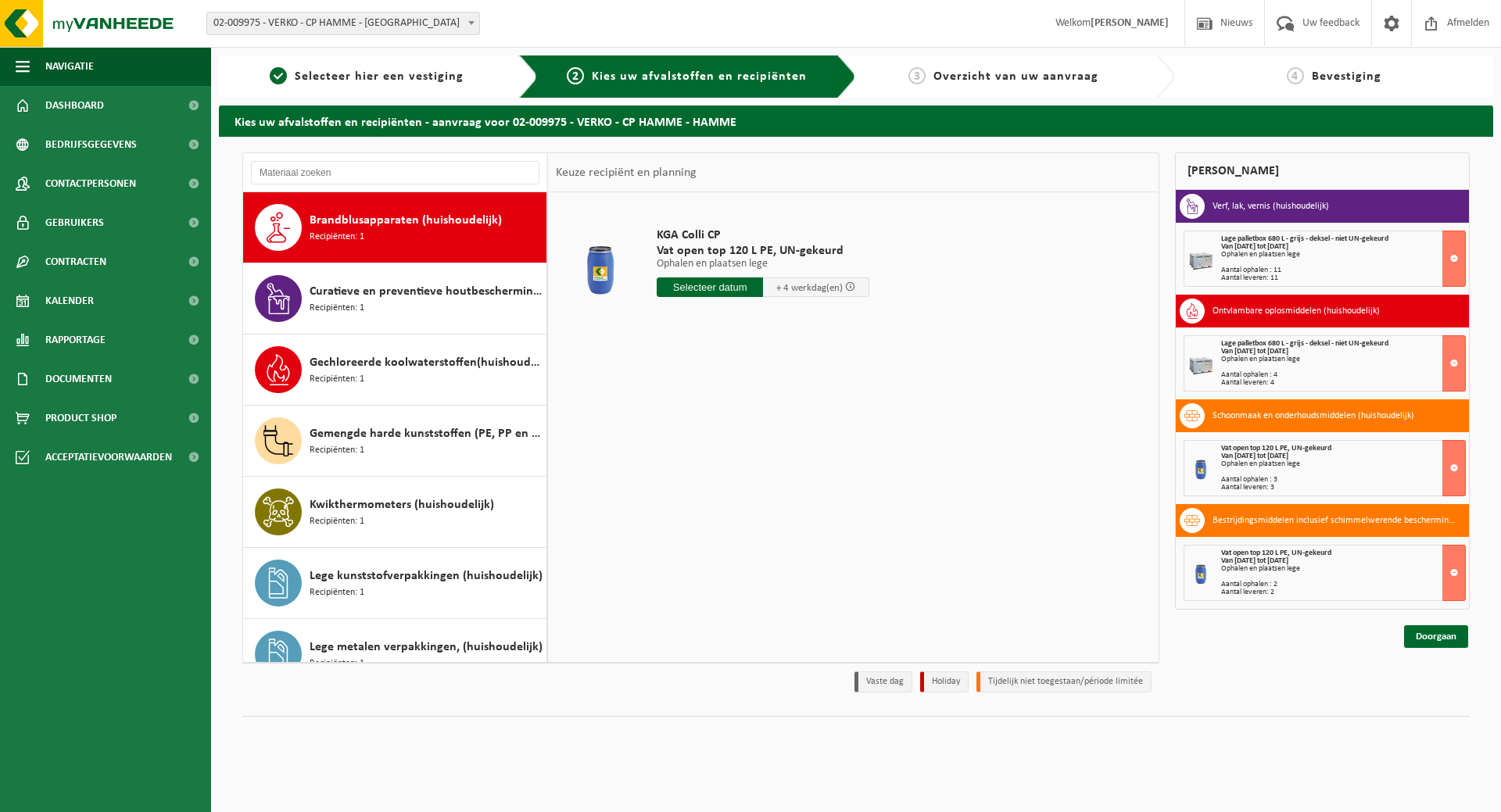
click at [718, 287] on input "text" at bounding box center [709, 286] width 106 height 19
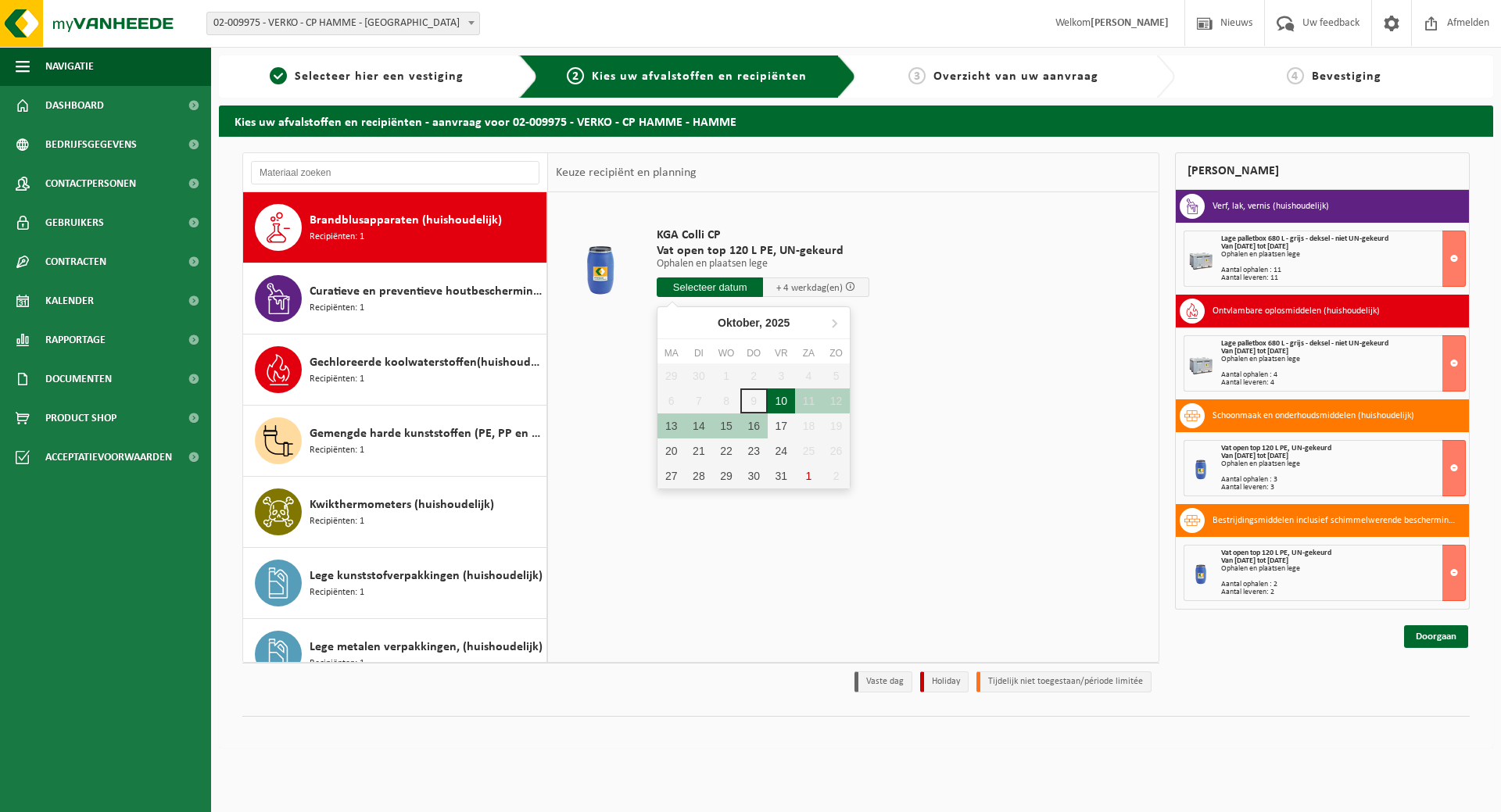
click at [774, 406] on div "10" at bounding box center [781, 400] width 27 height 25
type input "Van 2025-10-10"
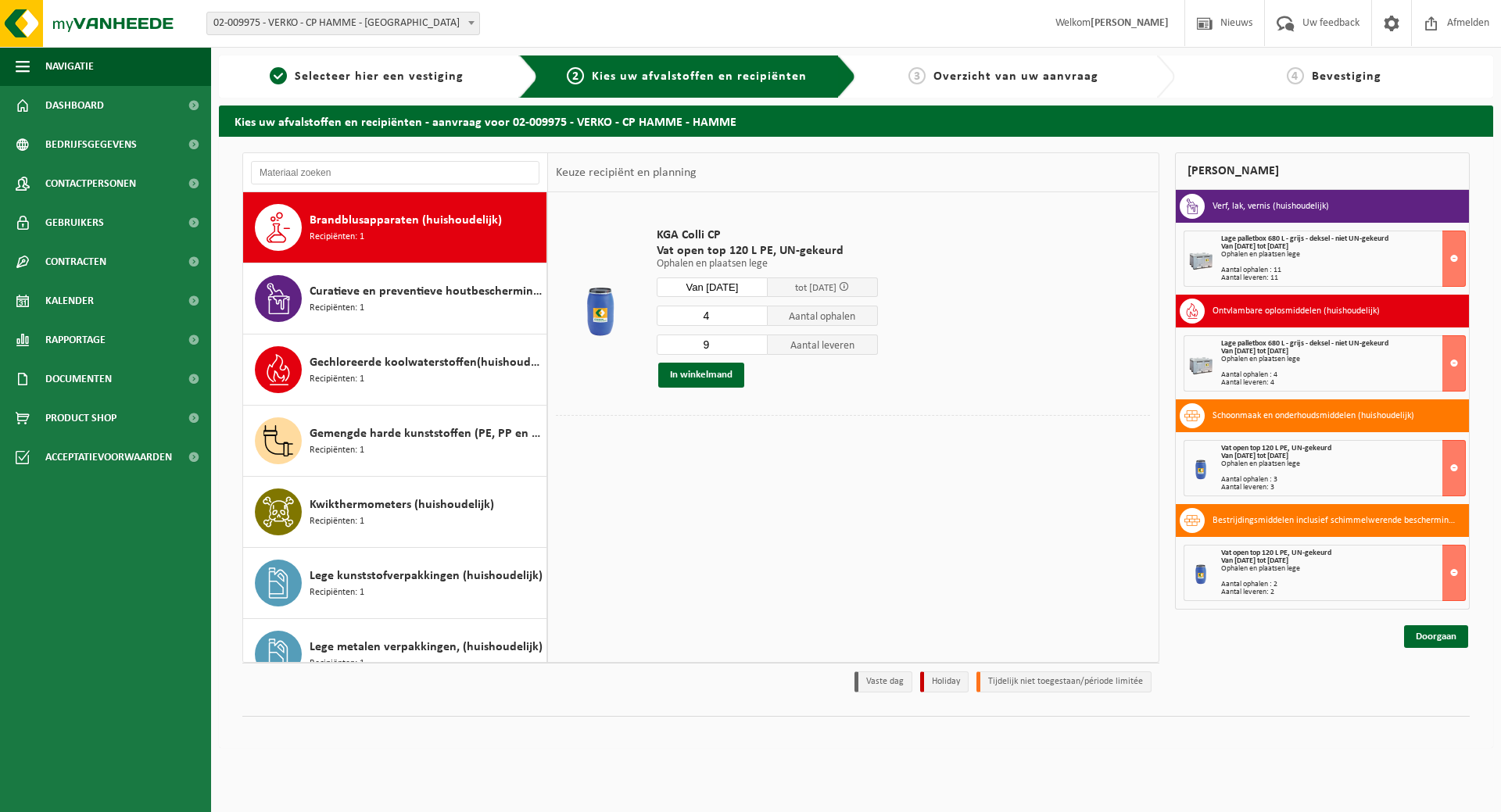
click at [759, 321] on input "4" at bounding box center [711, 315] width 111 height 20
click at [759, 321] on input "3" at bounding box center [711, 315] width 111 height 20
type input "2"
click at [759, 320] on input "2" at bounding box center [711, 315] width 111 height 20
click at [759, 346] on input "3" at bounding box center [711, 345] width 111 height 20
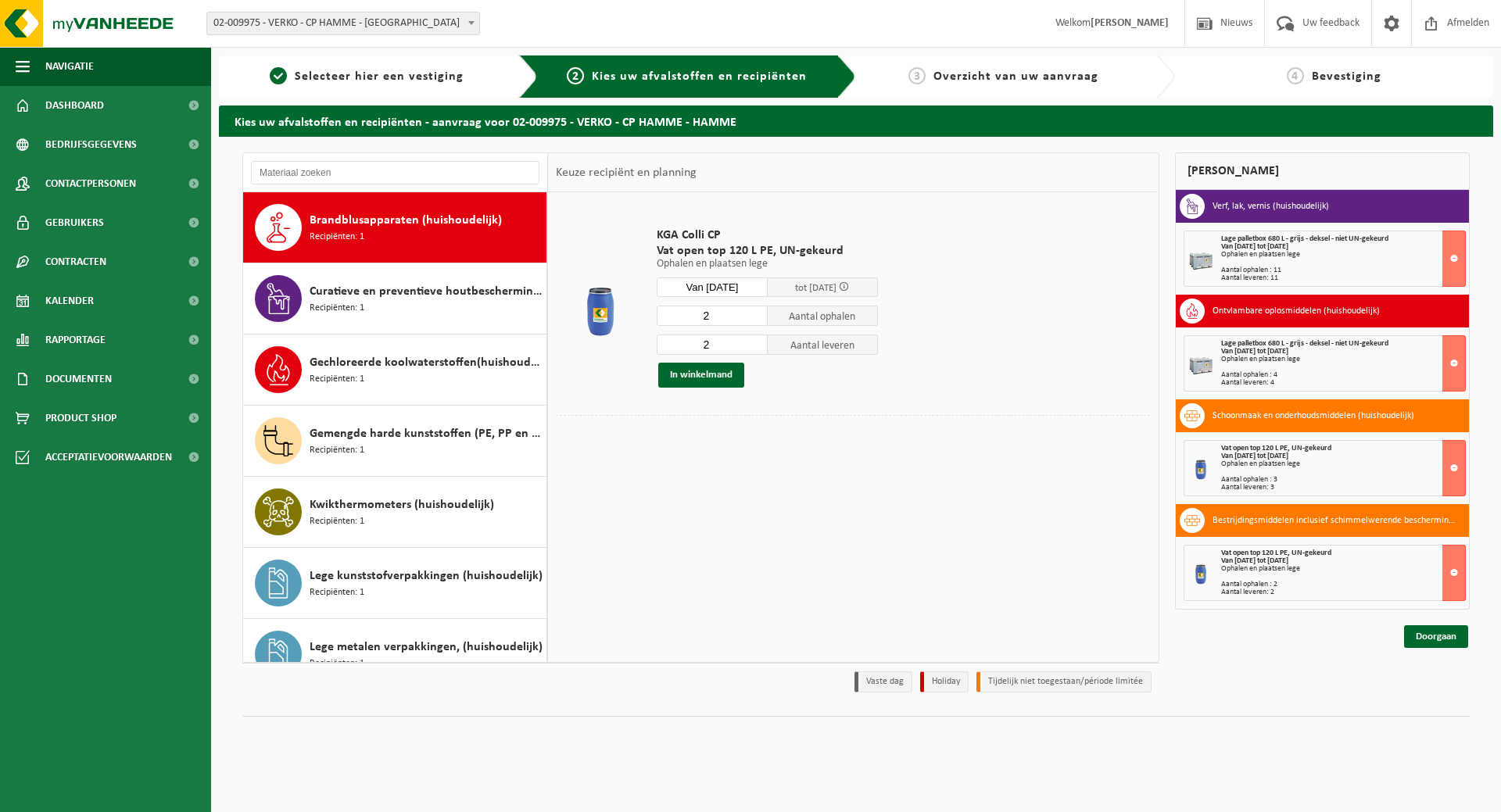
type input "2"
click at [759, 346] on input "2" at bounding box center [711, 345] width 111 height 20
click at [701, 381] on button "In winkelmand" at bounding box center [700, 375] width 86 height 25
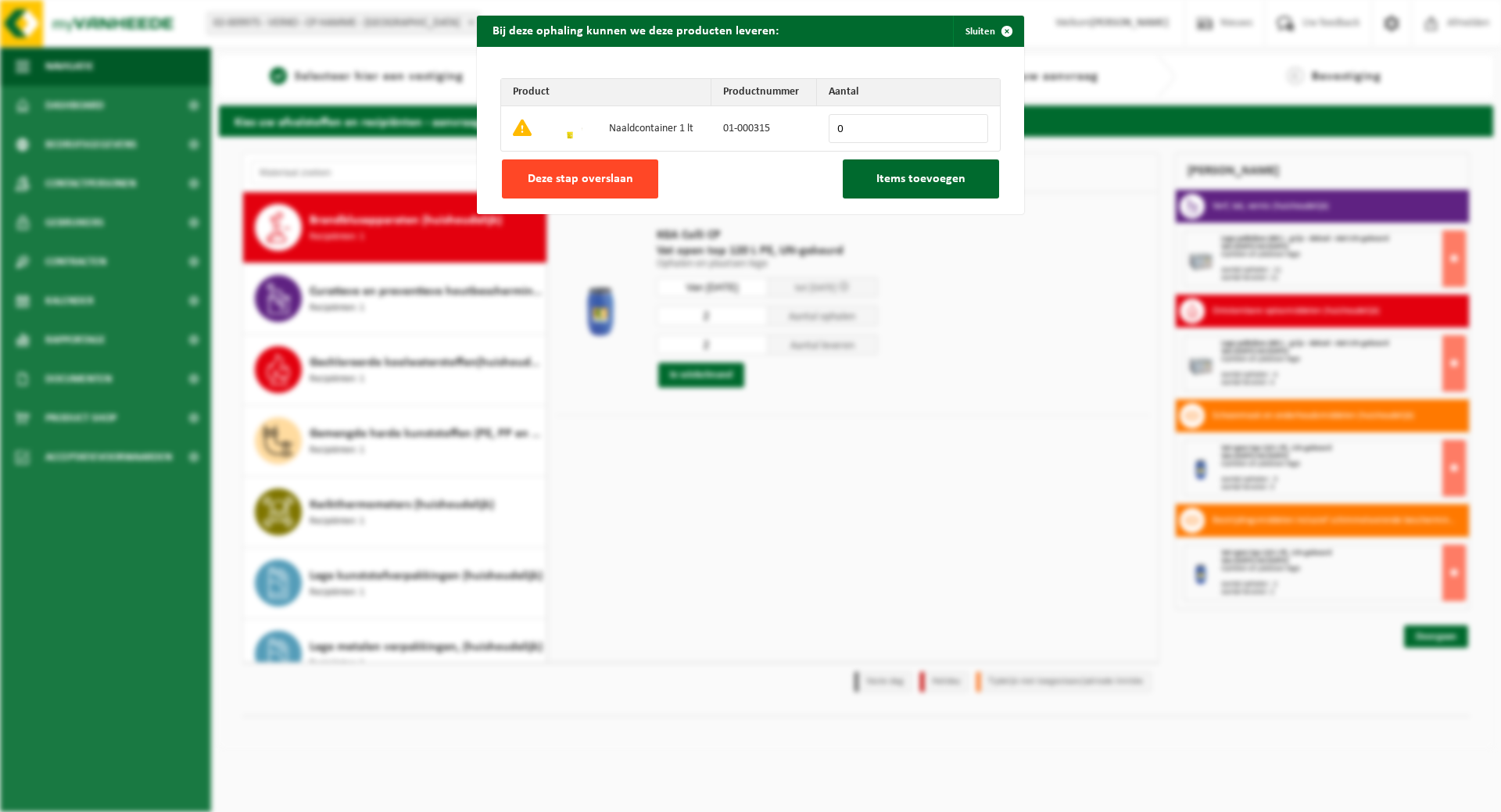
click at [600, 176] on span "Deze stap overslaan" at bounding box center [580, 179] width 105 height 13
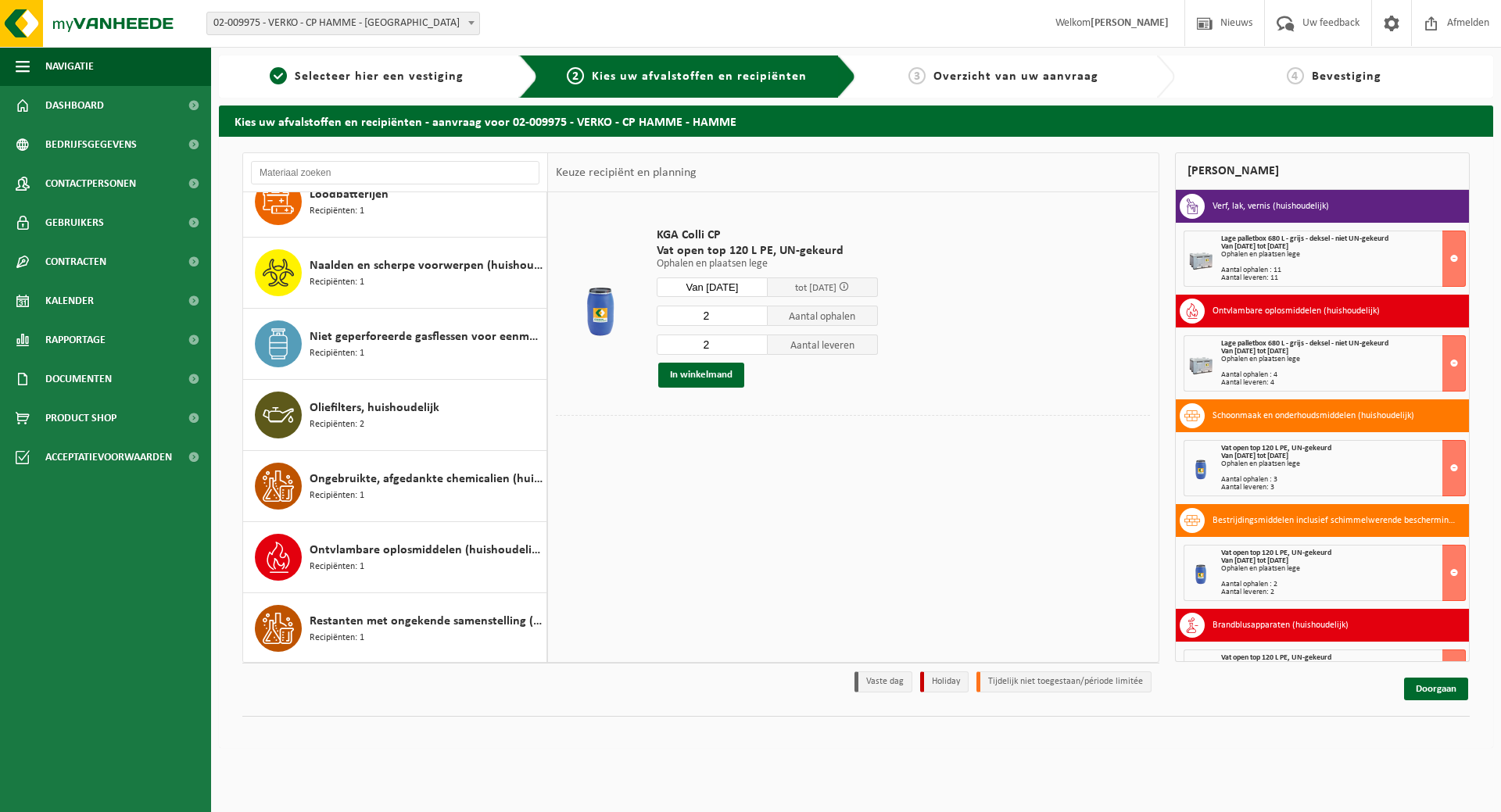
scroll to position [961, 0]
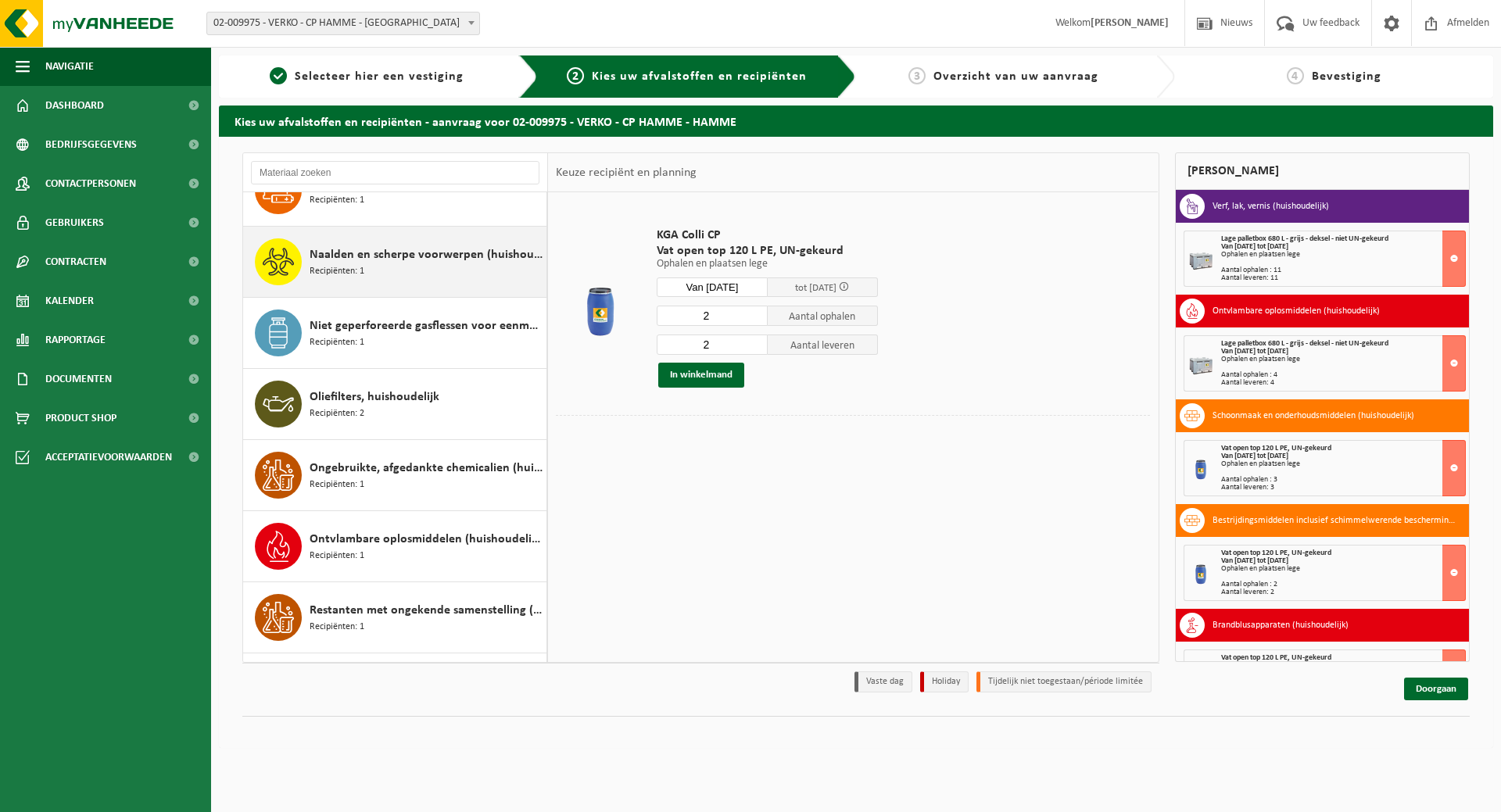
click at [423, 259] on span "Naalden en scherpe voorwerpen (huishoudelijk)" at bounding box center [426, 254] width 233 height 19
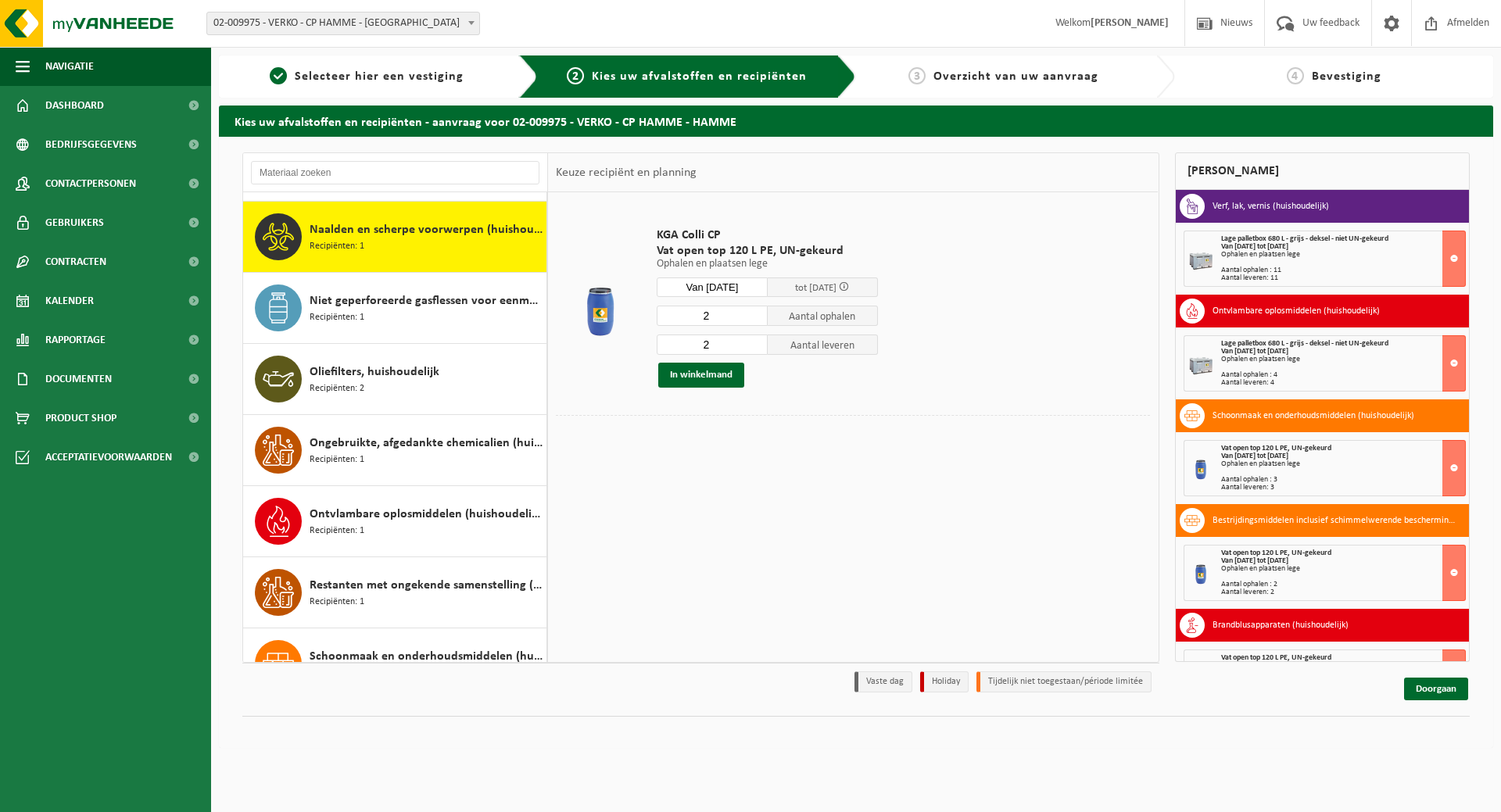
scroll to position [995, 0]
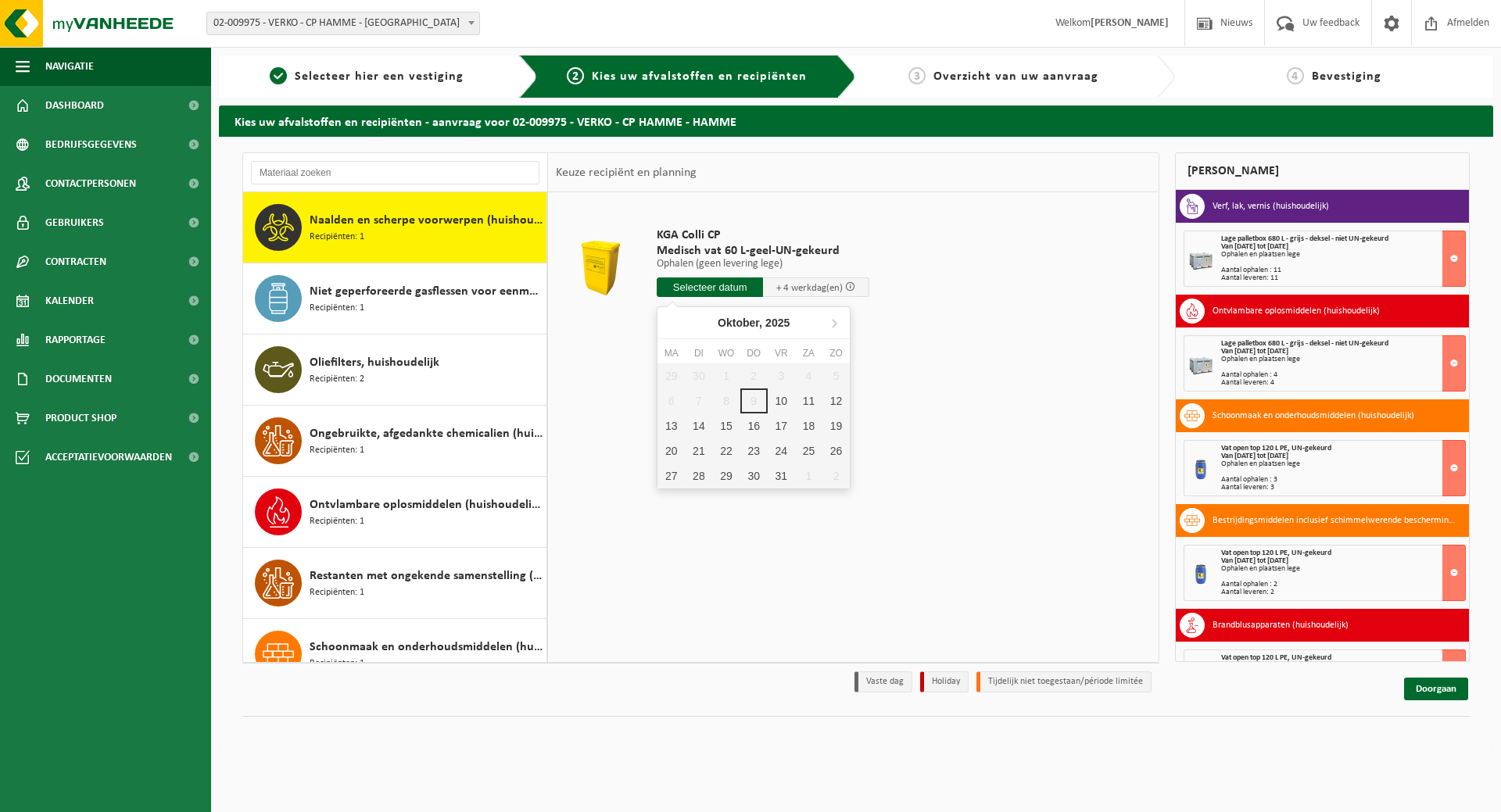
click at [695, 285] on input "text" at bounding box center [709, 286] width 106 height 19
click at [777, 400] on div "10" at bounding box center [781, 400] width 27 height 25
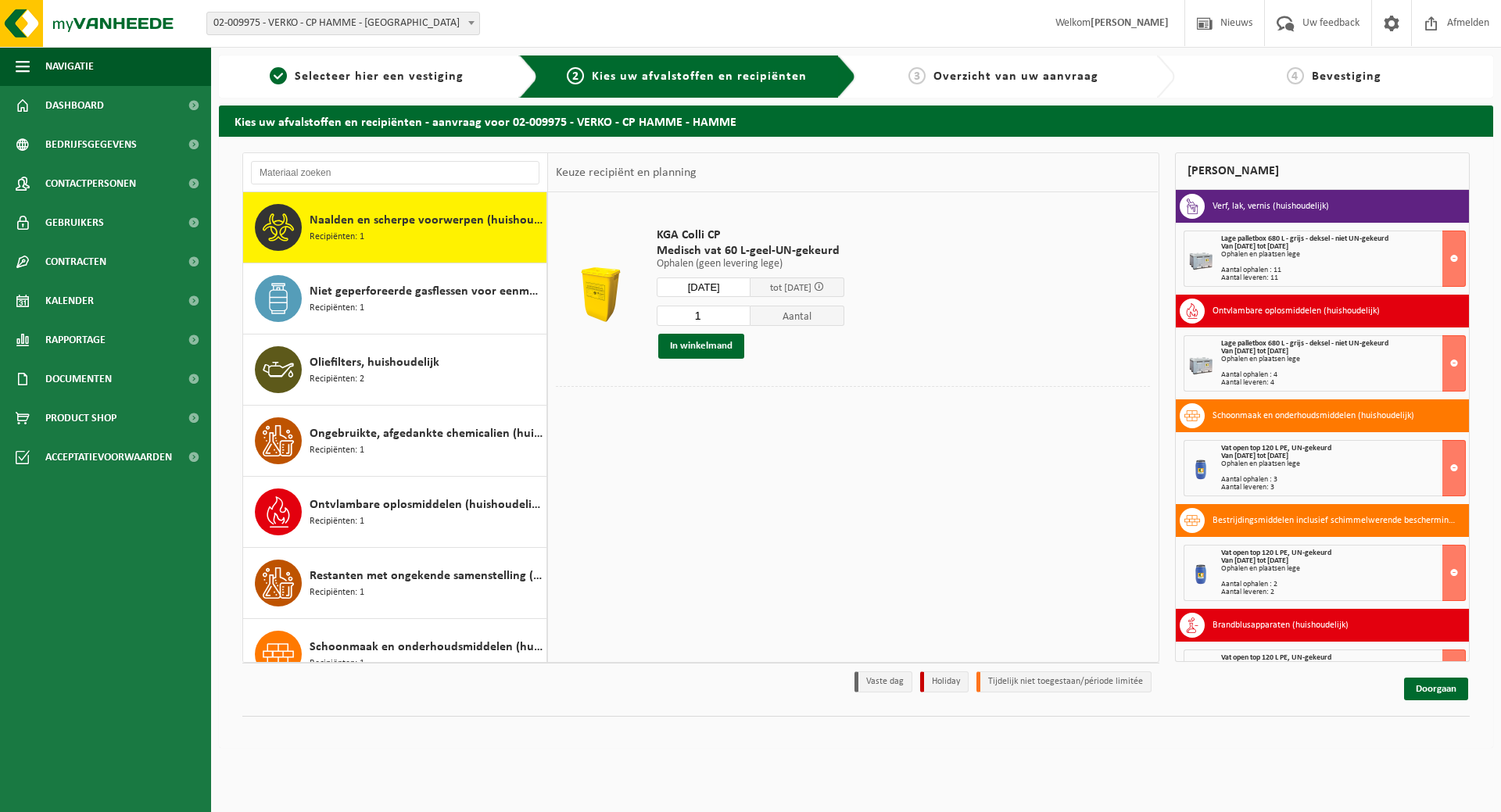
type input "Van 2025-10-10"
click at [711, 349] on button "In winkelmand" at bounding box center [700, 346] width 86 height 25
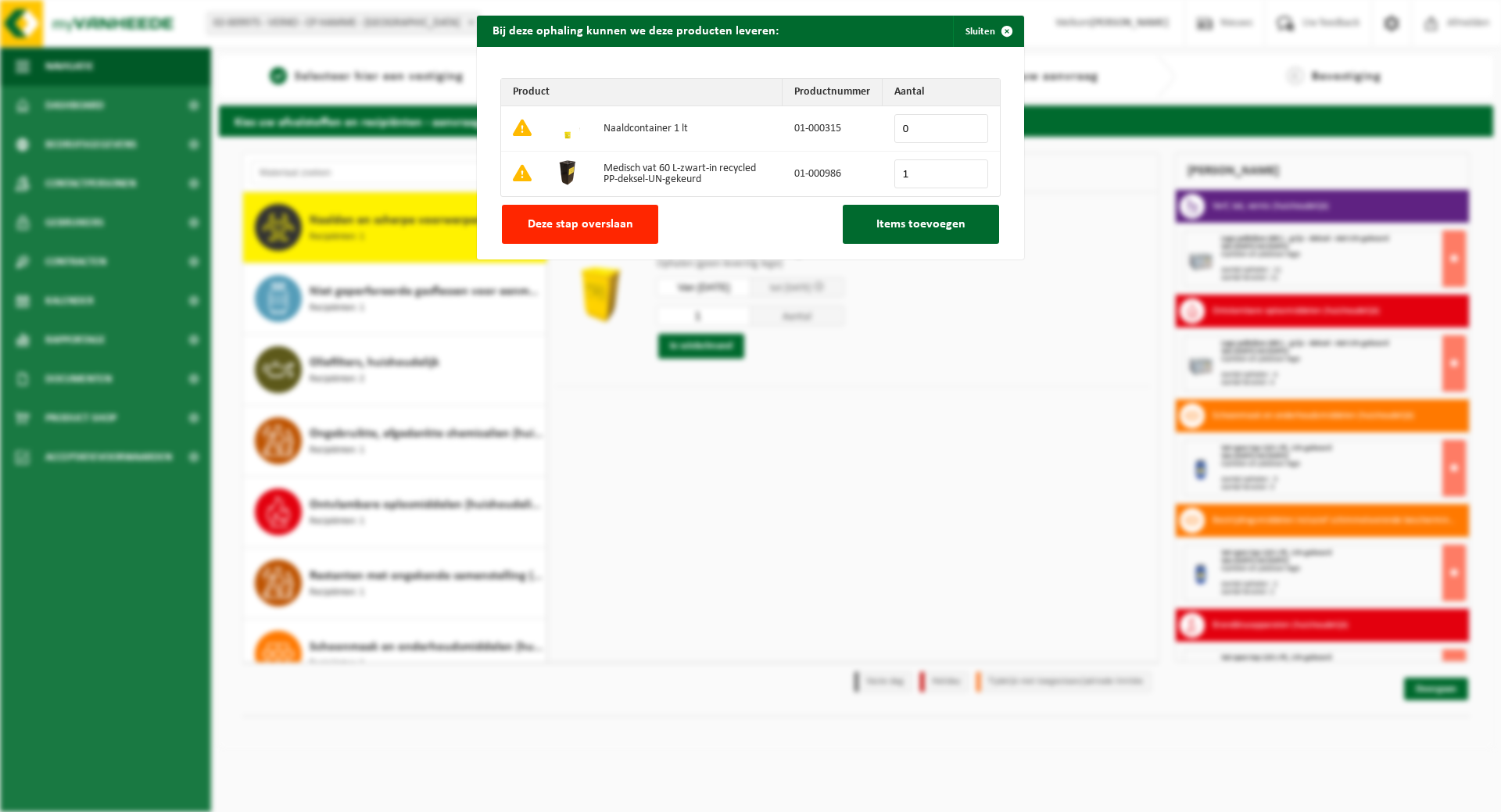
type input "1"
click at [969, 170] on input "1" at bounding box center [941, 174] width 94 height 29
click at [969, 125] on input "10" at bounding box center [941, 129] width 94 height 29
click at [969, 125] on input "19" at bounding box center [941, 129] width 94 height 29
click at [969, 125] on input "20" at bounding box center [941, 129] width 94 height 29
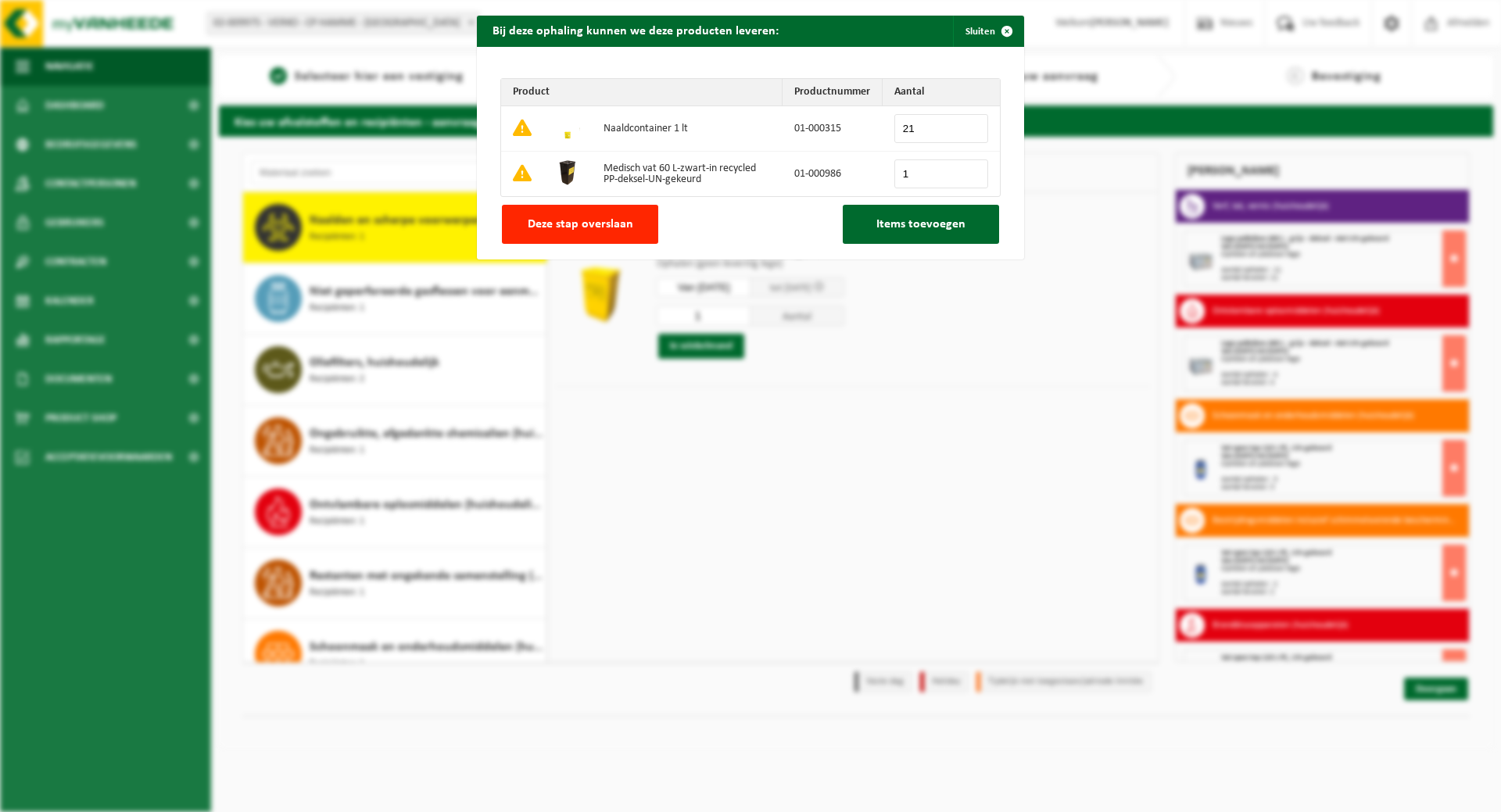
click at [969, 125] on input "21" at bounding box center [941, 129] width 94 height 29
click at [969, 125] on input "22" at bounding box center [941, 129] width 94 height 29
click at [969, 125] on input "23" at bounding box center [941, 129] width 94 height 29
click at [969, 125] on input "24" at bounding box center [941, 129] width 94 height 29
type input "25"
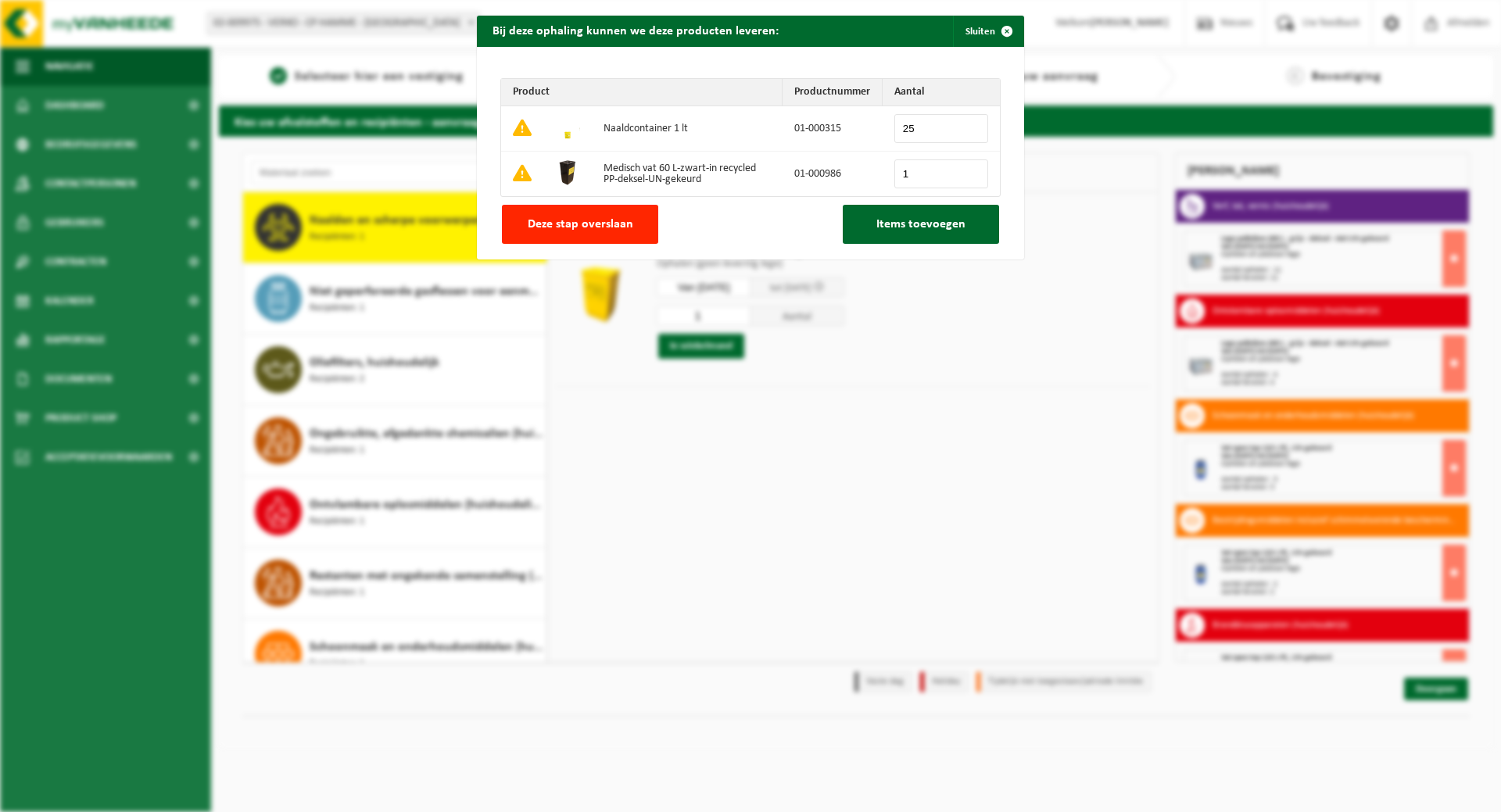
click at [969, 125] on input "25" at bounding box center [941, 129] width 94 height 29
click at [901, 225] on span "Items toevoegen" at bounding box center [920, 224] width 89 height 13
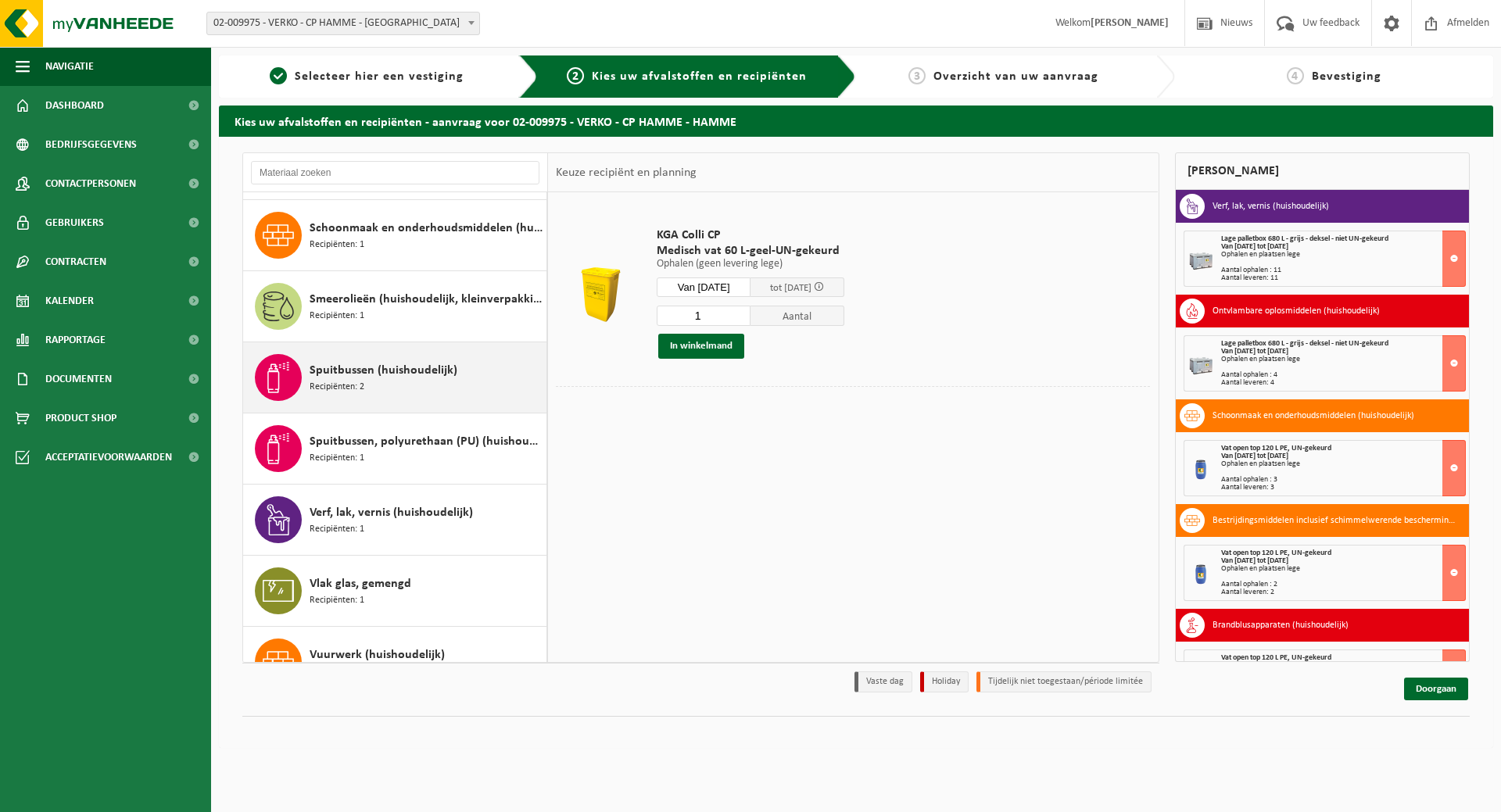
click at [383, 372] on span "Spuitbussen (huishoudelijk)" at bounding box center [383, 370] width 148 height 19
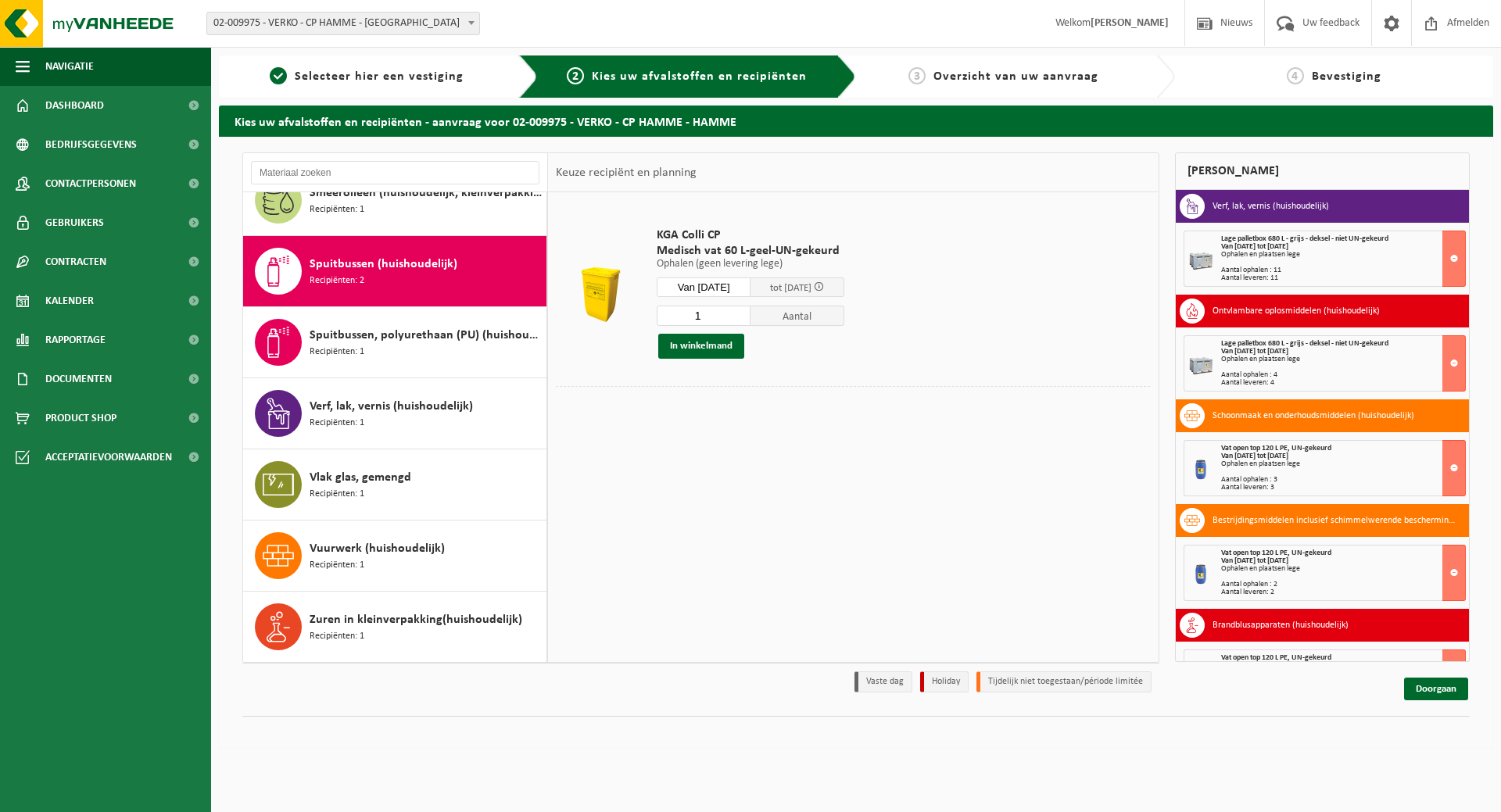
scroll to position [1521, 0]
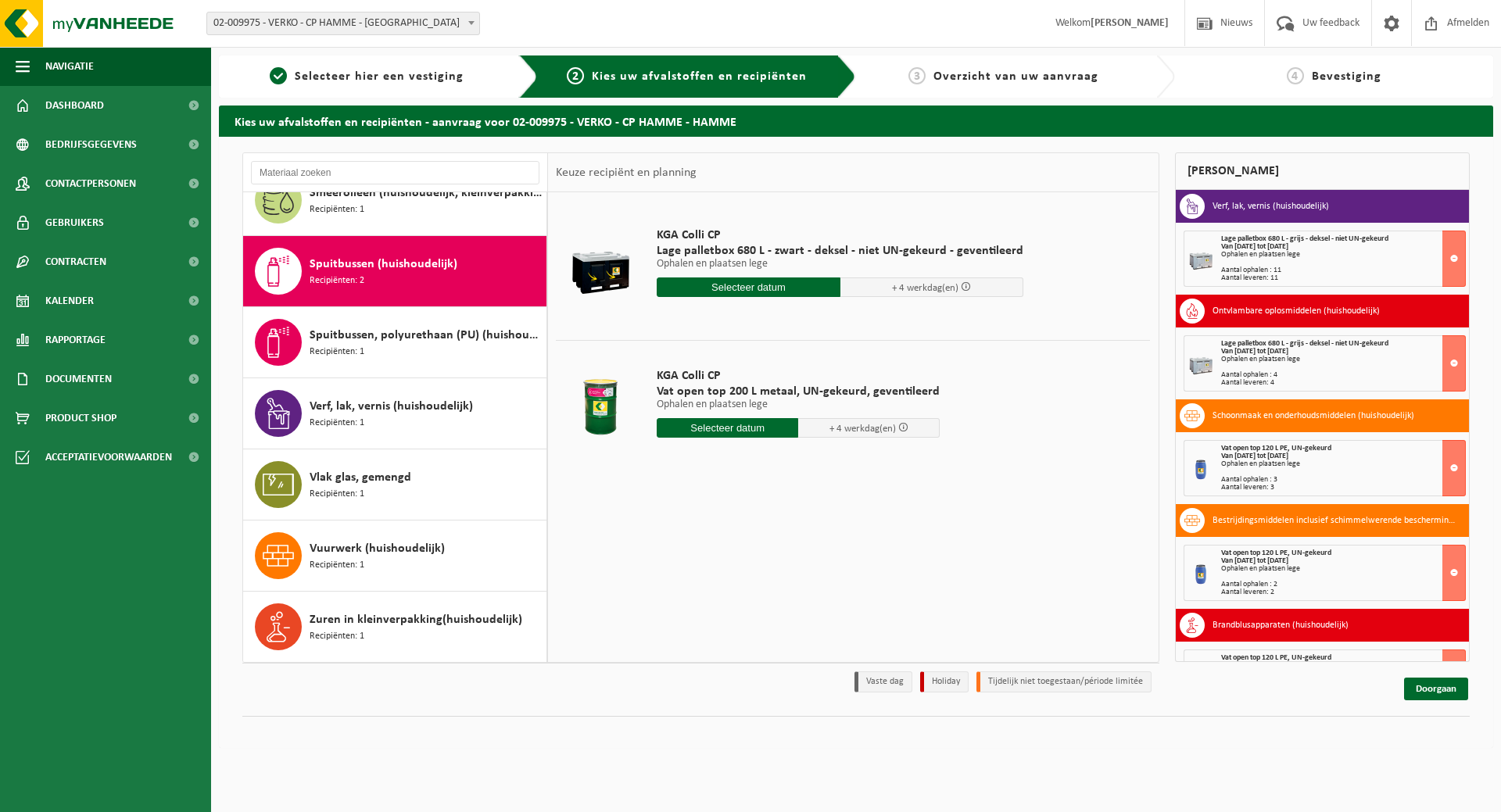
click at [734, 433] on input "text" at bounding box center [727, 427] width 142 height 19
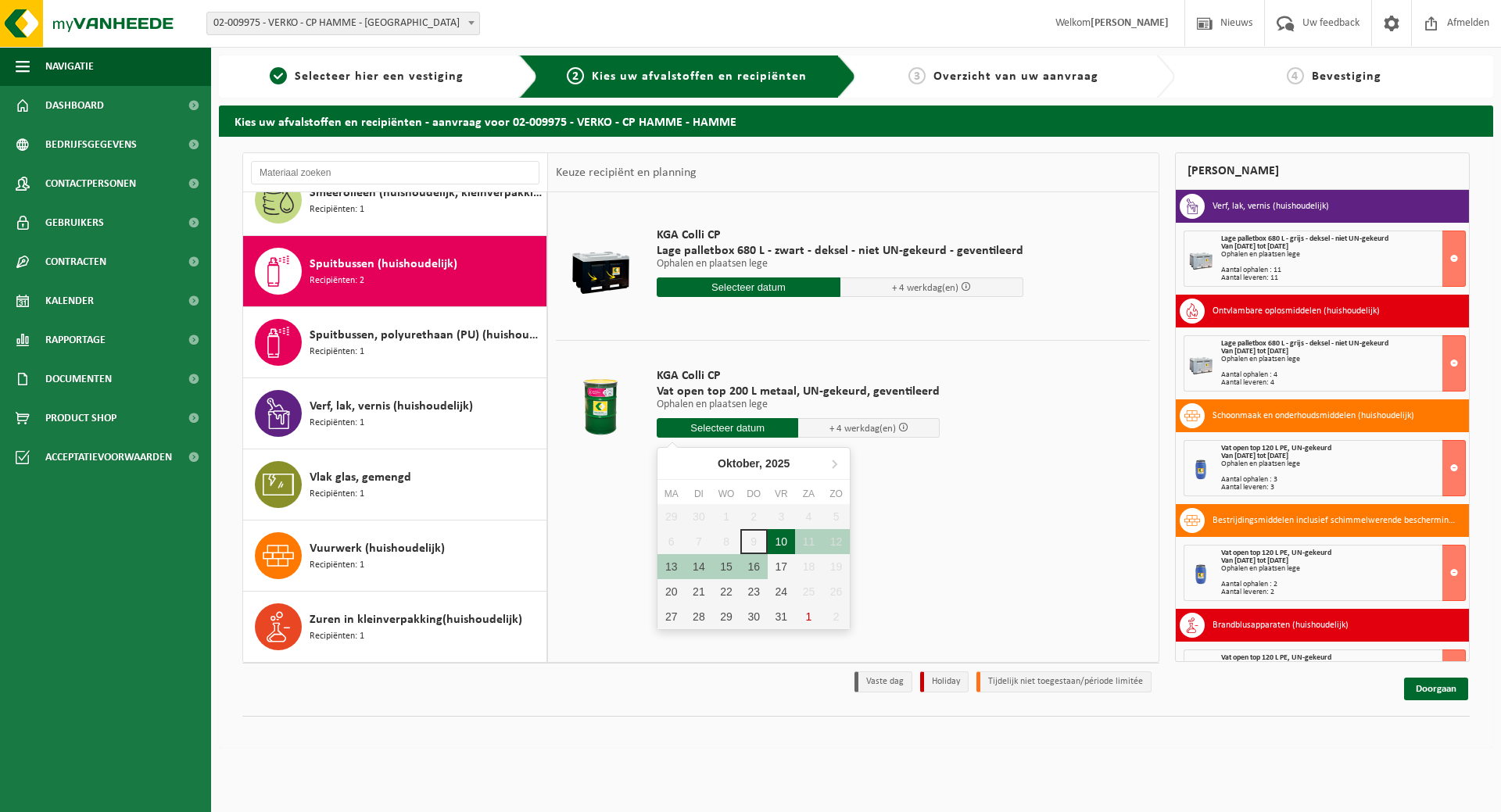
click at [785, 541] on div "10" at bounding box center [781, 541] width 27 height 25
type input "Van 2025-10-10"
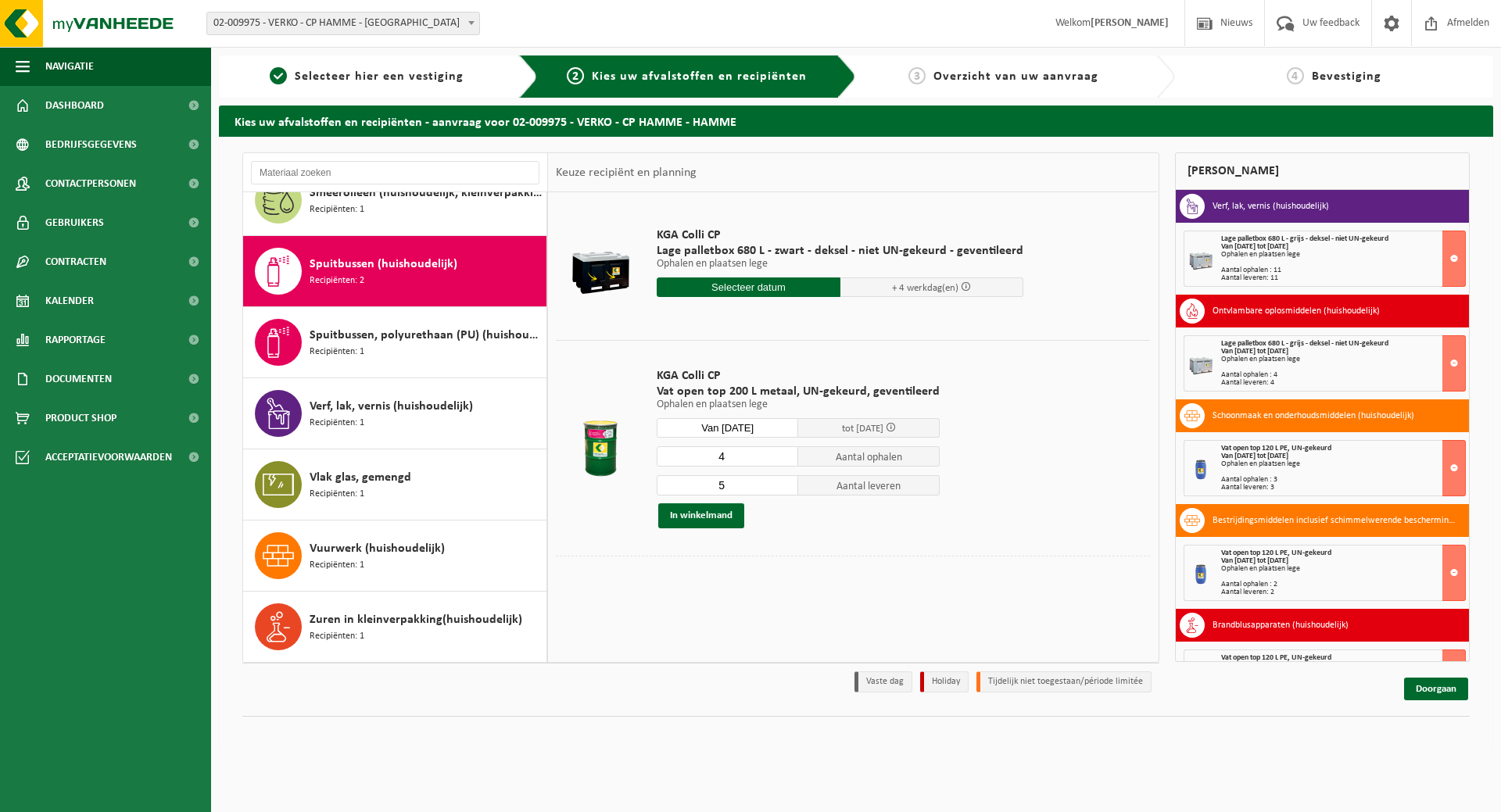
click at [784, 458] on input "4" at bounding box center [727, 456] width 142 height 20
type input "3"
click at [784, 459] on input "3" at bounding box center [727, 456] width 142 height 20
click at [781, 486] on input "4" at bounding box center [727, 485] width 142 height 20
type input "3"
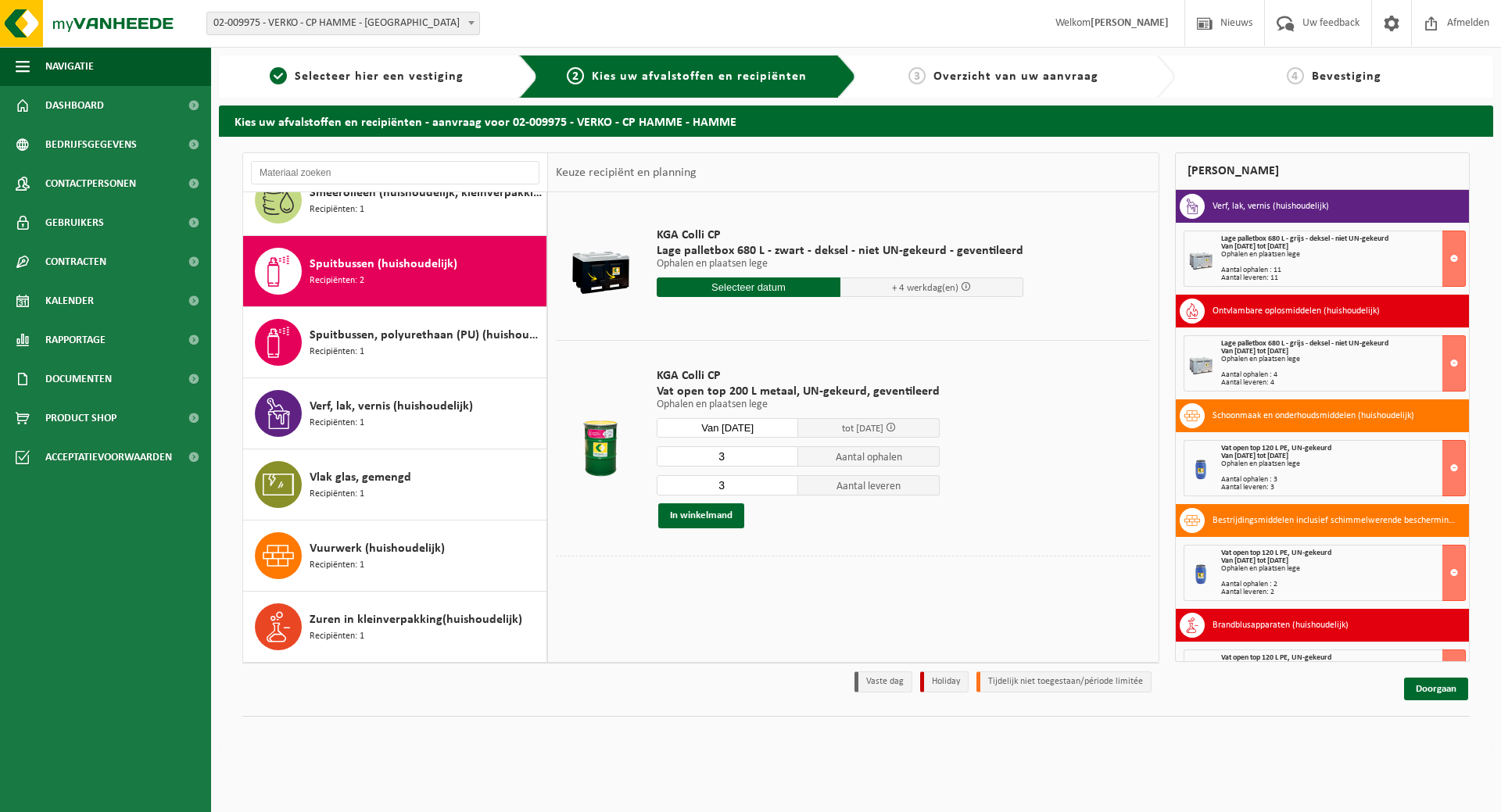
click at [779, 488] on input "3" at bounding box center [727, 485] width 142 height 20
click at [717, 514] on button "In winkelmand" at bounding box center [700, 515] width 86 height 25
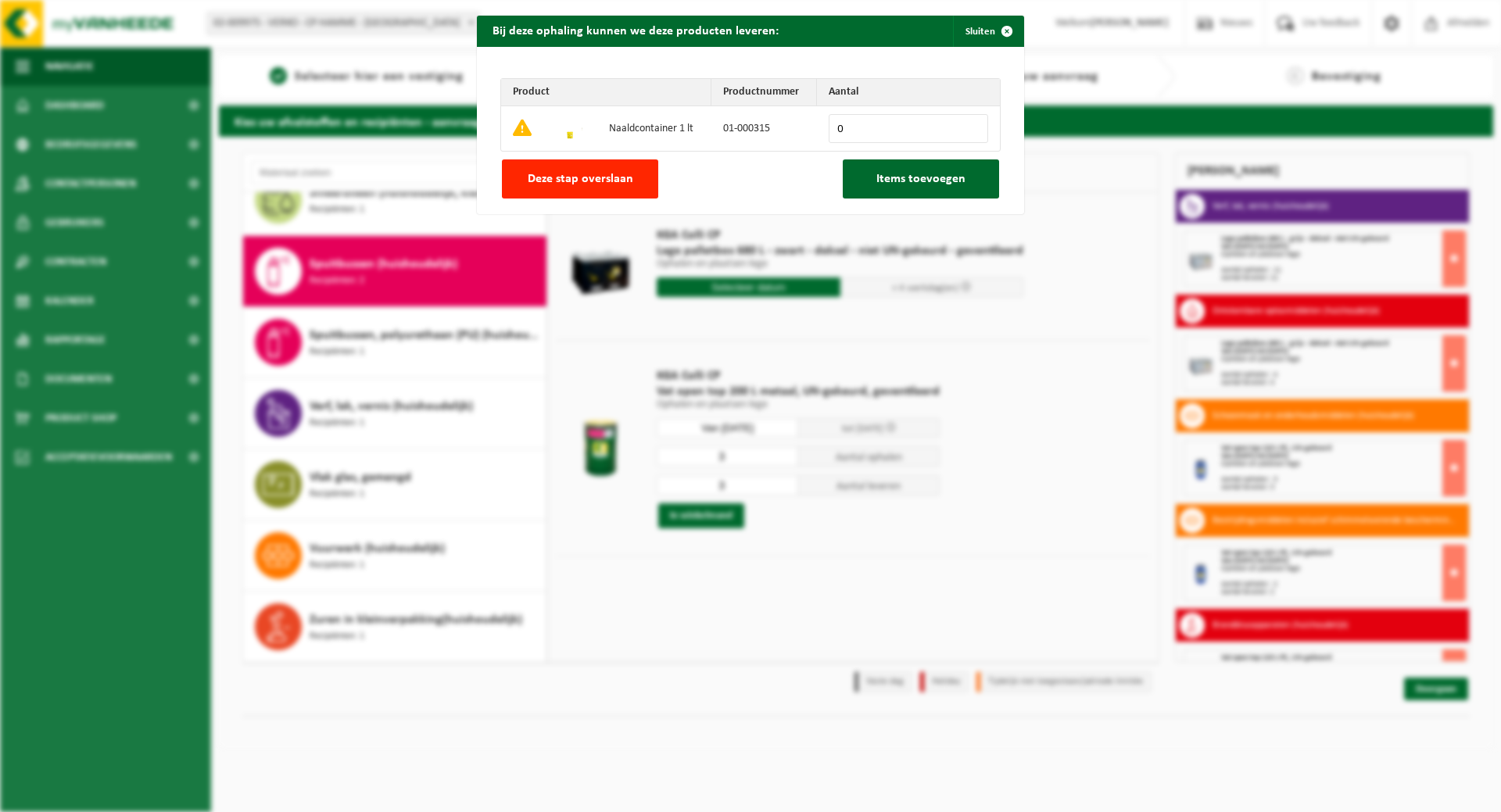
click at [611, 183] on span "Deze stap overslaan" at bounding box center [580, 179] width 105 height 13
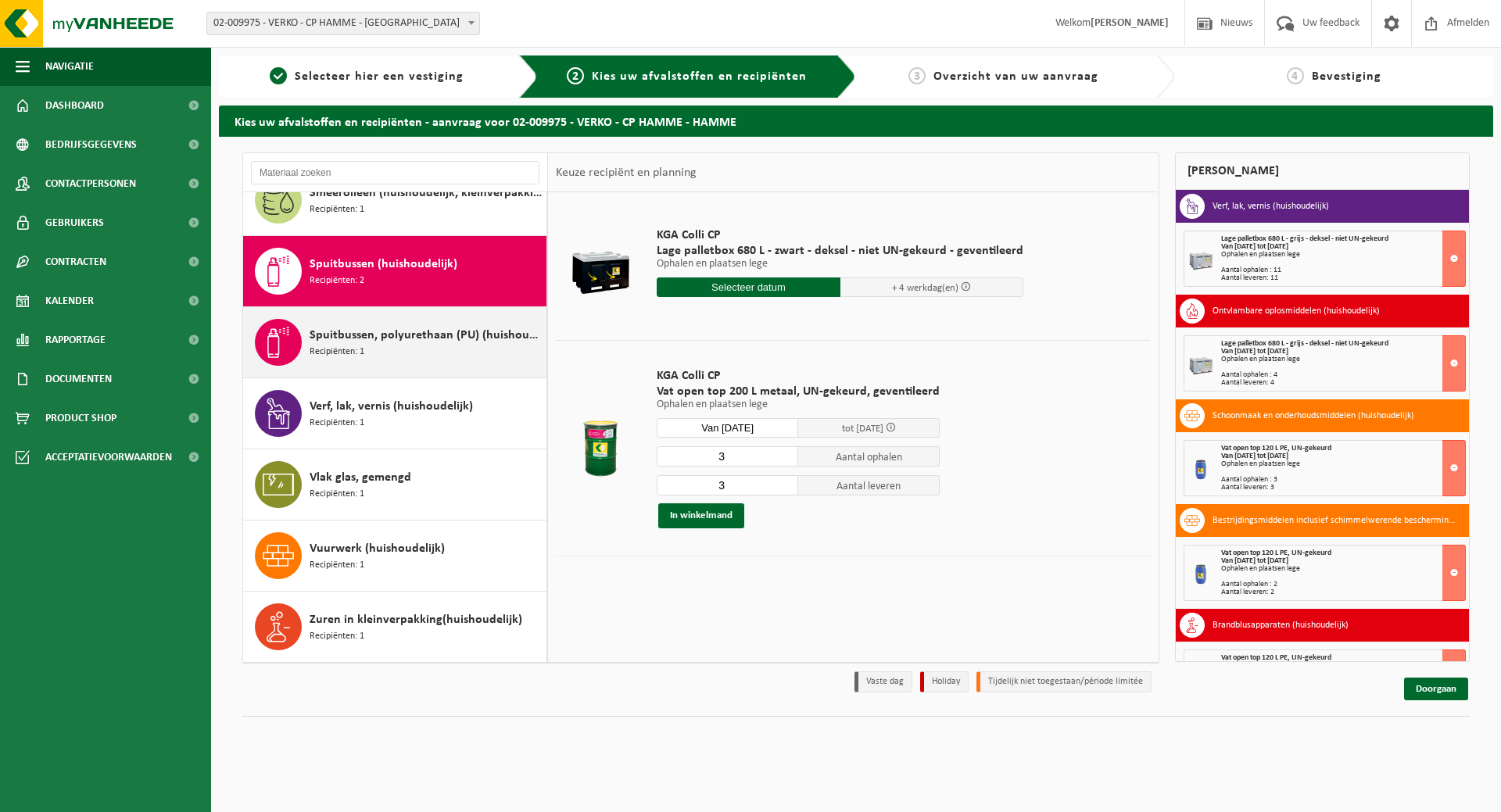
click at [450, 347] on div "Spuitbussen, polyurethaan (PU) (huishoudelijk) Recipiënten: 1" at bounding box center [426, 342] width 233 height 47
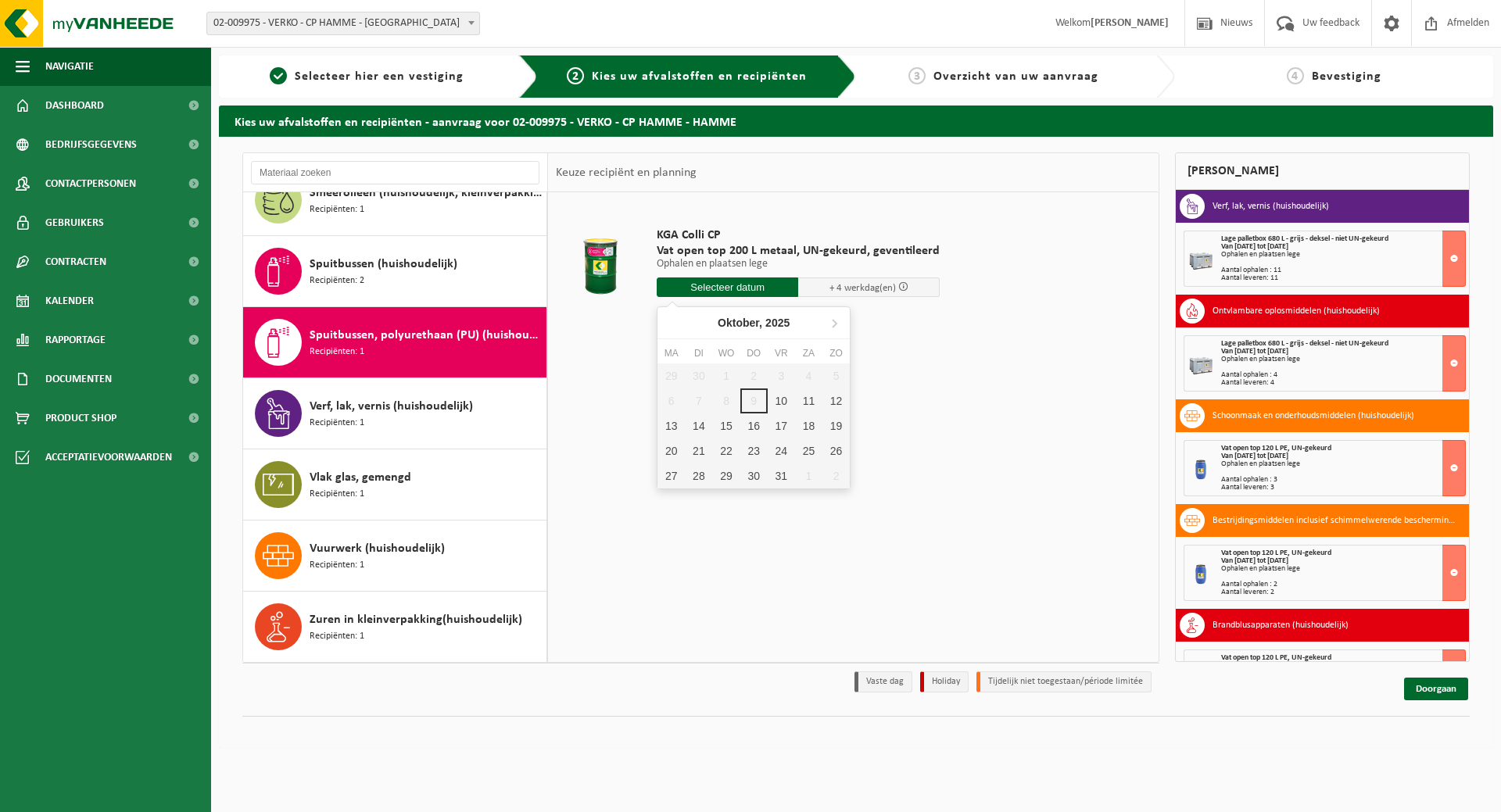
click at [759, 290] on input "text" at bounding box center [727, 286] width 142 height 19
click at [785, 399] on div "10" at bounding box center [781, 400] width 27 height 25
type input "Van 2025-10-10"
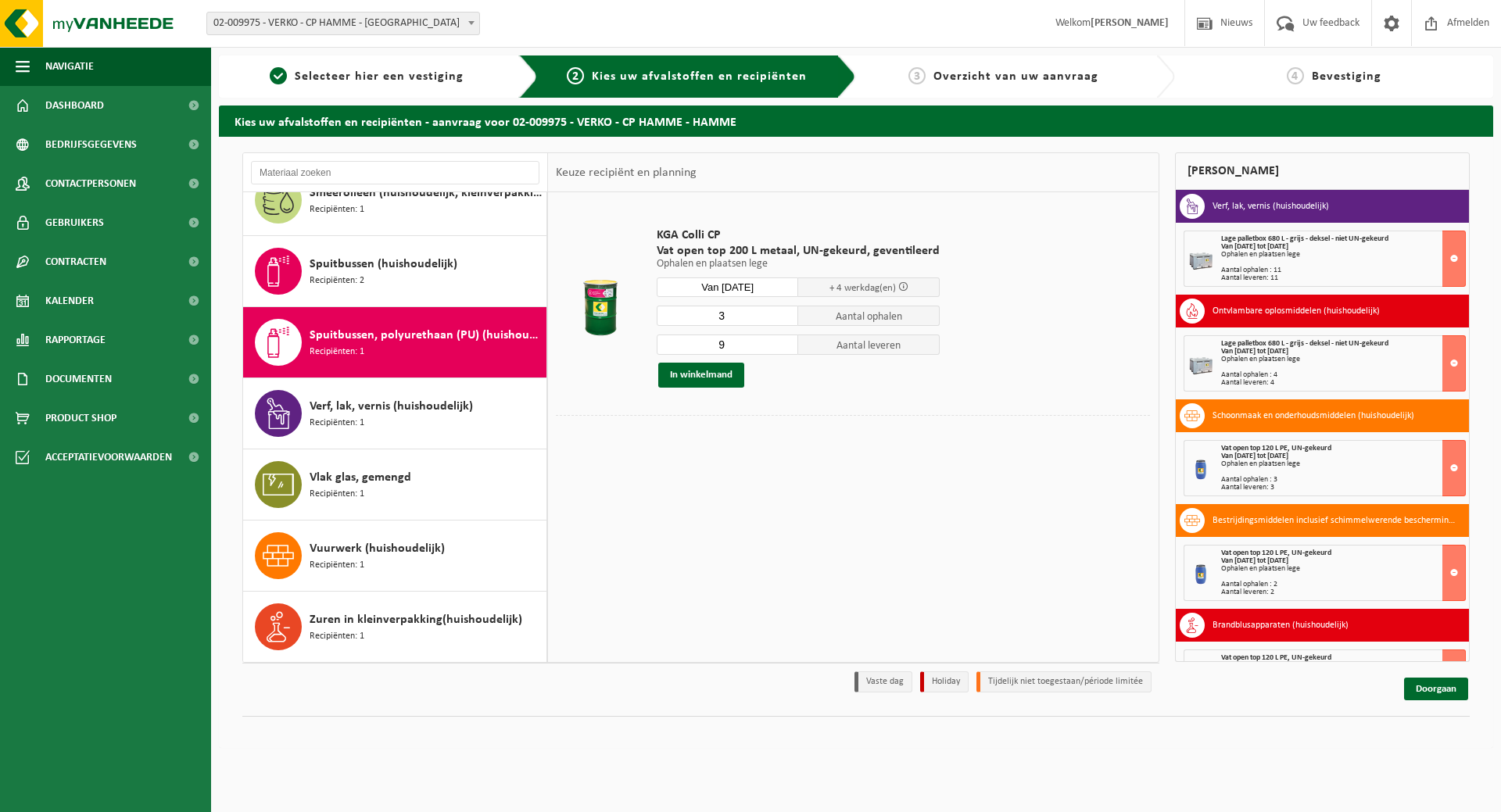
click at [784, 319] on input "3" at bounding box center [727, 315] width 142 height 20
click at [784, 320] on input "2" at bounding box center [727, 315] width 142 height 20
type input "1"
click at [784, 320] on input "1" at bounding box center [727, 315] width 142 height 20
click at [783, 347] on input "2" at bounding box center [727, 345] width 142 height 20
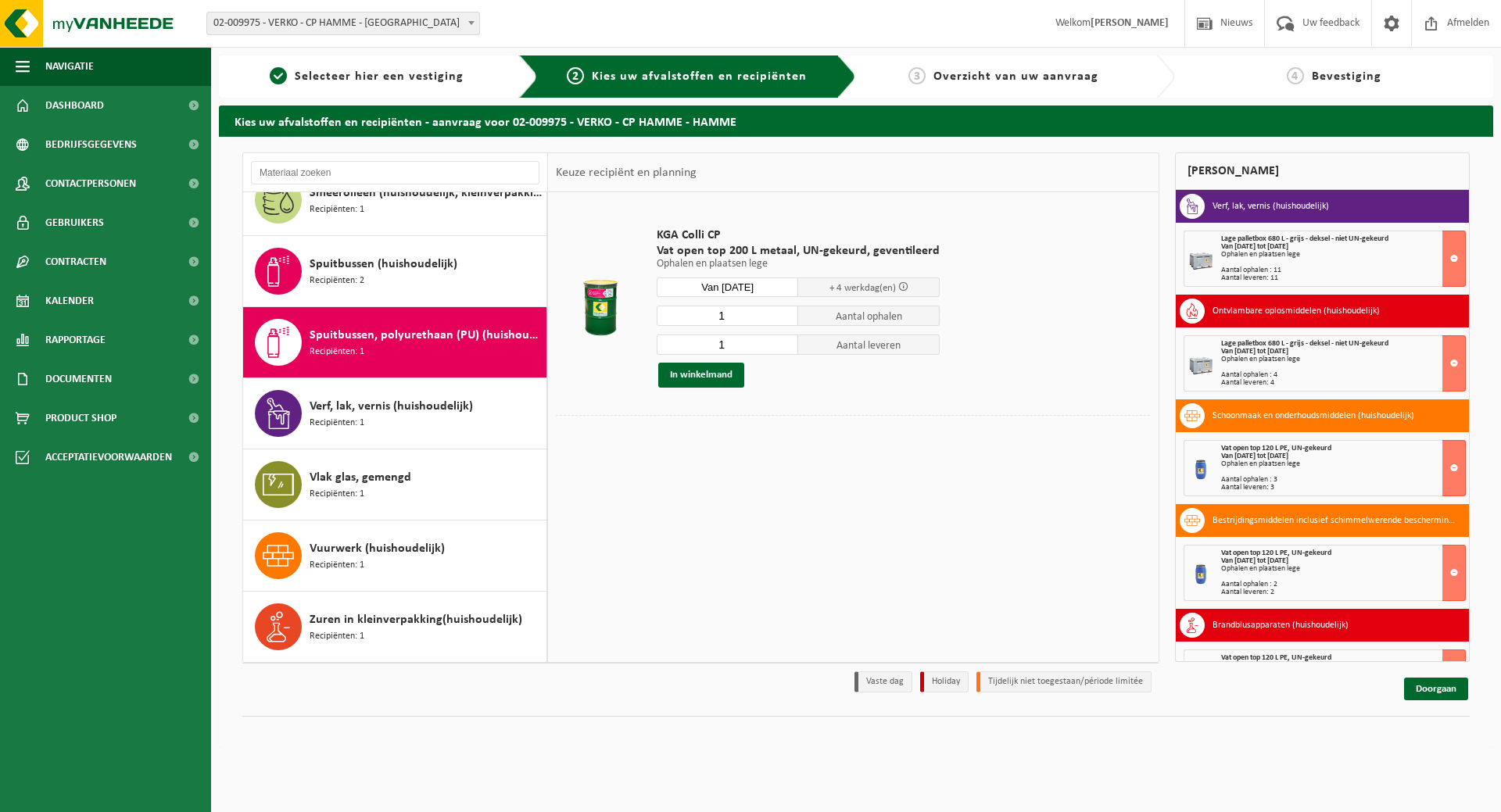
type input "1"
click at [783, 347] on input "1" at bounding box center [727, 345] width 142 height 20
click at [695, 375] on button "In winkelmand" at bounding box center [700, 375] width 86 height 25
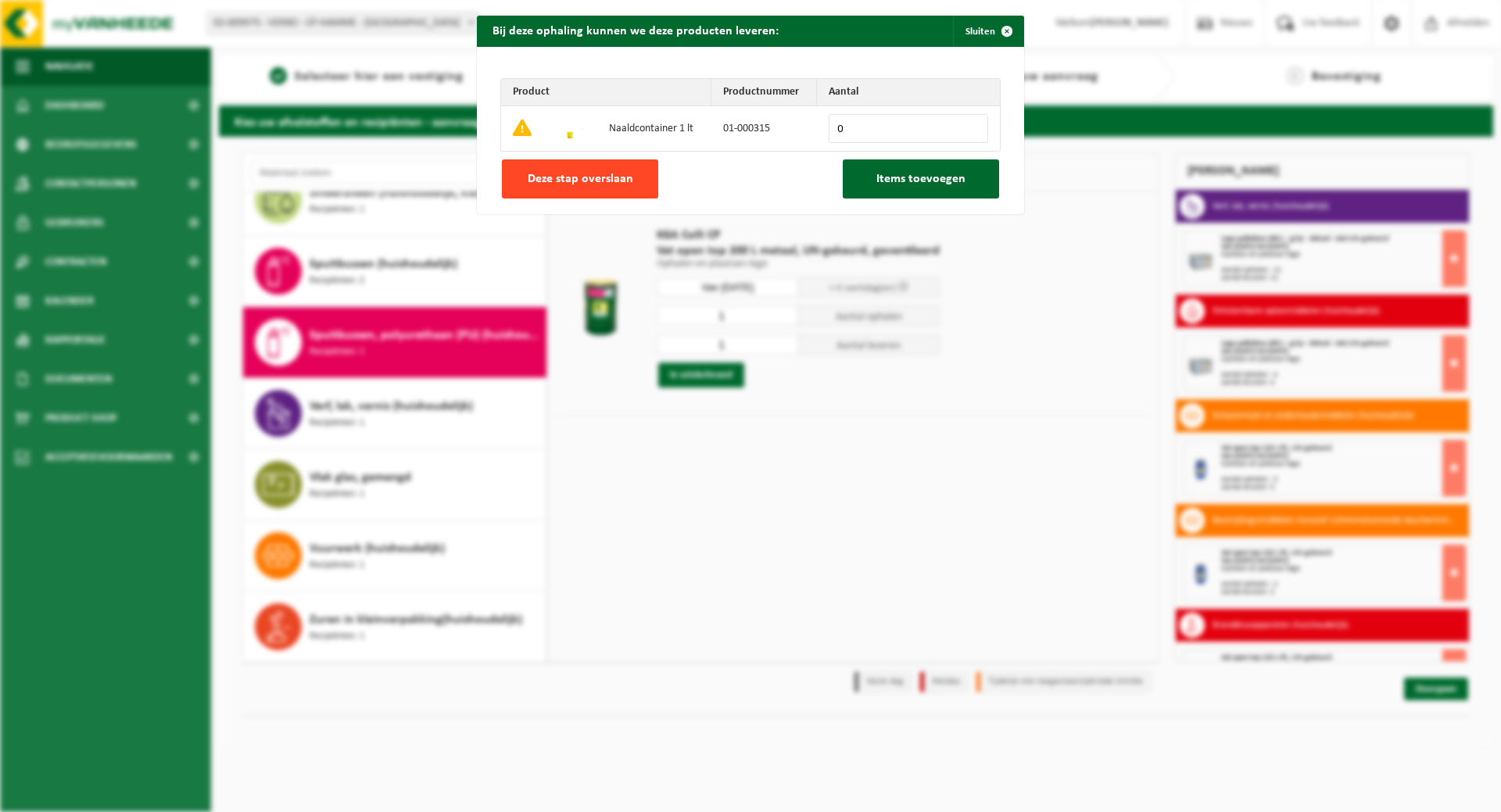
click at [600, 181] on span "Deze stap overslaan" at bounding box center [580, 179] width 105 height 13
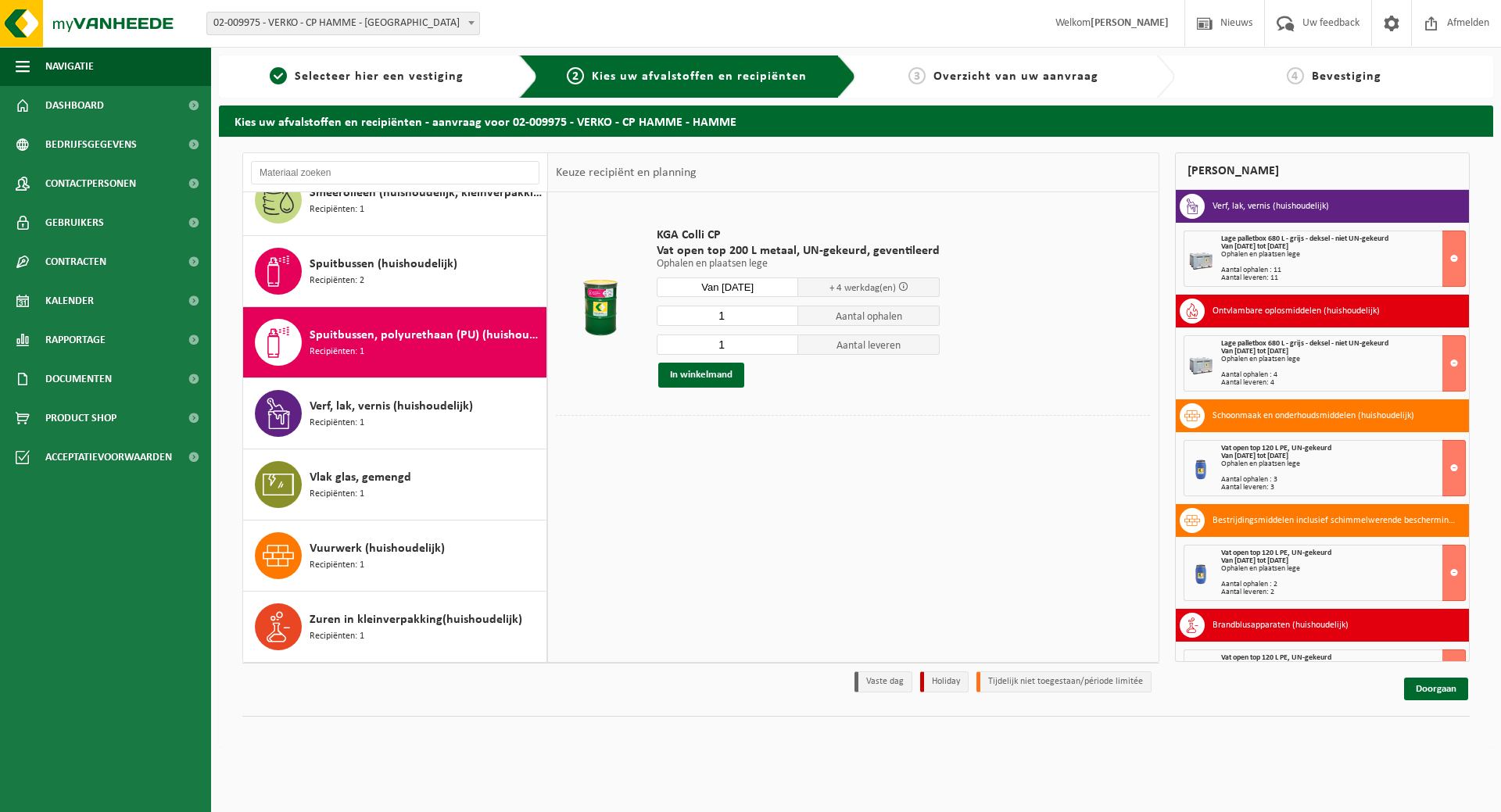
scroll to position [413, 0]
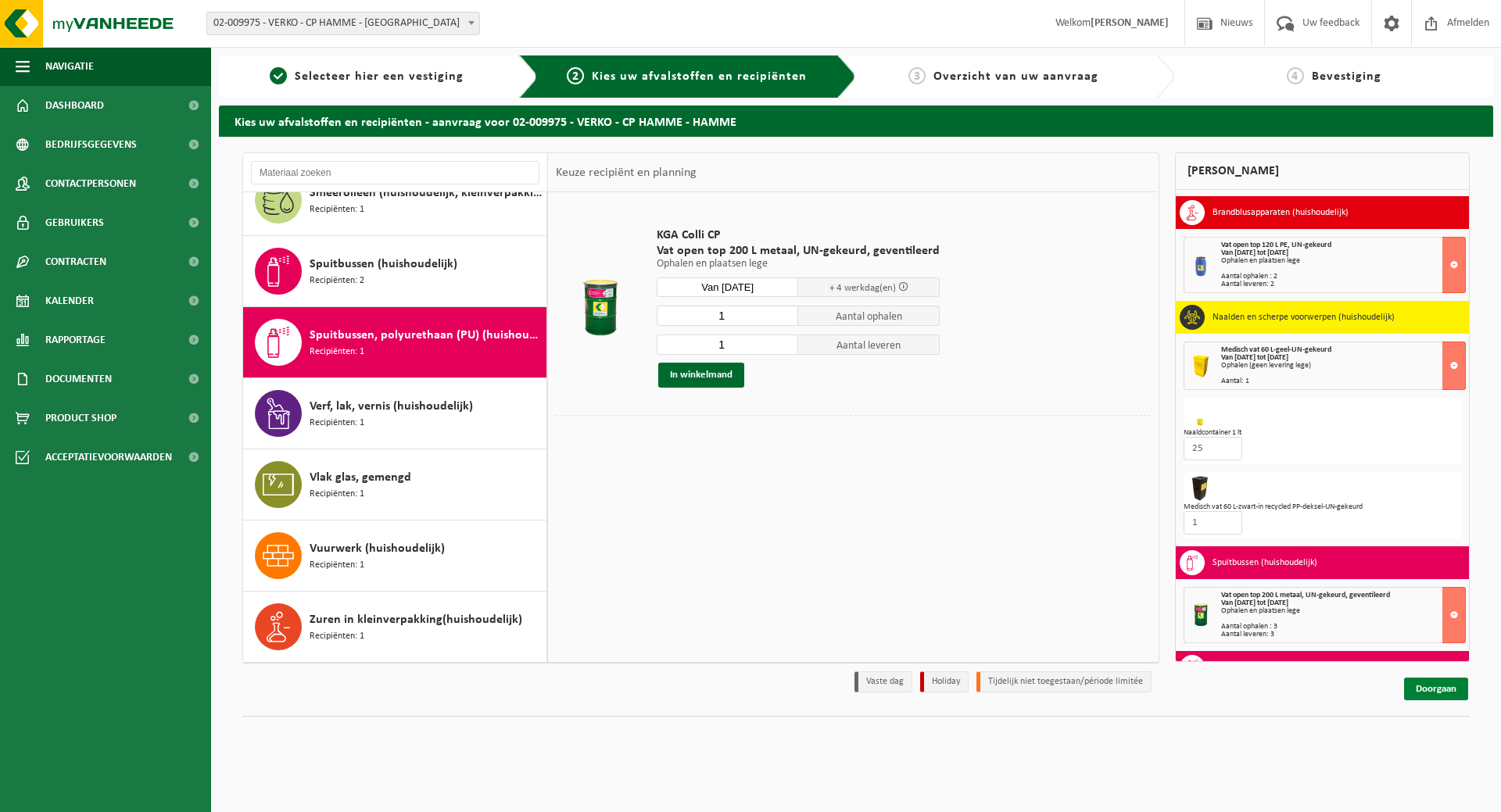
click at [1416, 685] on link "Doorgaan" at bounding box center [1437, 688] width 64 height 23
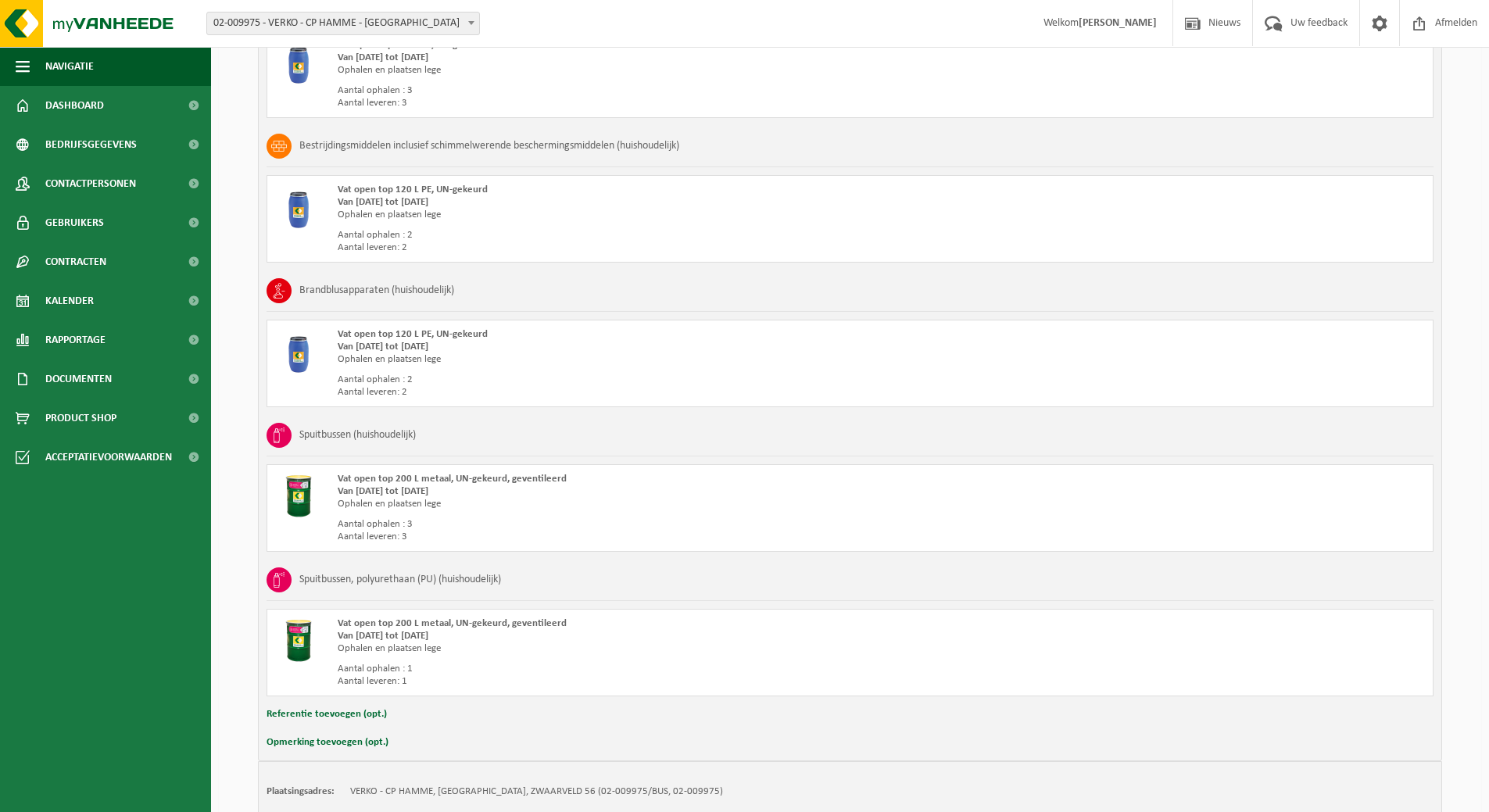
scroll to position [993, 0]
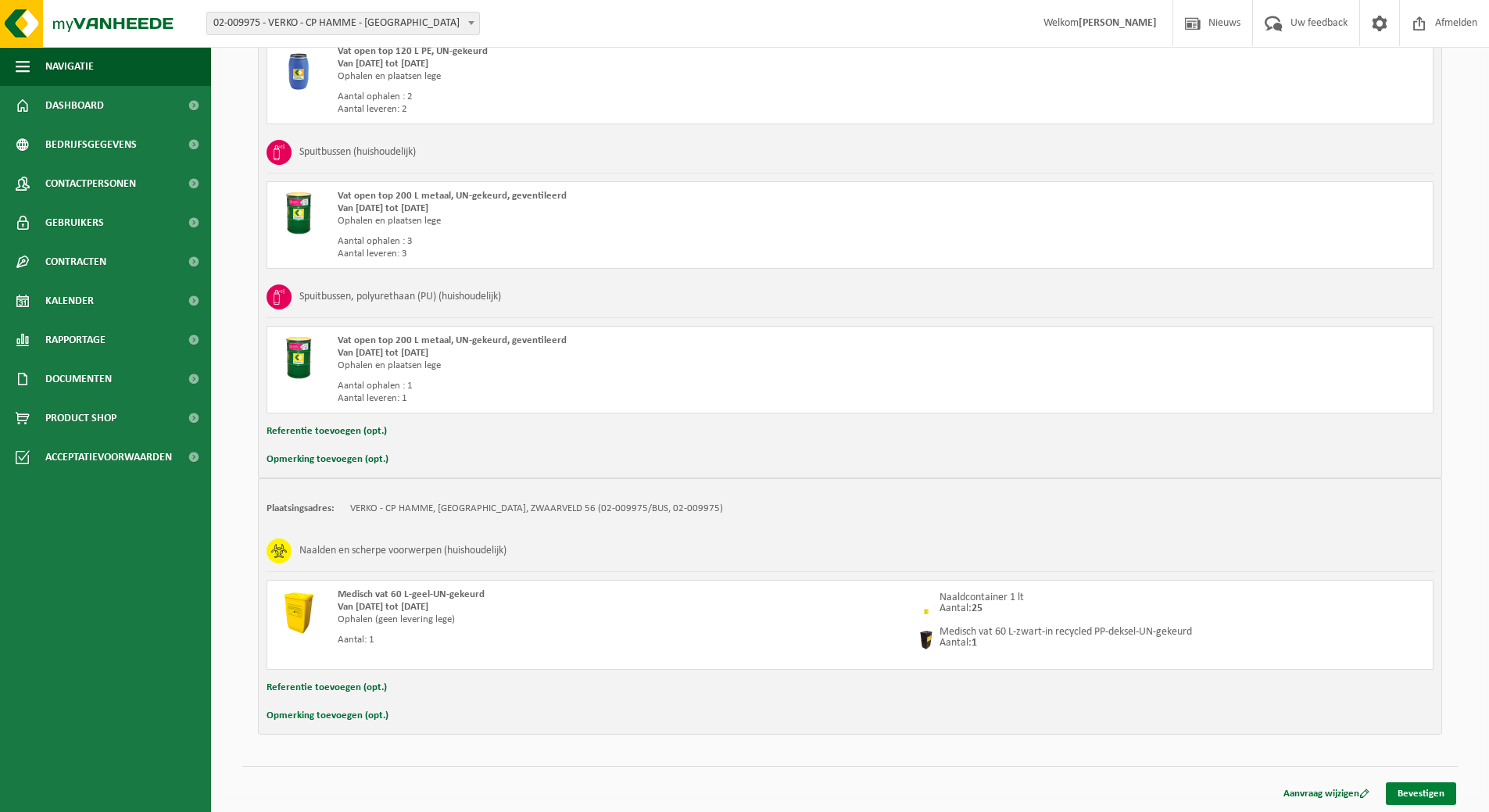
click at [1436, 786] on link "Bevestigen" at bounding box center [1420, 793] width 70 height 23
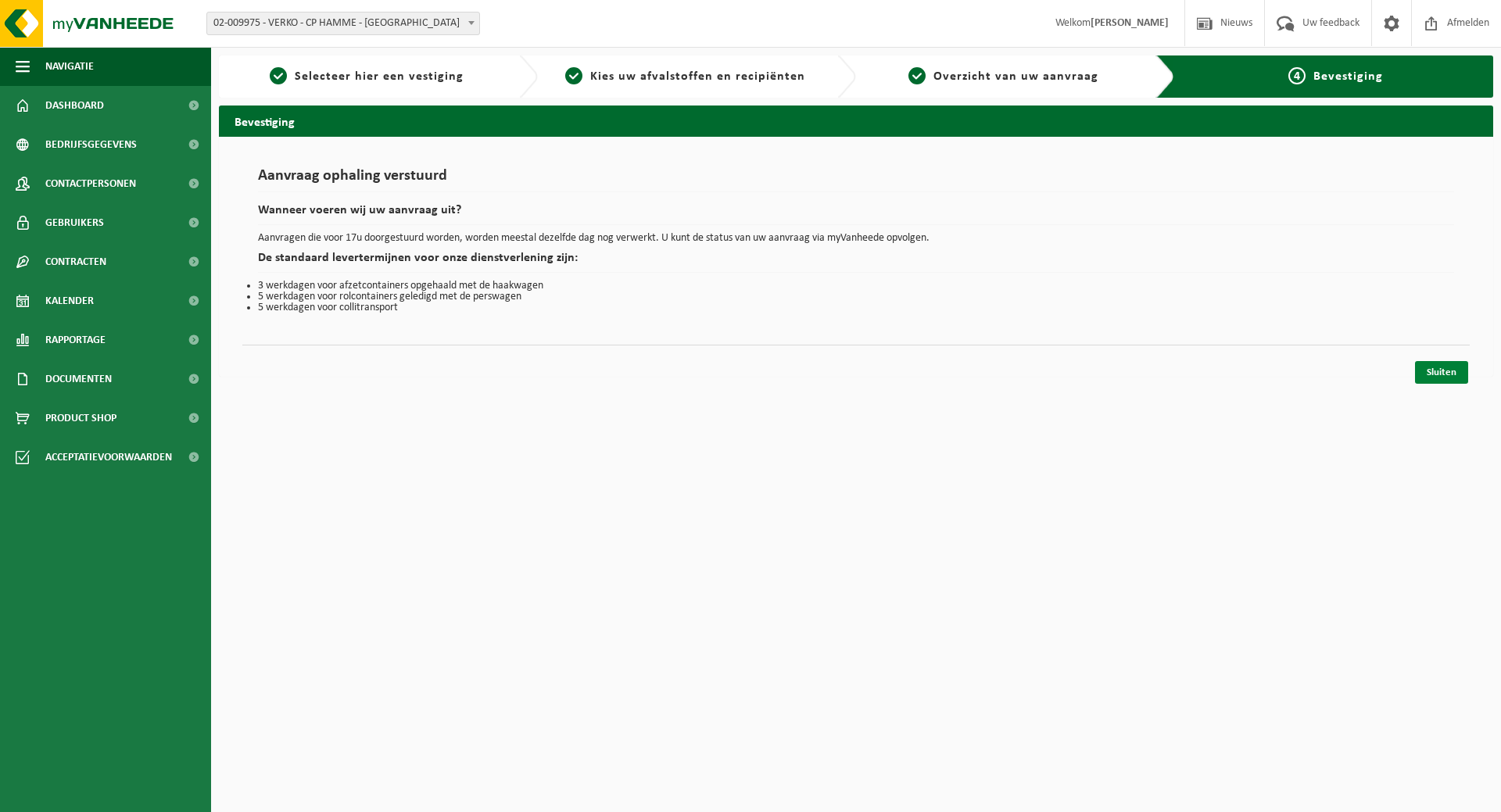
click at [1441, 366] on link "Sluiten" at bounding box center [1442, 372] width 53 height 23
